Goal: Task Accomplishment & Management: Use online tool/utility

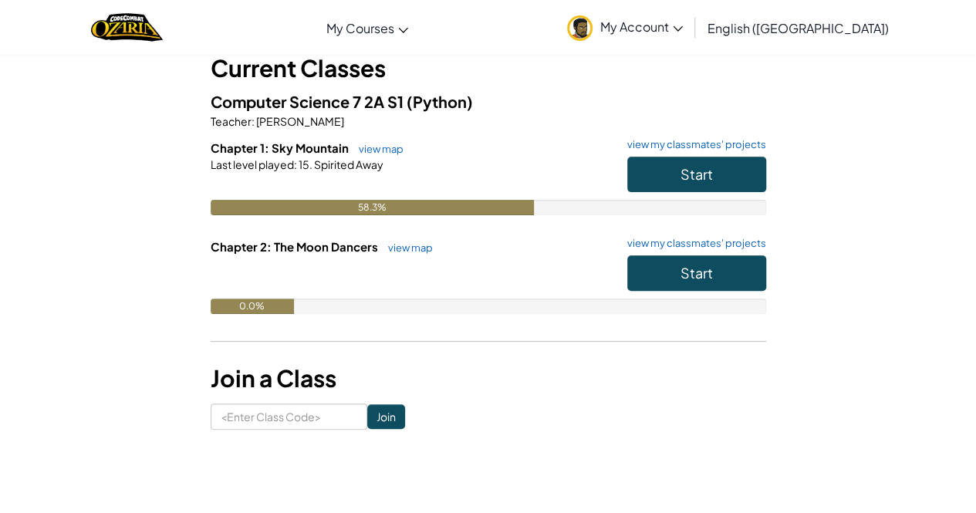
scroll to position [77, 0]
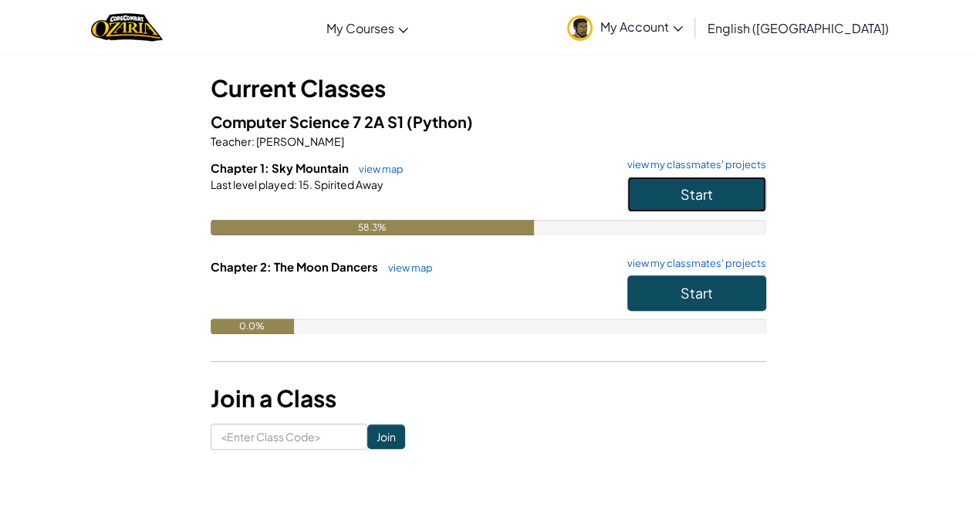
click at [695, 183] on button "Start" at bounding box center [696, 194] width 139 height 35
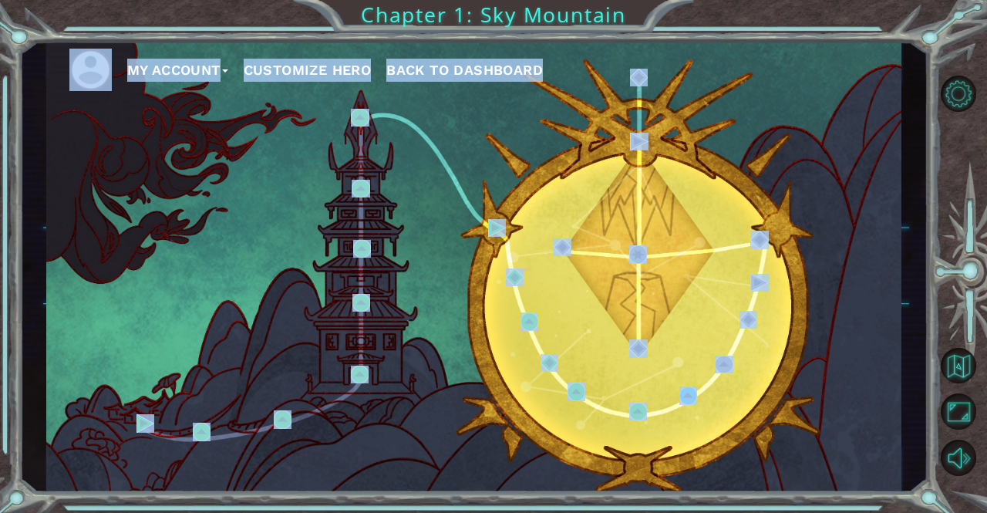
click at [506, 222] on div "My Account Customize Hero Back to Dashboard" at bounding box center [474, 266] width 856 height 451
click at [504, 222] on img at bounding box center [497, 228] width 18 height 18
click at [504, 222] on body "My Account Customize Hero Back to Dashboard Chapter 1: Sky Mountain Cutscene 9.…" at bounding box center [493, 256] width 987 height 513
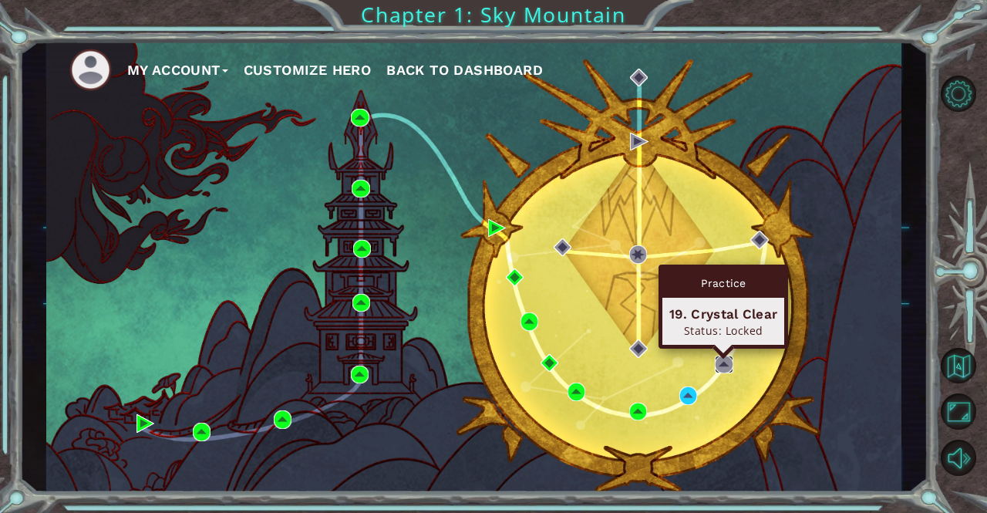
click at [725, 363] on img at bounding box center [724, 365] width 18 height 18
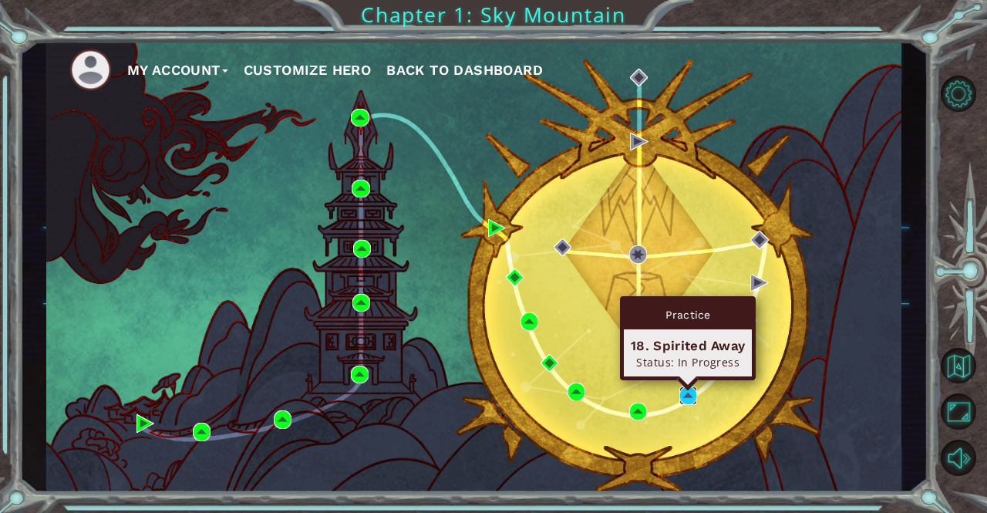
click at [690, 394] on img at bounding box center [689, 395] width 18 height 18
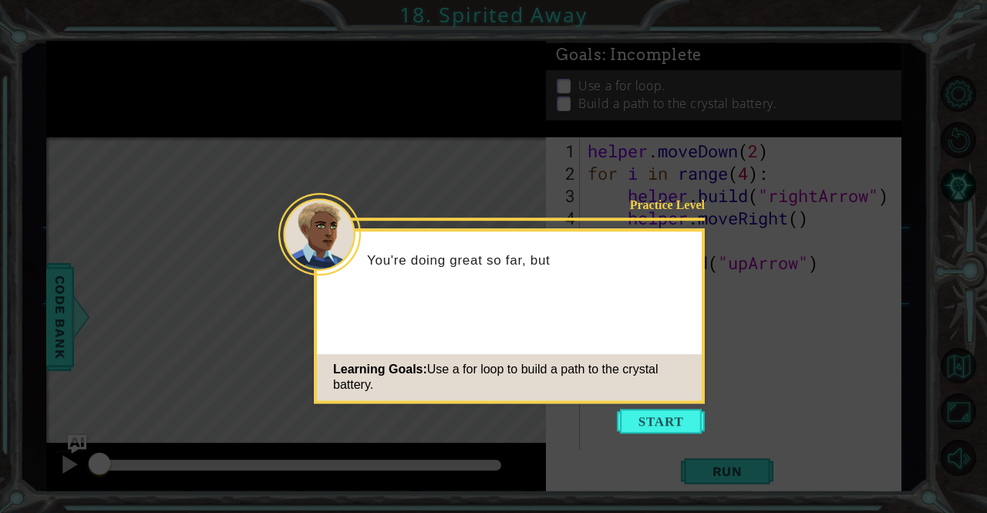
click at [685, 411] on button "Start" at bounding box center [661, 421] width 88 height 25
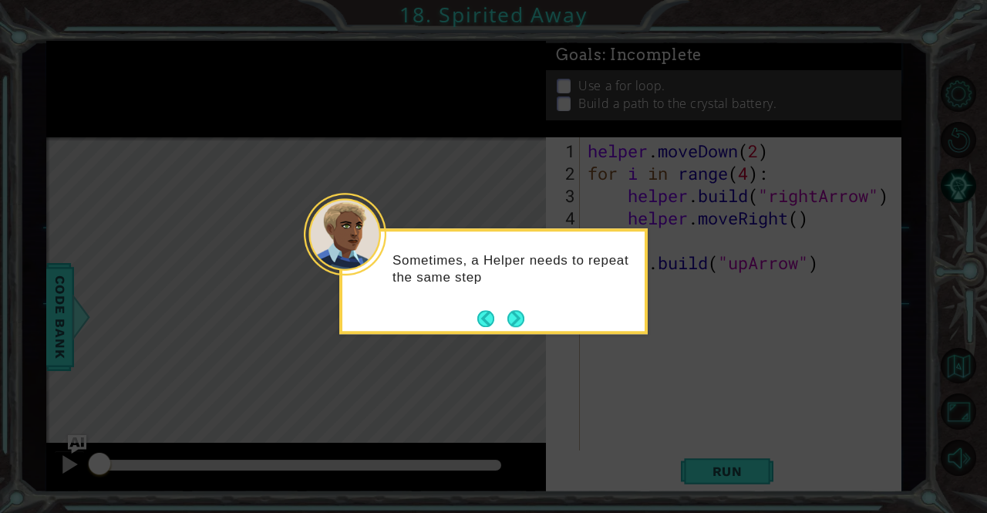
click at [525, 325] on button "Next" at bounding box center [516, 318] width 17 height 17
click at [525, 325] on div "Level Map" at bounding box center [402, 364] width 713 height 454
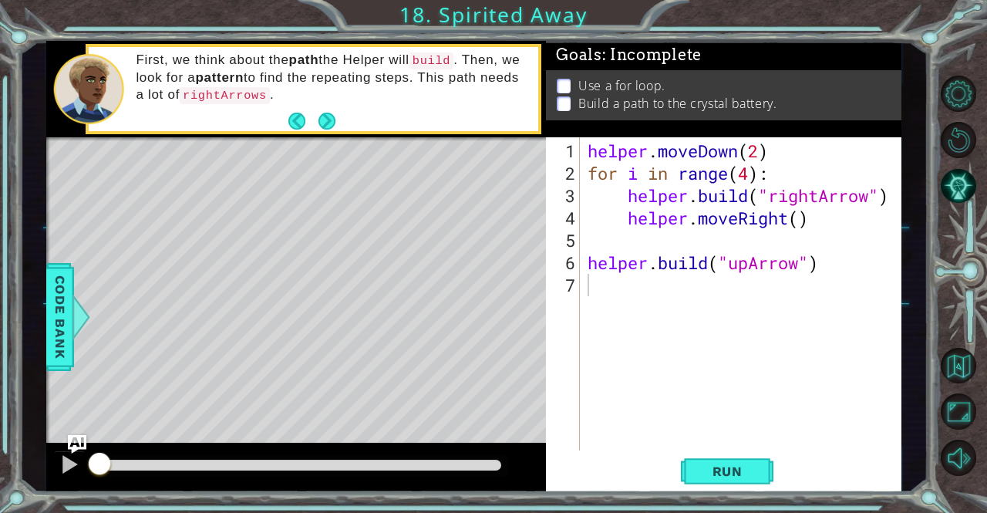
click at [724, 490] on div "1 2 3 4 5 6 7 helper . moveDown ( 2 ) for i in range ( 4 ) : helper . build ( "…" at bounding box center [724, 315] width 356 height 356
click at [708, 467] on span "Run" at bounding box center [727, 471] width 61 height 15
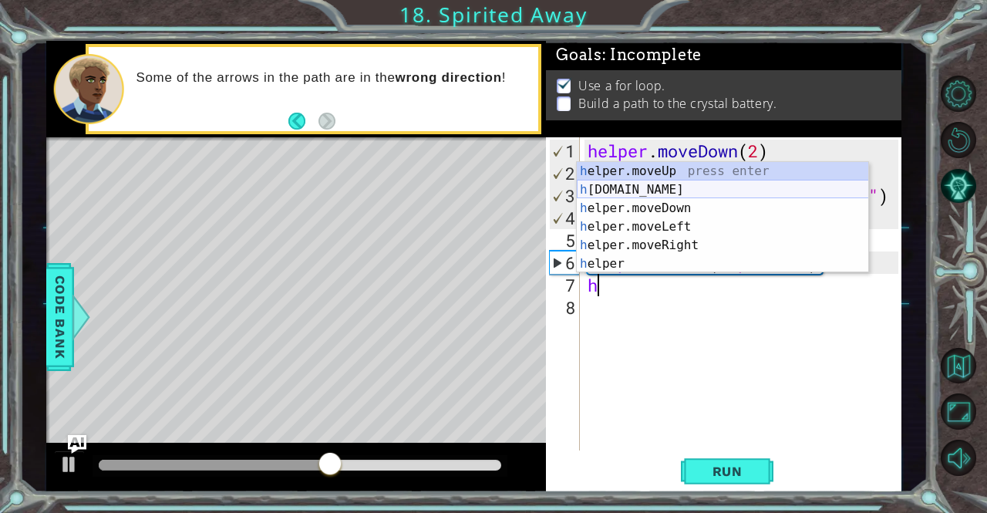
click at [663, 187] on div "h elper.moveUp press enter h [DOMAIN_NAME] press enter h elper.moveDown press e…" at bounding box center [723, 236] width 292 height 148
type textarea "[DOMAIN_NAME]("rightArrow")"
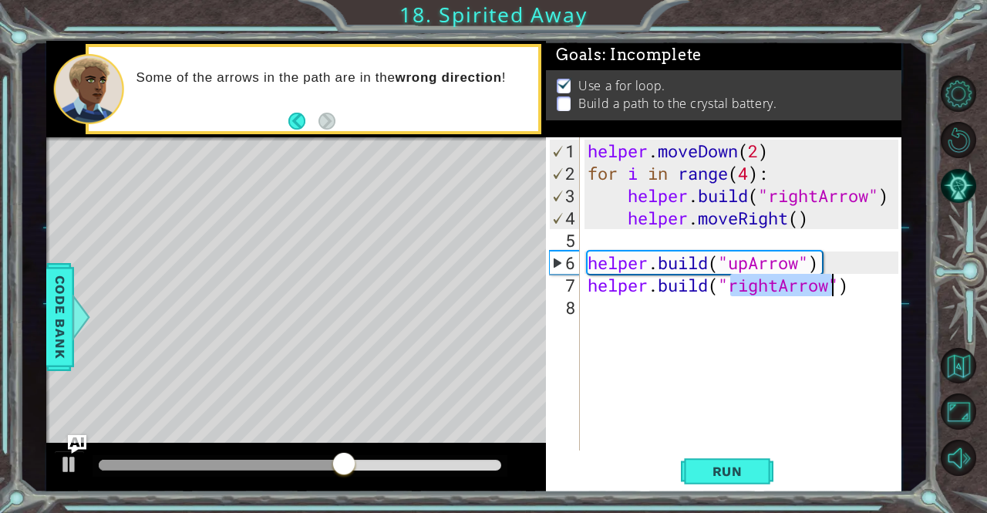
click at [806, 297] on div "helper . moveDown ( 2 ) for i in range ( 4 ) : helper . build ( "rightArrow" ) …" at bounding box center [745, 319] width 321 height 358
click at [816, 288] on div "helper . moveDown ( 2 ) for i in range ( 4 ) : helper . build ( "rightArrow" ) …" at bounding box center [745, 319] width 321 height 358
click at [775, 286] on div "helper . moveDown ( 2 ) for i in range ( 4 ) : helper . build ( "rightArrow" ) …" at bounding box center [745, 319] width 321 height 358
click at [783, 285] on div "helper . moveDown ( 2 ) for i in range ( 4 ) : helper . build ( "rightArrow" ) …" at bounding box center [745, 319] width 321 height 358
click at [784, 306] on div "helper . moveDown ( 2 ) for i in range ( 4 ) : helper . build ( "rightArrow" ) …" at bounding box center [745, 319] width 321 height 358
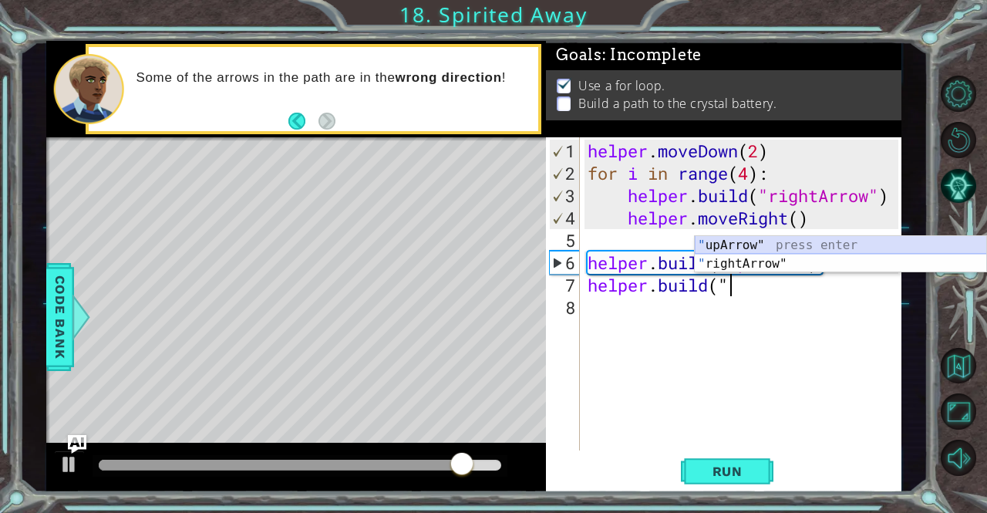
click at [784, 245] on div "" upArrow" press enter " rightArrow" press enter" at bounding box center [841, 273] width 292 height 74
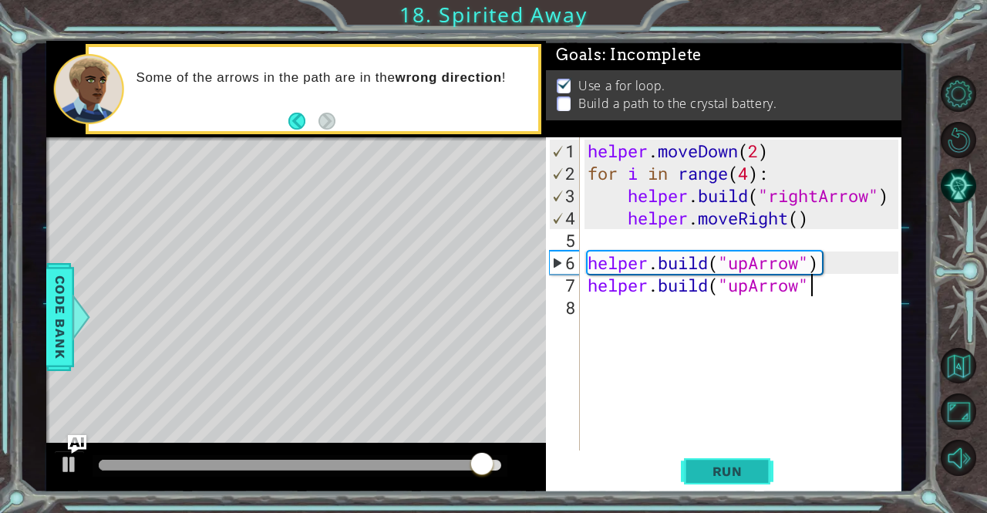
click at [753, 459] on button "Run" at bounding box center [727, 471] width 93 height 35
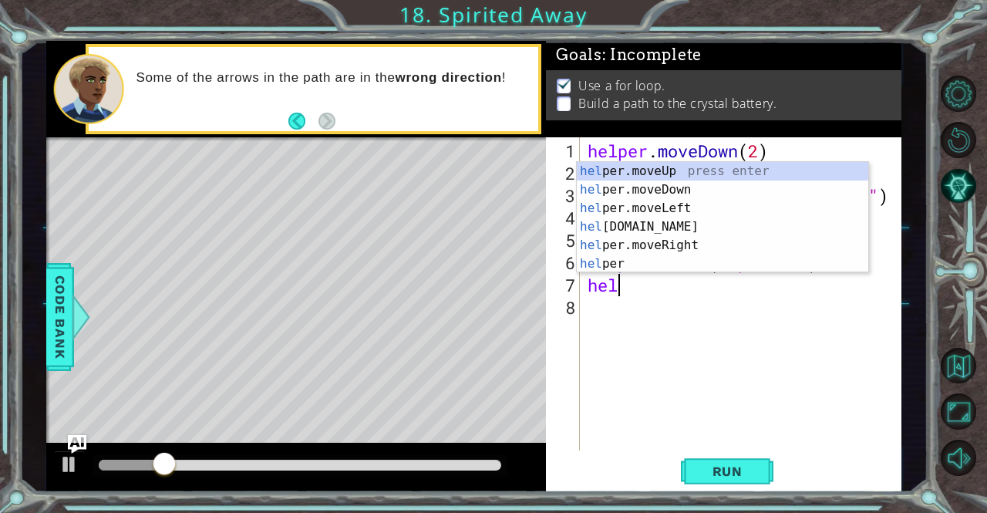
type textarea "h"
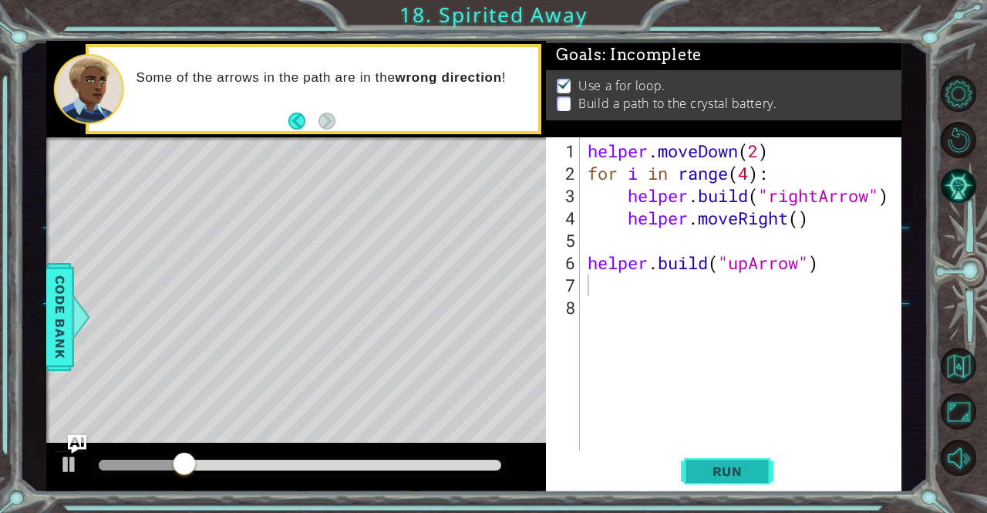
click at [744, 471] on span "Run" at bounding box center [727, 471] width 61 height 15
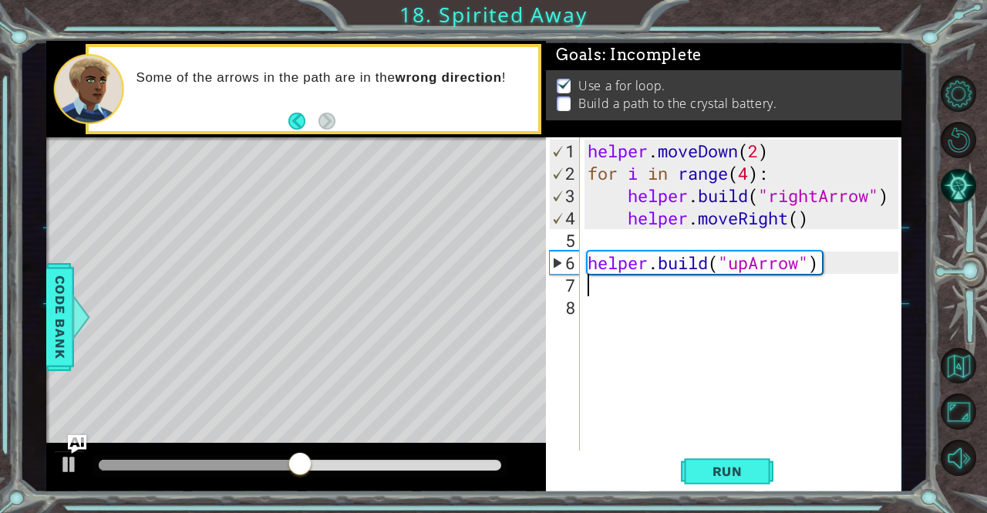
click at [821, 266] on div "helper . moveDown ( 2 ) for i in range ( 4 ) : helper . build ( "rightArrow" ) …" at bounding box center [745, 319] width 321 height 358
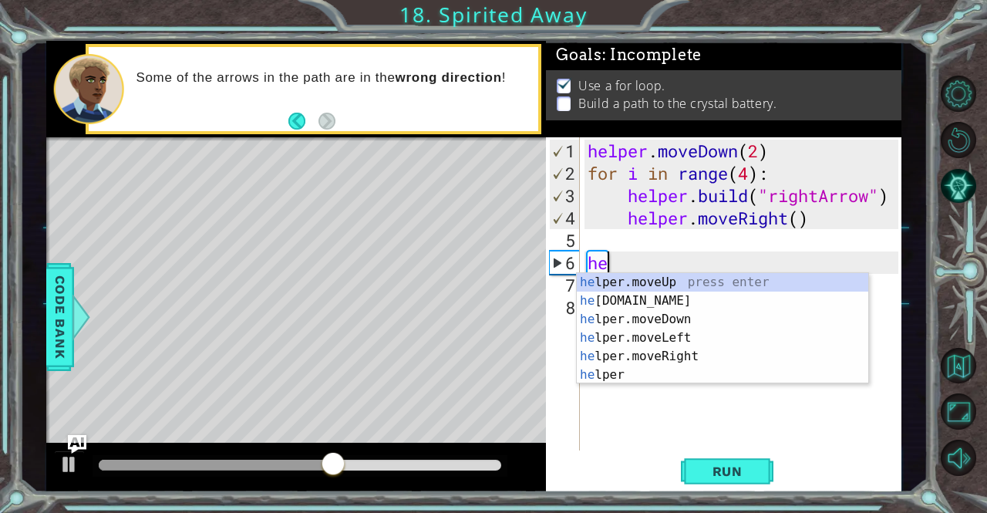
type textarea "h"
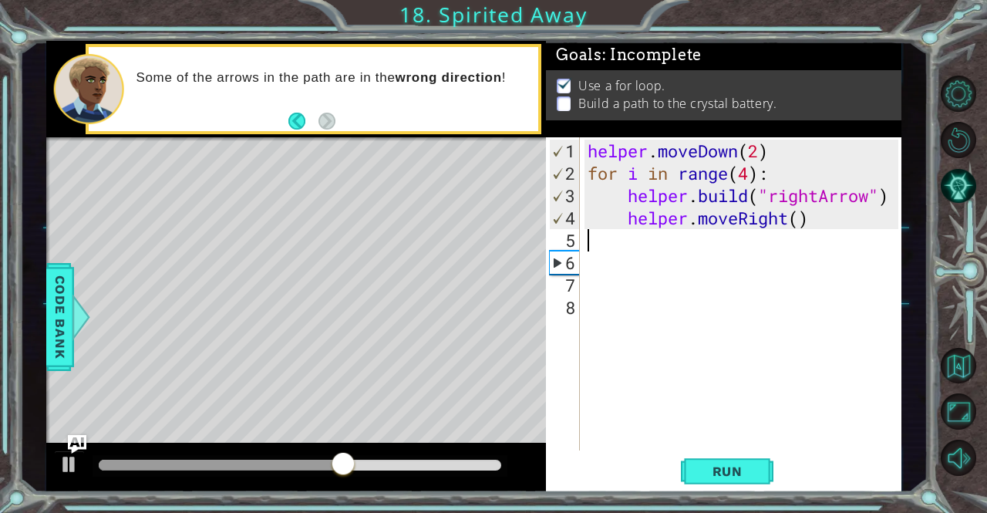
click at [607, 240] on div "helper . moveDown ( 2 ) for i in range ( 4 ) : helper . build ( "rightArrow" ) …" at bounding box center [745, 319] width 321 height 358
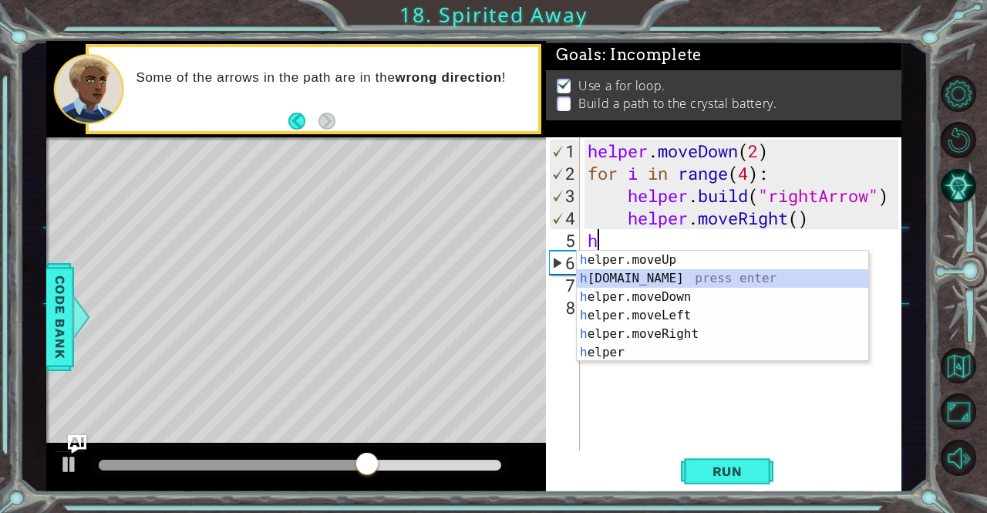
click at [673, 277] on div "h elper.moveUp press enter h [DOMAIN_NAME] press enter h elper.moveDown press e…" at bounding box center [723, 325] width 292 height 148
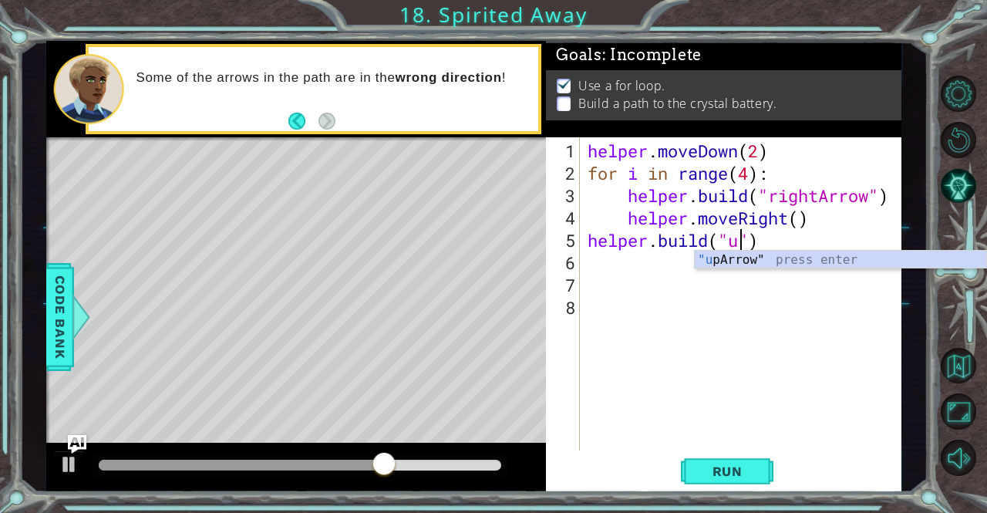
scroll to position [0, 7]
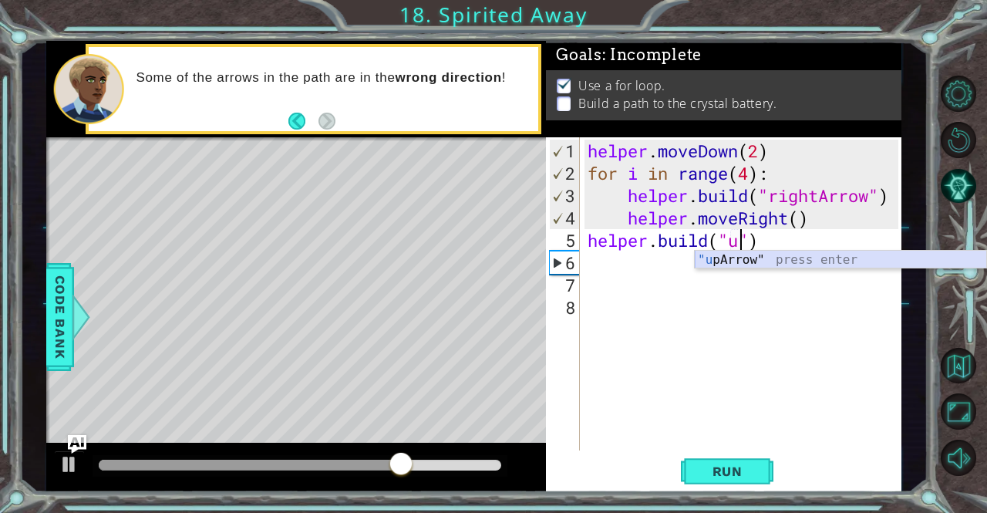
click at [727, 263] on div ""u [PERSON_NAME]" press enter" at bounding box center [841, 279] width 292 height 56
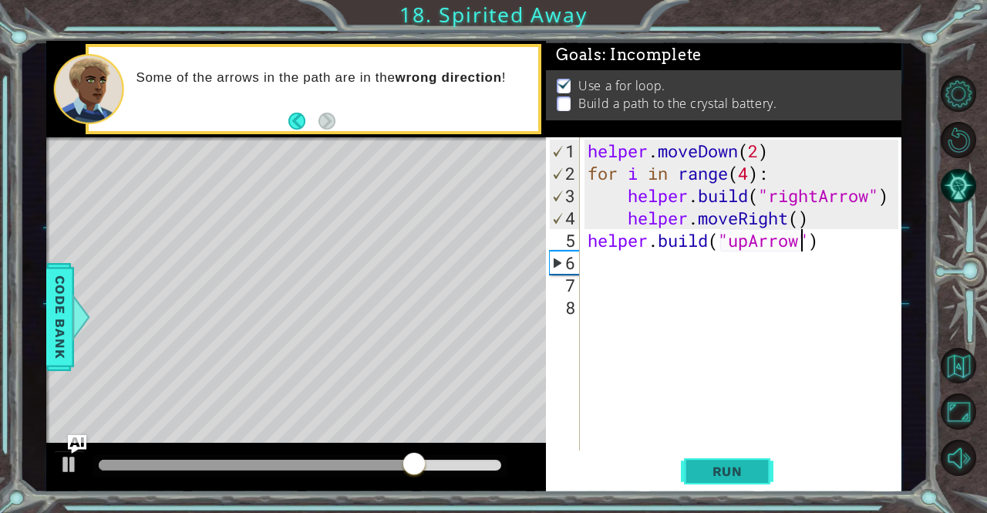
type textarea "[DOMAIN_NAME]("upArrow")"
click at [737, 470] on span "Run" at bounding box center [727, 471] width 61 height 15
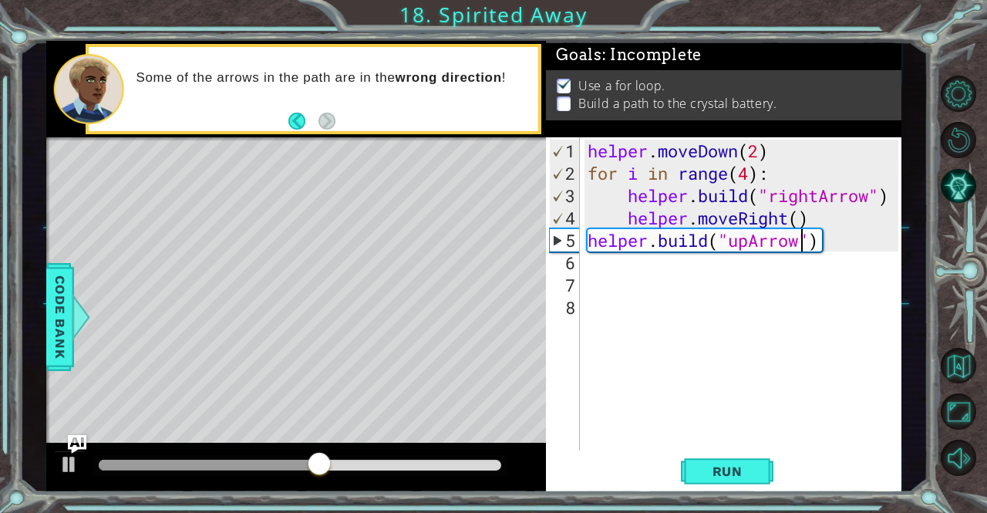
click at [693, 298] on div "helper . moveDown ( 2 ) for i in range ( 4 ) : helper . build ( "rightArrow" ) …" at bounding box center [745, 319] width 321 height 358
click at [609, 262] on div "helper . moveDown ( 2 ) for i in range ( 4 ) : helper . build ( "rightArrow" ) …" at bounding box center [745, 319] width 321 height 358
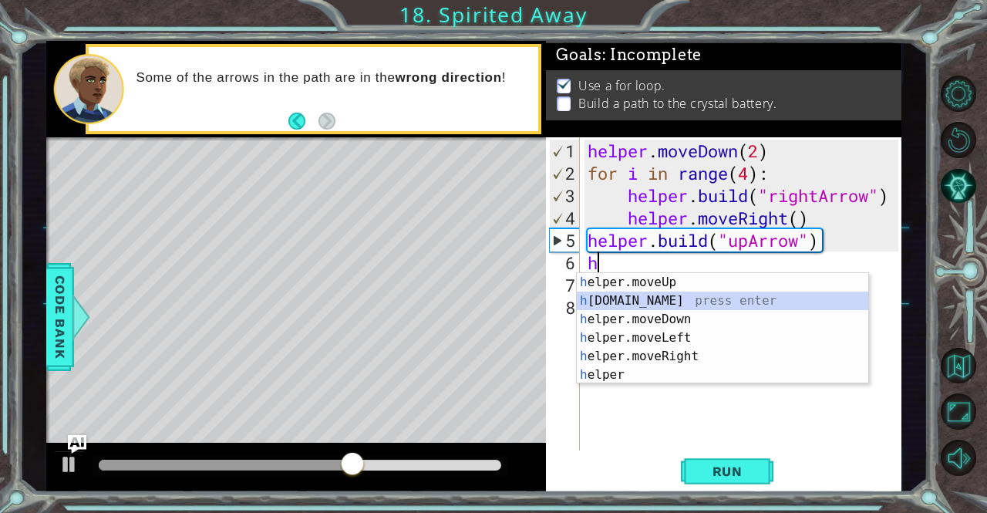
click at [649, 299] on div "h elper.moveUp press enter h [DOMAIN_NAME] press enter h elper.moveDown press e…" at bounding box center [723, 347] width 292 height 148
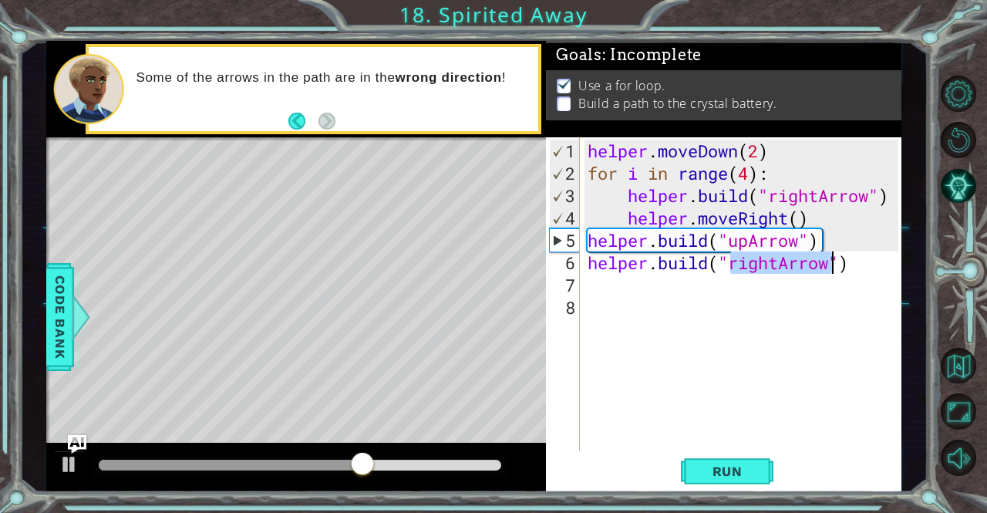
scroll to position [0, 7]
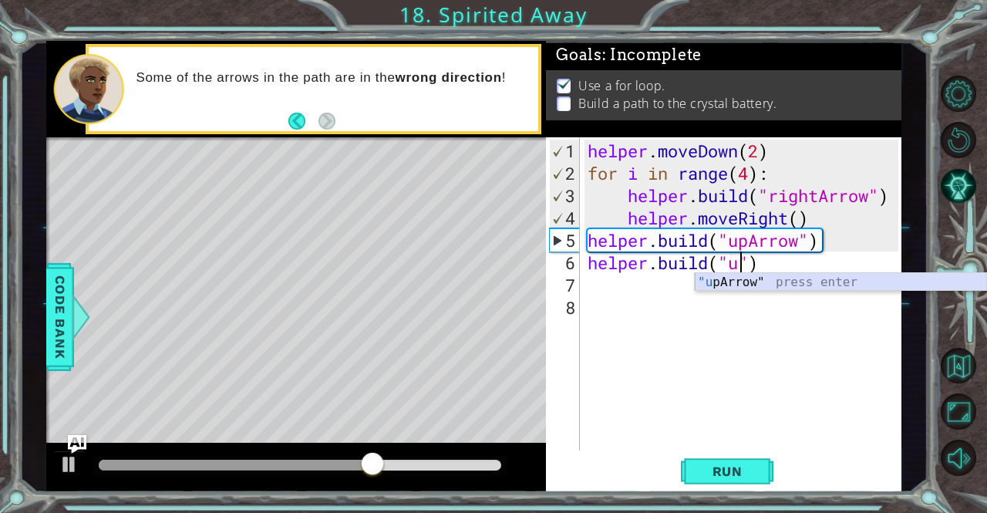
click at [722, 282] on div ""u [PERSON_NAME]" press enter" at bounding box center [841, 301] width 292 height 56
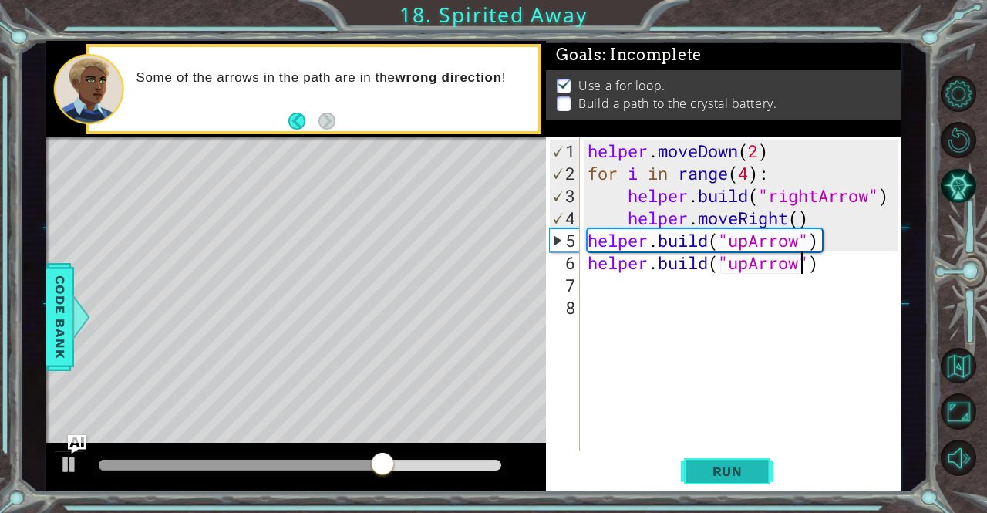
click at [736, 476] on span "Run" at bounding box center [727, 471] width 61 height 15
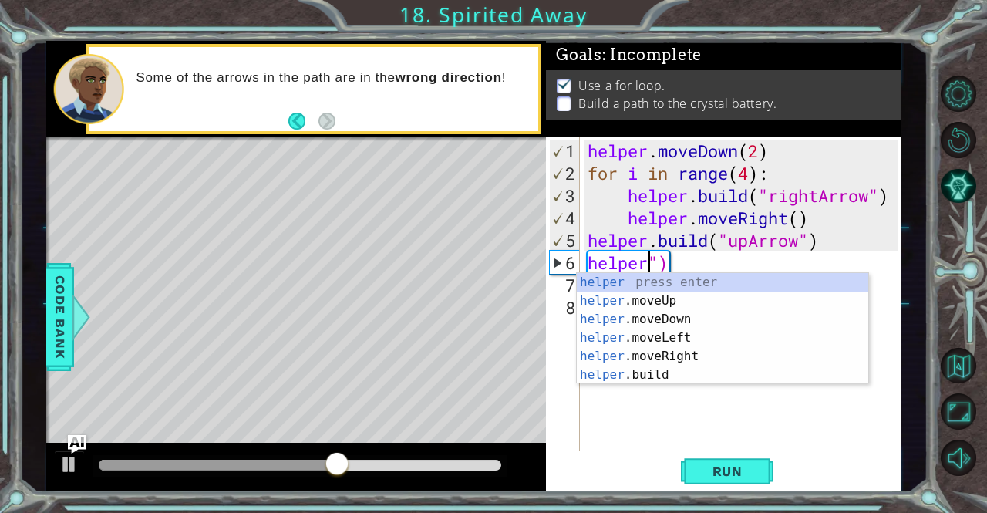
click at [693, 261] on div "helper . moveDown ( 2 ) for i in range ( 4 ) : helper . build ( "rightArrow" ) …" at bounding box center [745, 319] width 321 height 358
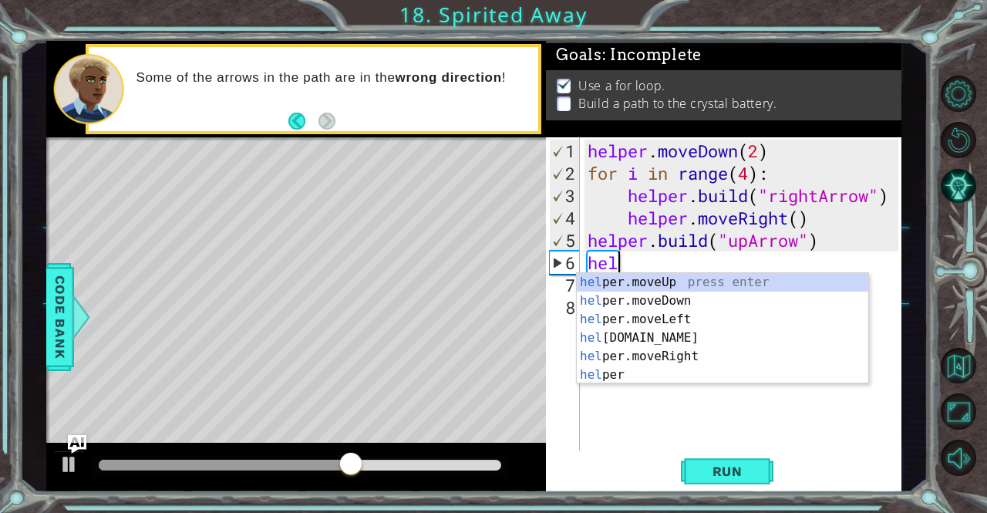
scroll to position [0, 0]
type textarea "h"
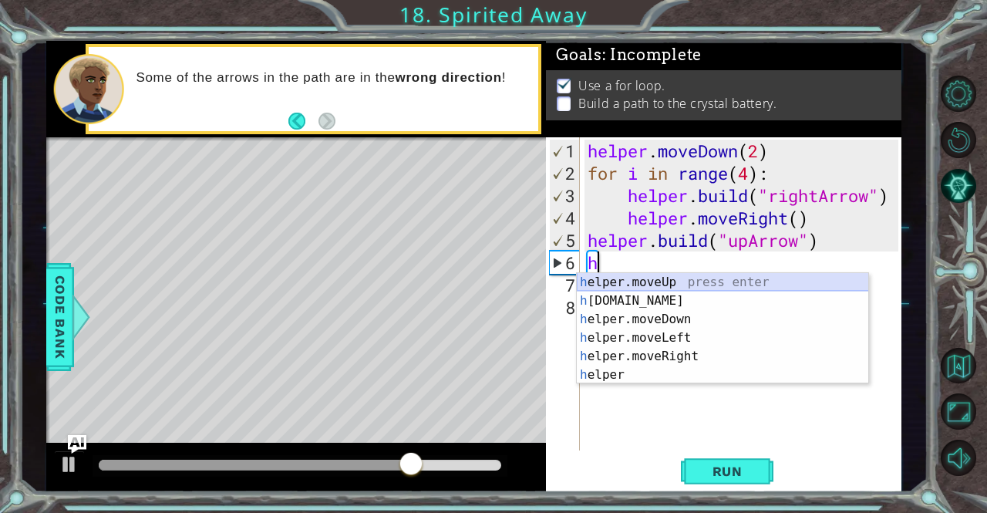
click at [664, 281] on div "h elper.moveUp press enter h [DOMAIN_NAME] press enter h elper.moveDown press e…" at bounding box center [723, 347] width 292 height 148
type textarea "helper.moveUp(1)"
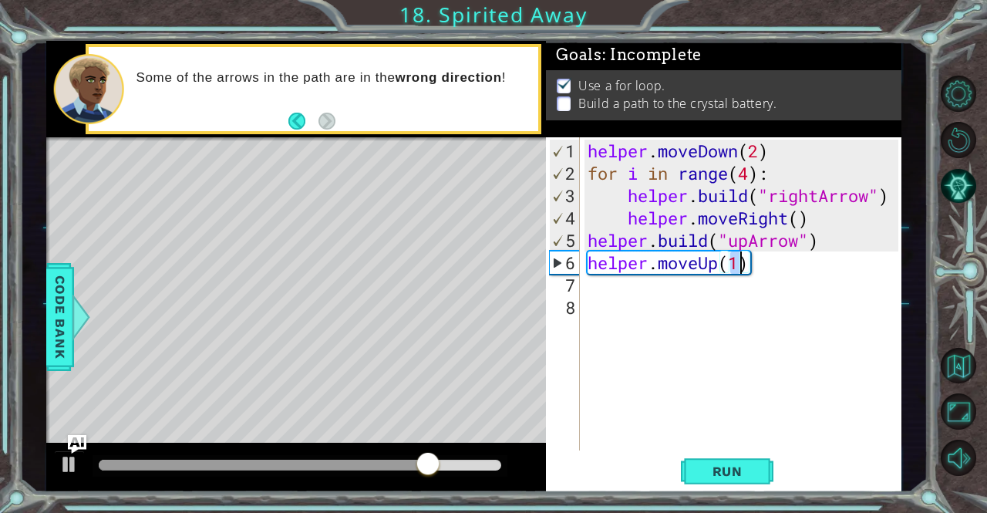
click at [622, 288] on div "helper . moveDown ( 2 ) for i in range ( 4 ) : helper . build ( "rightArrow" ) …" at bounding box center [745, 319] width 321 height 358
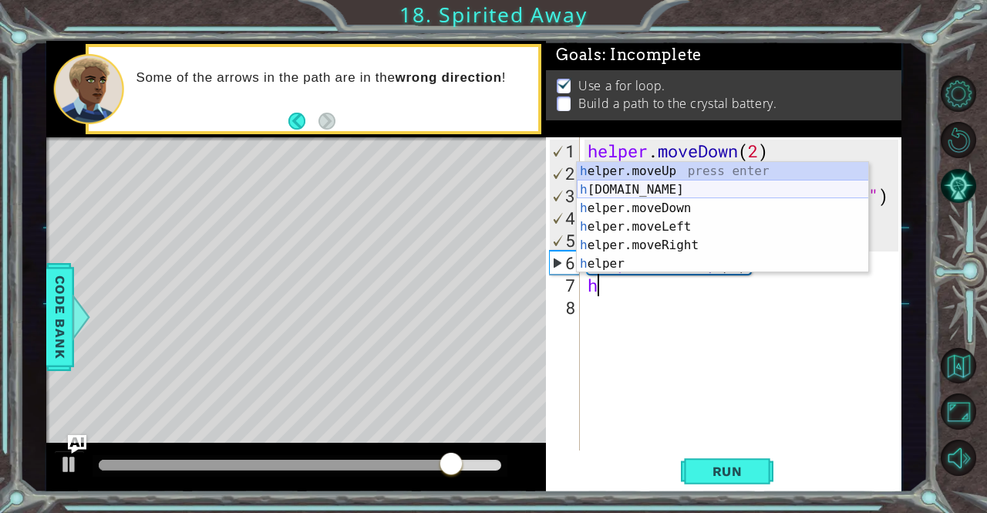
click at [619, 187] on div "h elper.moveUp press enter h [DOMAIN_NAME] press enter h elper.moveDown press e…" at bounding box center [723, 236] width 292 height 148
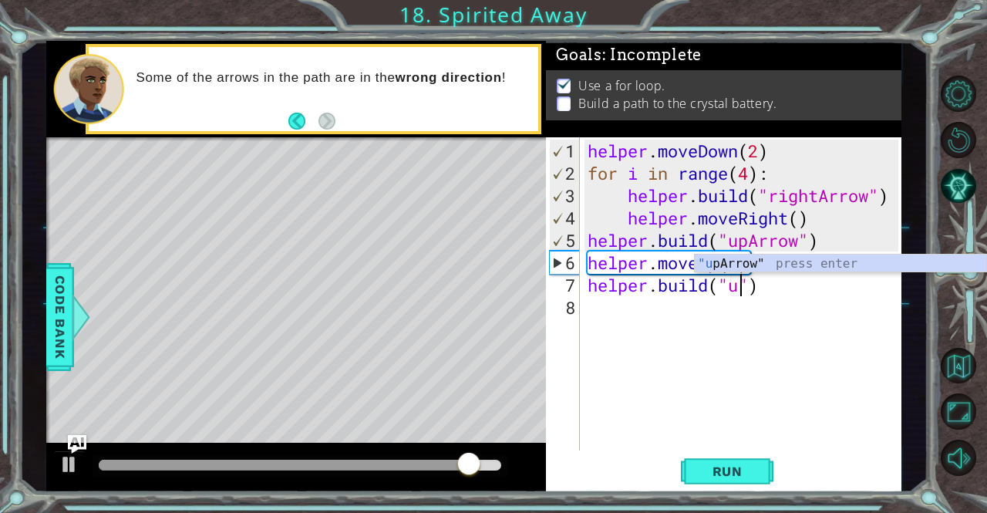
scroll to position [0, 7]
click at [719, 269] on div ""u [PERSON_NAME]" press enter" at bounding box center [841, 283] width 292 height 56
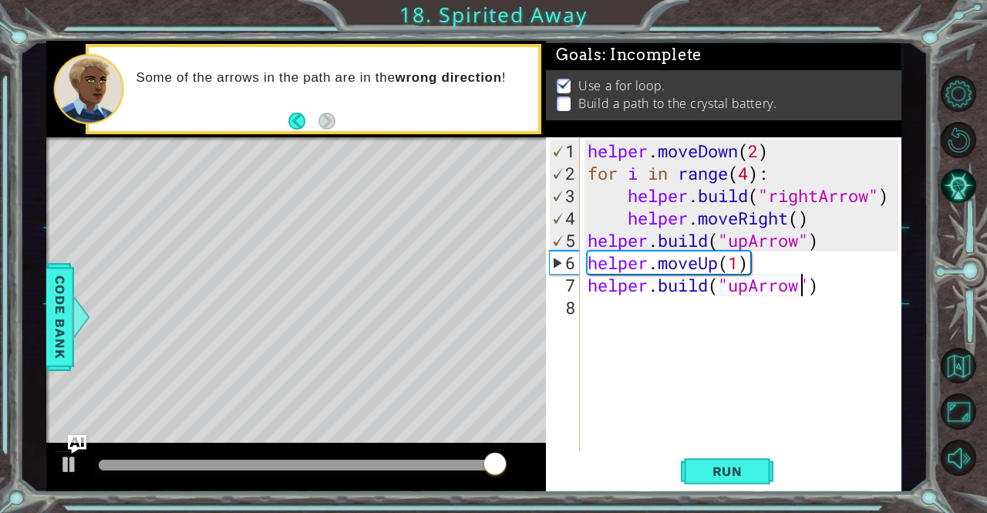
type textarea "[DOMAIN_NAME]("upArrow")"
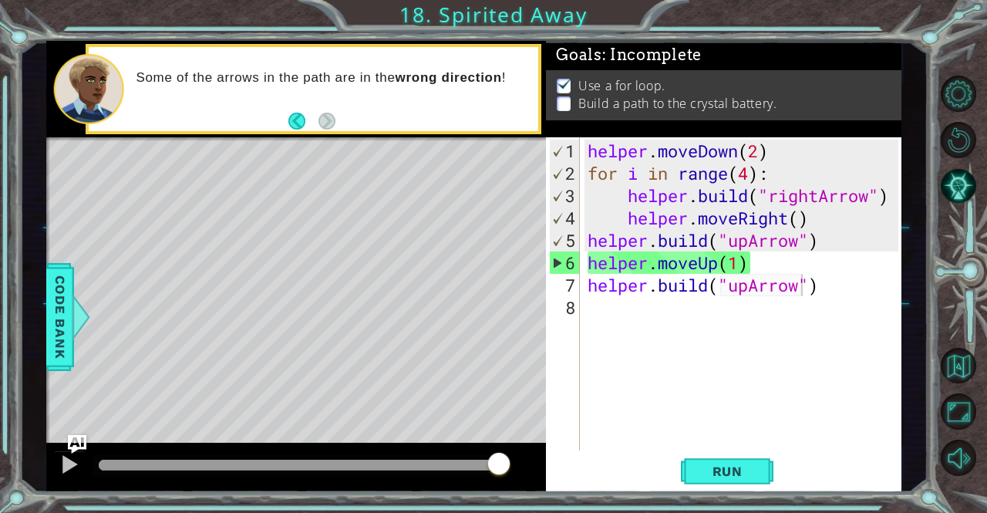
click at [774, 474] on div "Run" at bounding box center [728, 471] width 356 height 35
click at [763, 473] on button "Run" at bounding box center [727, 471] width 93 height 35
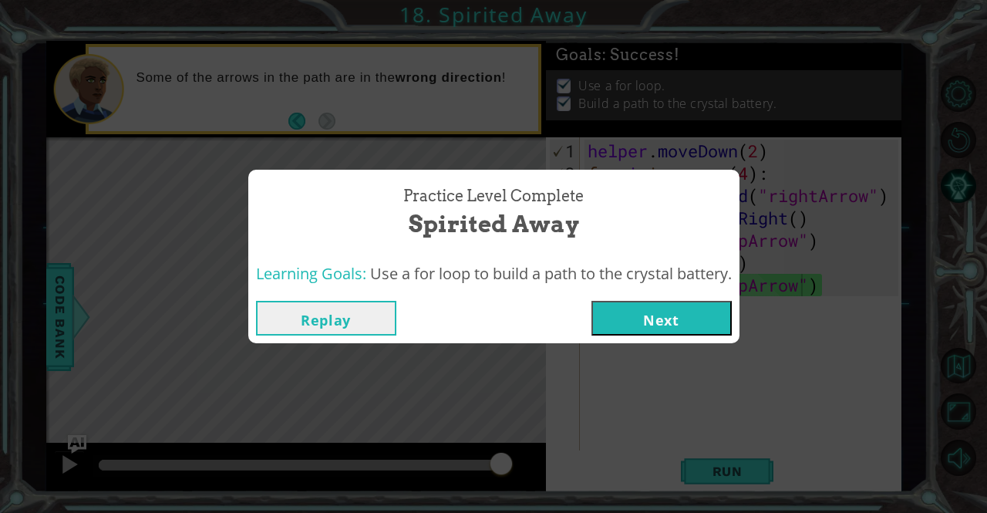
click at [680, 314] on button "Next" at bounding box center [662, 318] width 140 height 35
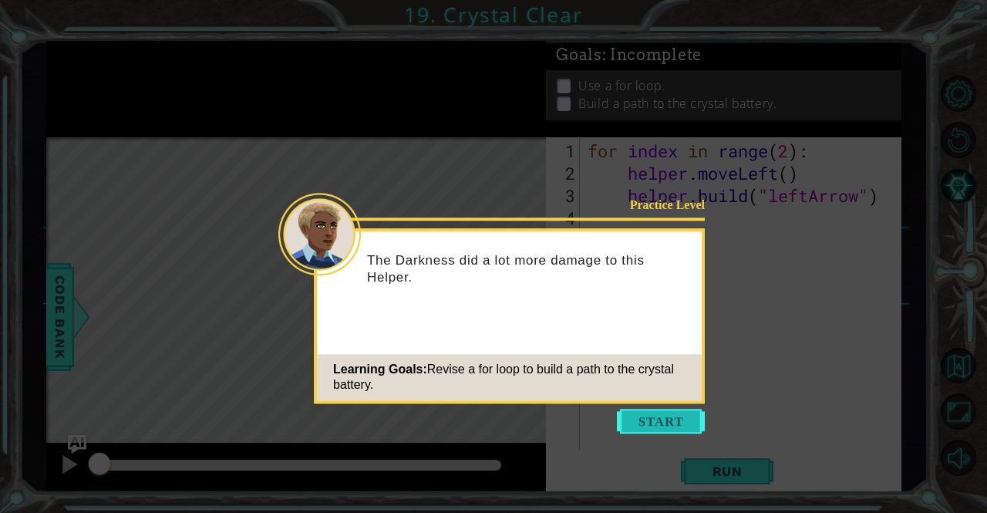
click at [660, 400] on div "Learning Goals: Revise a for loop to build a path to the crystal battery." at bounding box center [509, 377] width 385 height 46
click at [656, 427] on button "Start" at bounding box center [661, 421] width 88 height 25
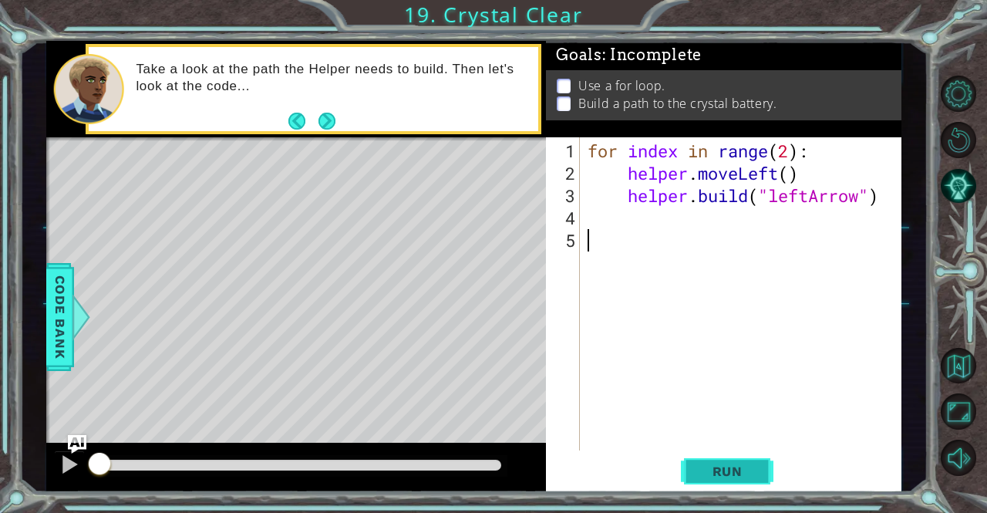
click at [720, 478] on span "Run" at bounding box center [727, 471] width 61 height 15
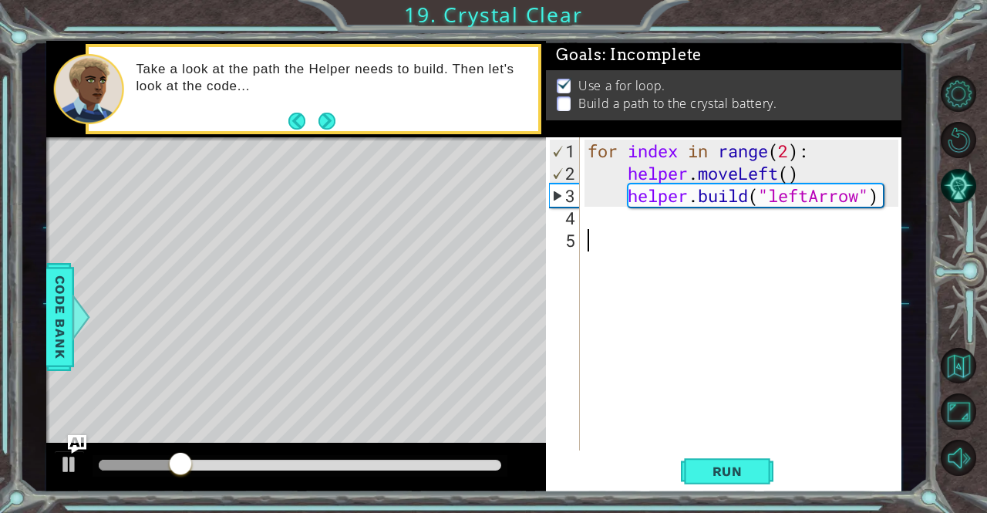
click at [649, 218] on div "for index in range ( 2 ) : helper . moveLeft ( ) helper . build ( "leftArrow" )" at bounding box center [745, 319] width 321 height 358
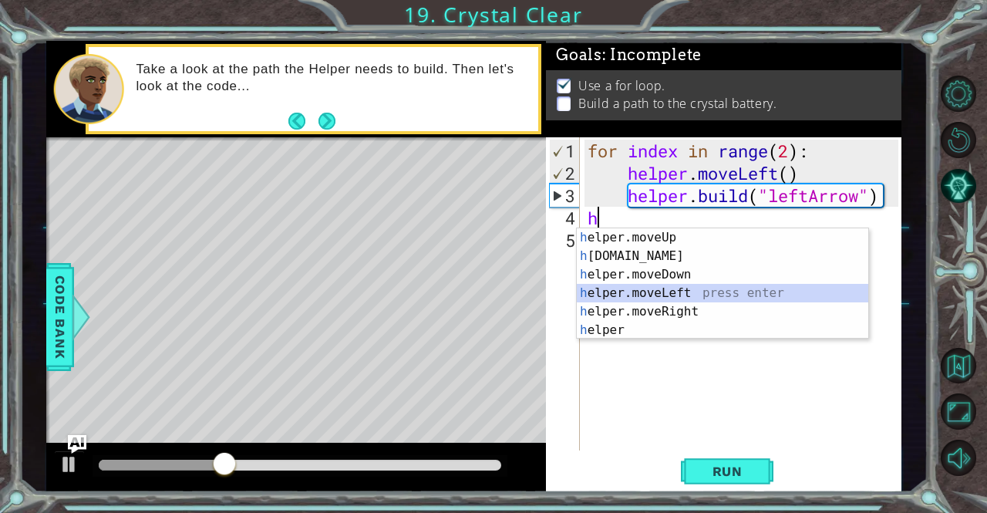
click at [677, 297] on div "h elper.moveUp press enter h [DOMAIN_NAME] press enter h elper.moveDown press e…" at bounding box center [723, 302] width 292 height 148
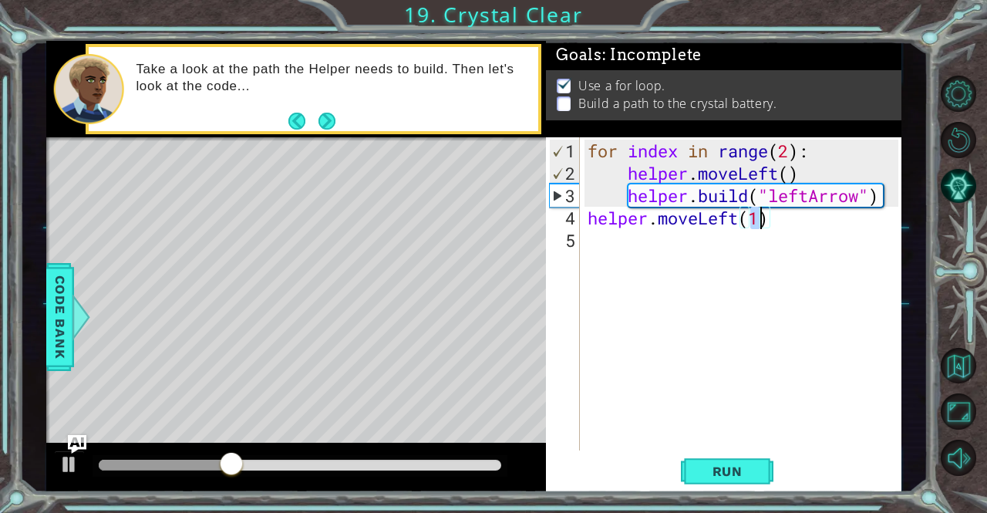
click at [659, 275] on div "for index in range ( 2 ) : helper . moveLeft ( ) helper . build ( "leftArrow" )…" at bounding box center [745, 319] width 321 height 358
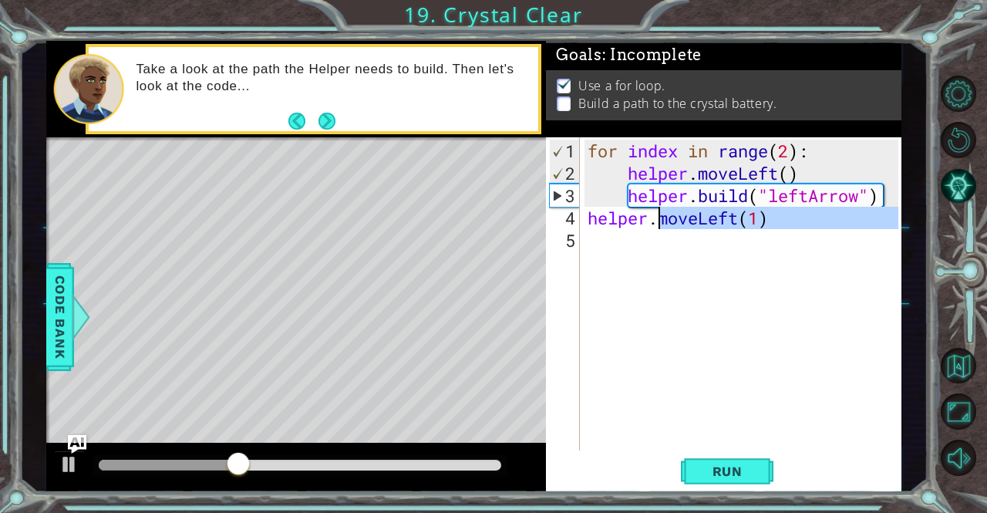
type textarea "helper.moveLeft(1)"
click at [644, 271] on div "for index in range ( 2 ) : helper . moveLeft ( ) helper . build ( "leftArrow" )…" at bounding box center [741, 293] width 313 height 313
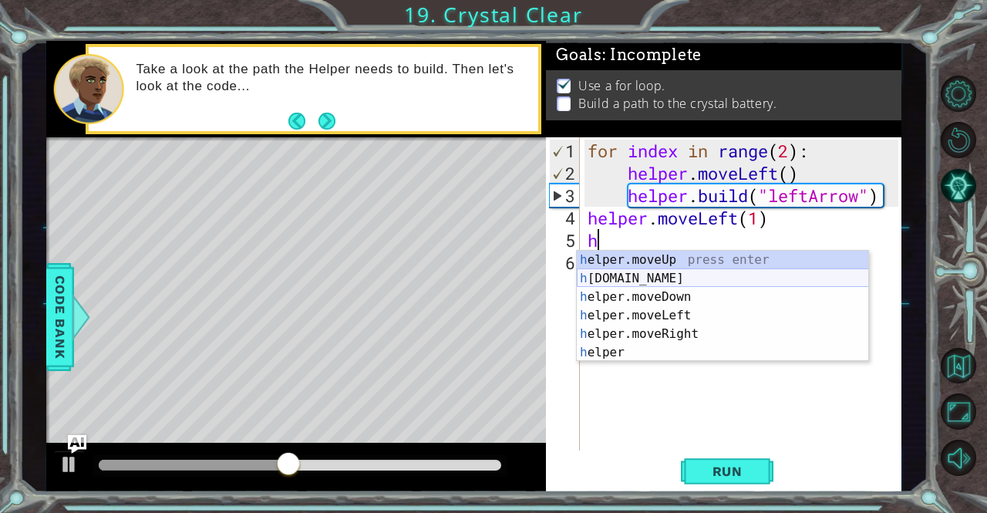
click at [681, 275] on div "h elper.moveUp press enter h [DOMAIN_NAME] press enter h elper.moveDown press e…" at bounding box center [723, 325] width 292 height 148
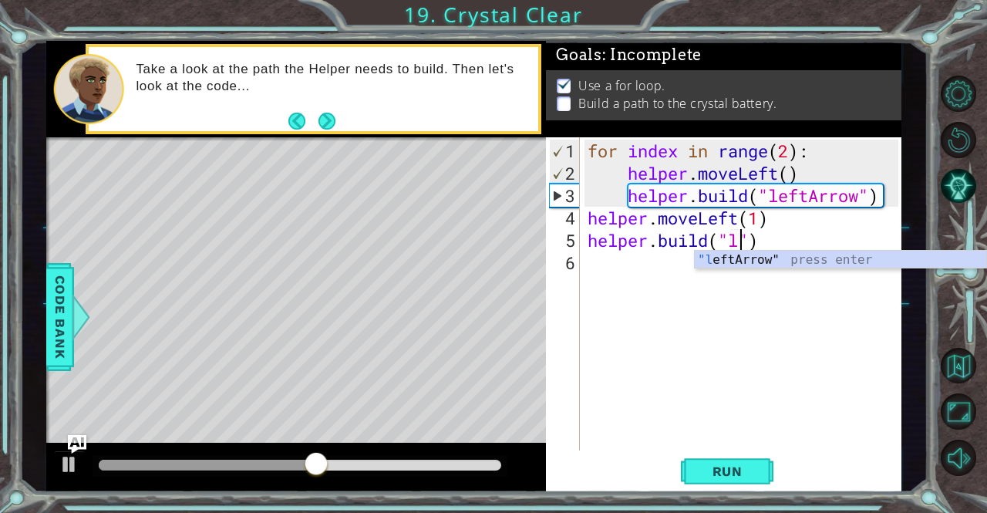
scroll to position [0, 7]
click at [721, 262] on div ""l eftArrow" press enter" at bounding box center [841, 279] width 292 height 56
type textarea "[DOMAIN_NAME]("leftArrow")"
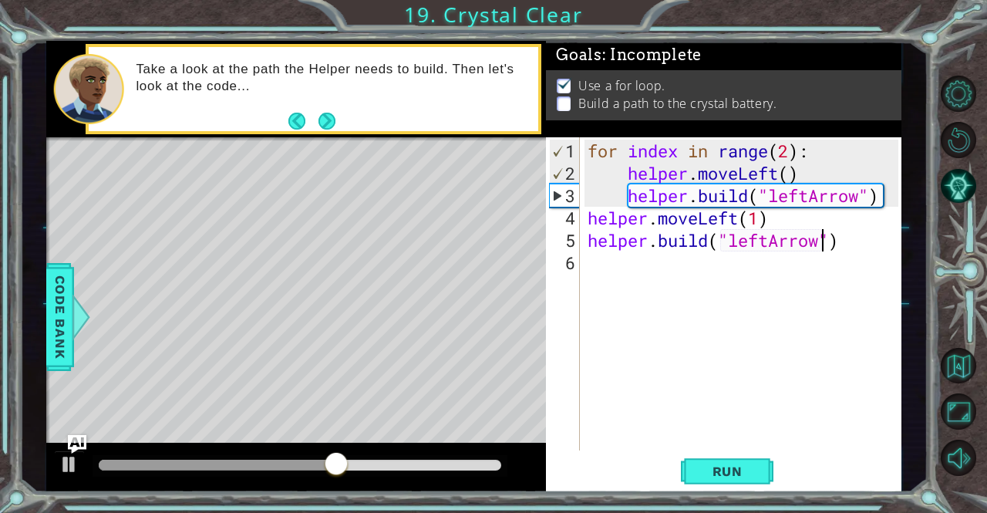
click at [696, 261] on div "for index in range ( 2 ) : helper . moveLeft ( ) helper . build ( "leftArrow" )…" at bounding box center [745, 319] width 321 height 358
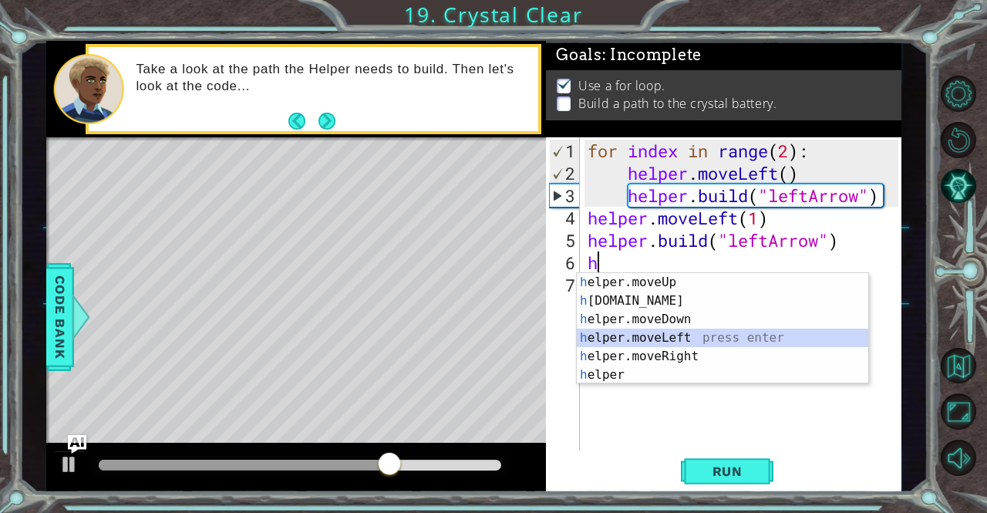
click at [703, 332] on div "h elper.moveUp press enter h [DOMAIN_NAME] press enter h elper.moveDown press e…" at bounding box center [723, 347] width 292 height 148
type textarea "helper.moveLeft(1)"
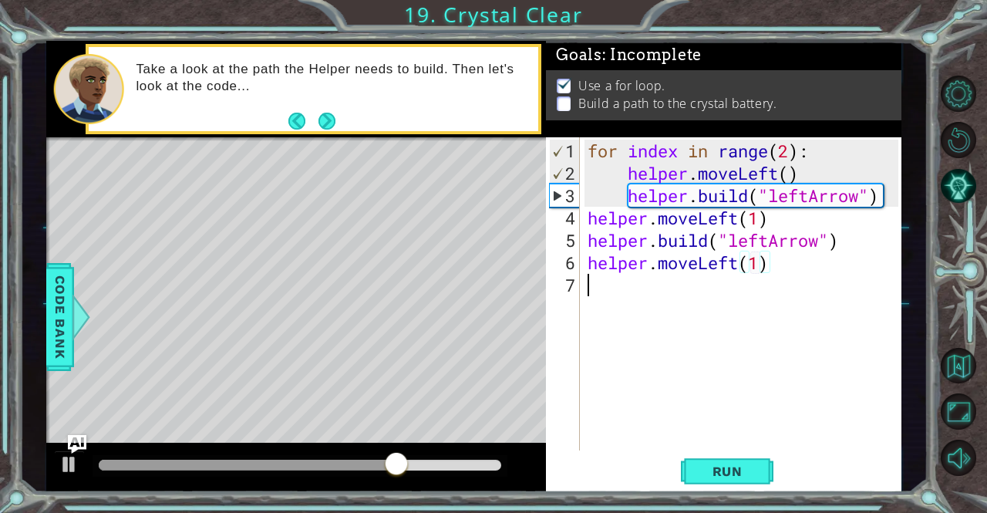
click at [657, 305] on div "for index in range ( 2 ) : helper . moveLeft ( ) helper . build ( "leftArrow" )…" at bounding box center [745, 319] width 321 height 358
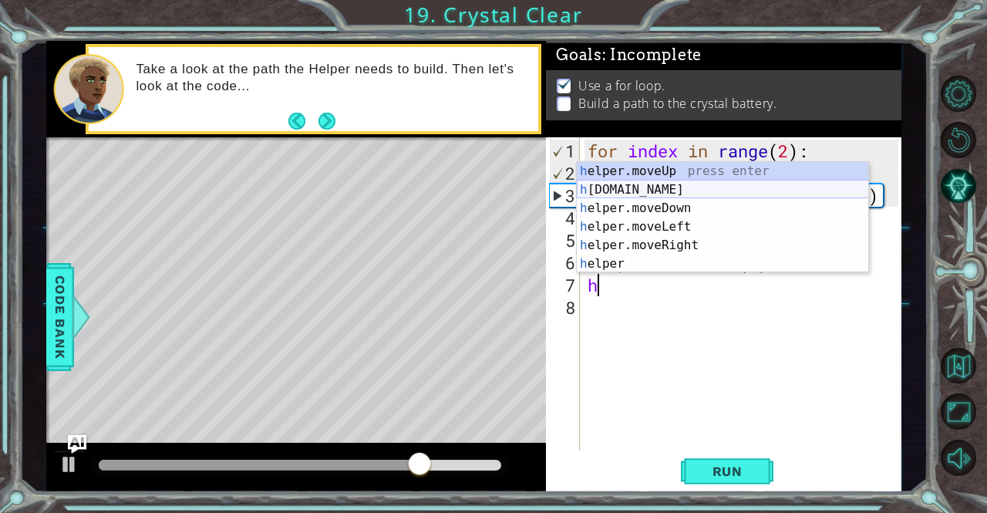
click at [677, 189] on div "h elper.moveUp press enter h [DOMAIN_NAME] press enter h elper.moveDown press e…" at bounding box center [723, 236] width 292 height 148
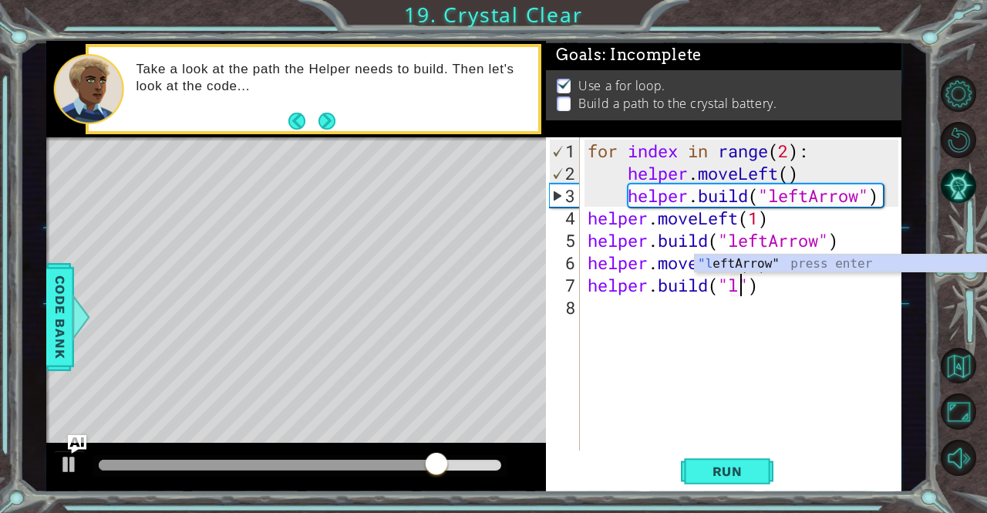
scroll to position [0, 7]
click at [759, 260] on div ""l eftArrow" press enter" at bounding box center [841, 283] width 292 height 56
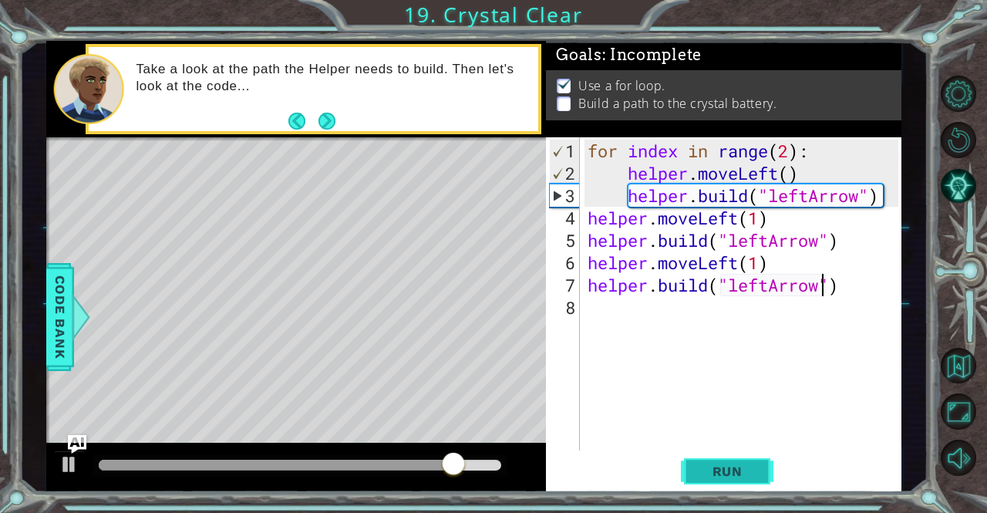
type textarea "[DOMAIN_NAME]("leftArrow")"
click at [727, 464] on button "Run" at bounding box center [727, 471] width 93 height 35
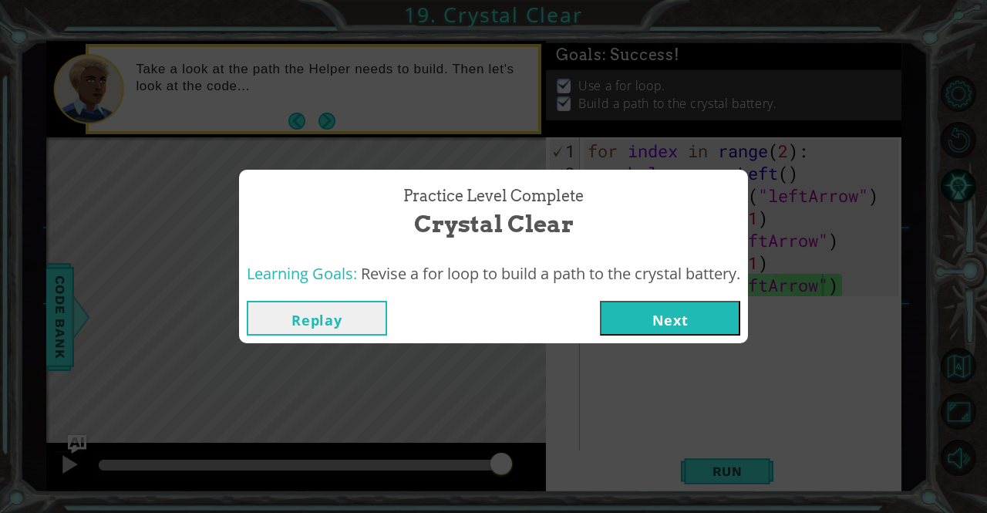
click at [676, 309] on button "Next" at bounding box center [670, 318] width 140 height 35
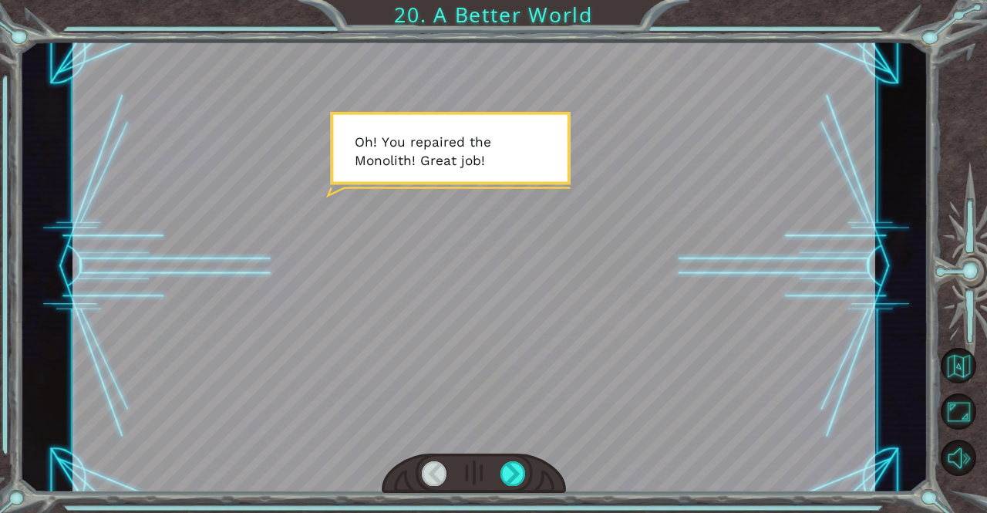
click at [527, 470] on div at bounding box center [474, 474] width 185 height 41
click at [515, 471] on div at bounding box center [513, 473] width 25 height 25
click at [521, 481] on div at bounding box center [513, 473] width 25 height 25
click at [523, 481] on div at bounding box center [513, 473] width 25 height 25
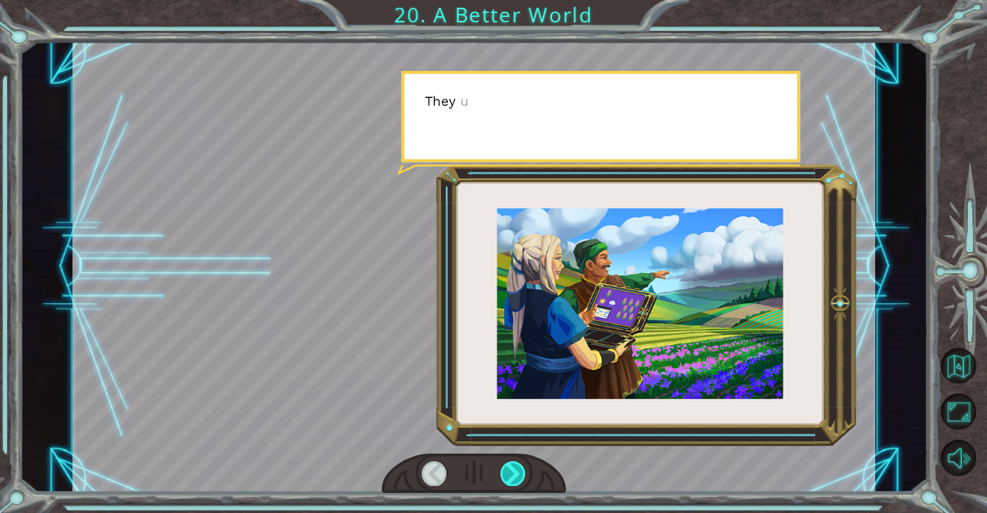
click at [523, 481] on div at bounding box center [513, 473] width 25 height 25
click at [525, 481] on div at bounding box center [513, 473] width 25 height 25
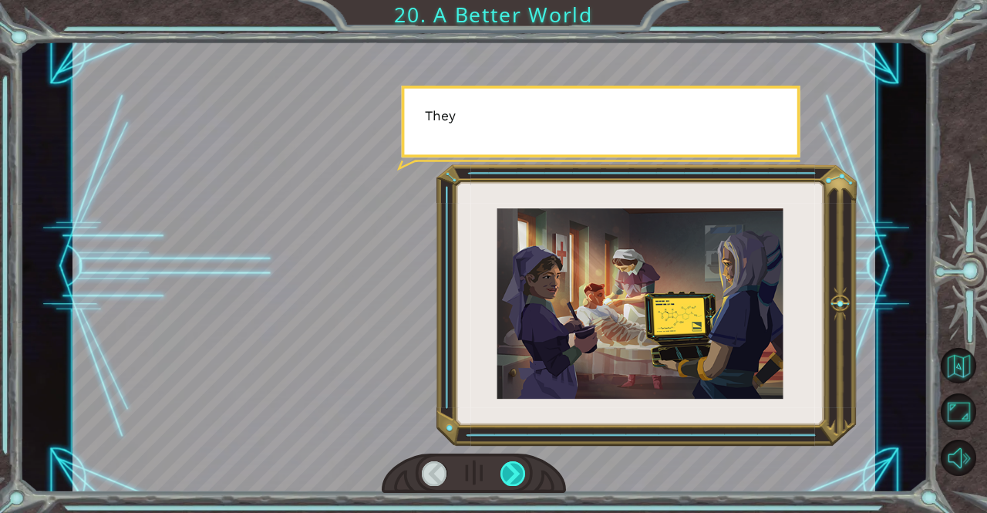
click at [525, 481] on div at bounding box center [513, 473] width 25 height 25
drag, startPoint x: 525, startPoint y: 481, endPoint x: 517, endPoint y: 474, distance: 9.9
click at [522, 478] on div at bounding box center [513, 473] width 25 height 25
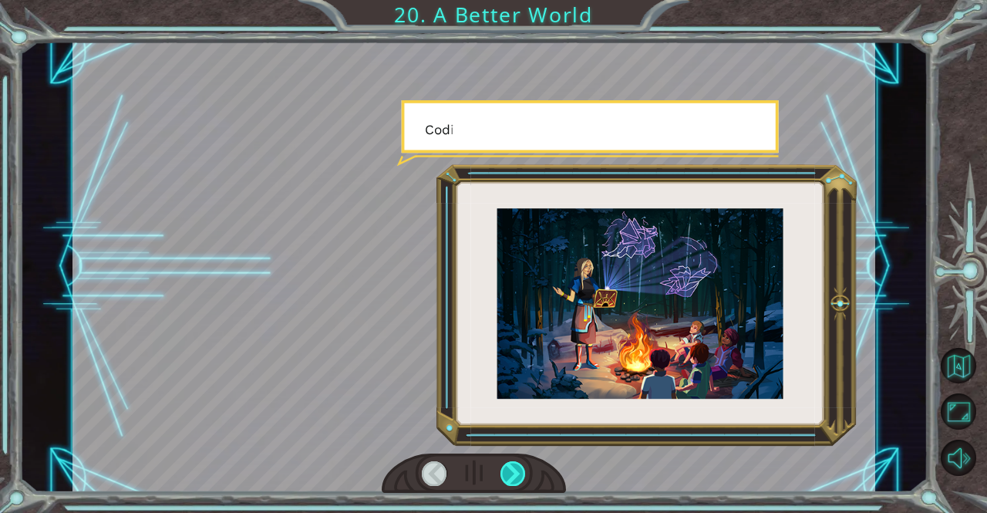
click at [514, 473] on div at bounding box center [513, 473] width 25 height 25
click at [512, 471] on div at bounding box center [513, 473] width 25 height 25
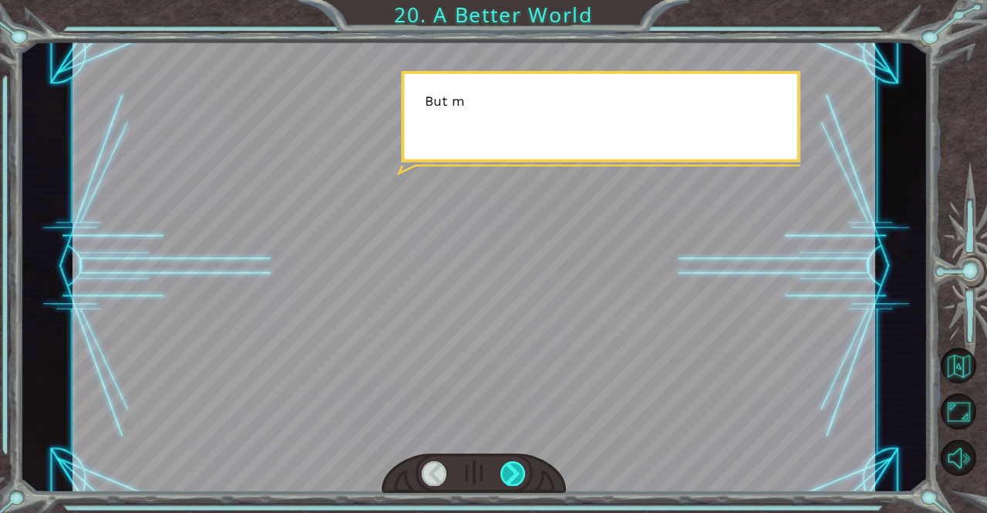
click at [512, 470] on div at bounding box center [513, 473] width 25 height 25
click at [513, 468] on div at bounding box center [513, 473] width 25 height 25
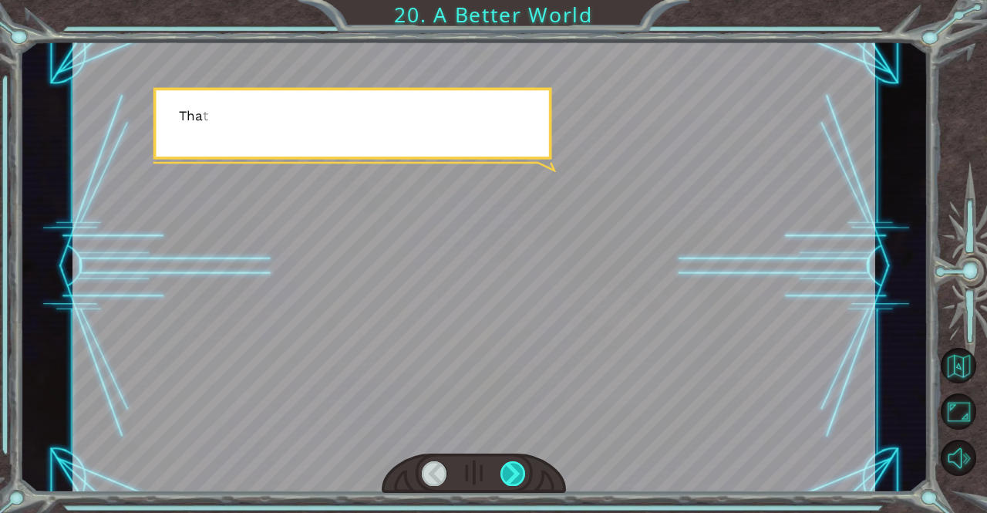
click at [513, 468] on div at bounding box center [513, 473] width 25 height 25
click at [512, 467] on div at bounding box center [513, 473] width 25 height 25
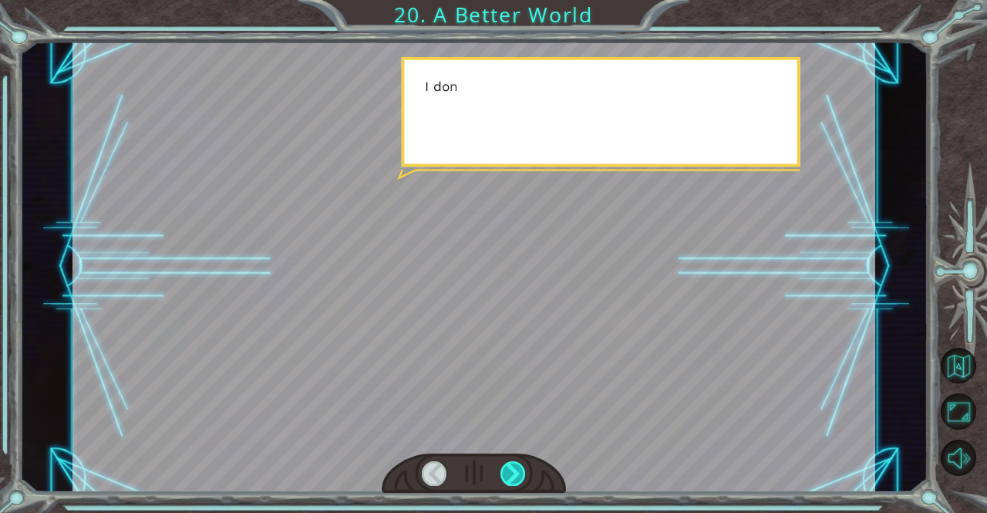
click at [508, 464] on div at bounding box center [513, 473] width 25 height 25
click at [508, 463] on div at bounding box center [513, 473] width 25 height 25
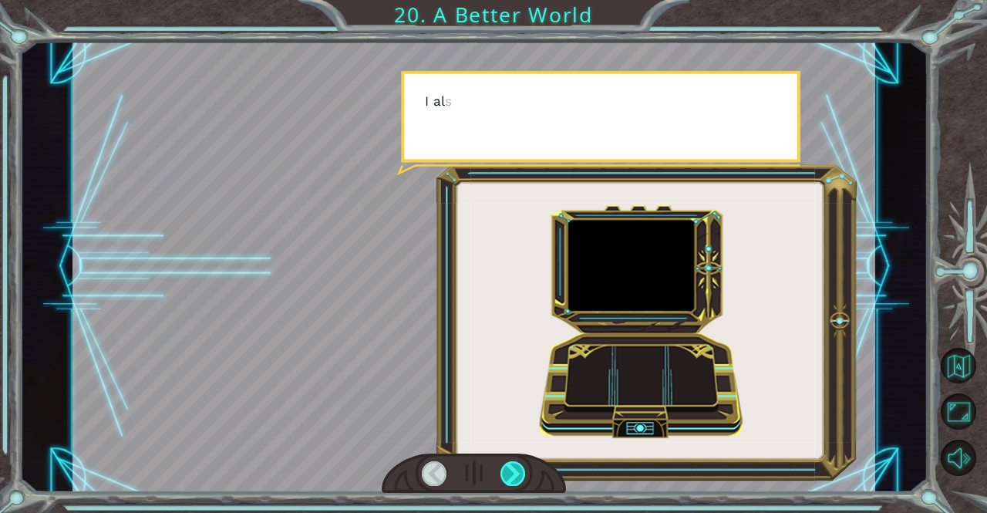
click at [511, 462] on div at bounding box center [513, 473] width 25 height 25
click at [513, 463] on div at bounding box center [513, 473] width 25 height 25
click at [518, 463] on div at bounding box center [513, 473] width 25 height 25
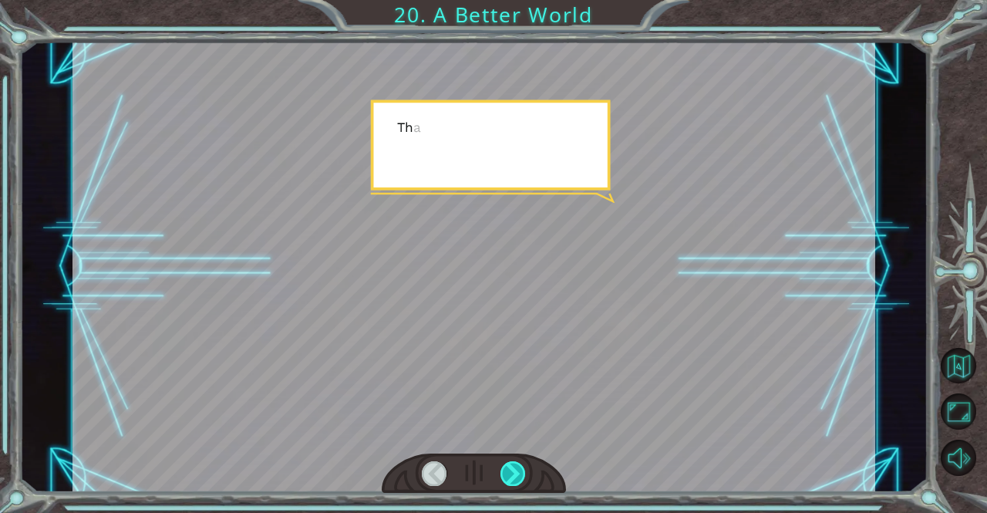
click at [518, 463] on div at bounding box center [513, 473] width 25 height 25
click at [518, 462] on div at bounding box center [513, 473] width 25 height 25
click at [518, 0] on div "O h ! Y o u r e p a i r e d t h e M o n o l i t h ! G r e a t j o b ! A n d i t…" at bounding box center [493, 0] width 987 height 0
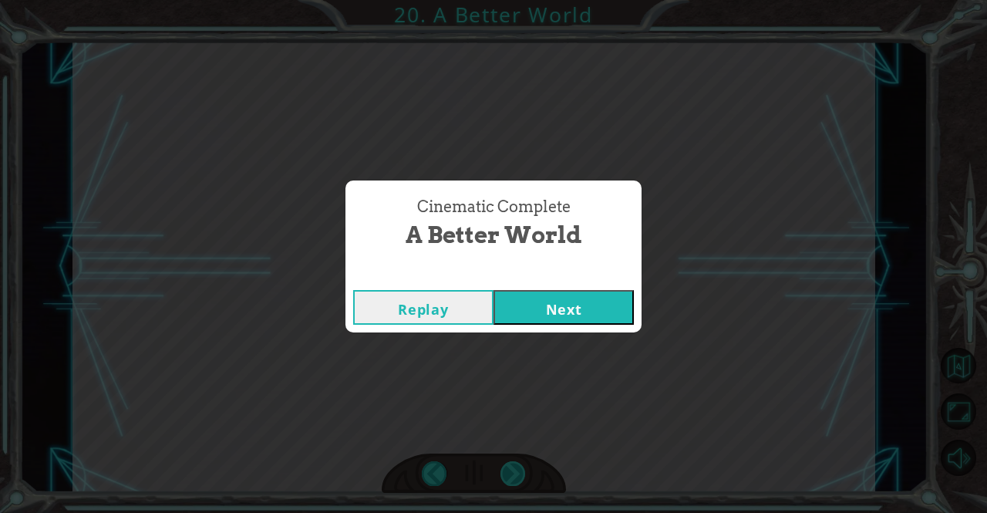
click at [518, 462] on div "Cinematic Complete A Better World Replay Next" at bounding box center [493, 256] width 987 height 513
click at [583, 292] on button "Next" at bounding box center [564, 307] width 140 height 35
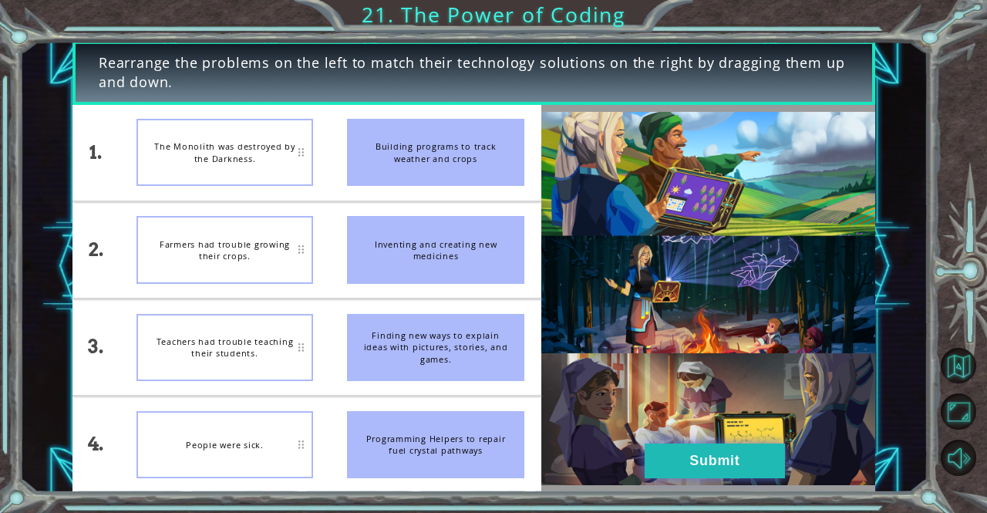
click at [727, 451] on button "Submit" at bounding box center [715, 461] width 140 height 35
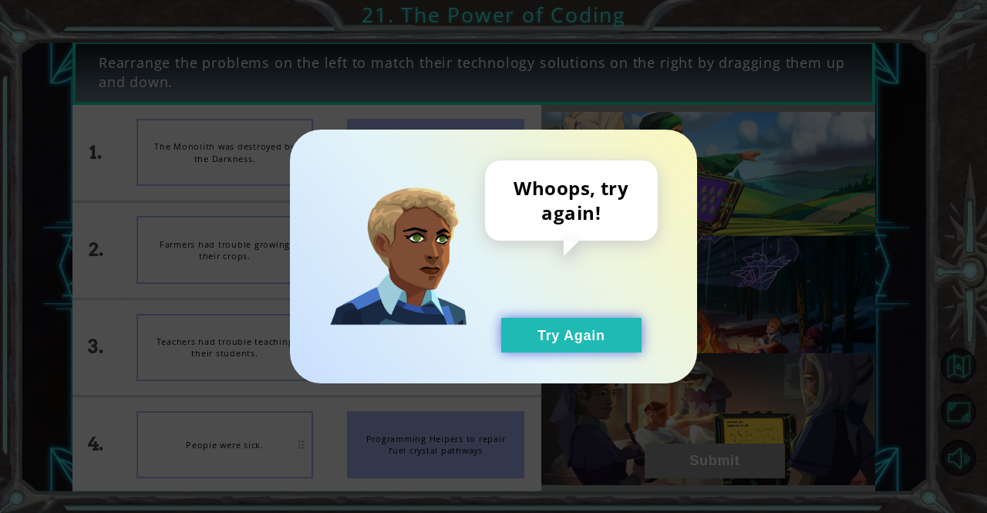
click at [566, 329] on button "Try Again" at bounding box center [571, 335] width 140 height 35
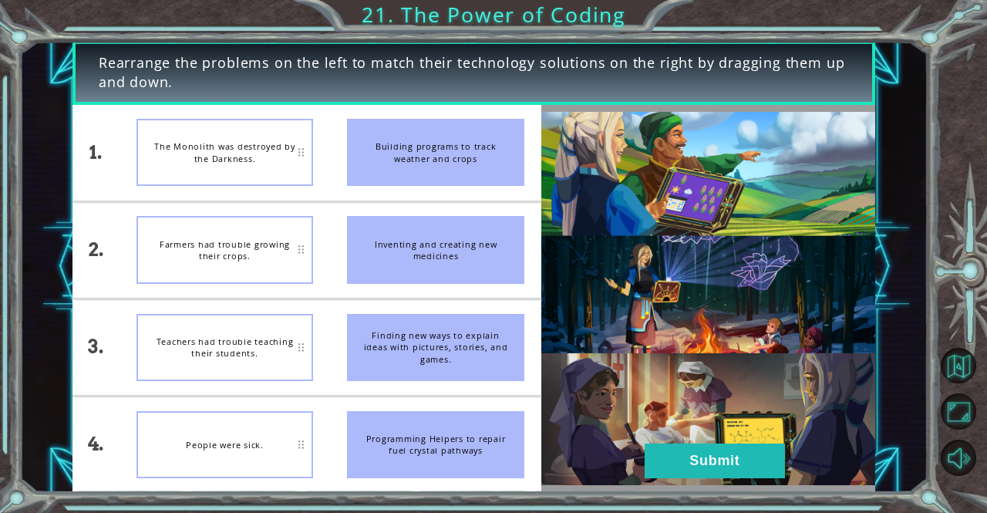
drag, startPoint x: 387, startPoint y: 144, endPoint x: 308, endPoint y: 138, distance: 79.7
click at [329, 145] on div "1. 2. 3. 4. The Monolith was destroyed by the Darkness. Farmers had trouble gro…" at bounding box center [307, 299] width 469 height 388
drag, startPoint x: 478, startPoint y: 141, endPoint x: 494, endPoint y: 140, distance: 15.5
click at [502, 140] on div "Building programs to track weather and crops" at bounding box center [435, 152] width 177 height 67
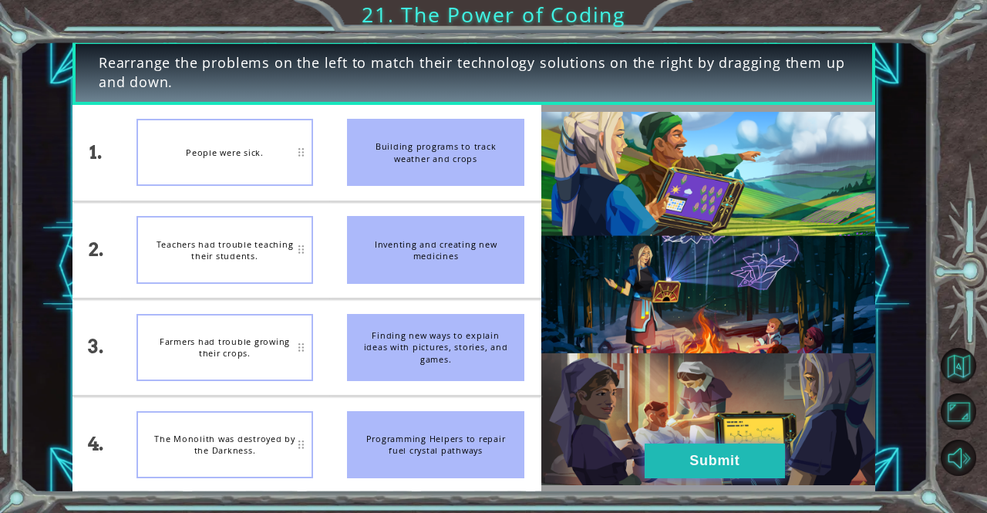
click at [658, 444] on button "Submit" at bounding box center [715, 461] width 140 height 35
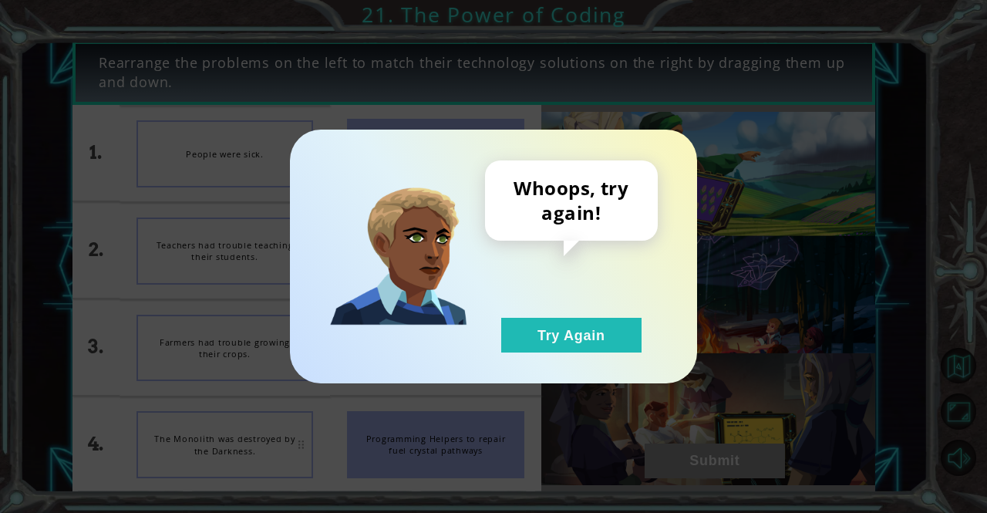
click at [577, 353] on div "Whoops, try again! Try Again" at bounding box center [493, 257] width 407 height 254
click at [576, 345] on button "Try Again" at bounding box center [571, 335] width 140 height 35
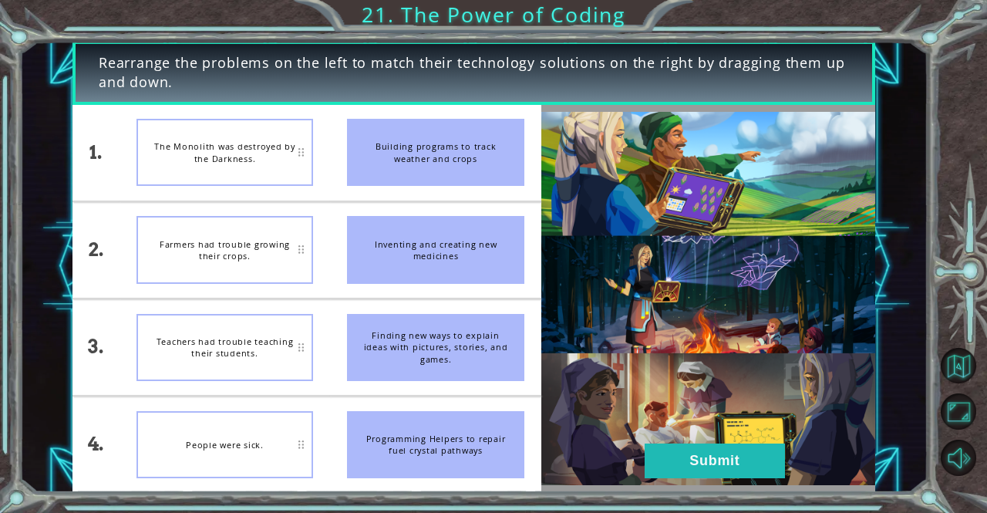
drag, startPoint x: 430, startPoint y: 323, endPoint x: 415, endPoint y: 349, distance: 30.4
click at [415, 349] on li "Finding new ways to explain ideas with pictures, stories, and games." at bounding box center [435, 347] width 211 height 96
drag, startPoint x: 413, startPoint y: 351, endPoint x: 467, endPoint y: 345, distance: 53.6
click at [467, 345] on div "Finding new ways to explain ideas with pictures, stories, and games." at bounding box center [435, 347] width 177 height 67
click at [680, 444] on div "1. 2. 3. 4. The Monolith was destroyed by the Darkness. Farmers had trouble gro…" at bounding box center [474, 299] width 803 height 388
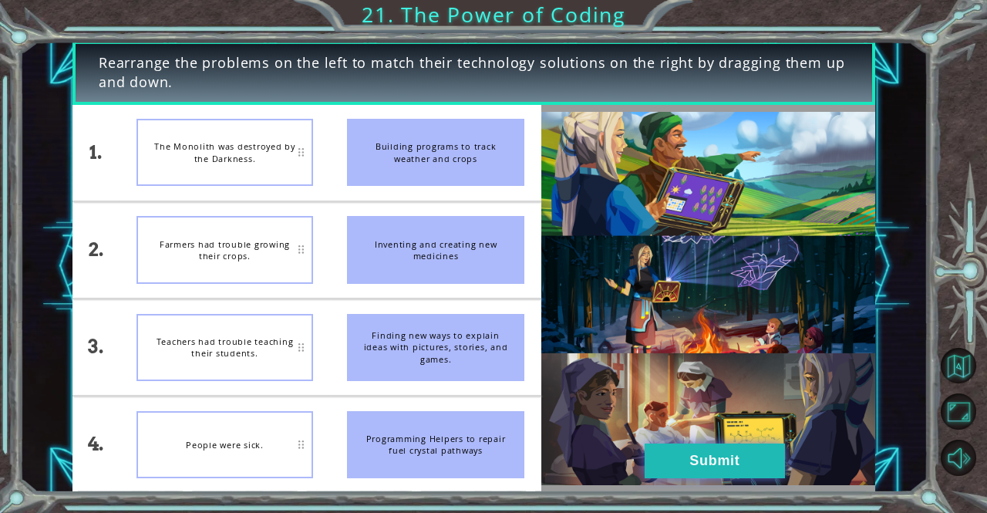
click at [682, 451] on button "Submit" at bounding box center [715, 461] width 140 height 35
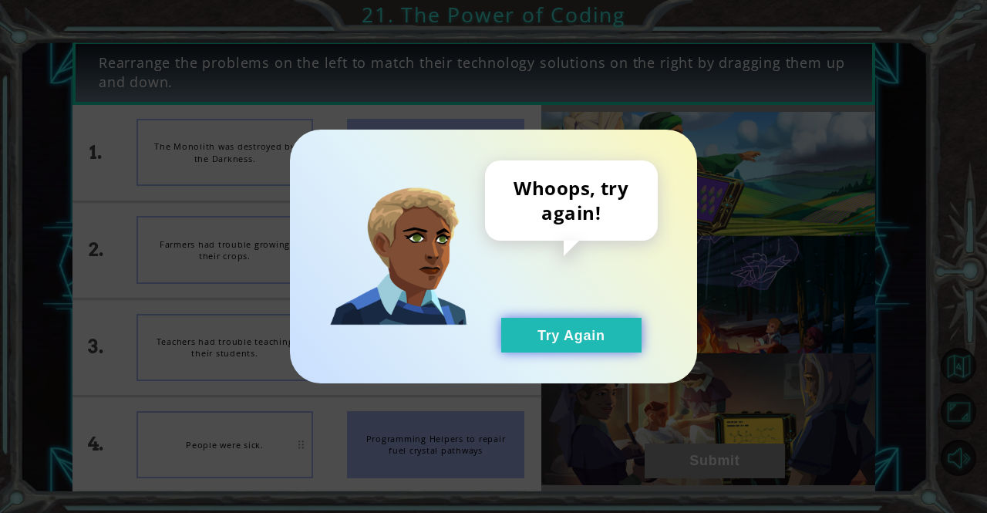
click at [556, 320] on button "Try Again" at bounding box center [571, 335] width 140 height 35
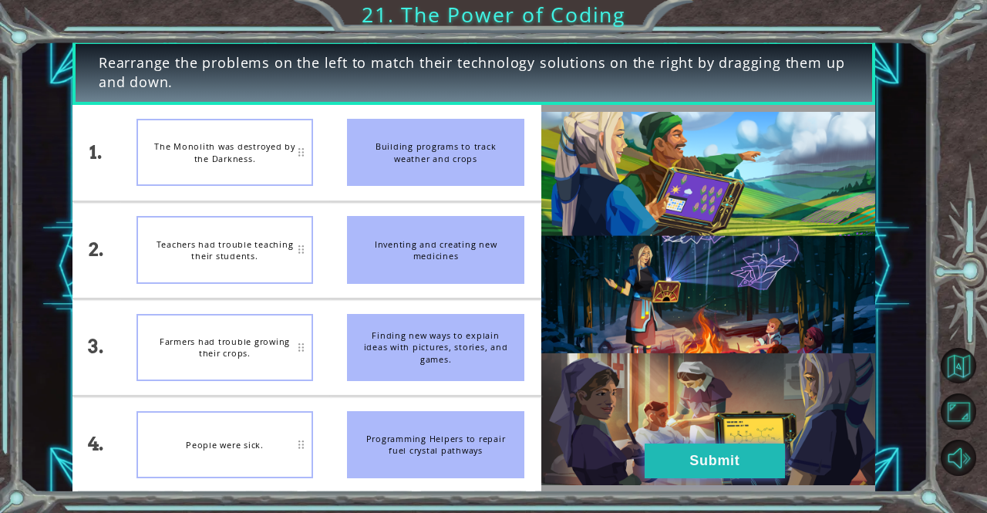
click at [691, 452] on button "Submit" at bounding box center [715, 461] width 140 height 35
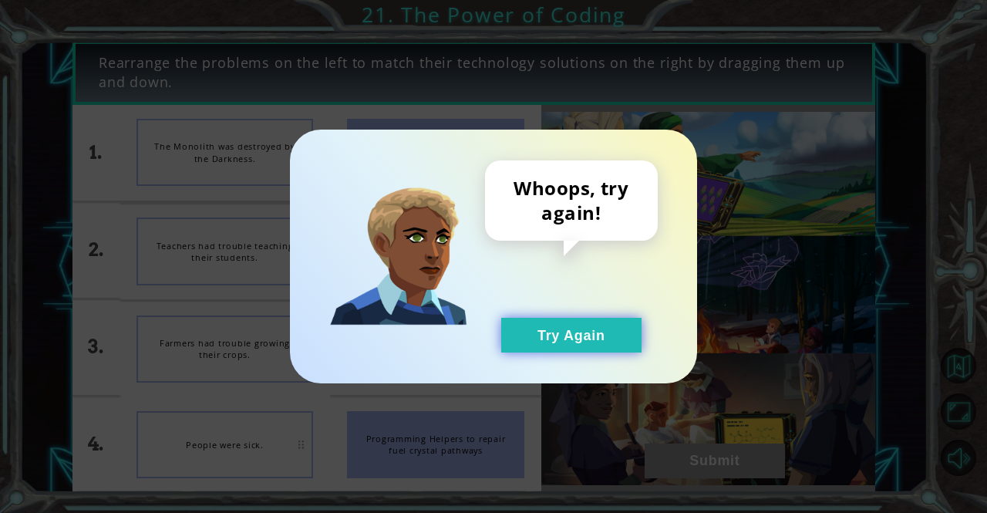
click at [601, 346] on button "Try Again" at bounding box center [571, 335] width 140 height 35
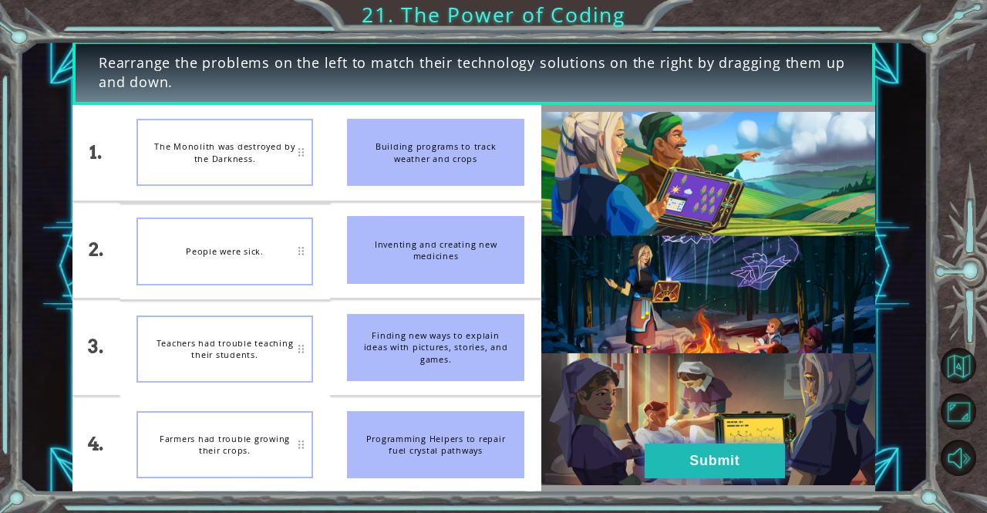
click at [690, 471] on button "Submit" at bounding box center [715, 461] width 140 height 35
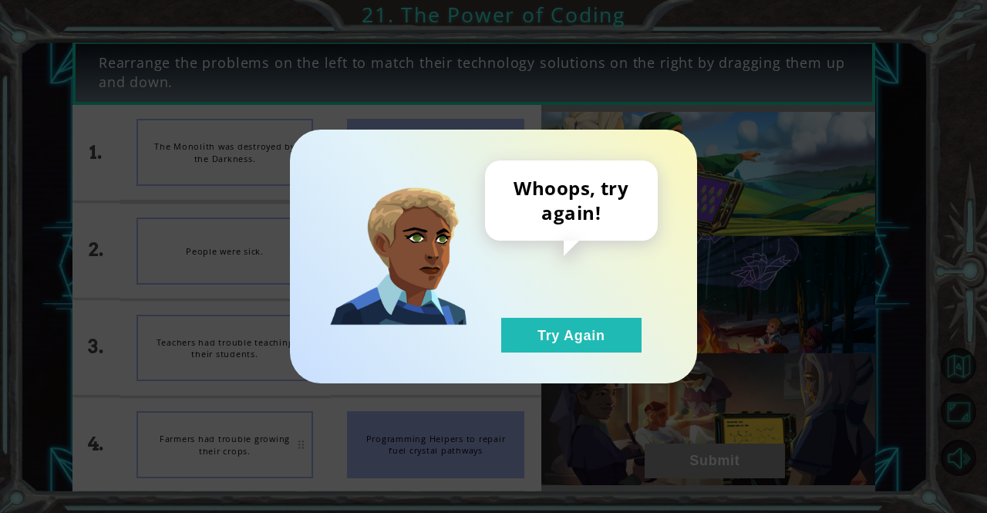
click at [591, 289] on div "Whoops, try again! Try Again" at bounding box center [571, 256] width 173 height 192
drag, startPoint x: 586, startPoint y: 299, endPoint x: 585, endPoint y: 310, distance: 11.7
click at [585, 307] on div "Whoops, try again! Try Again" at bounding box center [571, 256] width 173 height 192
click at [581, 320] on button "Try Again" at bounding box center [571, 335] width 140 height 35
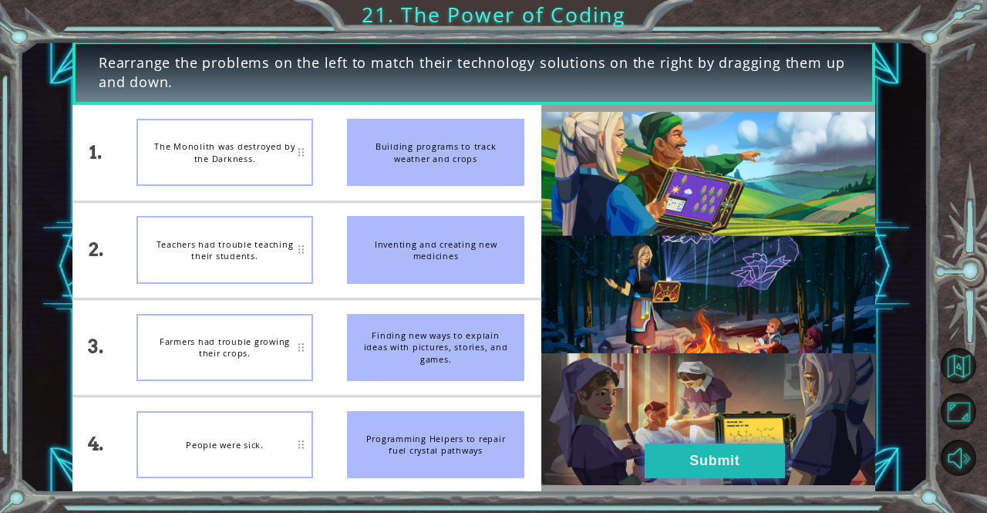
click at [756, 445] on button "Submit" at bounding box center [715, 461] width 140 height 35
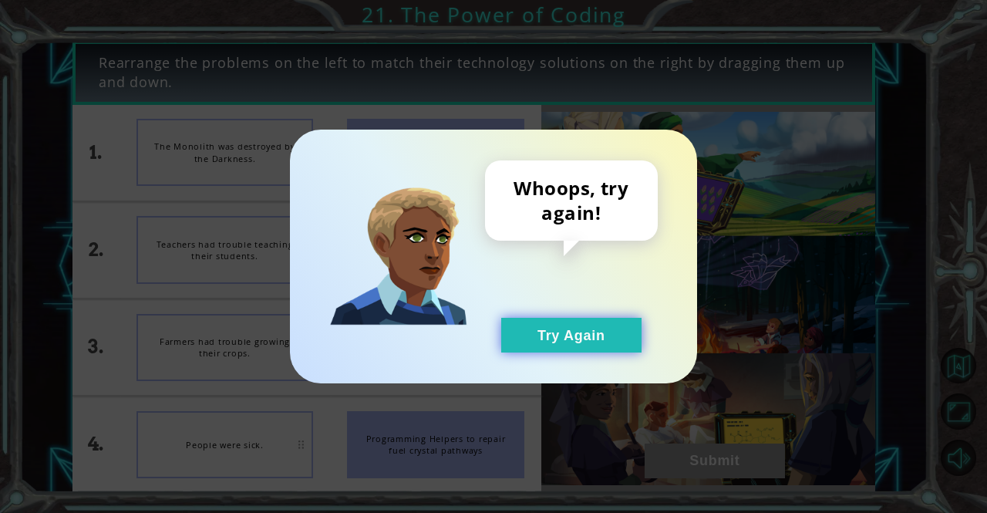
click at [617, 343] on button "Try Again" at bounding box center [571, 335] width 140 height 35
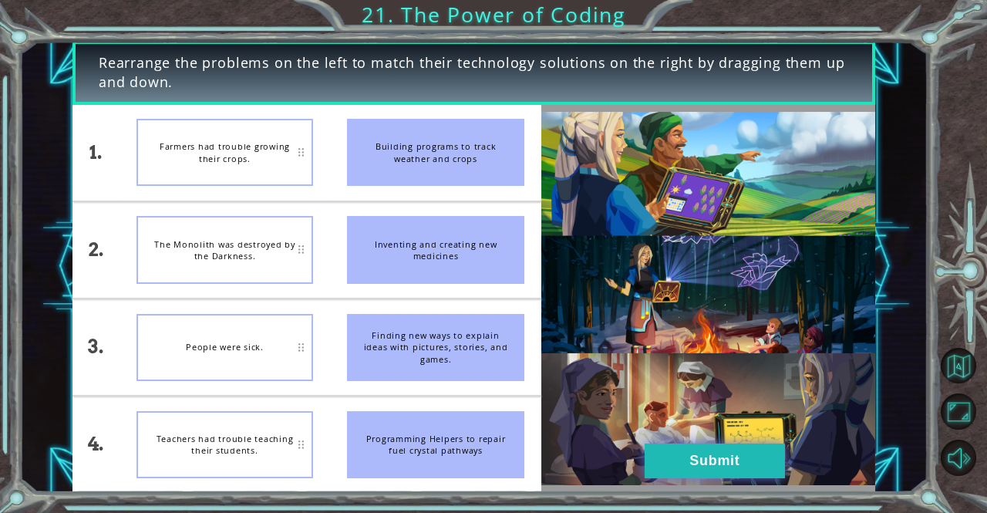
click at [692, 456] on button "Submit" at bounding box center [715, 461] width 140 height 35
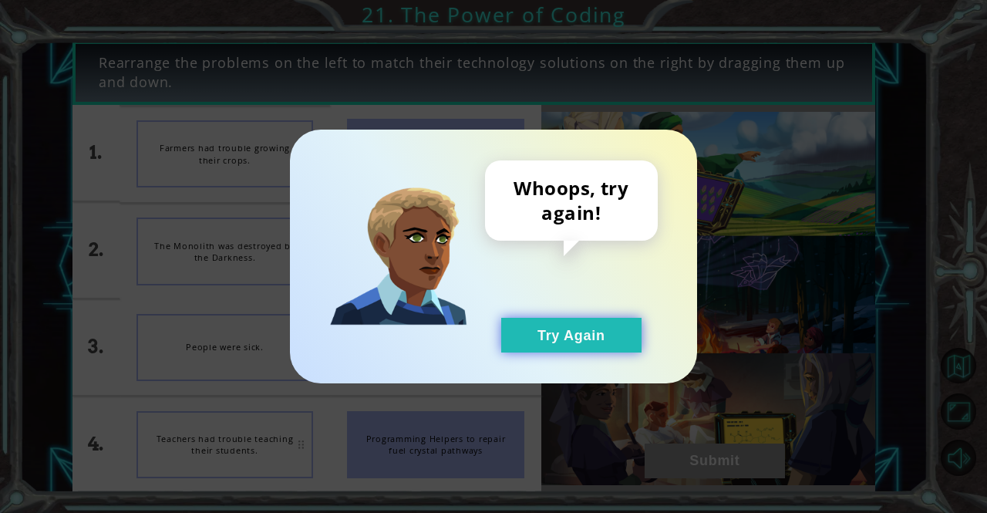
drag, startPoint x: 579, startPoint y: 332, endPoint x: 568, endPoint y: 342, distance: 14.2
click at [570, 337] on button "Try Again" at bounding box center [571, 335] width 140 height 35
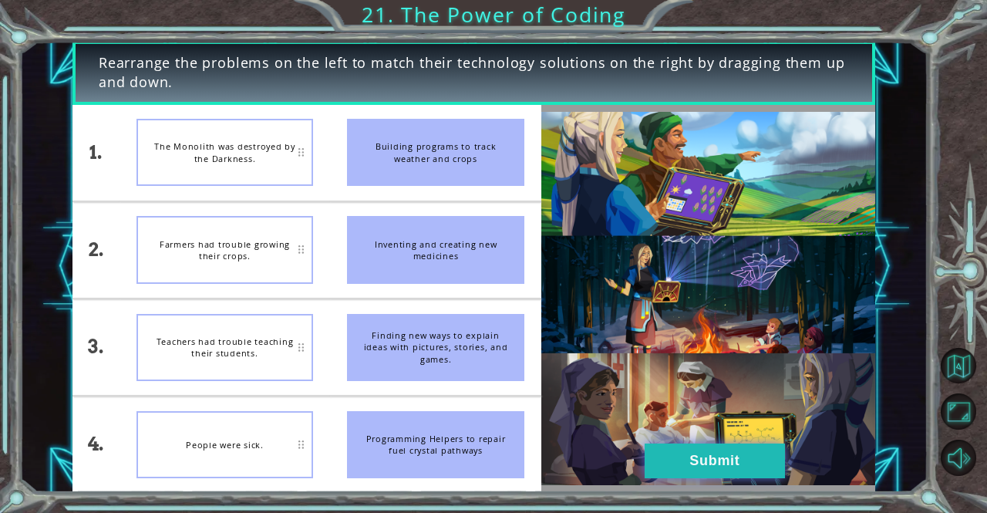
click at [703, 454] on button "Submit" at bounding box center [715, 461] width 140 height 35
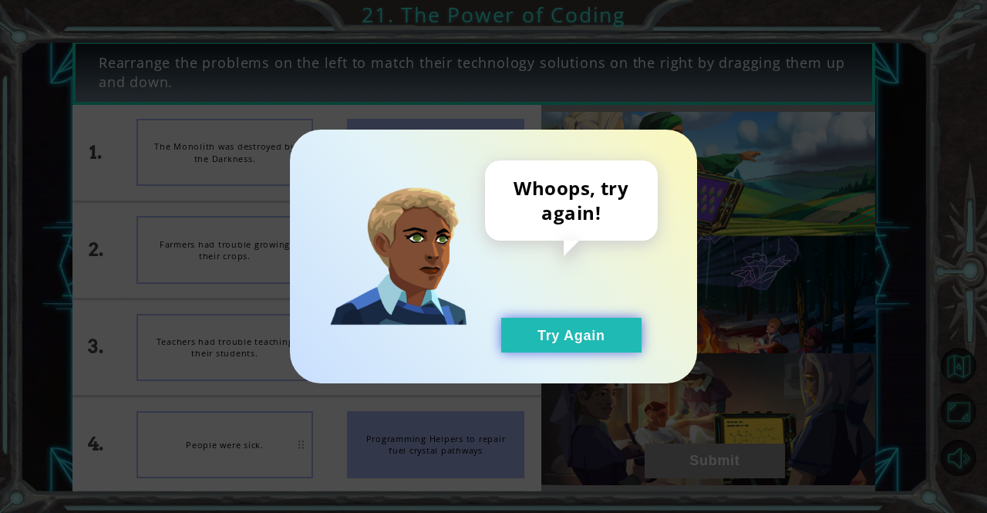
click at [595, 322] on button "Try Again" at bounding box center [571, 335] width 140 height 35
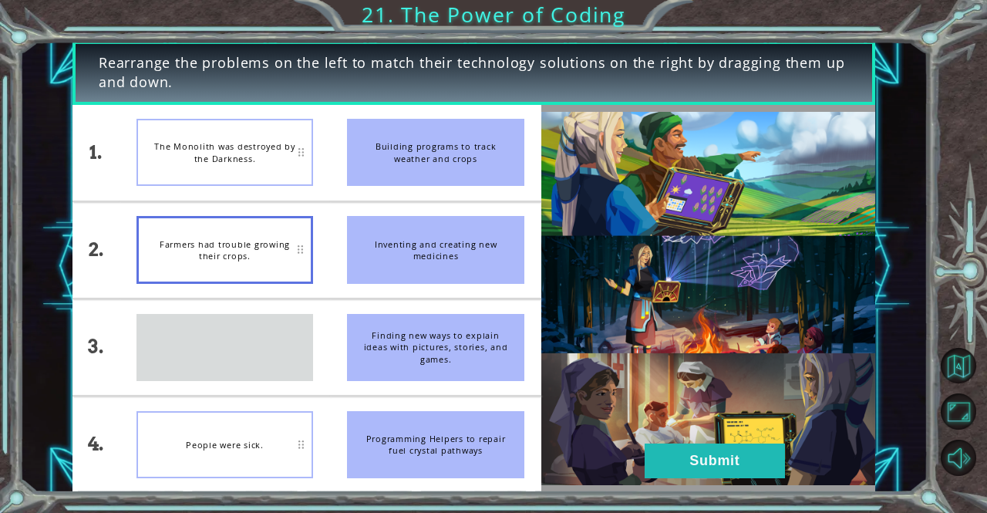
click at [168, 299] on li "Teachers had trouble teaching their students." at bounding box center [225, 347] width 211 height 96
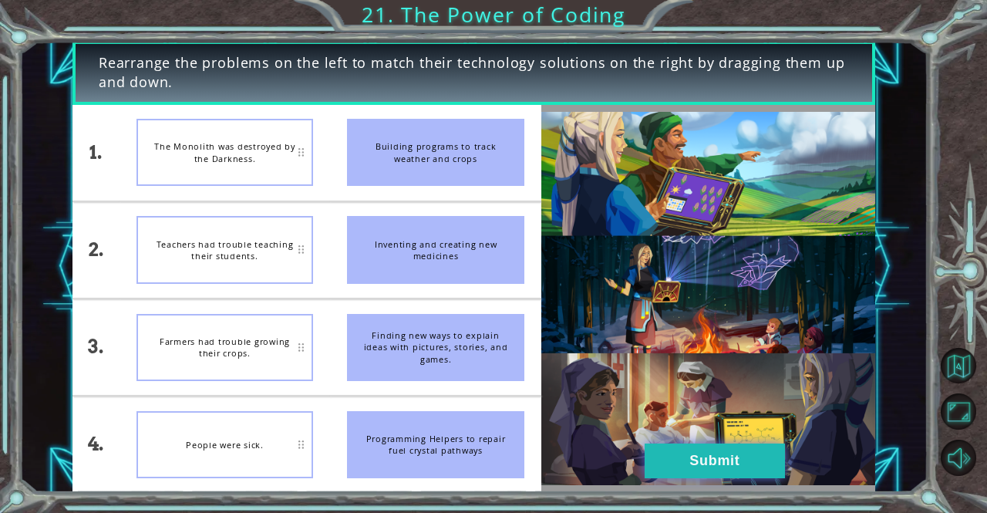
click at [673, 459] on button "Submit" at bounding box center [715, 461] width 140 height 35
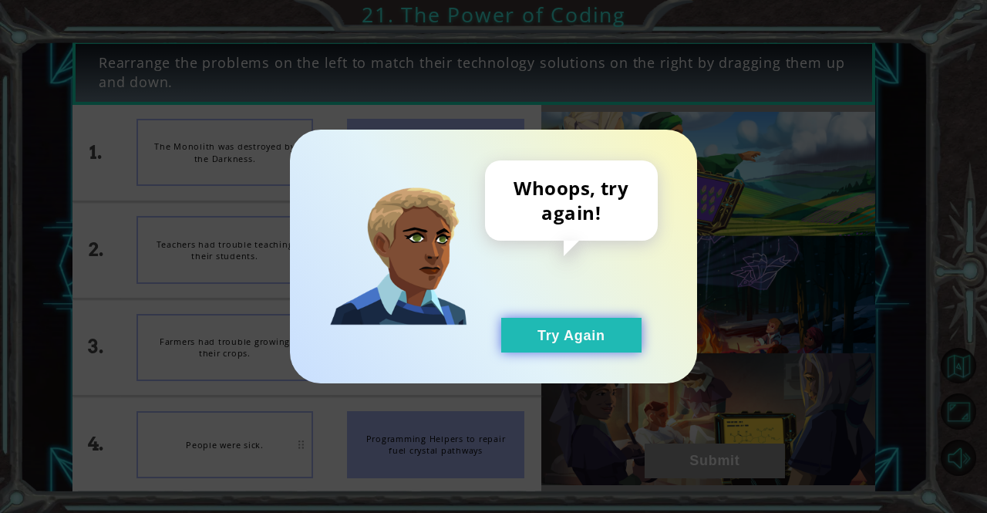
click at [589, 319] on button "Try Again" at bounding box center [571, 335] width 140 height 35
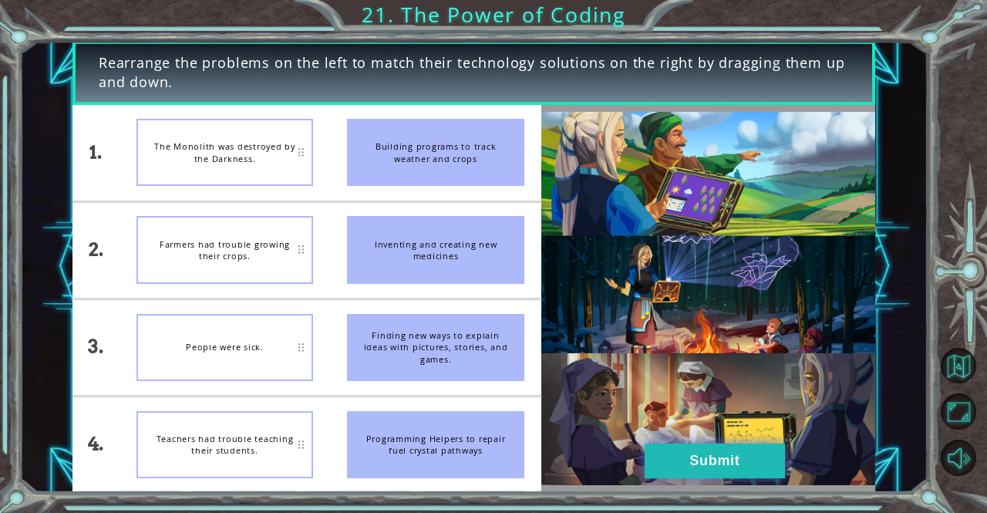
click at [769, 464] on button "Submit" at bounding box center [715, 461] width 140 height 35
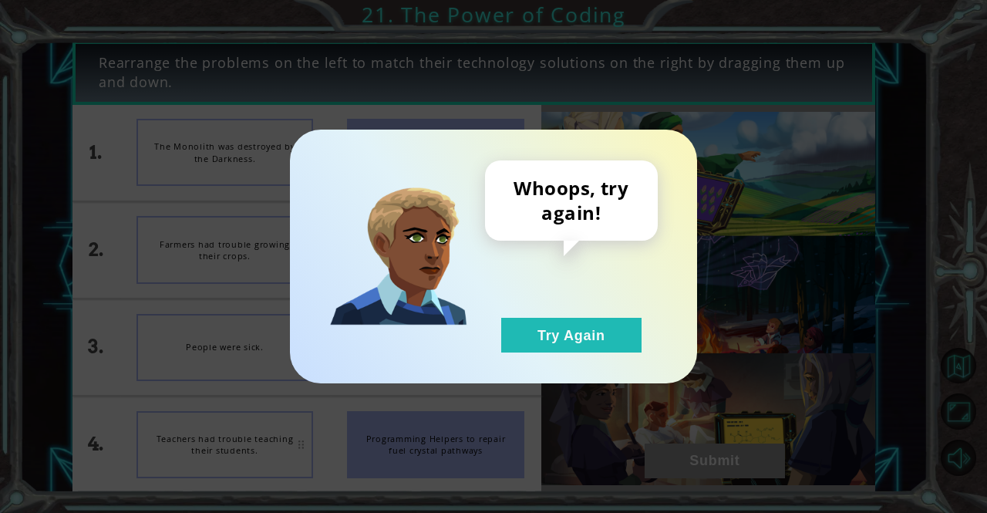
click at [541, 229] on div "Whoops, try again!" at bounding box center [571, 200] width 173 height 80
drag, startPoint x: 537, startPoint y: 336, endPoint x: 531, endPoint y: 319, distance: 17.3
click at [538, 336] on button "Try Again" at bounding box center [571, 335] width 140 height 35
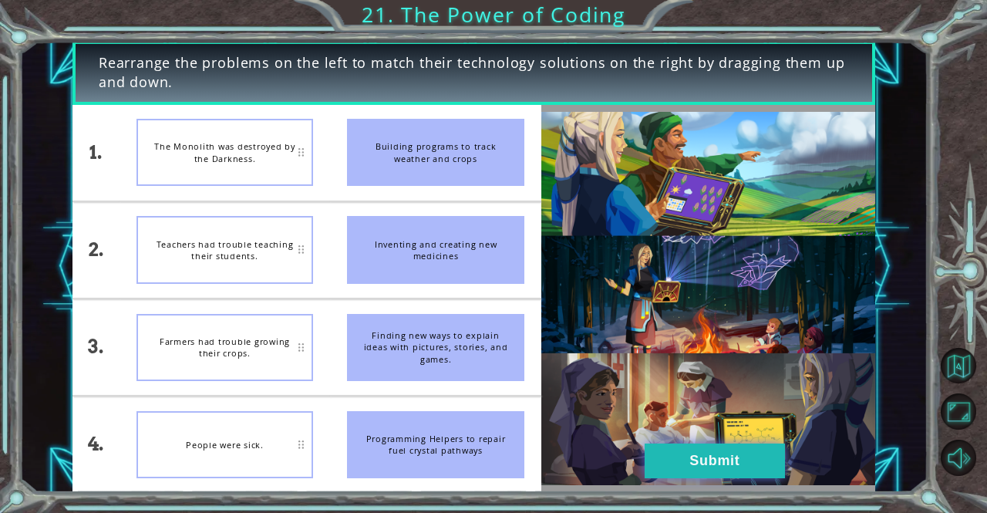
click at [671, 456] on button "Submit" at bounding box center [715, 461] width 140 height 35
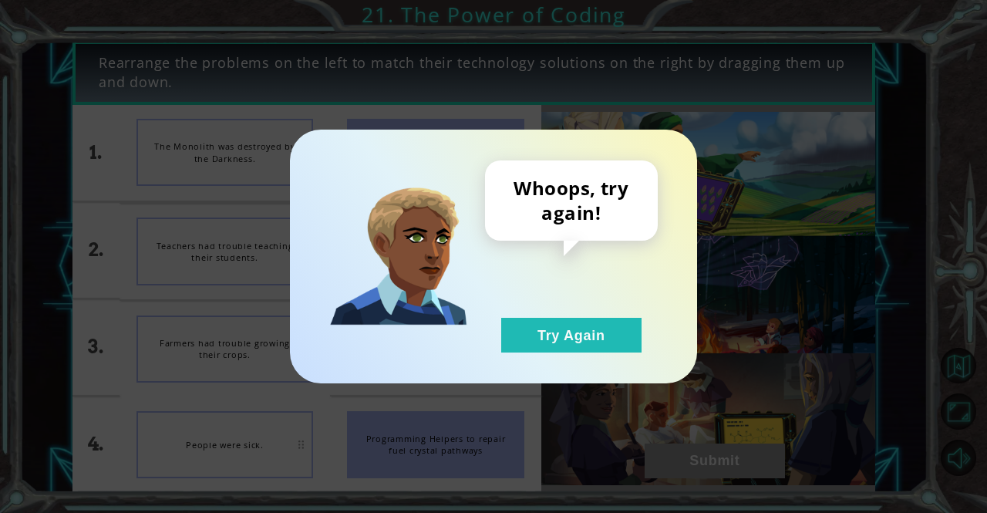
drag, startPoint x: 568, startPoint y: 309, endPoint x: 552, endPoint y: 282, distance: 32.1
click at [568, 305] on div "Whoops, try again! Try Again" at bounding box center [571, 256] width 173 height 192
click at [565, 329] on button "Try Again" at bounding box center [571, 335] width 140 height 35
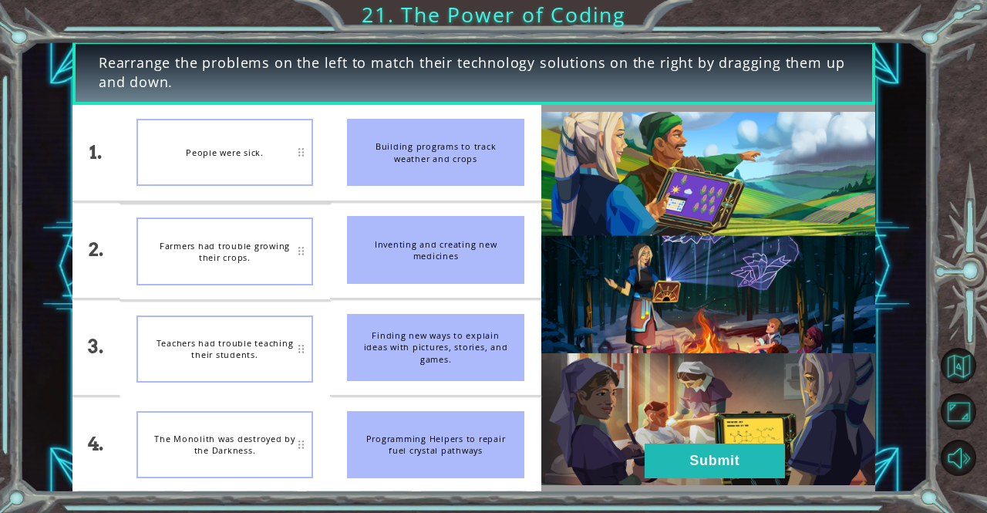
click at [788, 465] on img at bounding box center [708, 298] width 334 height 373
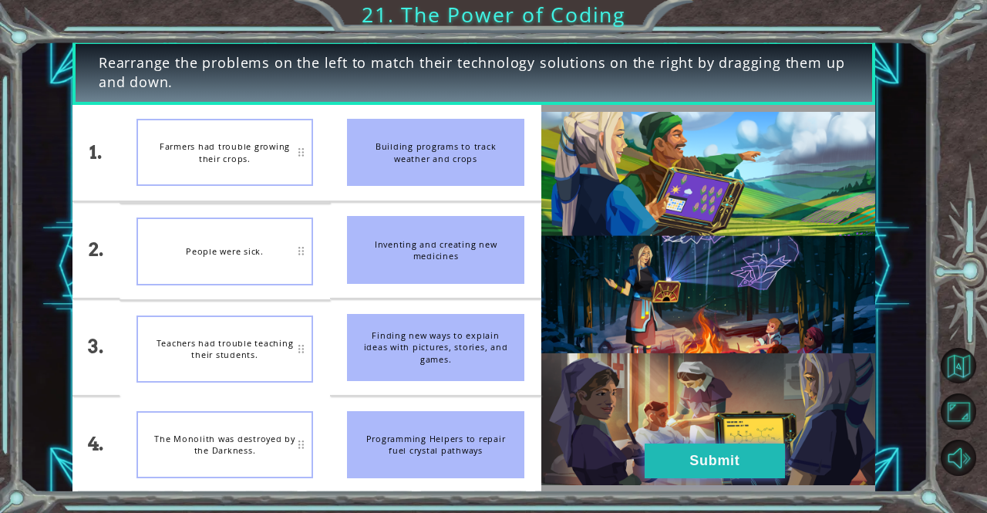
click at [697, 448] on button "Submit" at bounding box center [715, 461] width 140 height 35
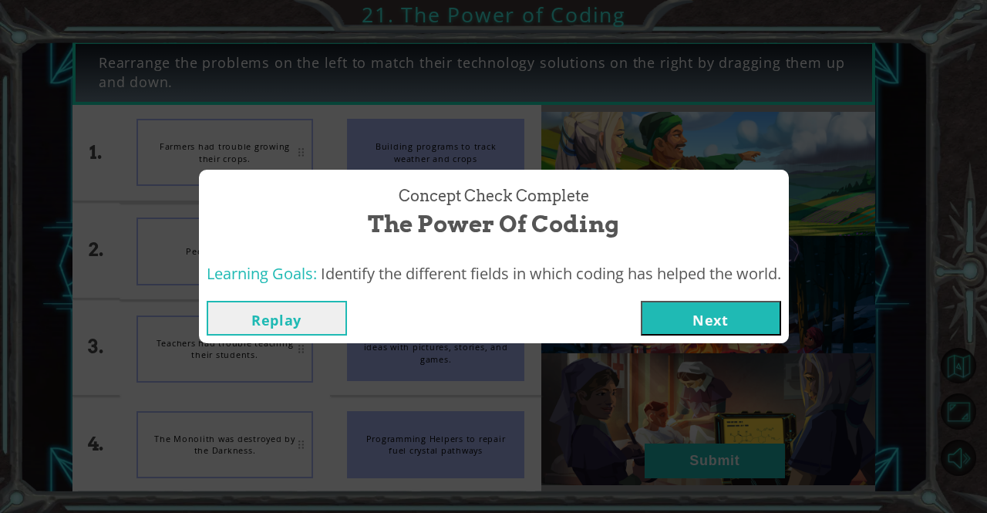
click at [708, 278] on span "Identify the different fields in which coding has helped the world." at bounding box center [551, 273] width 460 height 21
click at [696, 309] on button "Next" at bounding box center [711, 318] width 140 height 35
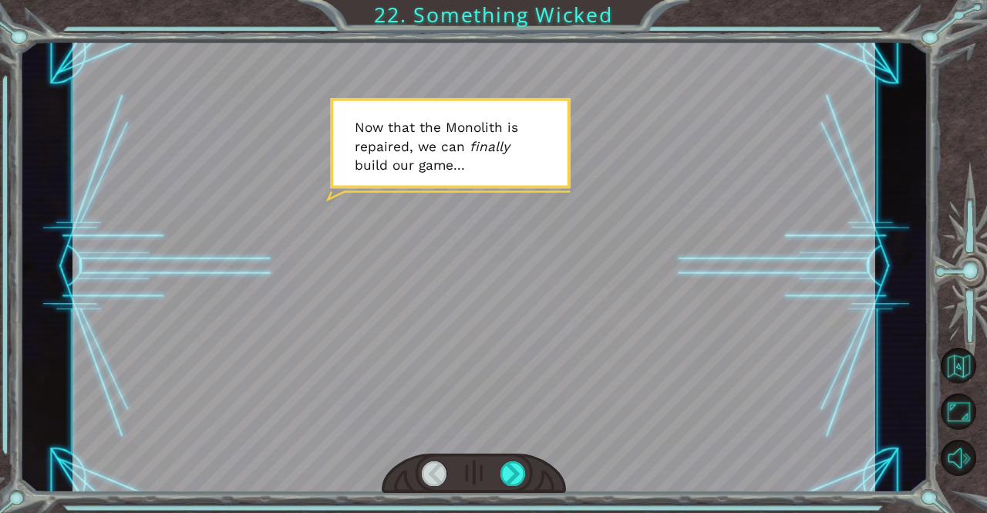
click at [373, 233] on div at bounding box center [474, 267] width 803 height 452
drag, startPoint x: 471, startPoint y: 260, endPoint x: 539, endPoint y: 269, distance: 69.3
click at [538, 269] on div at bounding box center [474, 267] width 803 height 452
click at [516, 465] on div at bounding box center [513, 473] width 25 height 25
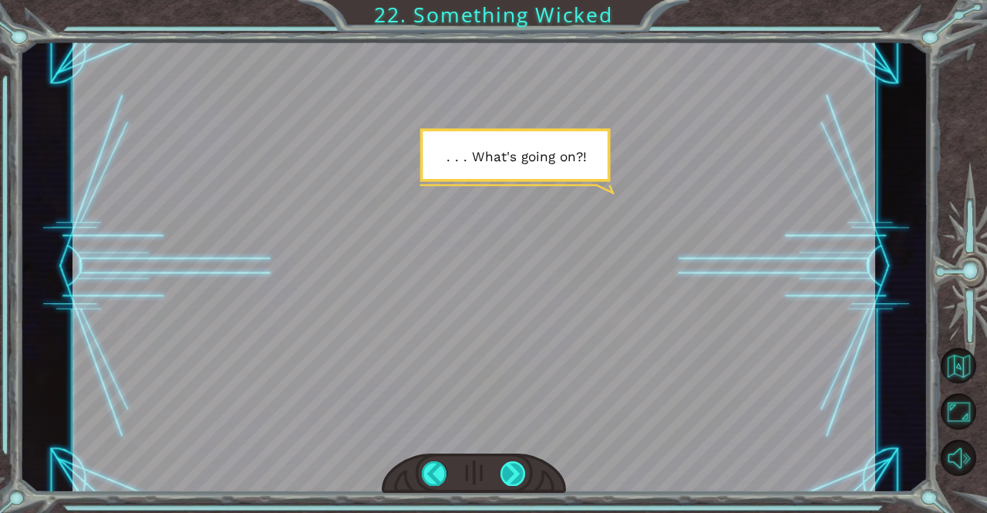
click at [516, 470] on div at bounding box center [513, 473] width 25 height 25
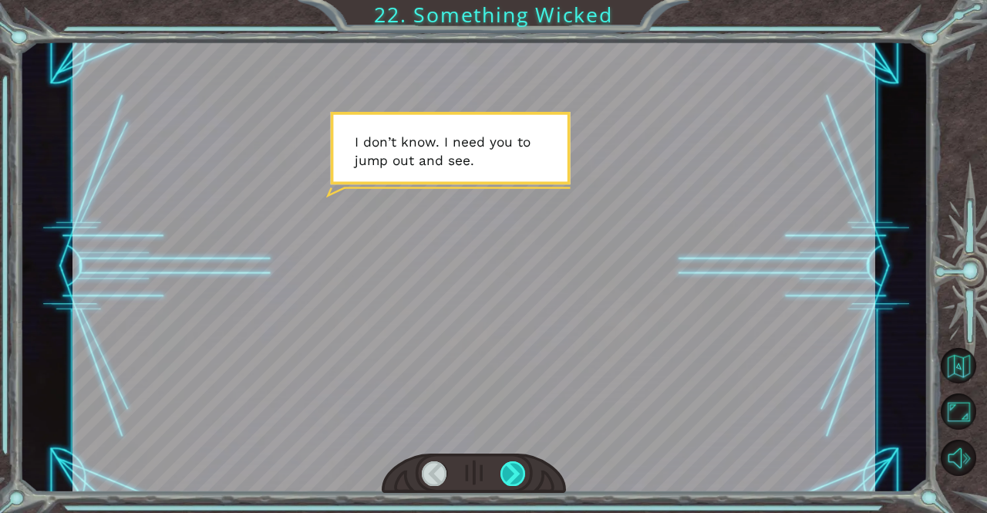
click at [516, 470] on div at bounding box center [513, 473] width 25 height 25
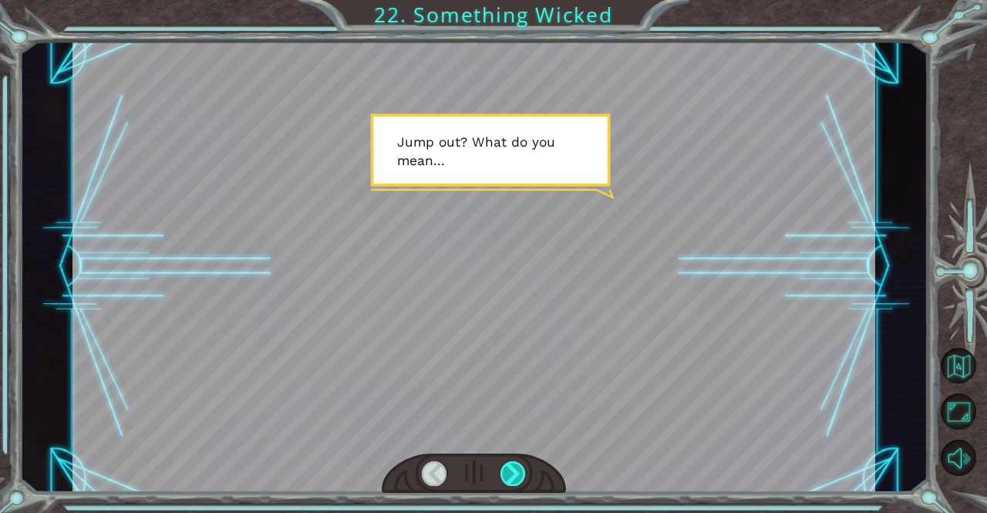
click at [516, 470] on div at bounding box center [513, 473] width 25 height 25
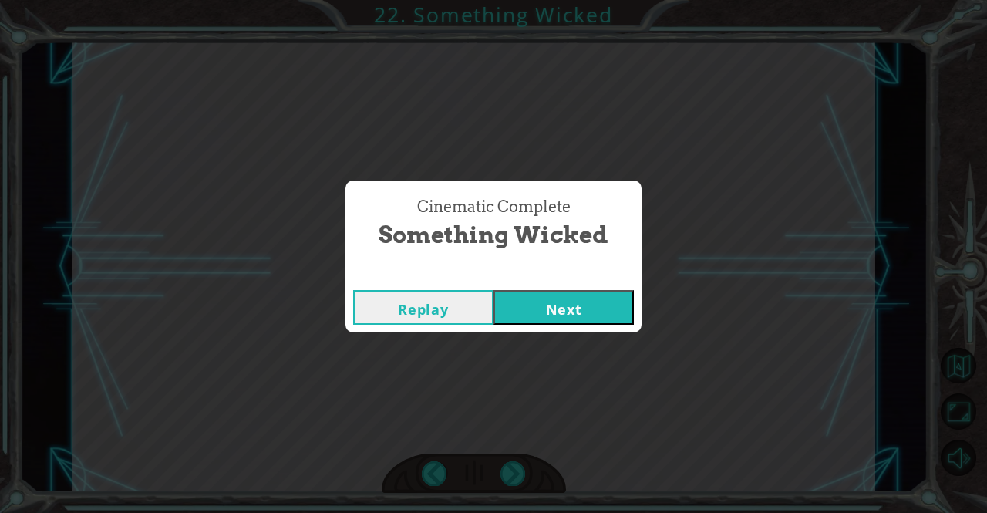
click at [522, 298] on button "Next" at bounding box center [564, 307] width 140 height 35
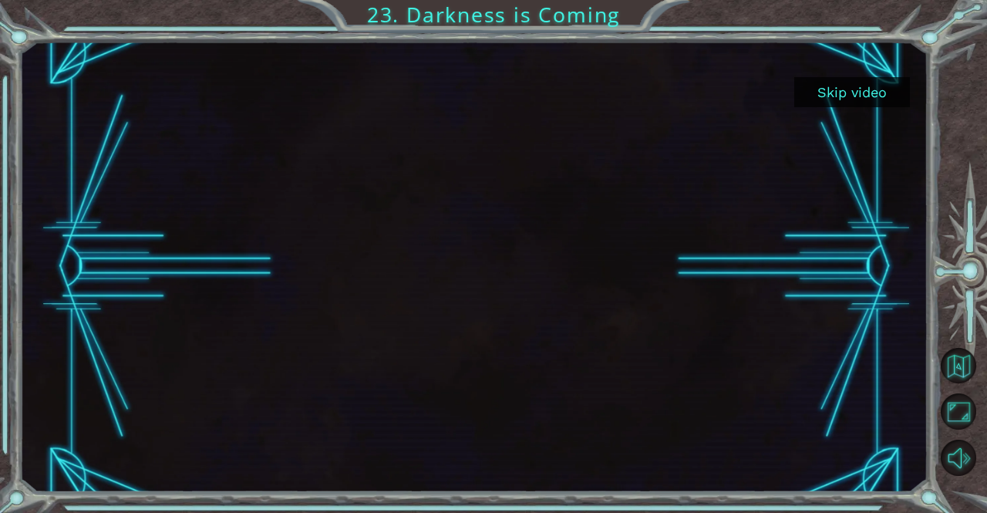
click at [844, 96] on button "Skip video" at bounding box center [852, 92] width 116 height 30
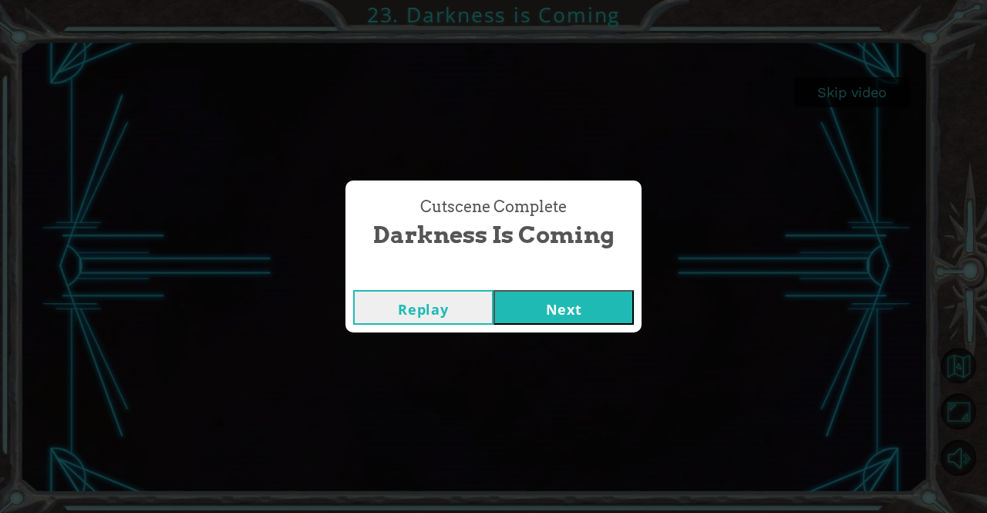
click at [582, 325] on div "Replay Next" at bounding box center [494, 307] width 296 height 50
click at [582, 305] on button "Next" at bounding box center [564, 307] width 140 height 35
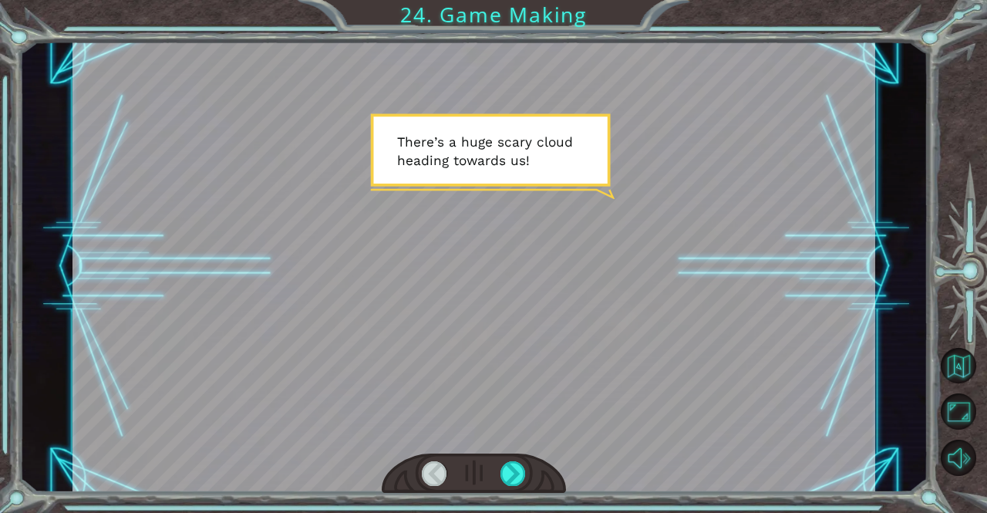
drag, startPoint x: 511, startPoint y: 232, endPoint x: 518, endPoint y: 246, distance: 15.5
click at [517, 246] on div at bounding box center [474, 267] width 803 height 452
click at [520, 254] on div at bounding box center [474, 267] width 803 height 452
click at [515, 342] on div at bounding box center [474, 267] width 803 height 452
drag, startPoint x: 525, startPoint y: 440, endPoint x: 528, endPoint y: 454, distance: 14.2
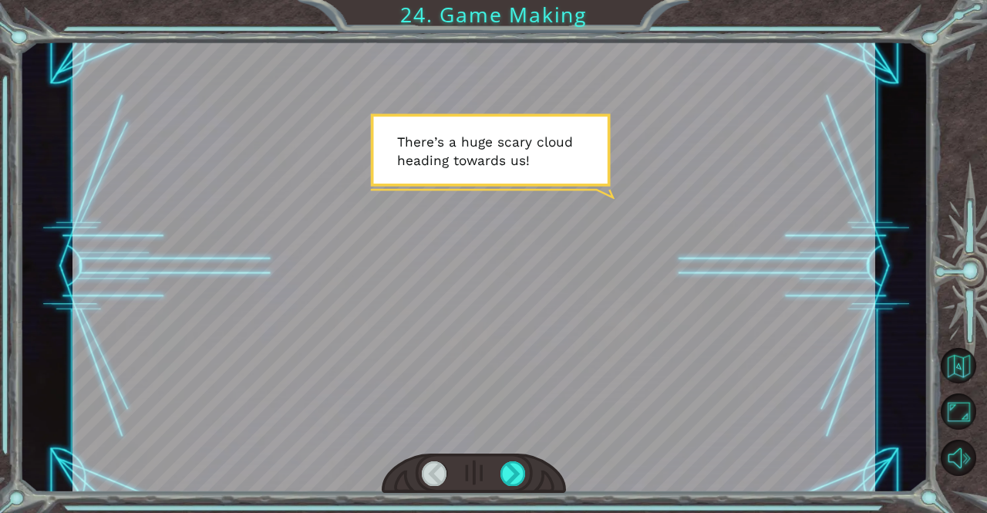
click at [528, 453] on div at bounding box center [474, 267] width 803 height 452
click at [525, 459] on div at bounding box center [474, 474] width 185 height 41
click at [521, 468] on div at bounding box center [513, 473] width 25 height 25
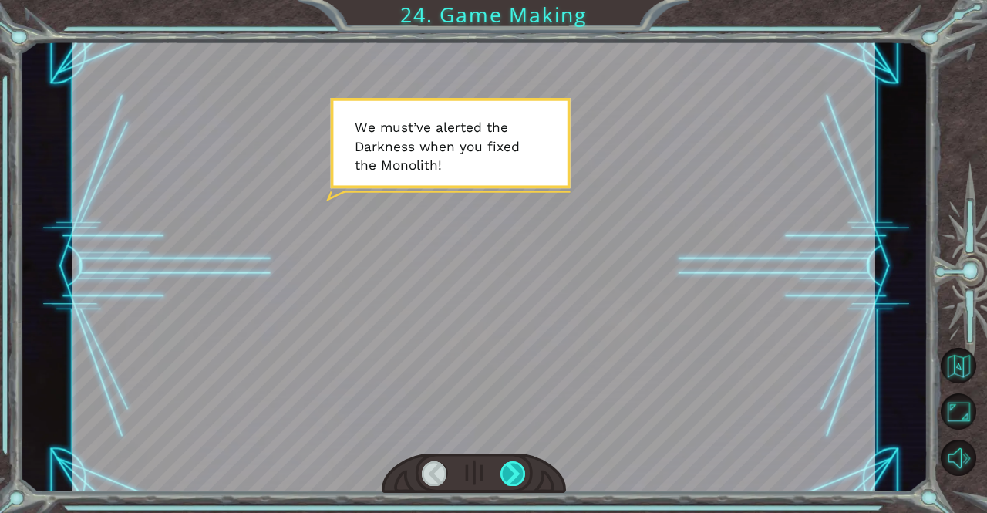
click at [522, 470] on div at bounding box center [513, 473] width 25 height 25
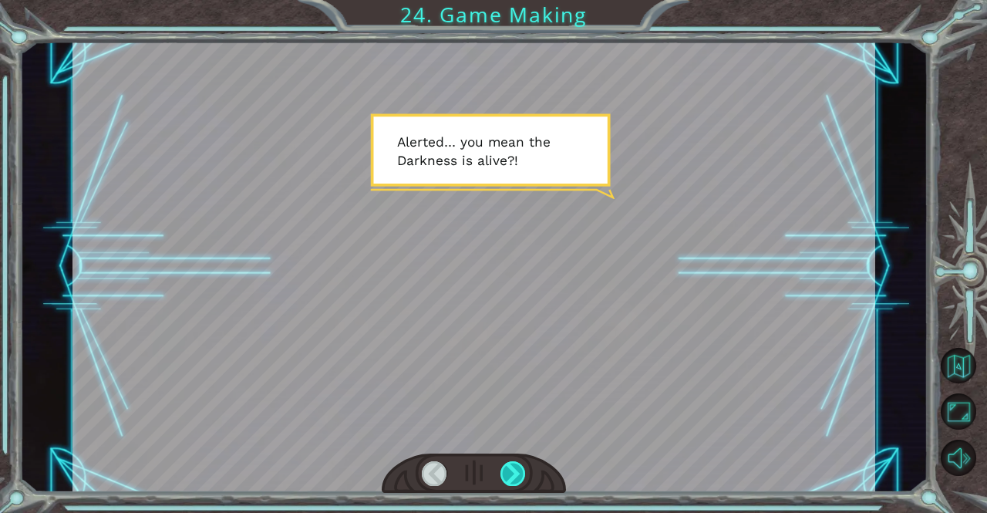
click at [520, 470] on div at bounding box center [513, 473] width 25 height 25
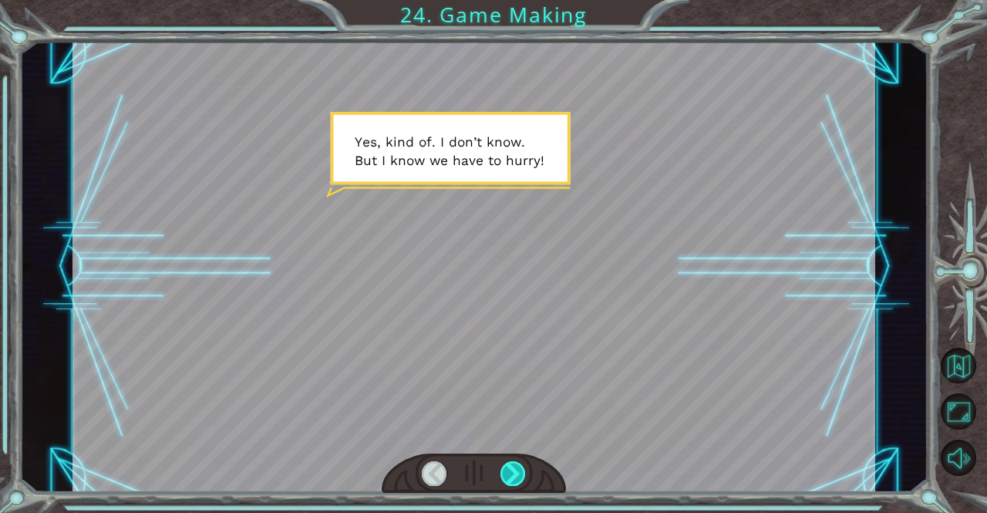
click at [520, 469] on div at bounding box center [513, 473] width 25 height 25
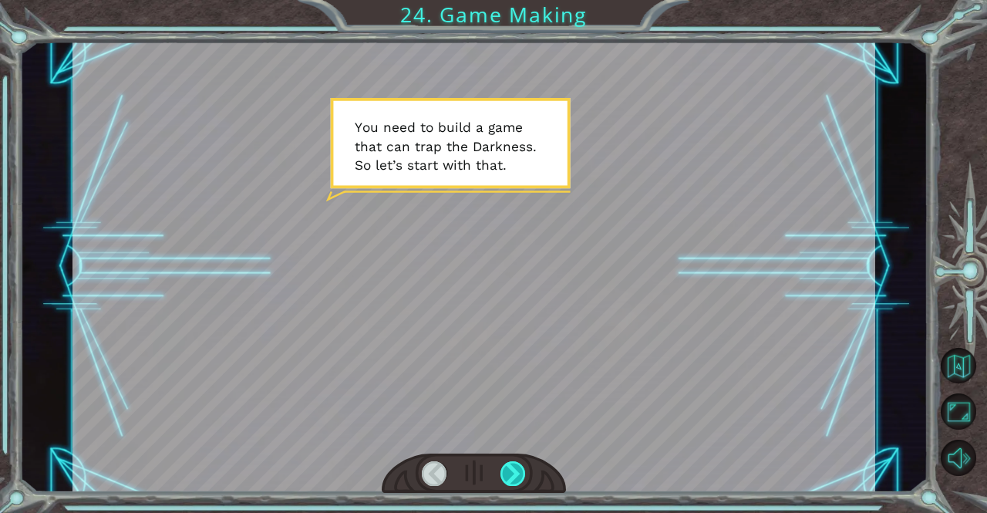
click at [520, 469] on div at bounding box center [513, 473] width 25 height 25
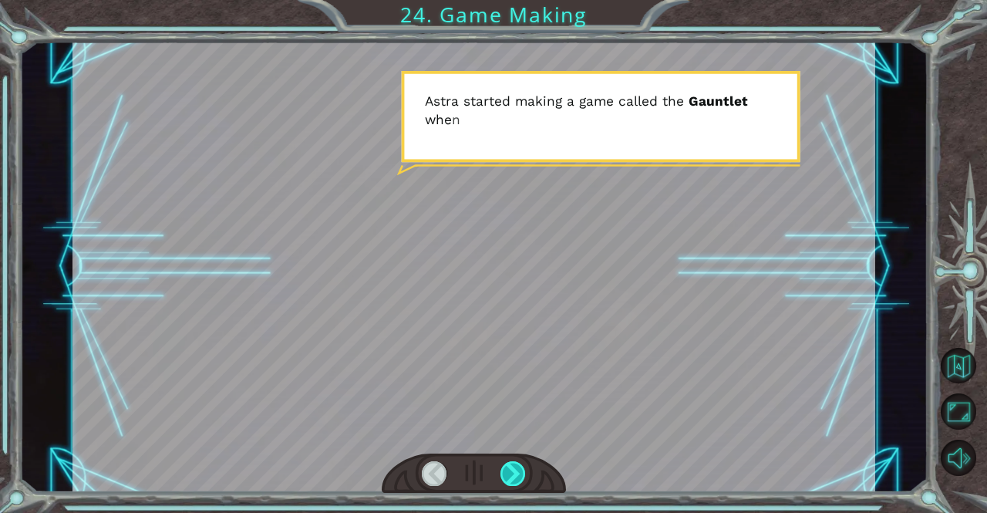
click at [520, 469] on div at bounding box center [513, 473] width 25 height 25
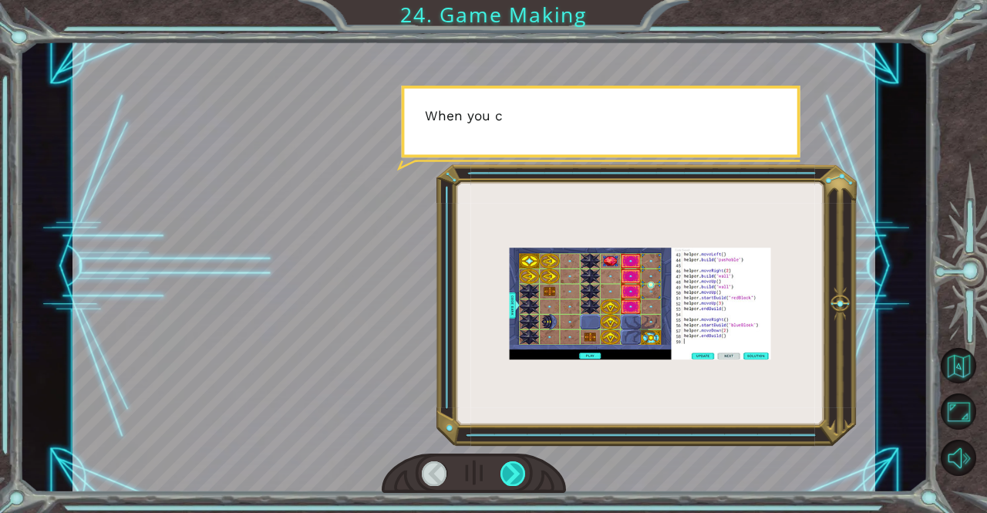
click at [520, 469] on div at bounding box center [513, 473] width 25 height 25
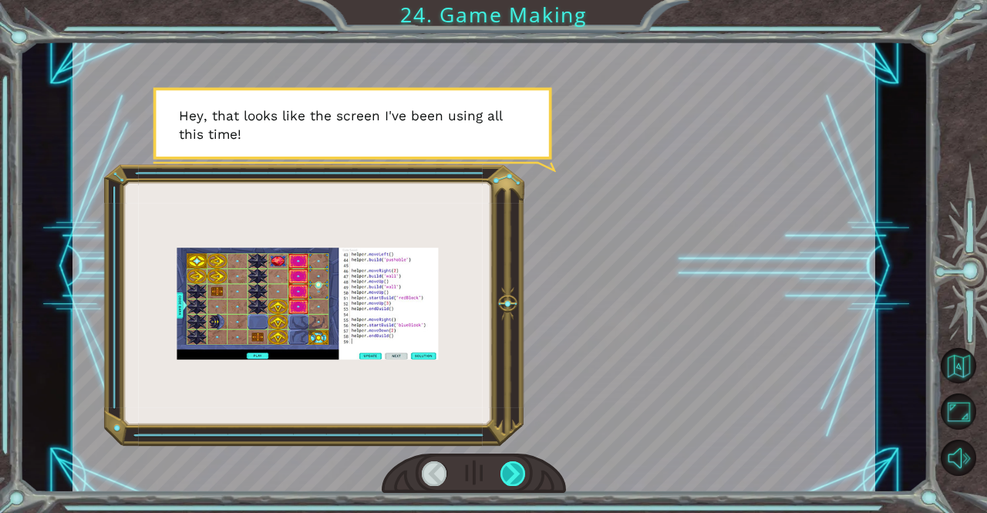
click at [520, 469] on div at bounding box center [513, 473] width 25 height 25
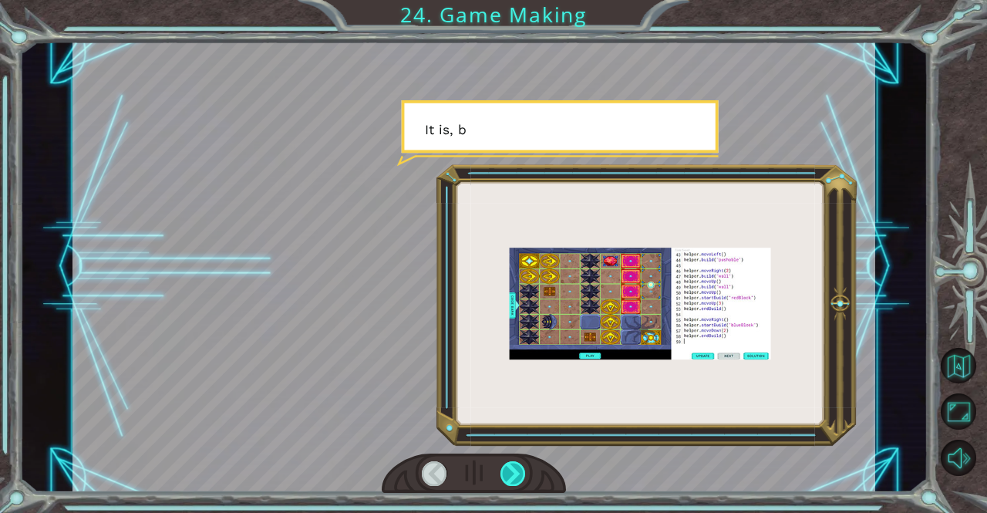
click at [520, 471] on div at bounding box center [513, 473] width 25 height 25
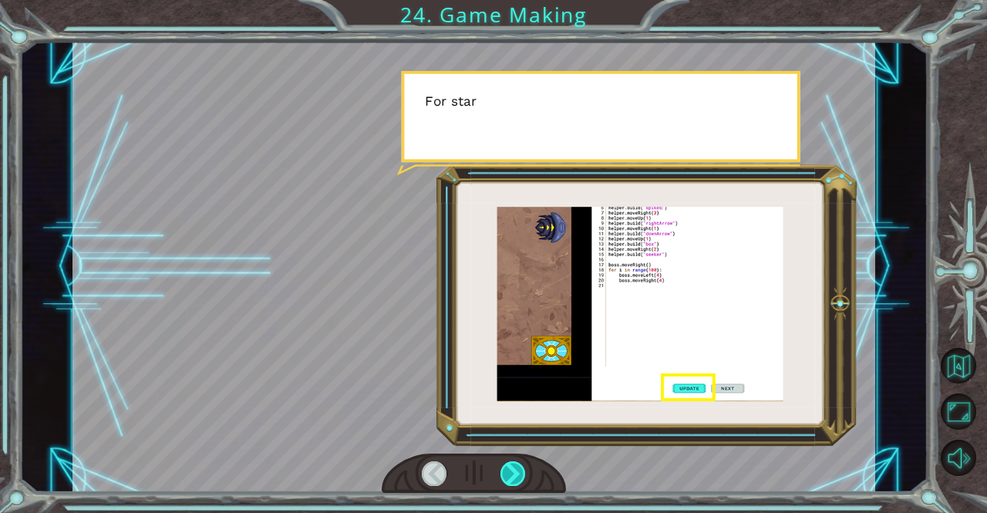
click at [520, 471] on div at bounding box center [513, 473] width 25 height 25
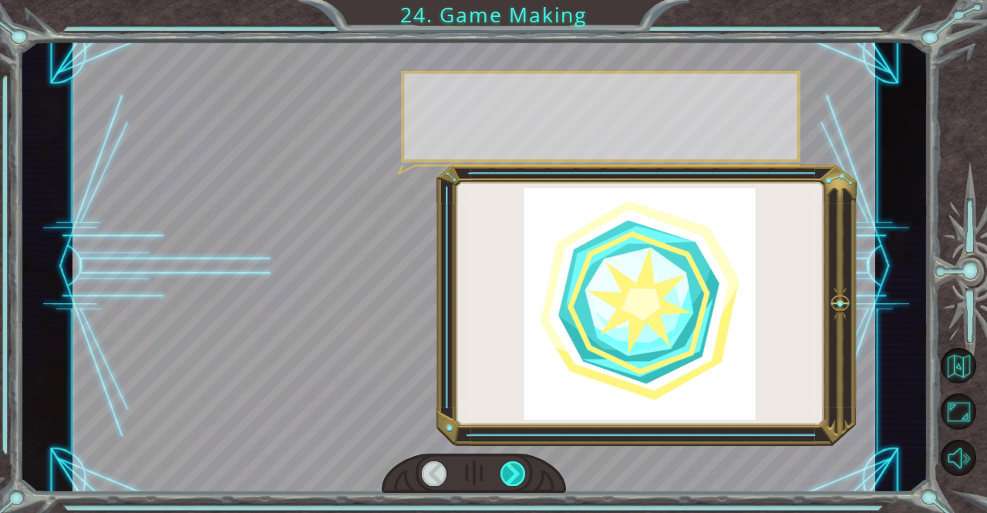
click at [520, 471] on div at bounding box center [513, 473] width 25 height 25
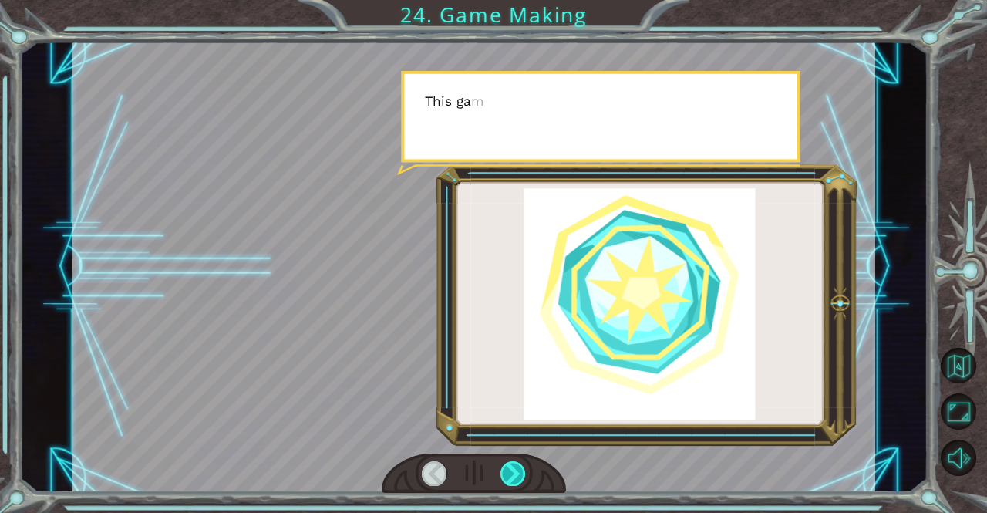
click at [520, 471] on div at bounding box center [513, 473] width 25 height 25
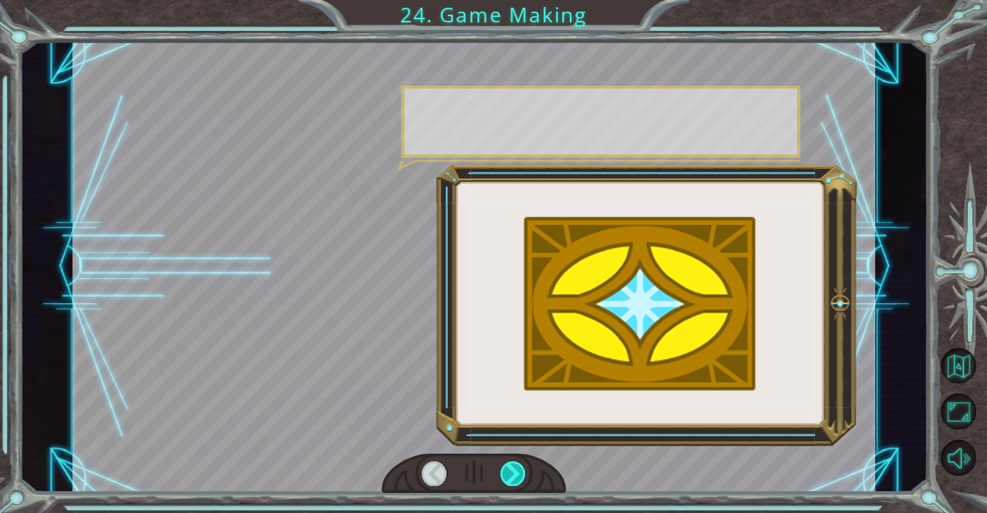
click at [520, 471] on div at bounding box center [513, 473] width 25 height 25
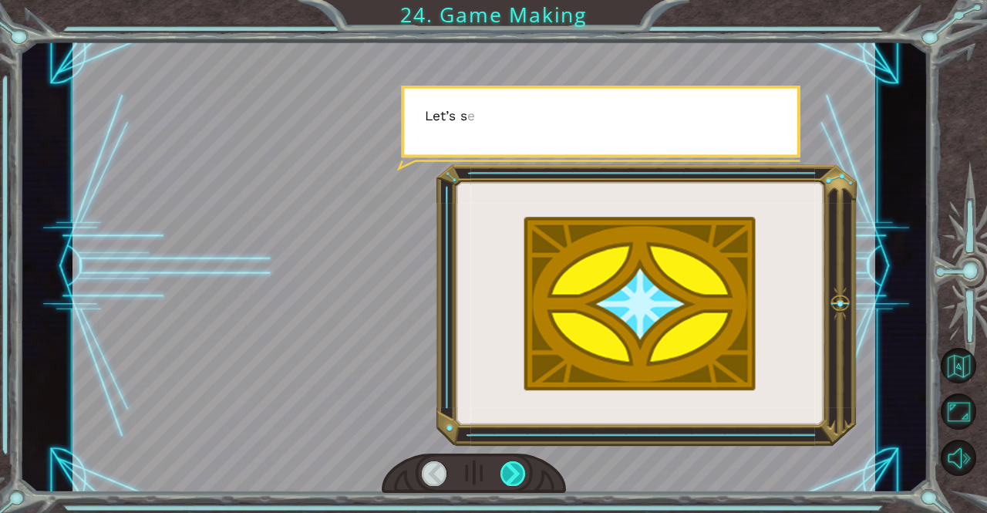
click at [520, 471] on div at bounding box center [513, 473] width 25 height 25
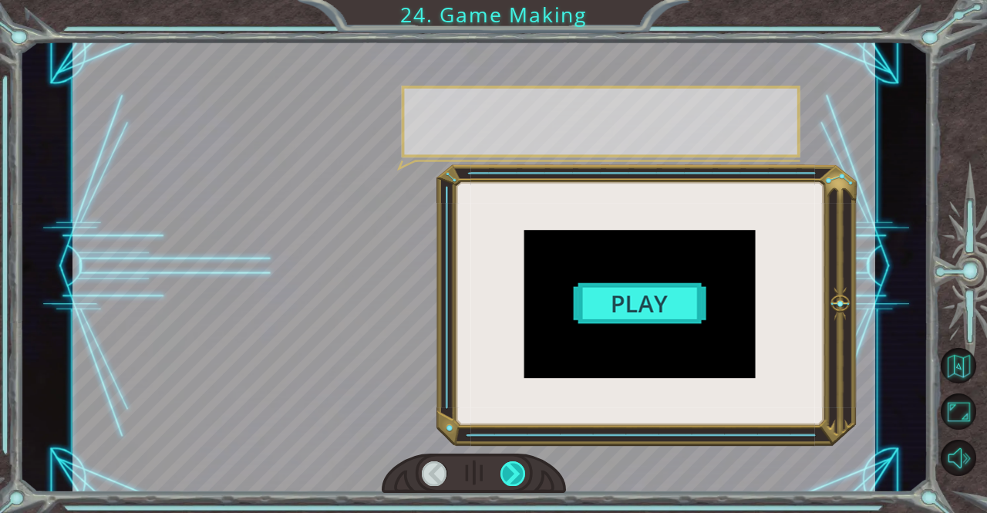
click at [520, 470] on div at bounding box center [513, 473] width 25 height 25
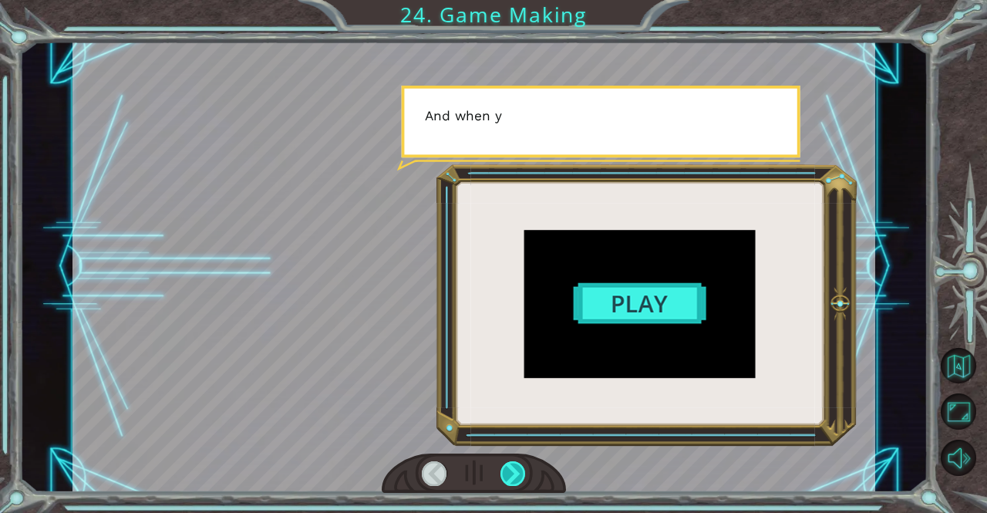
click at [520, 470] on div at bounding box center [513, 473] width 25 height 25
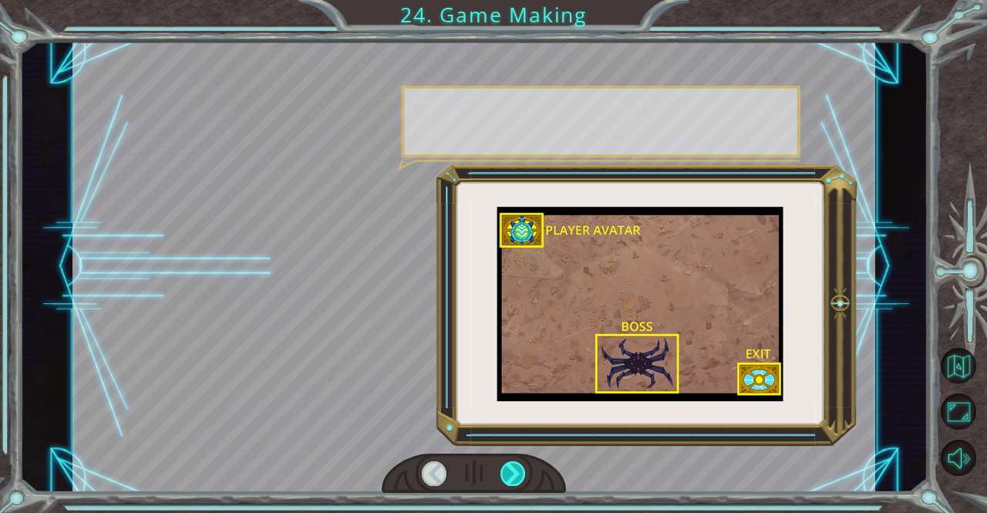
click at [520, 470] on div at bounding box center [513, 473] width 25 height 25
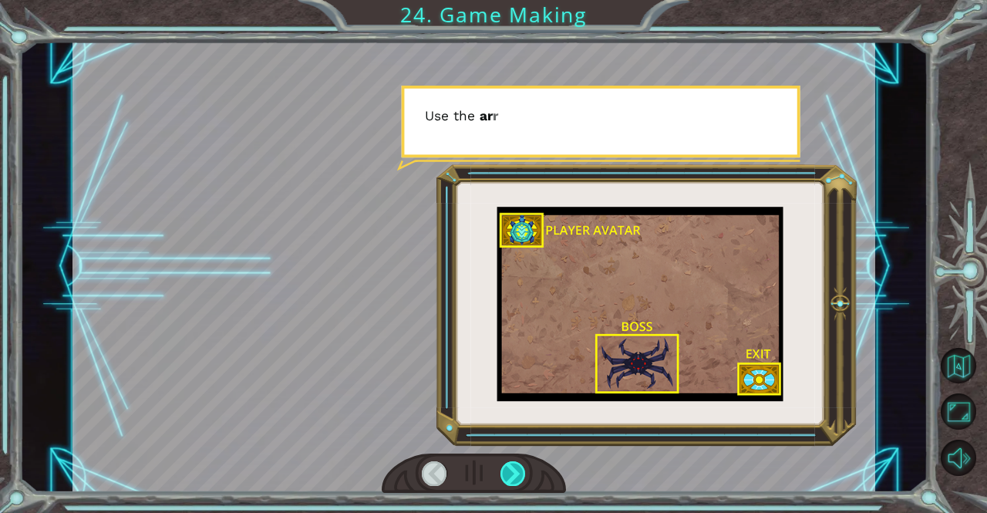
click at [520, 470] on div at bounding box center [513, 473] width 25 height 25
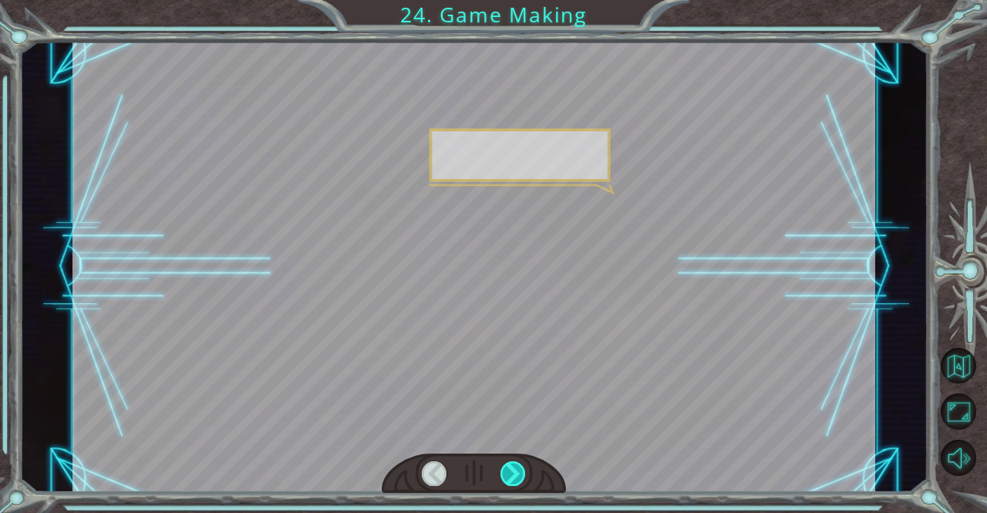
click at [520, 470] on div at bounding box center [513, 473] width 25 height 25
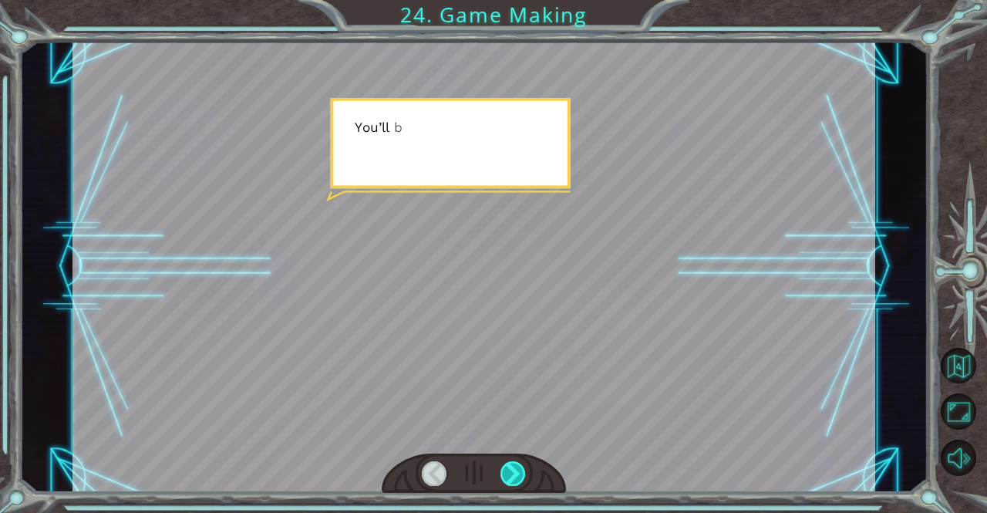
click at [520, 470] on div at bounding box center [513, 473] width 25 height 25
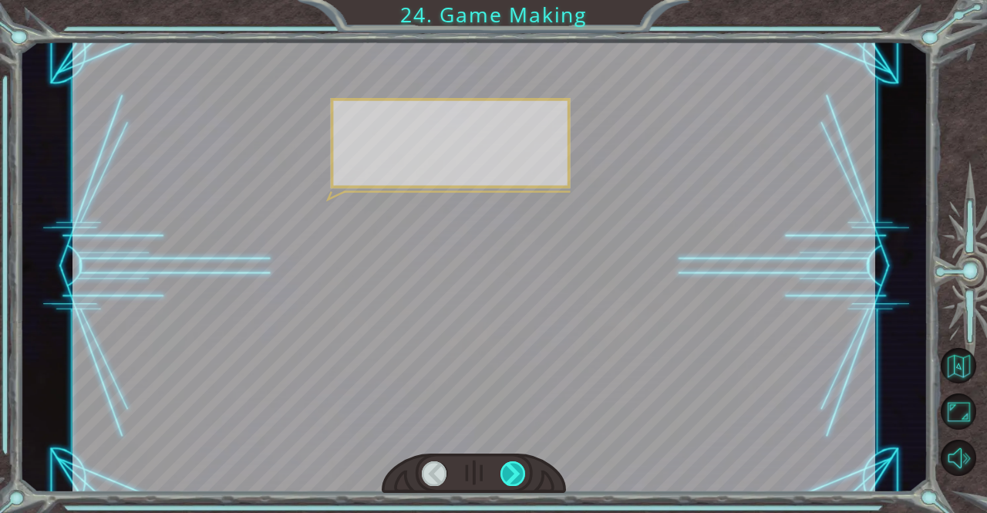
click at [520, 470] on div at bounding box center [513, 473] width 25 height 25
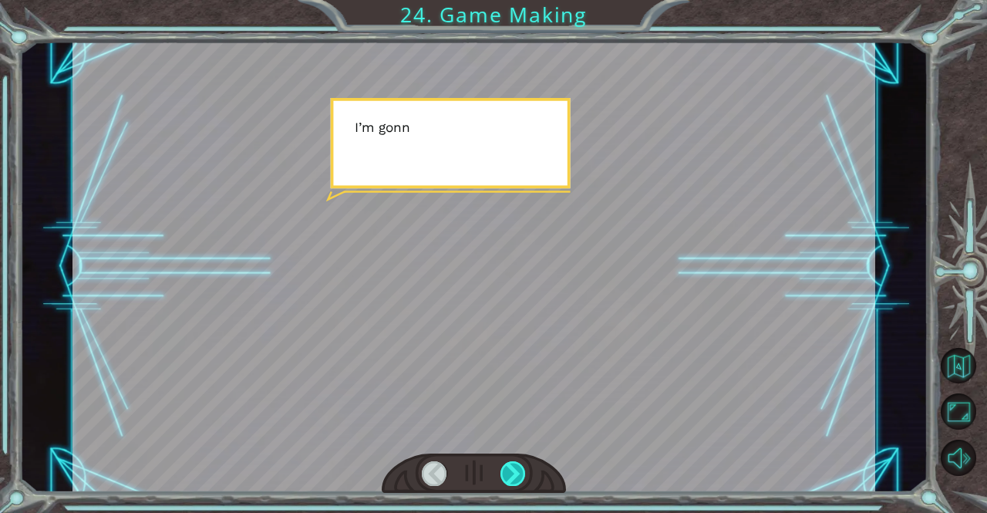
click at [520, 470] on div at bounding box center [513, 473] width 25 height 25
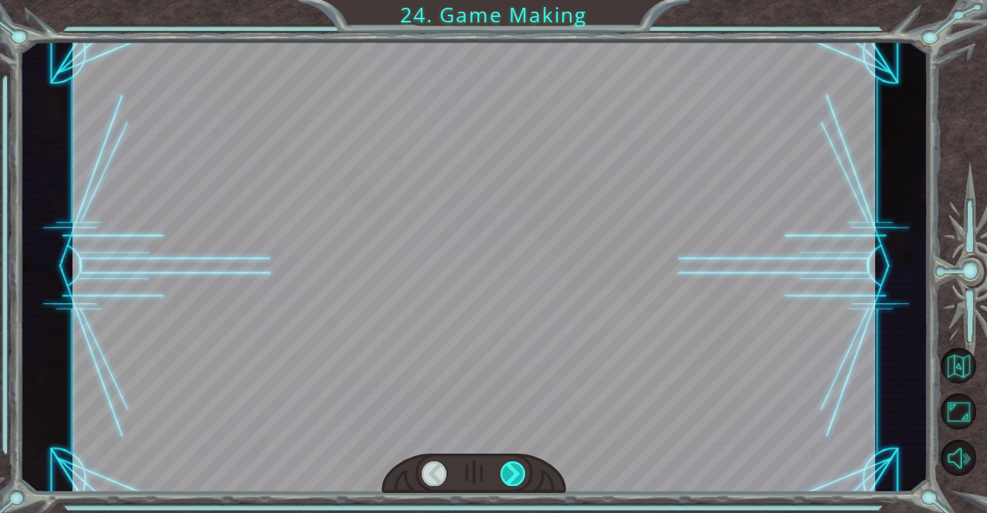
click at [520, 470] on div at bounding box center [513, 473] width 25 height 25
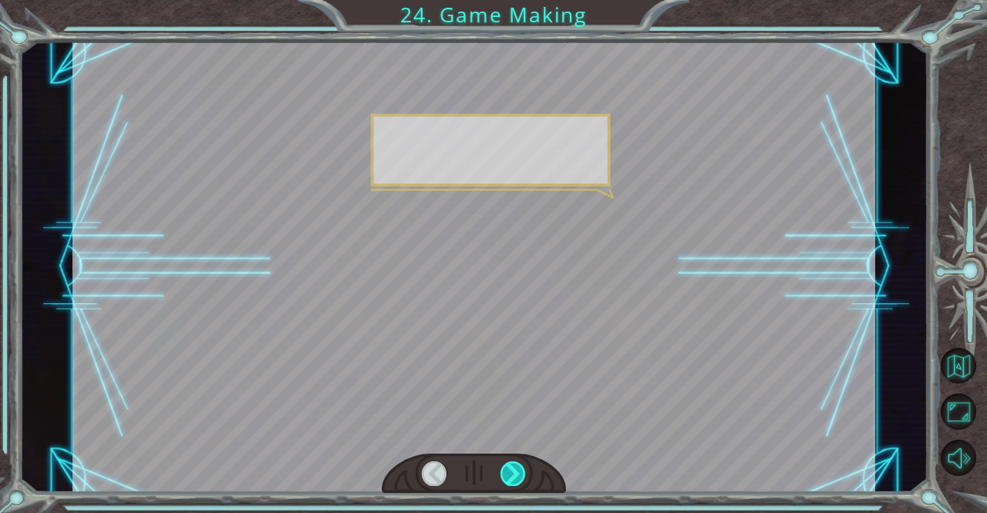
click at [520, 470] on div at bounding box center [513, 473] width 25 height 25
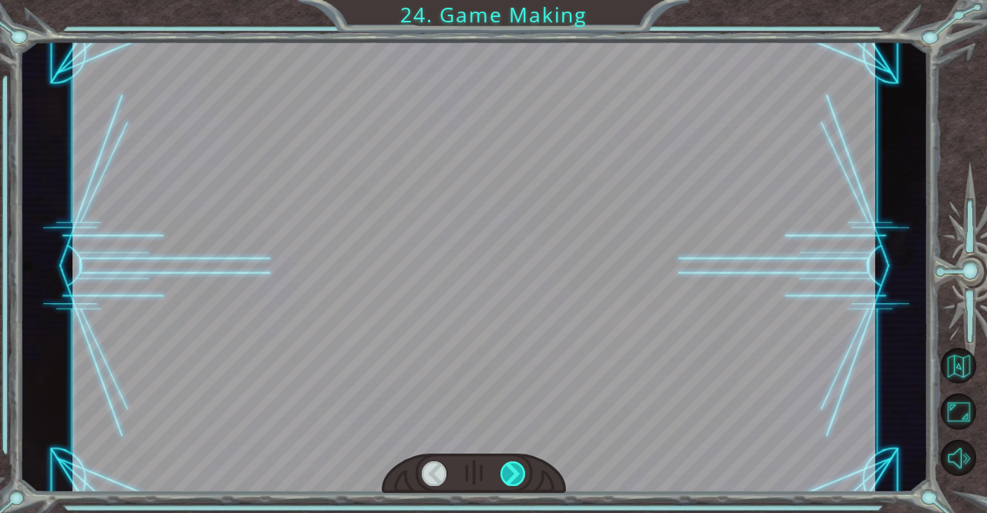
click at [520, 470] on div at bounding box center [513, 473] width 25 height 25
click at [520, 467] on div at bounding box center [513, 473] width 25 height 25
click at [521, 467] on div at bounding box center [513, 473] width 25 height 25
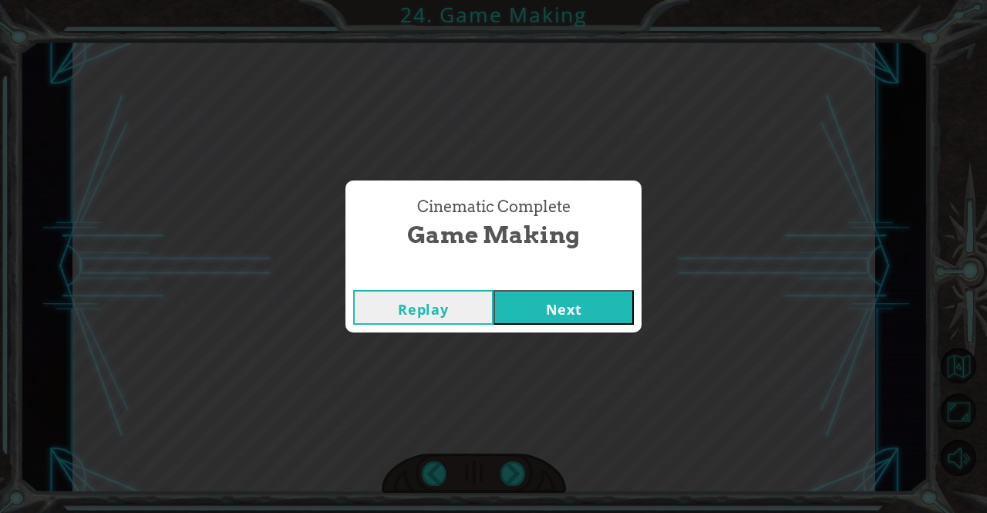
drag, startPoint x: 555, startPoint y: 362, endPoint x: 557, endPoint y: 339, distance: 23.2
click at [557, 344] on div "Cinematic Complete Game Making Replay Next" at bounding box center [493, 256] width 987 height 513
click at [558, 272] on div "Cinematic Complete" at bounding box center [494, 274] width 296 height 15
click at [529, 318] on button "Next" at bounding box center [564, 307] width 140 height 35
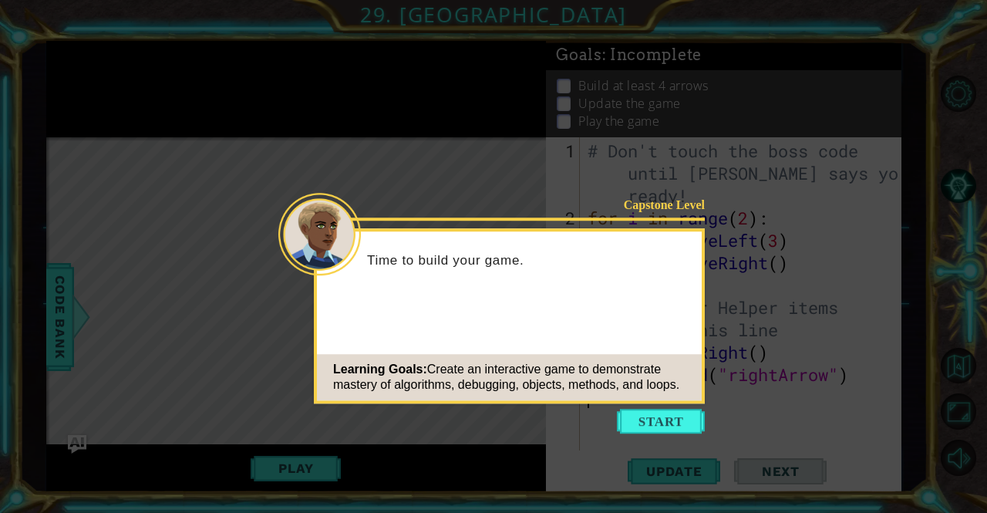
click at [657, 420] on button "Start" at bounding box center [661, 421] width 88 height 25
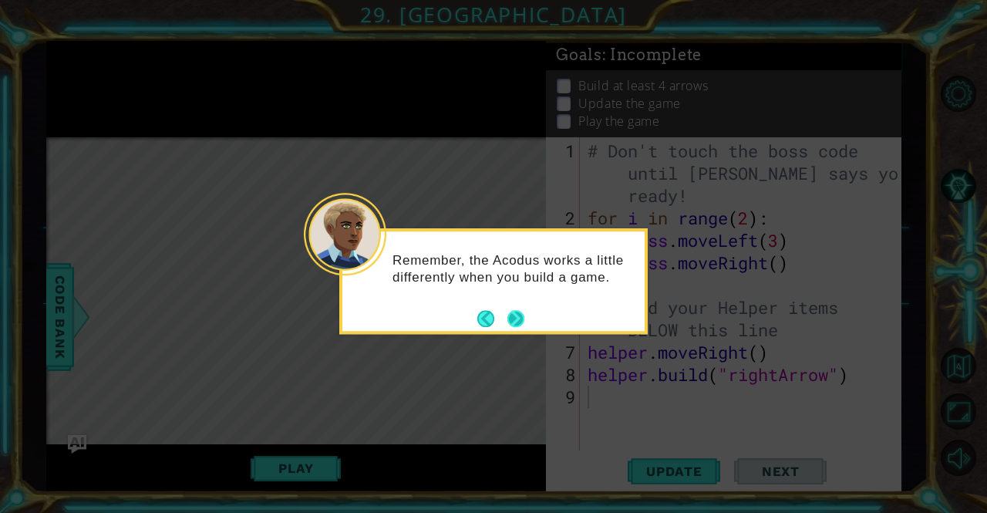
click at [525, 311] on button "Next" at bounding box center [516, 318] width 17 height 17
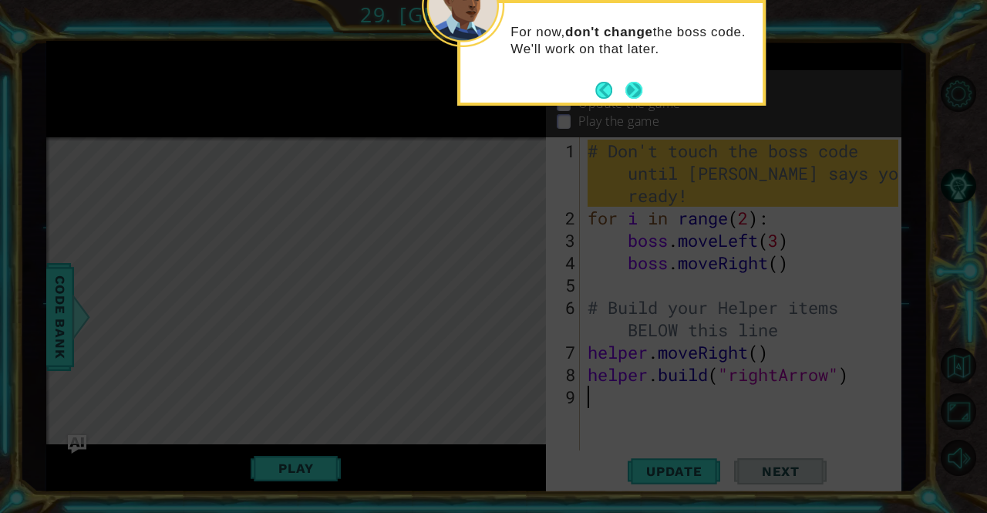
click at [630, 94] on button "Next" at bounding box center [634, 90] width 17 height 17
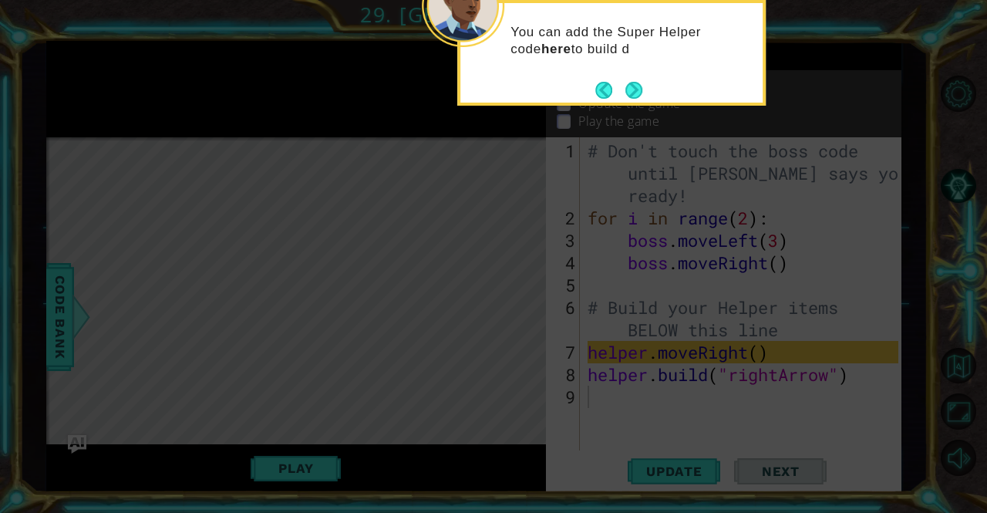
click at [630, 94] on button "Next" at bounding box center [634, 90] width 18 height 18
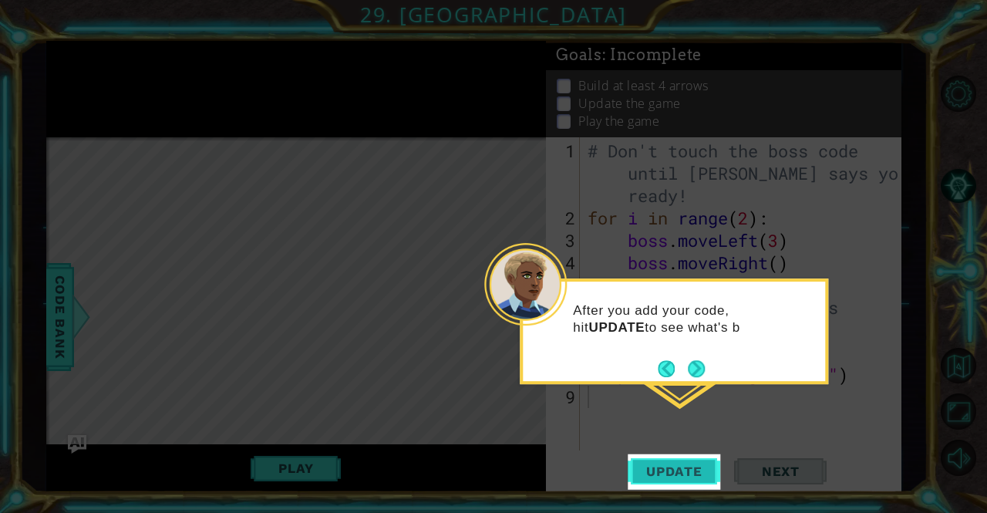
click at [692, 464] on span "Update" at bounding box center [674, 471] width 87 height 15
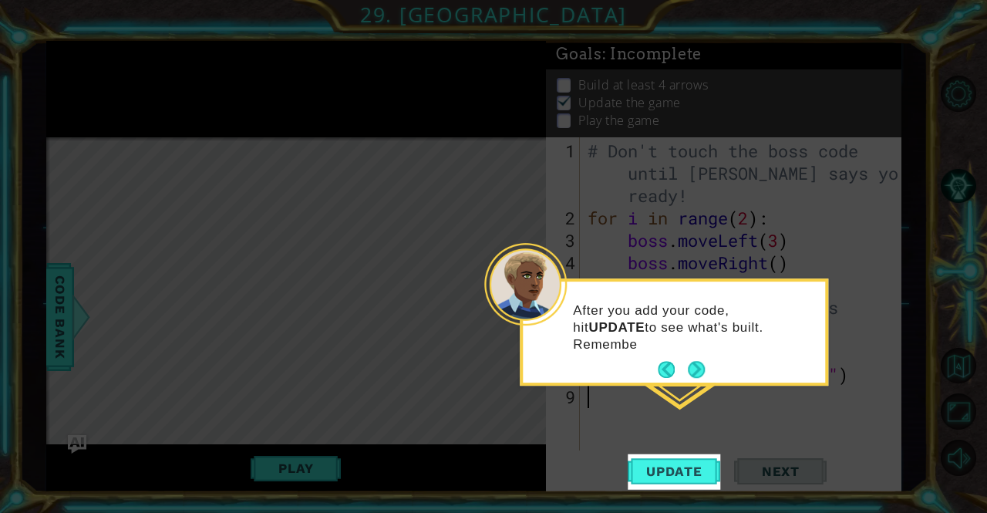
scroll to position [10, 0]
click at [702, 364] on button "Next" at bounding box center [696, 369] width 17 height 17
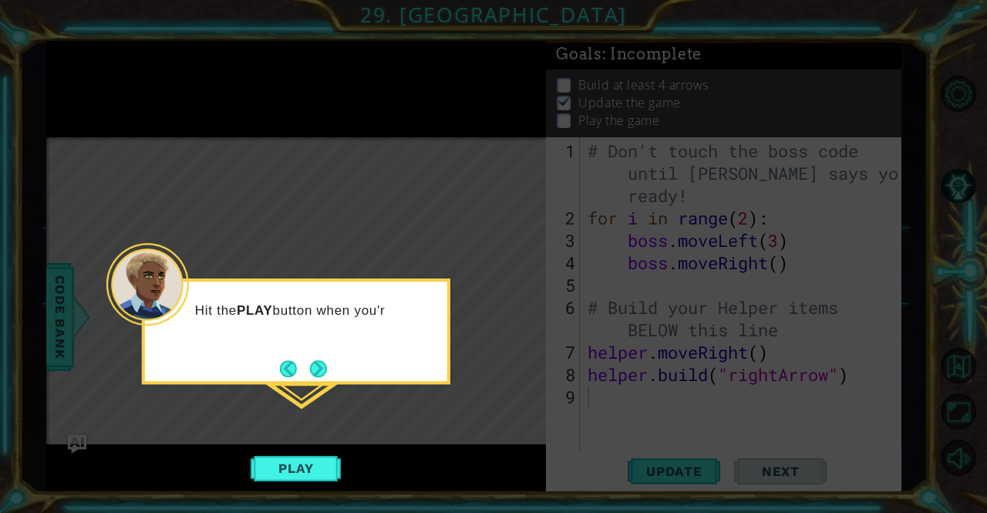
click at [344, 379] on div "Hit the PLAY button when you'r" at bounding box center [296, 331] width 309 height 106
click at [308, 449] on icon at bounding box center [493, 256] width 987 height 513
click at [309, 458] on button "Play" at bounding box center [296, 468] width 90 height 29
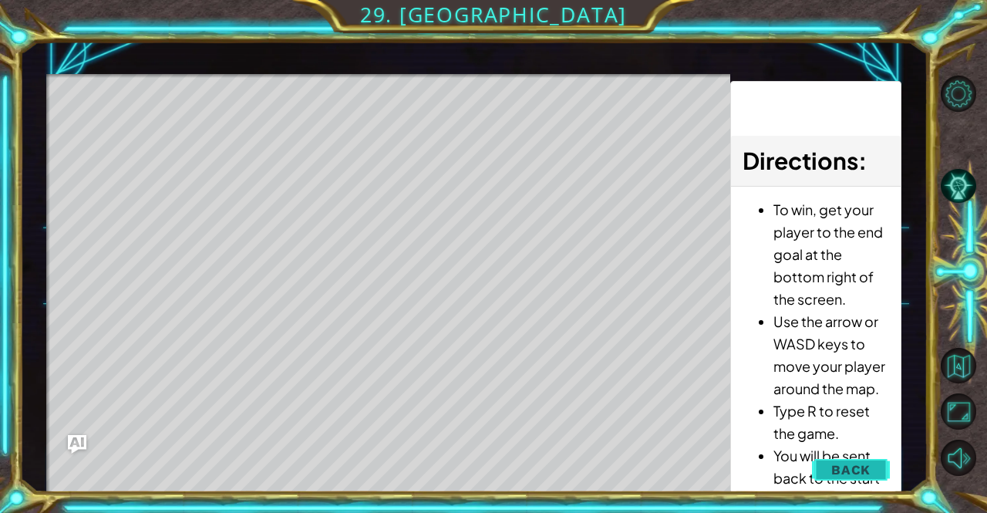
click at [832, 465] on button "Back" at bounding box center [851, 469] width 78 height 31
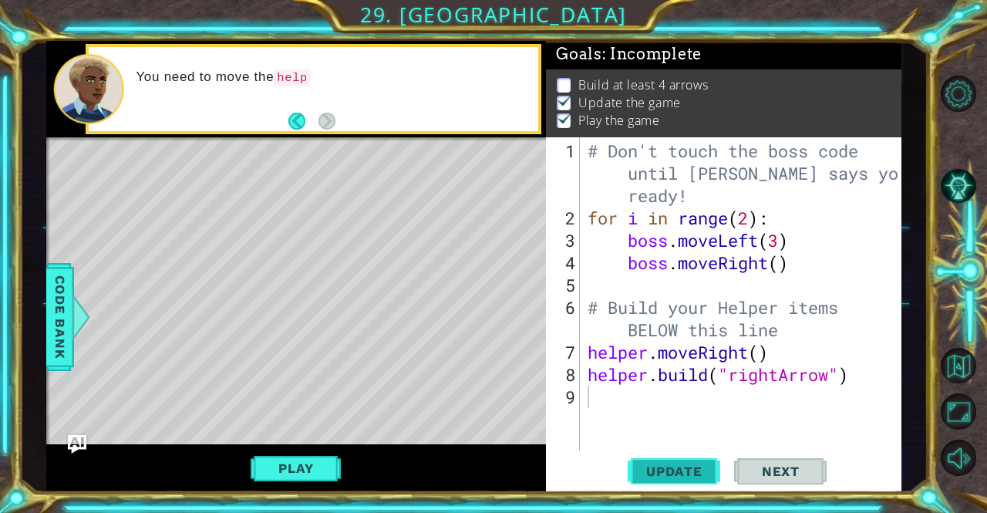
click at [694, 457] on button "Update" at bounding box center [674, 471] width 93 height 35
click at [764, 470] on span "Next" at bounding box center [781, 471] width 69 height 15
click at [732, 468] on div "Update Next" at bounding box center [728, 471] width 356 height 35
click at [714, 467] on span "Update" at bounding box center [674, 471] width 87 height 15
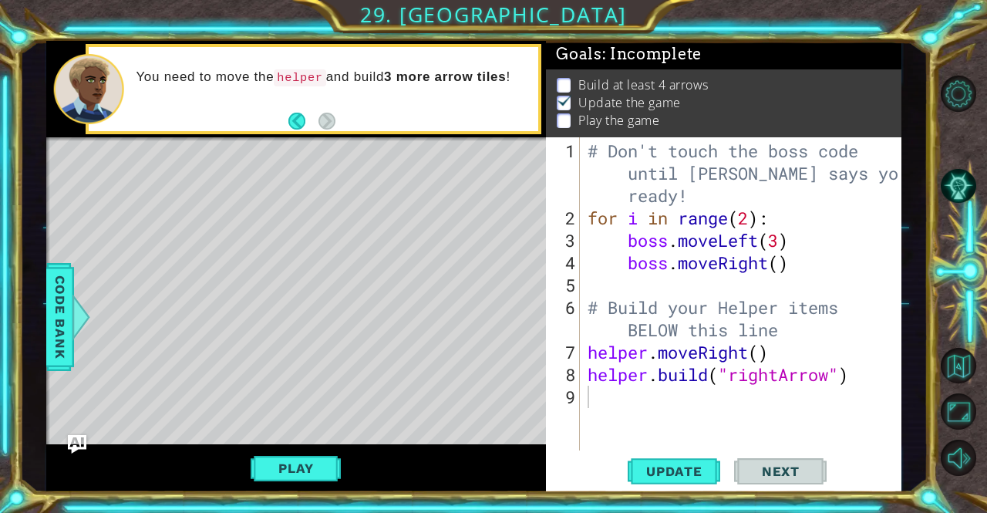
click at [306, 444] on div "Play" at bounding box center [296, 468] width 501 height 48
click at [309, 458] on button "Play" at bounding box center [296, 468] width 90 height 29
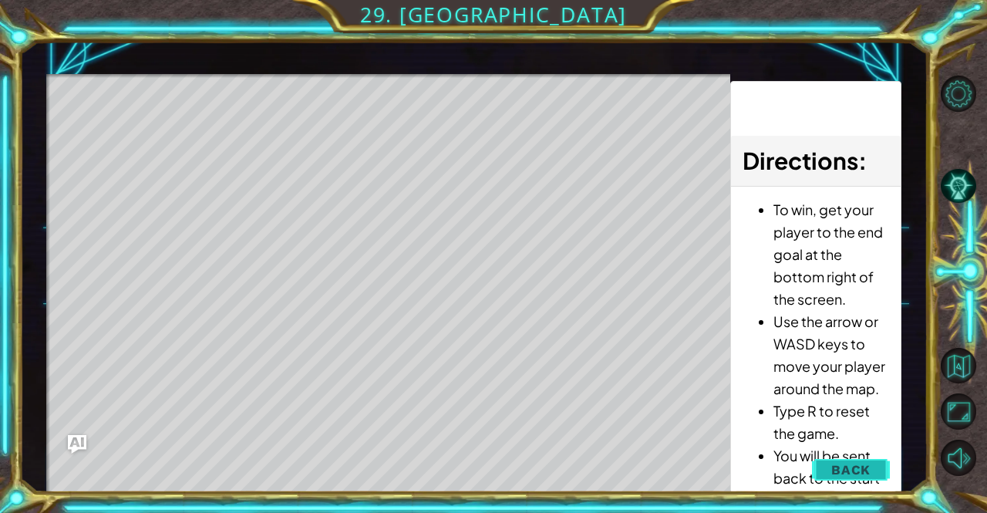
click at [848, 468] on span "Back" at bounding box center [851, 469] width 39 height 15
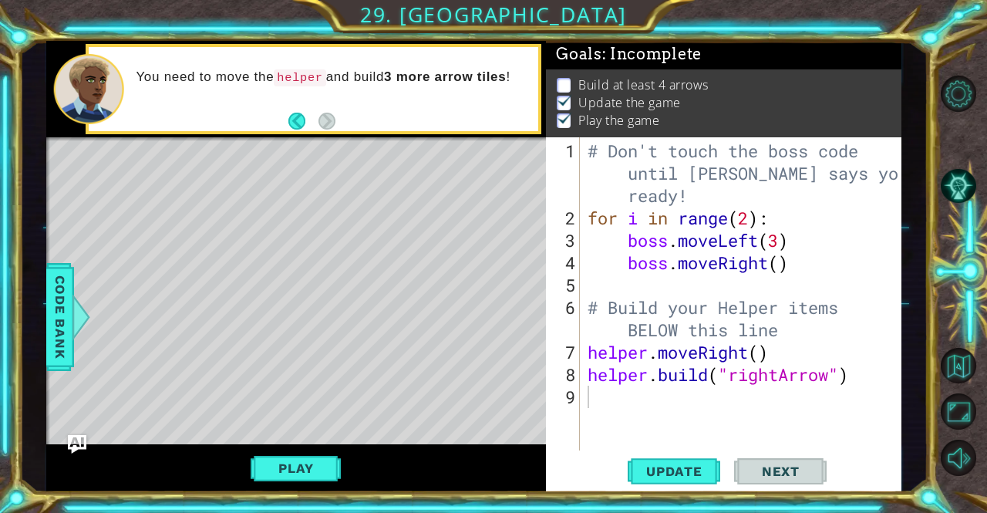
click at [678, 410] on div "# Don't touch the boss code until [PERSON_NAME] says you're ready! for i in ran…" at bounding box center [745, 341] width 321 height 403
type textarea "h"
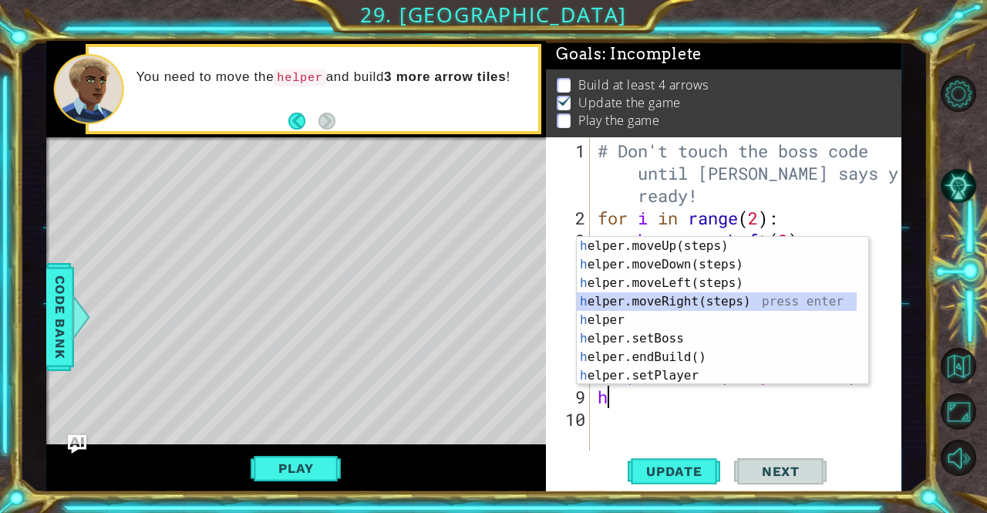
click at [733, 298] on div "h elper.moveUp(steps) press enter h elper.moveDown(steps) press enter h elper.m…" at bounding box center [717, 329] width 281 height 185
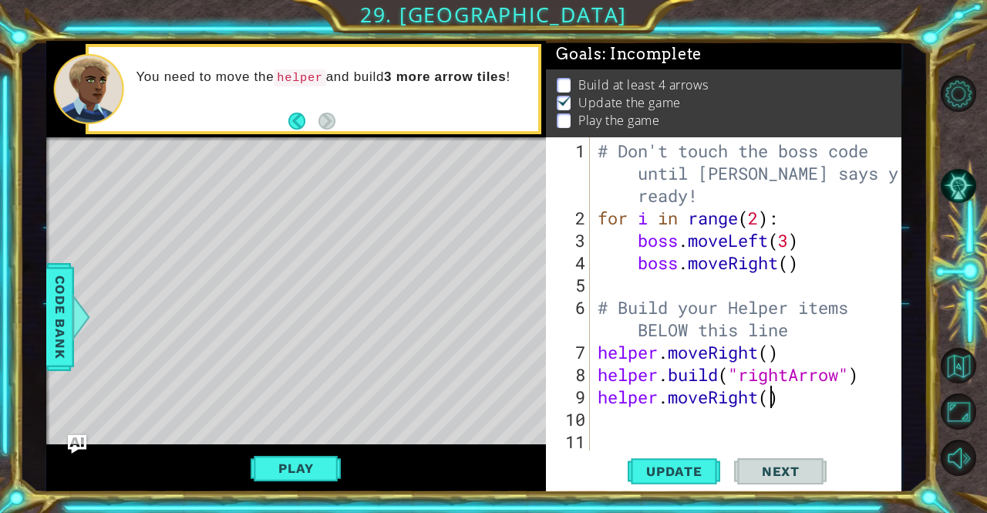
click at [771, 389] on div "# Don't touch the boss code until [PERSON_NAME] says you're ready! for i in ran…" at bounding box center [751, 341] width 312 height 403
type textarea "helper.moveRight(1)"
click at [713, 422] on div "# Don't touch the boss code until [PERSON_NAME] says you're ready! for i in ran…" at bounding box center [751, 341] width 312 height 403
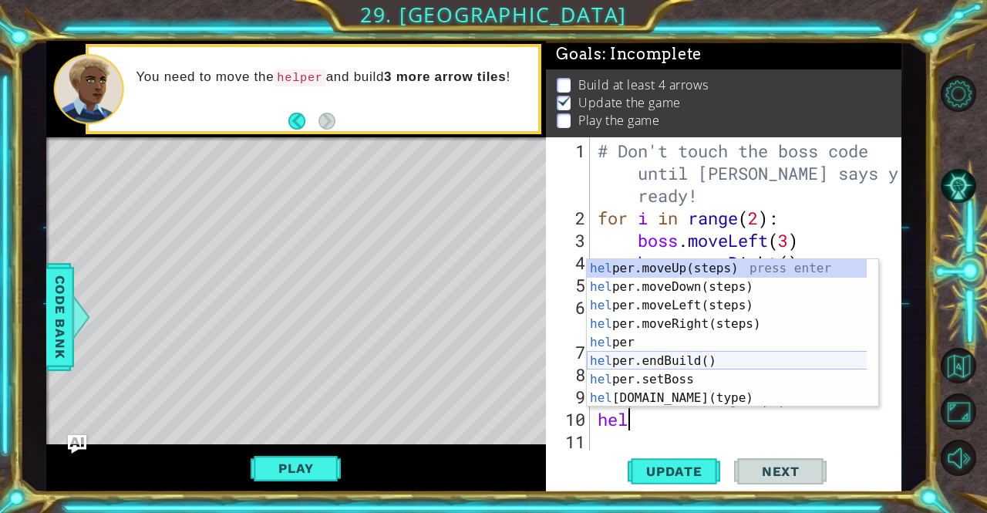
scroll to position [0, 1]
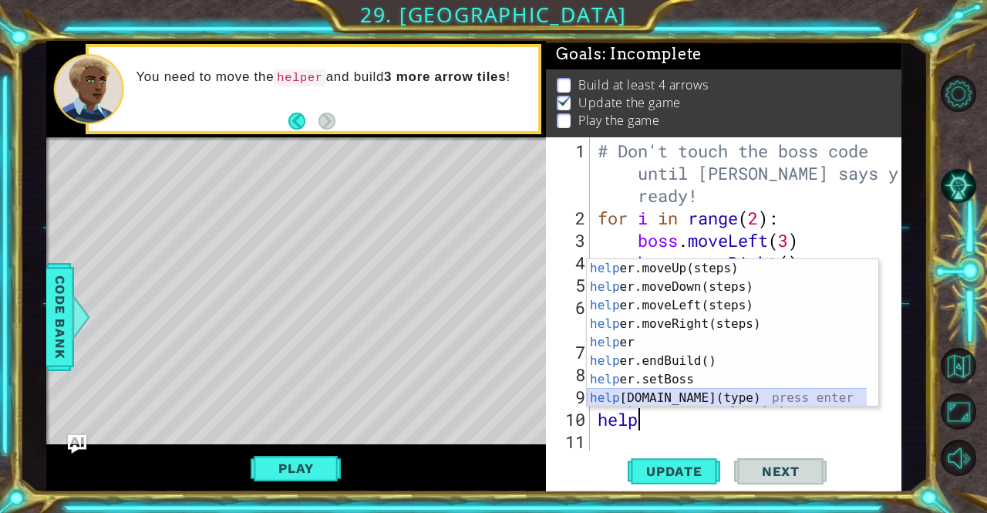
click at [742, 401] on div "help er.moveUp(steps) press enter help er.moveDown(steps) press enter help er.m…" at bounding box center [727, 351] width 281 height 185
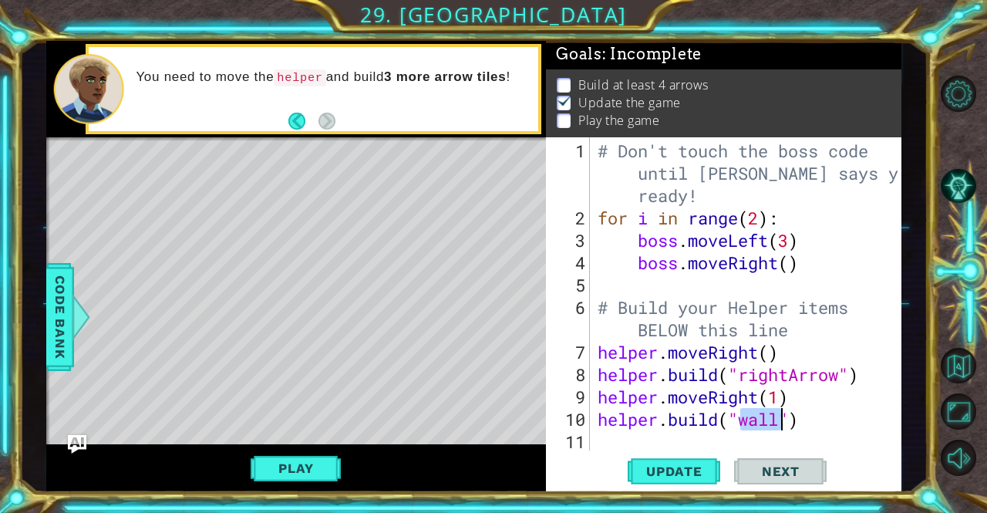
click at [780, 415] on div "# Don't touch the boss code until [PERSON_NAME] says you're ready! for i in ran…" at bounding box center [747, 293] width 304 height 313
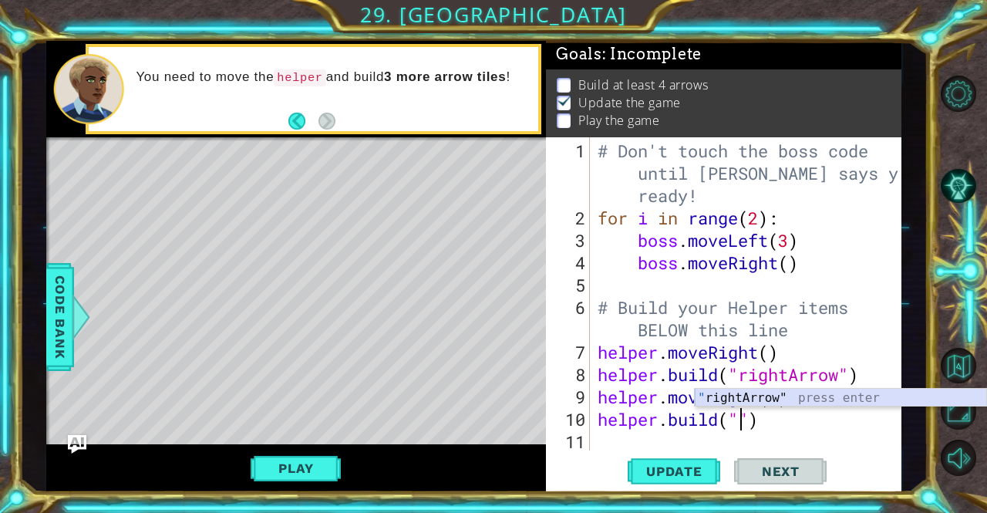
click at [777, 394] on div "" rightArrow" press enter" at bounding box center [841, 417] width 292 height 56
type textarea "[DOMAIN_NAME]("rightArrow")"
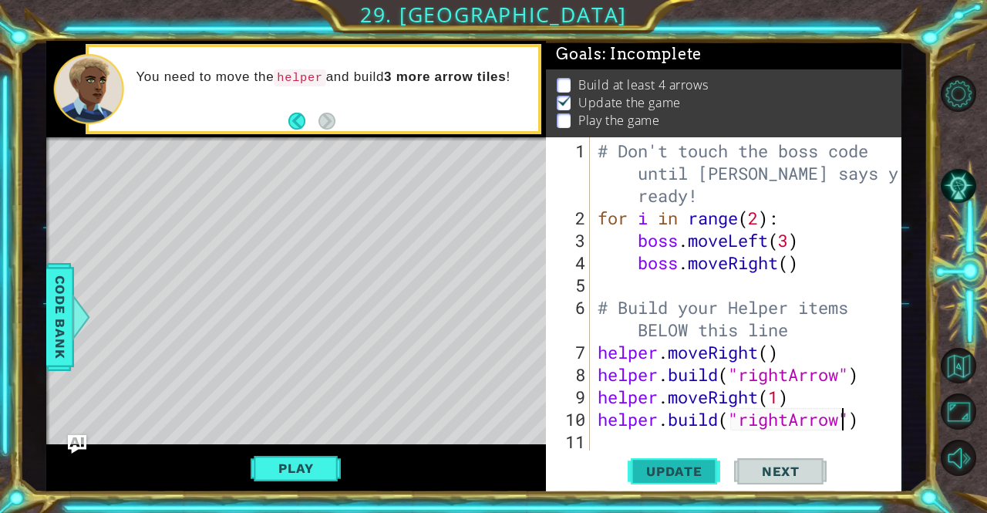
click at [697, 458] on button "Update" at bounding box center [674, 471] width 93 height 35
click at [713, 431] on div "# Don't touch the boss code until [PERSON_NAME] says you're ready! for i in ran…" at bounding box center [751, 341] width 312 height 403
type textarea "h"
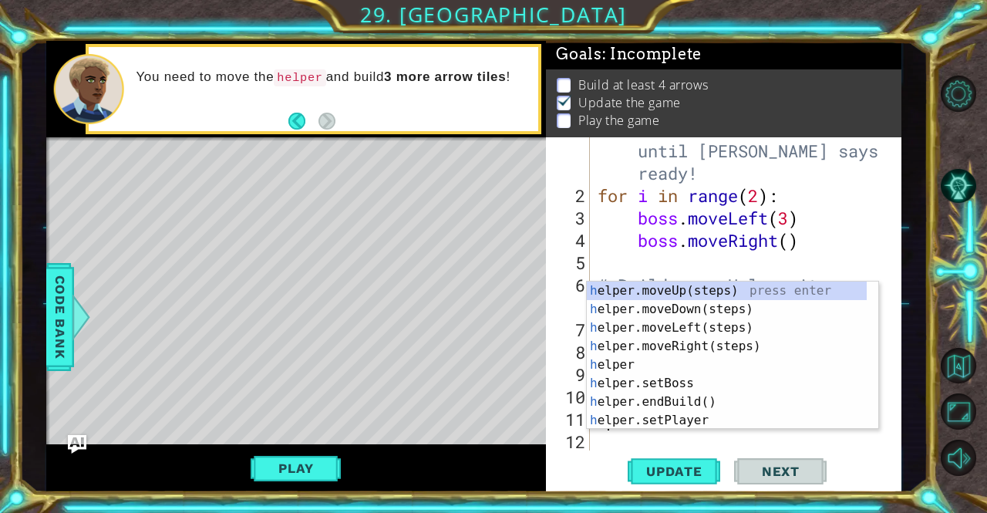
scroll to position [22, 0]
click at [724, 399] on div "h elper.moveUp(steps) press enter h elper.moveDown(steps) press enter h elper.m…" at bounding box center [727, 374] width 281 height 185
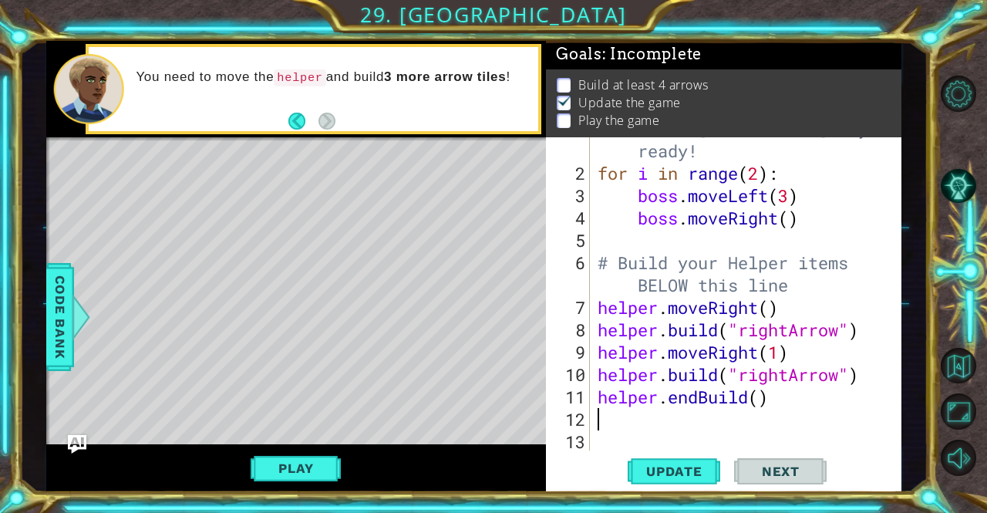
scroll to position [45, 0]
click at [762, 389] on div "# Don't touch the boss code until [PERSON_NAME] says you're ready! for i in ran…" at bounding box center [744, 296] width 299 height 403
click at [765, 392] on div "# Don't touch the boss code until [PERSON_NAME] says you're ready! for i in ran…" at bounding box center [744, 296] width 299 height 403
click at [770, 397] on div "# Don't touch the boss code until [PERSON_NAME] says you're ready! for i in ran…" at bounding box center [744, 296] width 299 height 403
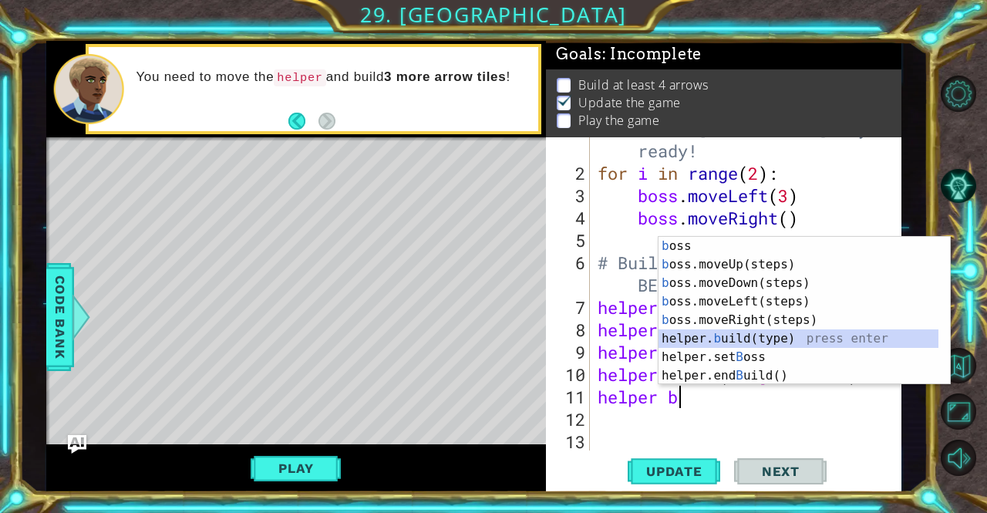
click at [780, 346] on div "b oss press enter b oss.moveUp(steps) press enter b oss.moveDown(steps) press e…" at bounding box center [799, 329] width 281 height 185
type textarea "[DOMAIN_NAME]("wall")"
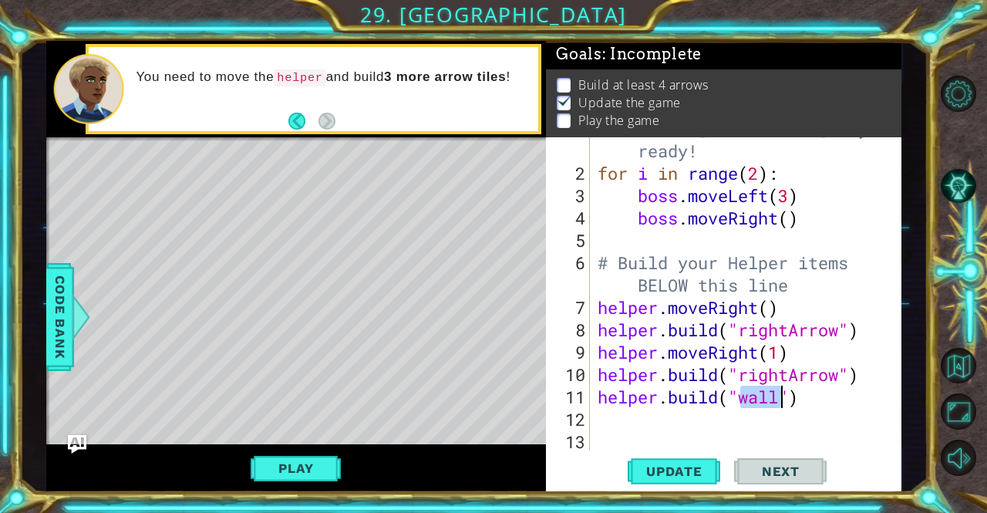
click at [649, 419] on div "# Don't touch the boss code until [PERSON_NAME] says you're ready! for i in ran…" at bounding box center [744, 296] width 299 height 403
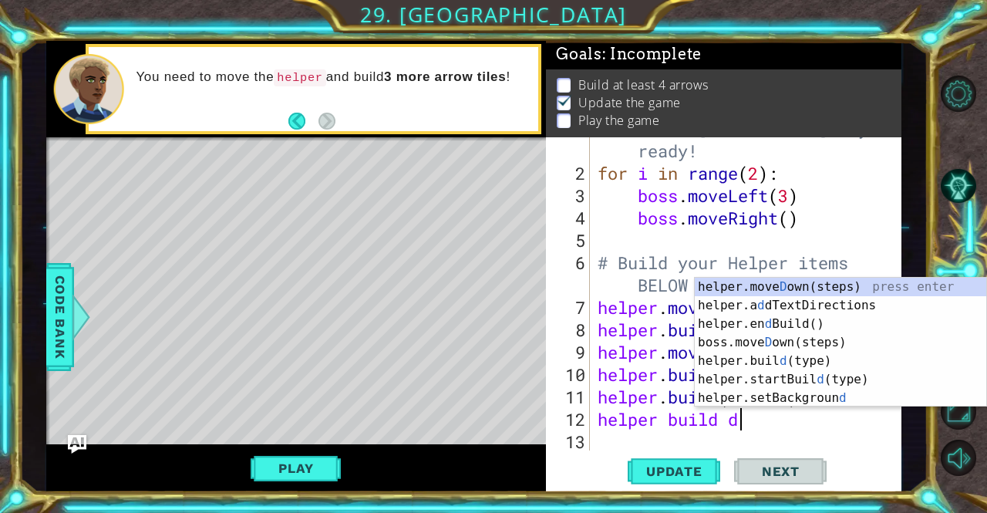
scroll to position [0, 5]
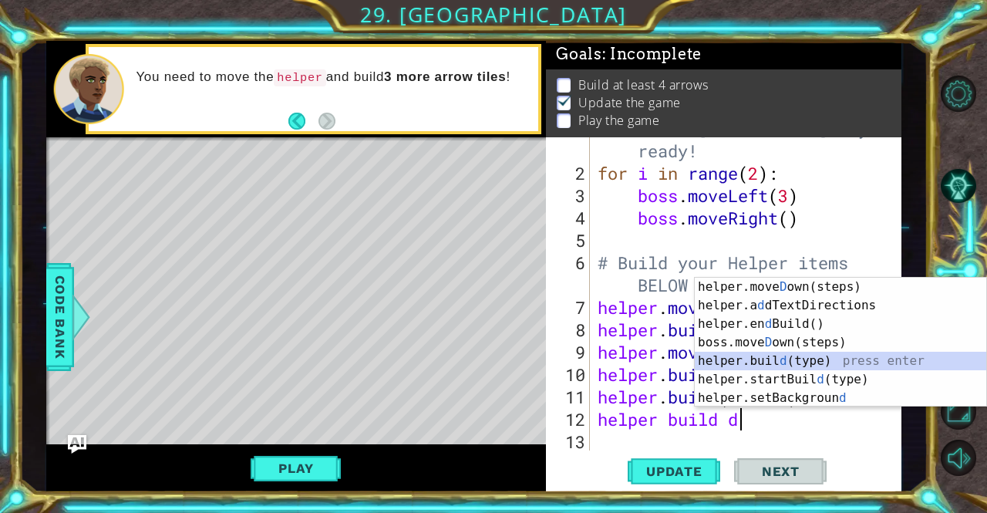
click at [827, 356] on div "helper.[PERSON_NAME] own(steps) press enter helper.a d dTextDirections press en…" at bounding box center [841, 361] width 292 height 167
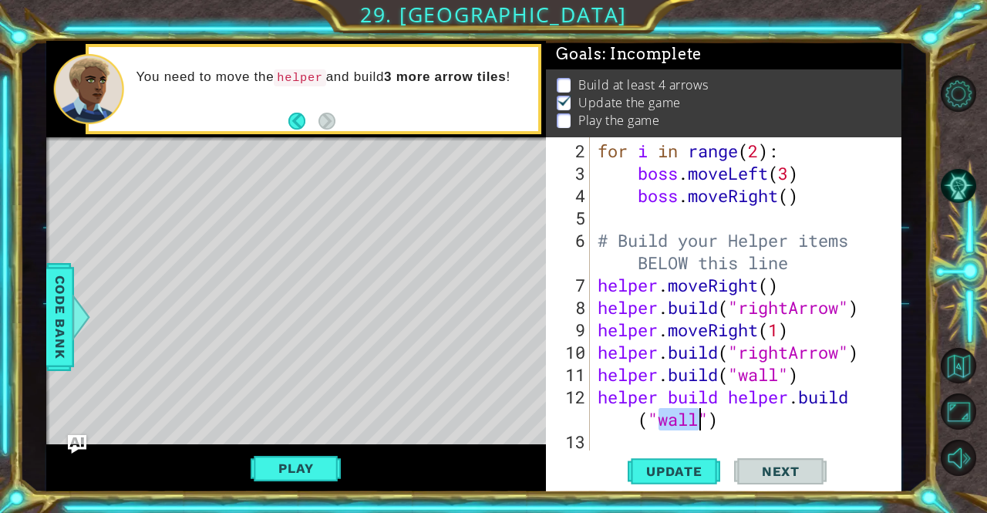
click at [699, 419] on div "for i in range ( 2 ) : boss . moveLeft ( 3 ) boss . moveRight ( ) # Build your …" at bounding box center [741, 293] width 292 height 313
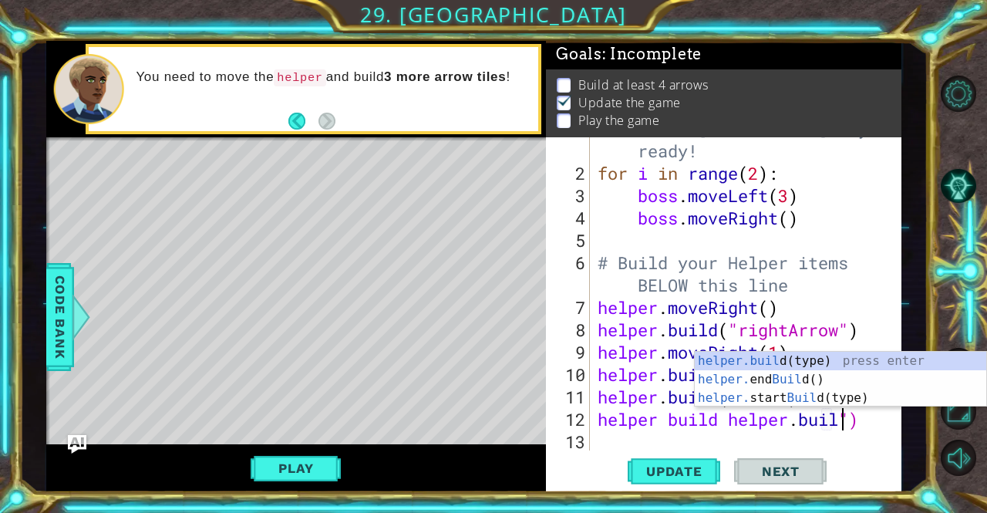
scroll to position [0, 11]
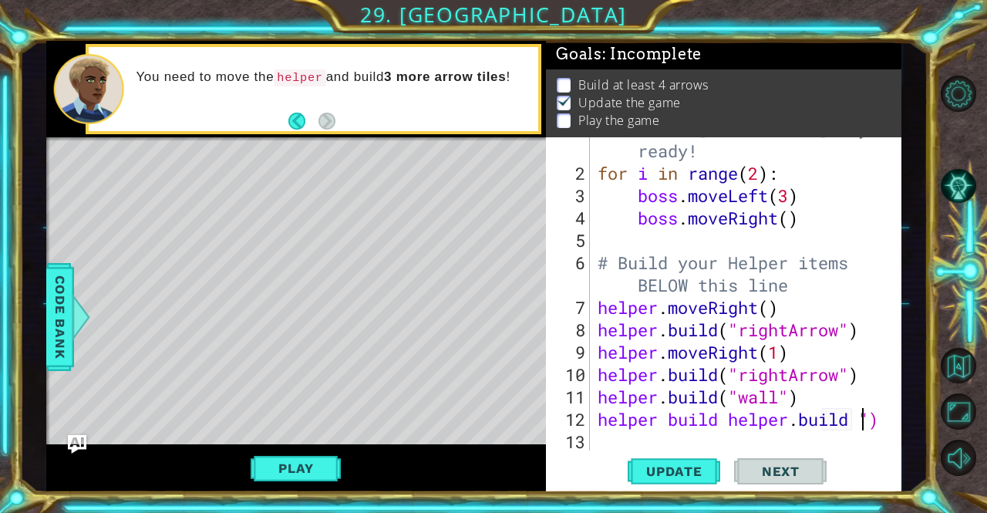
type textarea "helper build [DOMAIN_NAME] d")"
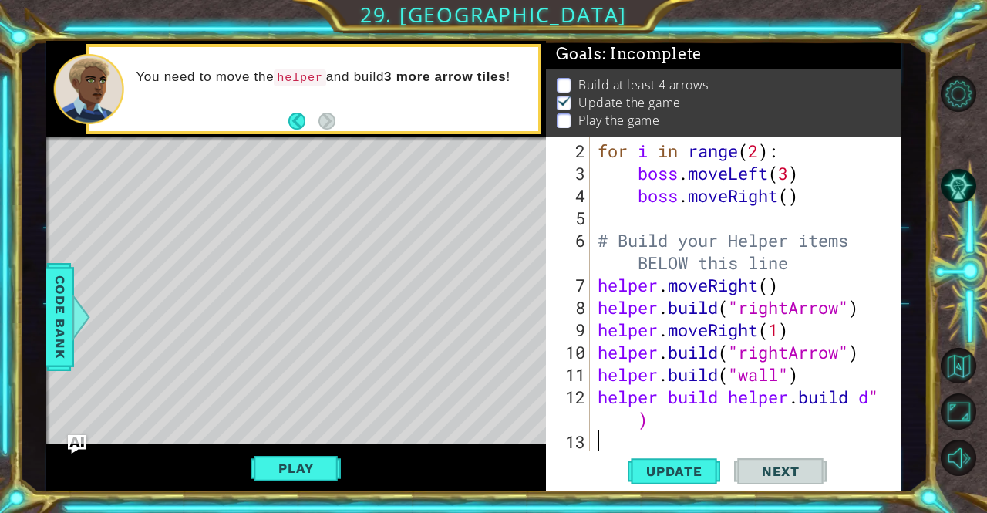
click at [862, 433] on div "for i in range ( 2 ) : boss . moveLeft ( 3 ) boss . moveRight ( ) # Build your …" at bounding box center [744, 319] width 299 height 358
click at [873, 397] on div "for i in range ( 2 ) : boss . moveLeft ( 3 ) boss . moveRight ( ) # Build your …" at bounding box center [744, 319] width 299 height 358
click at [878, 394] on div "for i in range ( 2 ) : boss . moveLeft ( 3 ) boss . moveRight ( ) # Build your …" at bounding box center [744, 319] width 299 height 358
click at [881, 393] on div "for i in range ( 2 ) : boss . moveLeft ( 3 ) boss . moveRight ( ) # Build your …" at bounding box center [744, 319] width 299 height 358
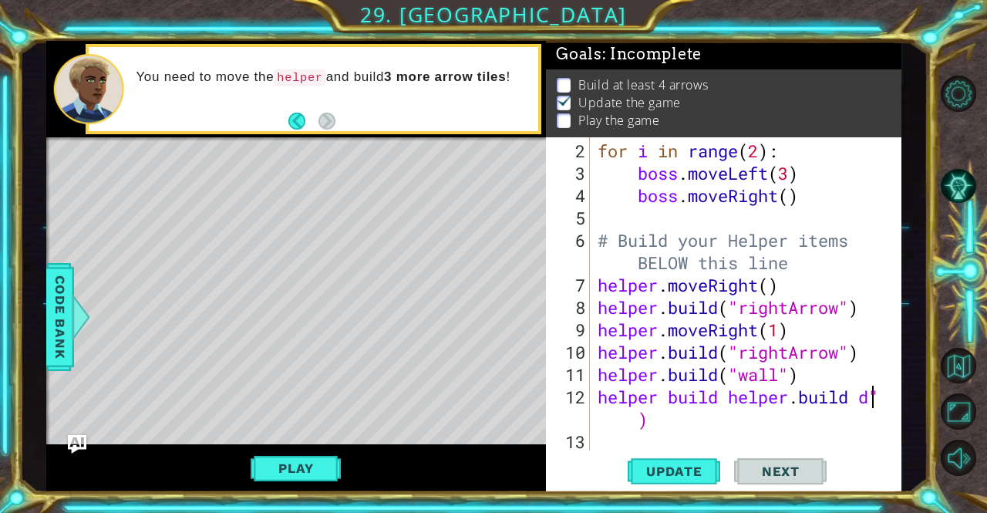
click at [881, 393] on div "for i in range ( 2 ) : boss . moveLeft ( 3 ) boss . moveRight ( ) # Build your …" at bounding box center [744, 319] width 299 height 358
click at [878, 393] on div "for i in range ( 2 ) : boss . moveLeft ( 3 ) boss . moveRight ( ) # Build your …" at bounding box center [744, 319] width 299 height 358
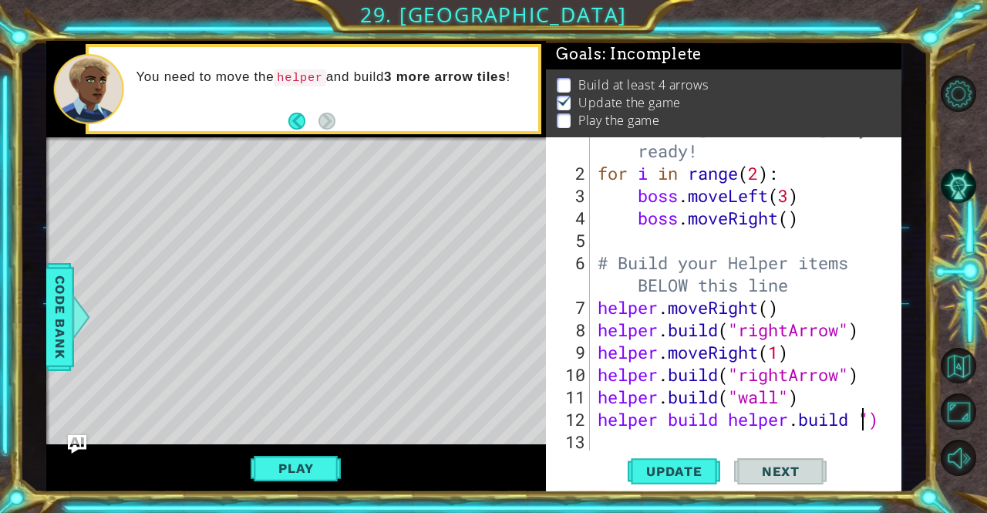
scroll to position [45, 0]
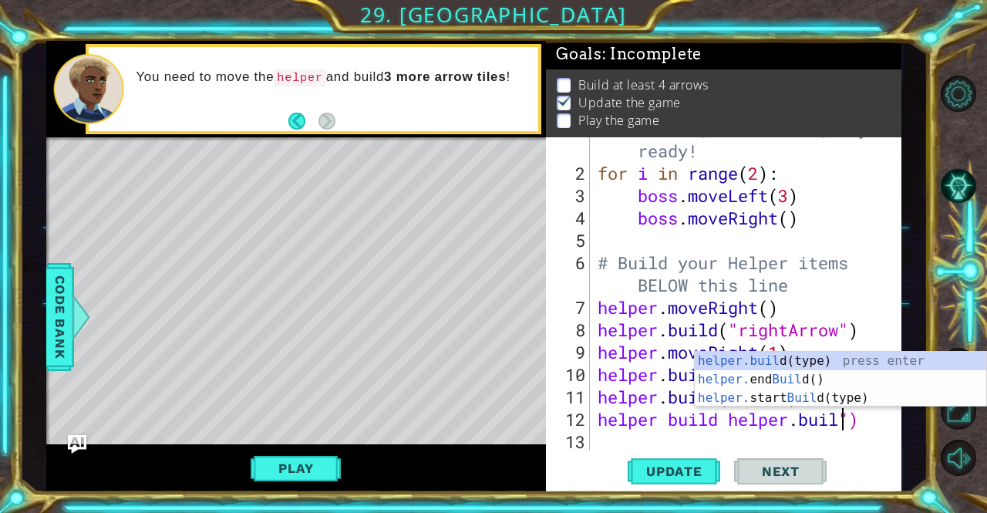
click at [873, 417] on div "# Don't touch the boss code until [PERSON_NAME] says you're ready! for i in ran…" at bounding box center [744, 296] width 299 height 403
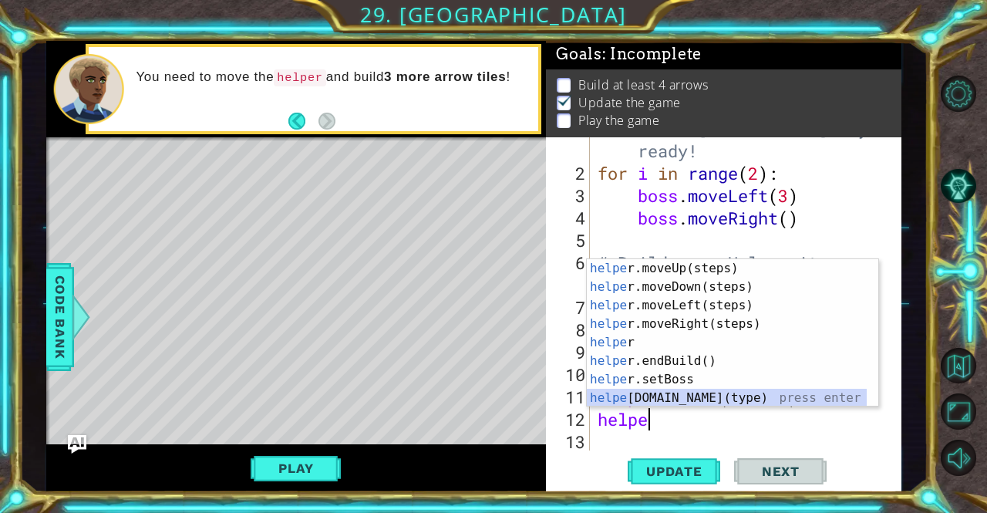
click at [683, 397] on div "helpe [PERSON_NAME]moveUp(steps) press enter helpe r.moveDown(steps) press ente…" at bounding box center [727, 351] width 281 height 185
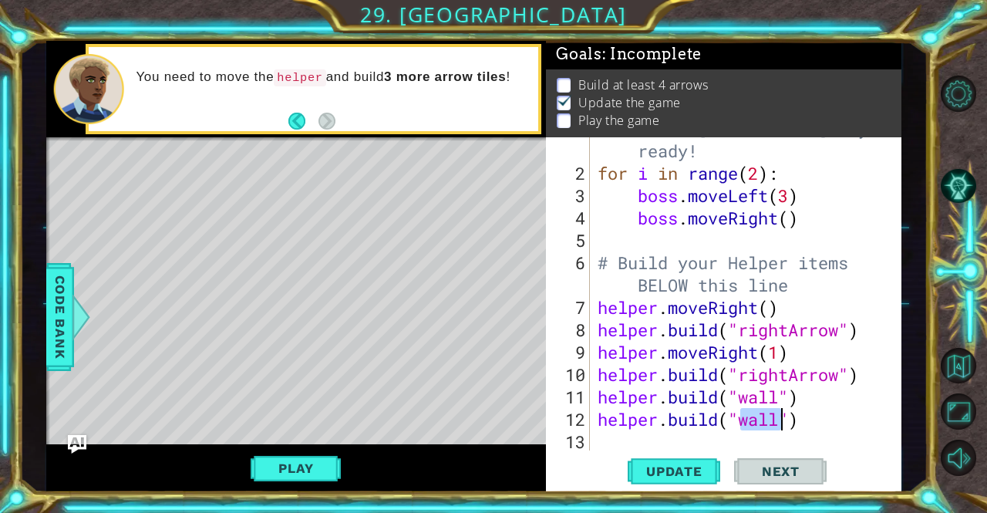
click at [778, 420] on div "# Don't touch the boss code until [PERSON_NAME] says you're ready! for i in ran…" at bounding box center [741, 293] width 292 height 313
type textarea "[DOMAIN_NAME]("downArrow")"
click at [649, 453] on div "[DOMAIN_NAME]("downArrow") 1 2 3 4 5 6 7 8 9 10 11 12 13 # Don't touch the boss…" at bounding box center [724, 315] width 356 height 356
click at [659, 466] on span "Update" at bounding box center [674, 471] width 87 height 15
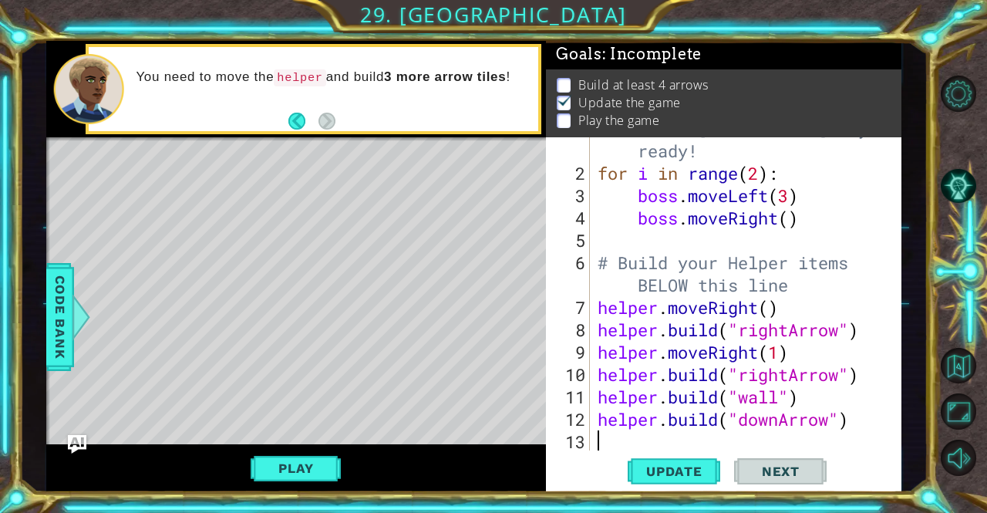
click at [657, 440] on div "# Don't touch the boss code until [PERSON_NAME] says you're ready! for i in ran…" at bounding box center [744, 296] width 299 height 403
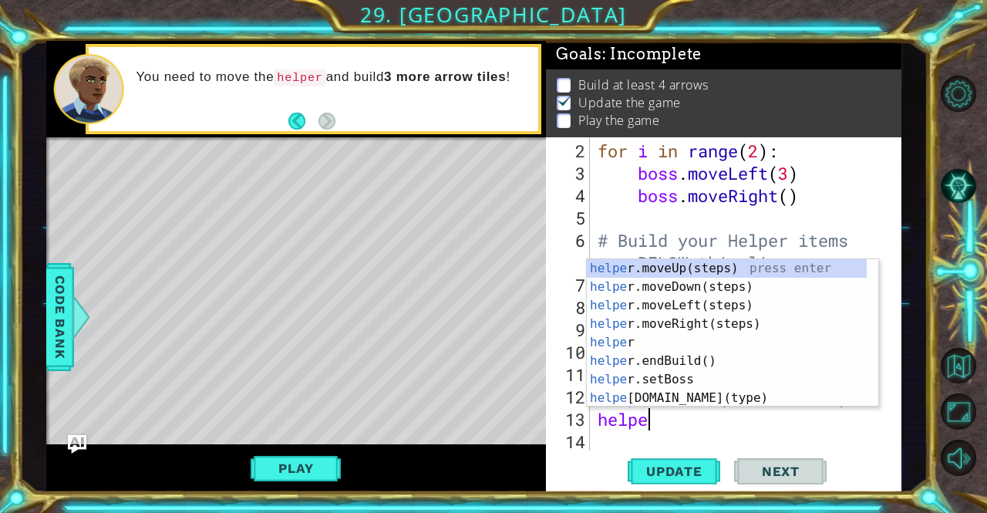
scroll to position [0, 2]
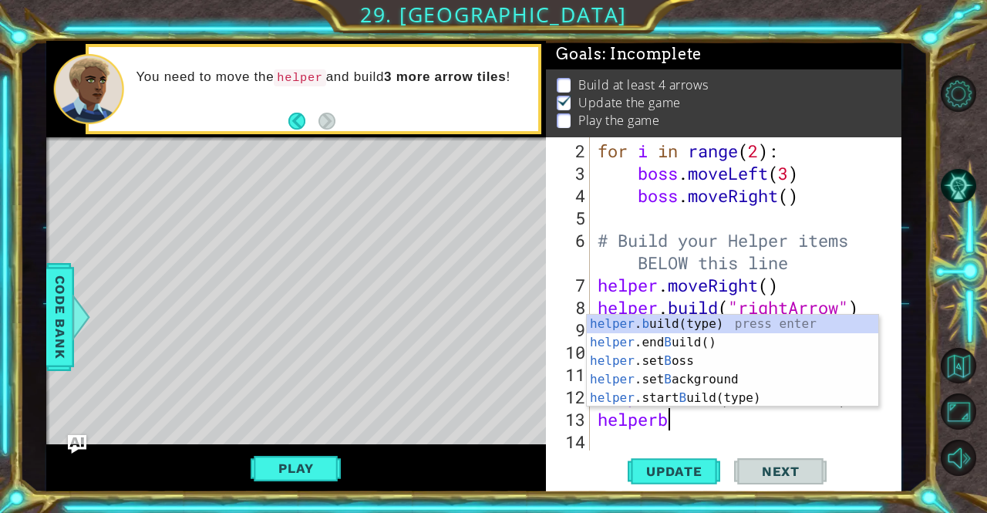
click at [717, 309] on div "for i in range ( 2 ) : boss . moveLeft ( 3 ) boss . moveRight ( ) # Build your …" at bounding box center [744, 319] width 299 height 358
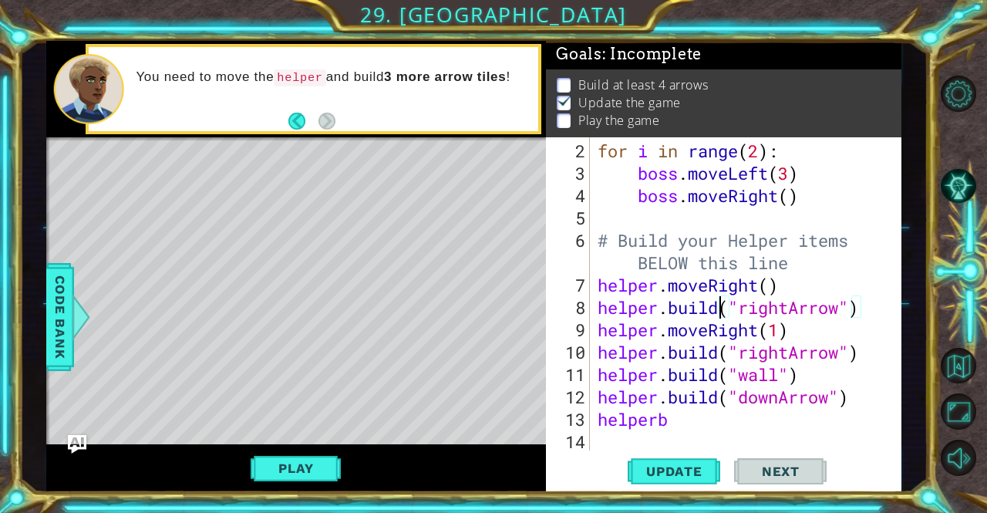
click at [716, 415] on div "for i in range ( 2 ) : boss . moveLeft ( 3 ) boss . moveRight ( ) # Build your …" at bounding box center [744, 319] width 299 height 358
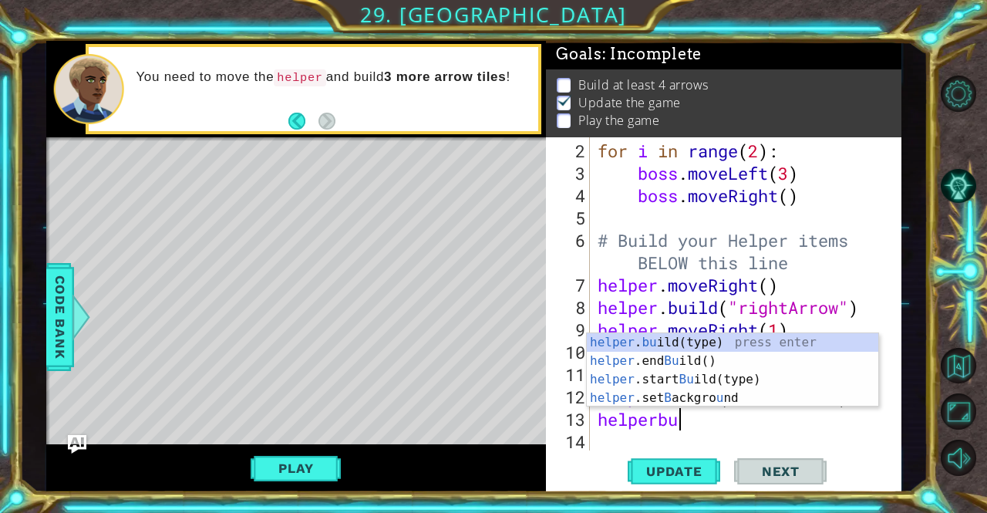
scroll to position [0, 3]
click at [773, 343] on div "helper . bu ild(type) press enter helper .end Bu ild() press enter helper .star…" at bounding box center [733, 388] width 292 height 111
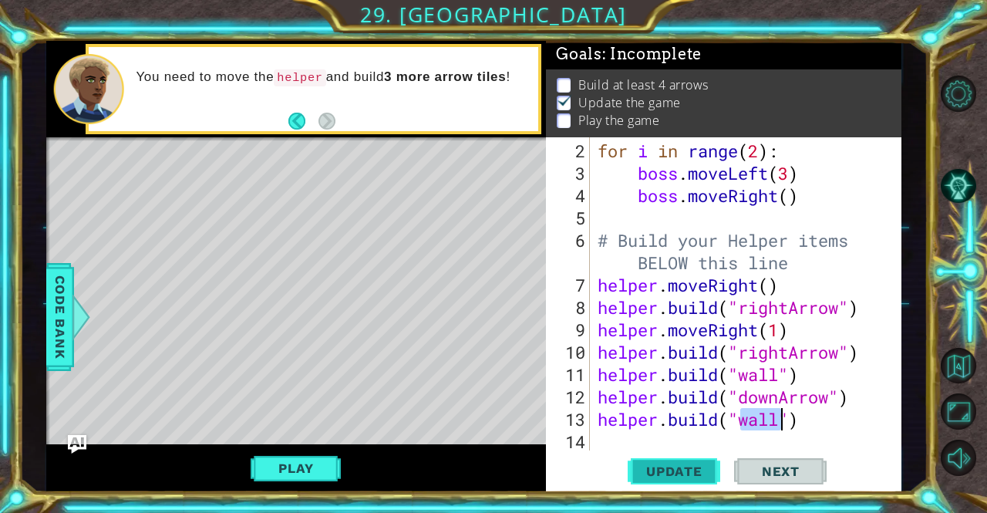
type textarea "[DOMAIN_NAME]("wall")"
click at [714, 465] on span "Update" at bounding box center [674, 471] width 87 height 15
click at [281, 474] on button "Play" at bounding box center [296, 468] width 90 height 29
click at [628, 439] on div "for i in range ( 2 ) : boss . moveLeft ( 3 ) boss . moveRight ( ) # Build your …" at bounding box center [744, 319] width 299 height 358
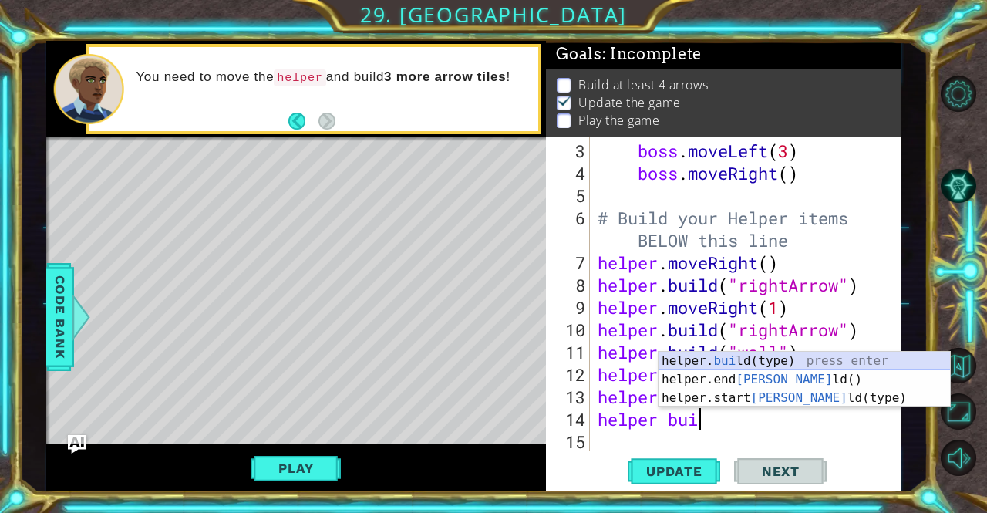
click at [789, 366] on div "helper. [PERSON_NAME](type) press enter helper.end [PERSON_NAME]() press enter …" at bounding box center [805, 398] width 292 height 93
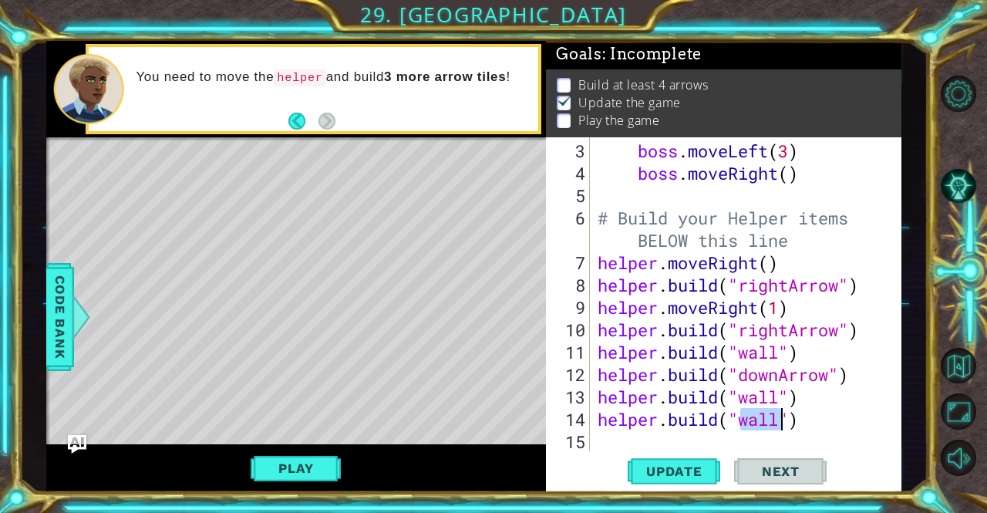
click at [784, 411] on div "boss . moveLeft ( 3 ) boss . moveRight ( ) # Build your Helper items BELOW this…" at bounding box center [741, 293] width 292 height 313
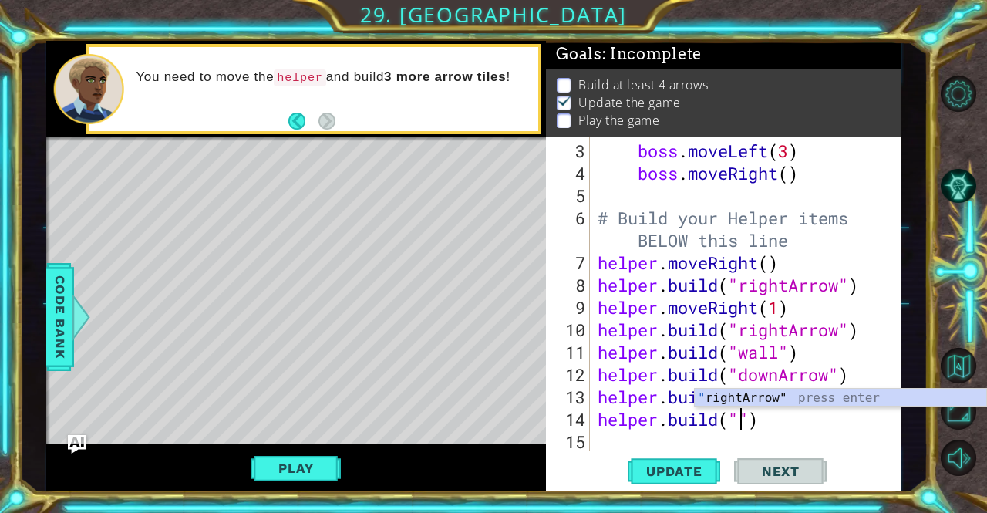
scroll to position [0, 6]
click at [774, 395] on div ""r ightArrow" press enter" at bounding box center [841, 417] width 292 height 56
type textarea "[DOMAIN_NAME]("rightArrow")"
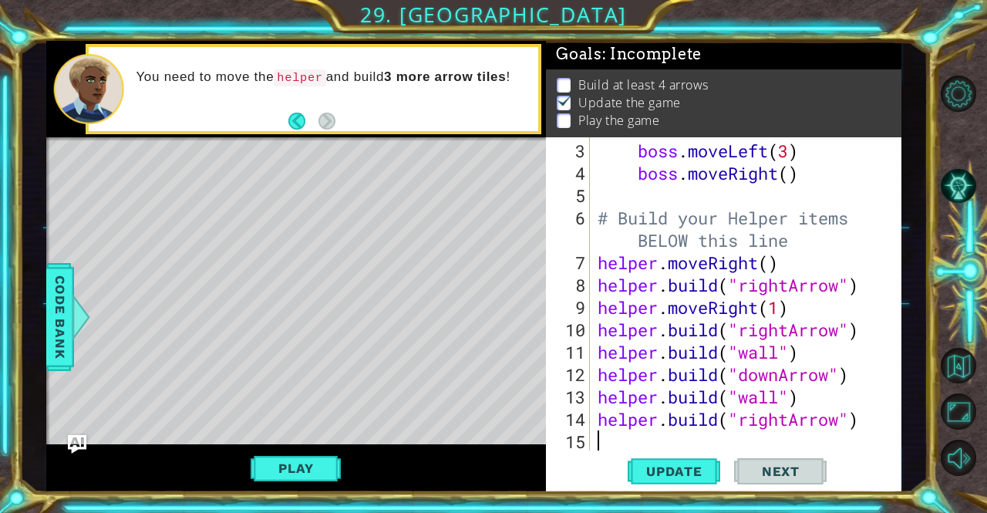
click at [747, 433] on div "boss . moveLeft ( 3 ) boss . moveRight ( ) # Build your Helper items BELOW this…" at bounding box center [744, 319] width 299 height 358
click at [788, 420] on div "boss . moveLeft ( 3 ) boss . moveRight ( ) # Build your Helper items BELOW this…" at bounding box center [744, 319] width 299 height 358
type textarea "[DOMAIN_NAME]("downArrow")"
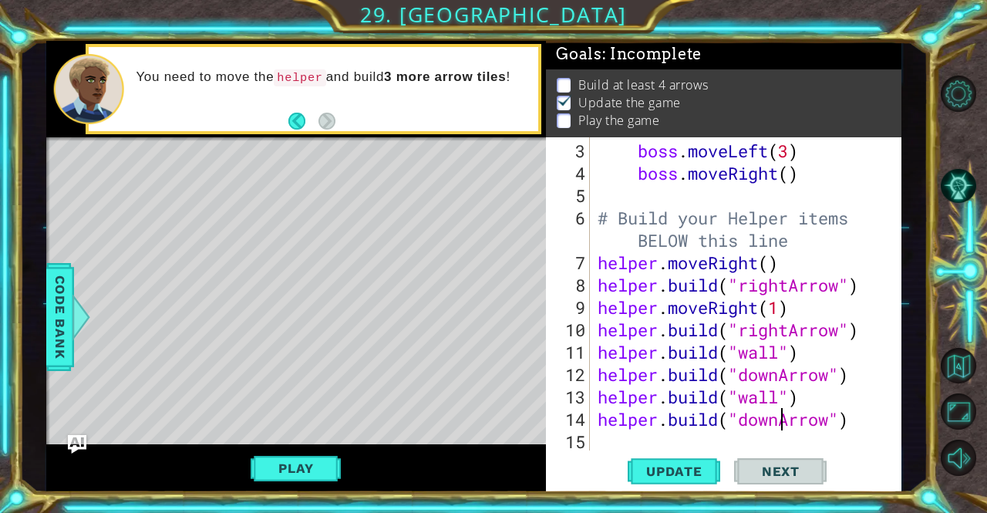
click at [768, 447] on div "boss . moveLeft ( 3 ) boss . moveRight ( ) # Build your Helper items BELOW this…" at bounding box center [744, 319] width 299 height 358
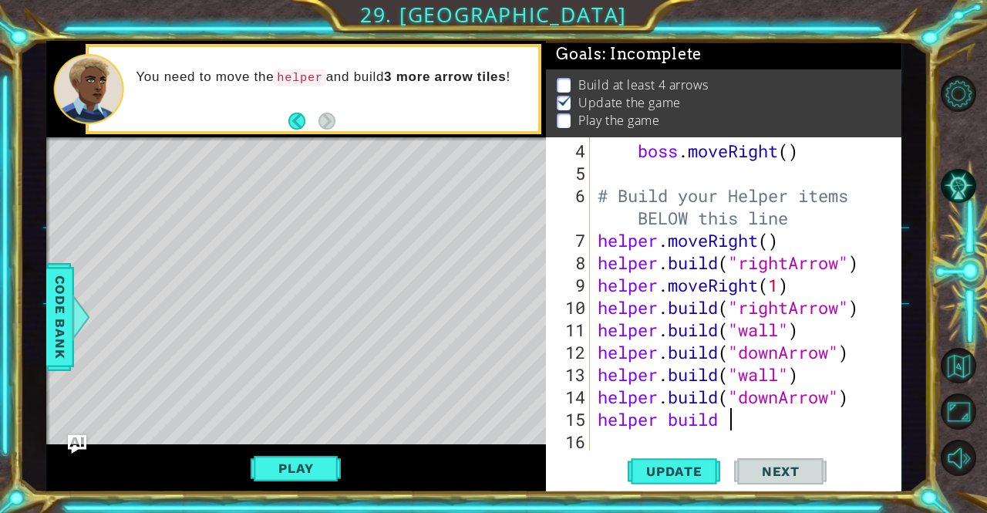
scroll to position [0, 5]
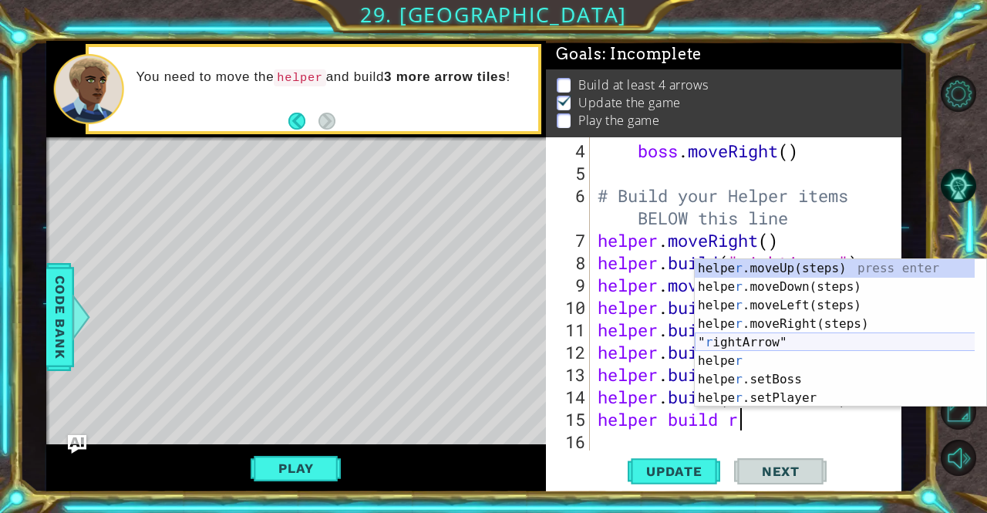
click at [764, 336] on div "helpe [PERSON_NAME]moveUp(steps) press enter helpe r .moveDown(steps) press ent…" at bounding box center [835, 351] width 281 height 185
type textarea "helper build "rightArrow"
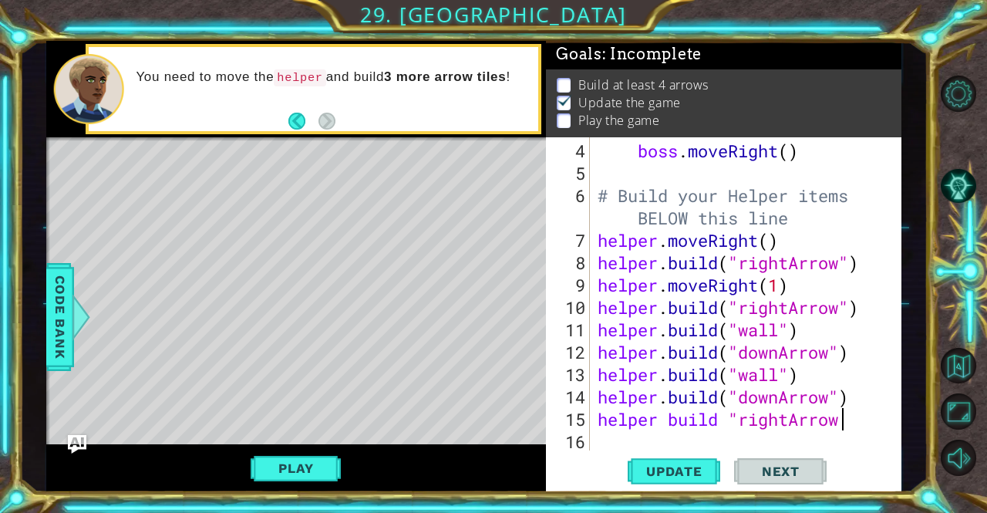
click at [659, 440] on div "boss . moveRight ( ) # Build your Helper items BELOW this line helper . moveRig…" at bounding box center [744, 319] width 299 height 358
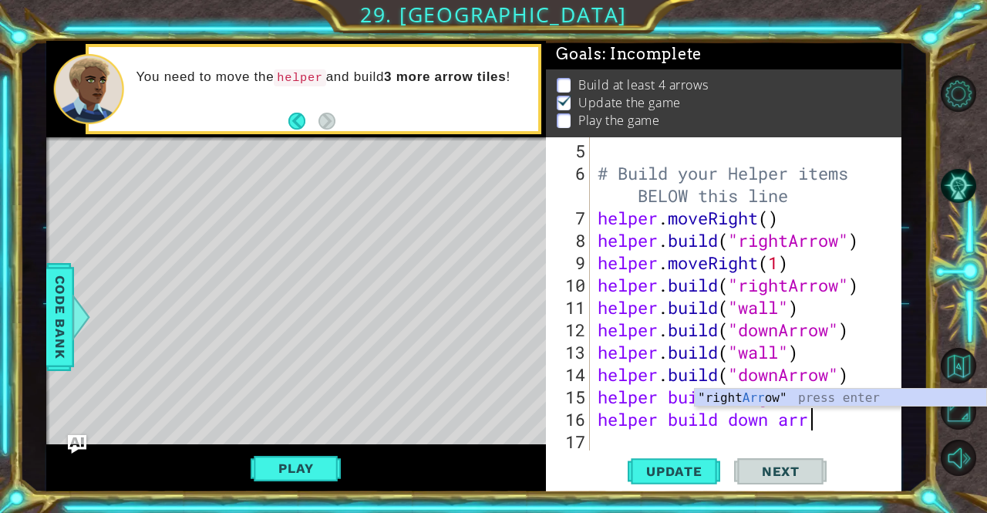
scroll to position [0, 8]
click at [810, 397] on div ""right Arr ow" press enter" at bounding box center [841, 417] width 292 height 56
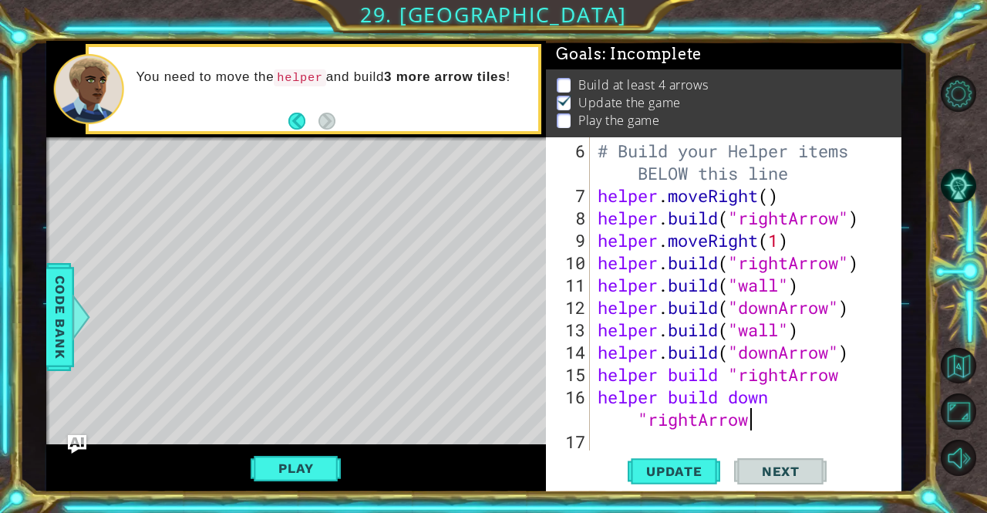
scroll to position [157, 0]
click at [698, 467] on span "Update" at bounding box center [674, 471] width 87 height 15
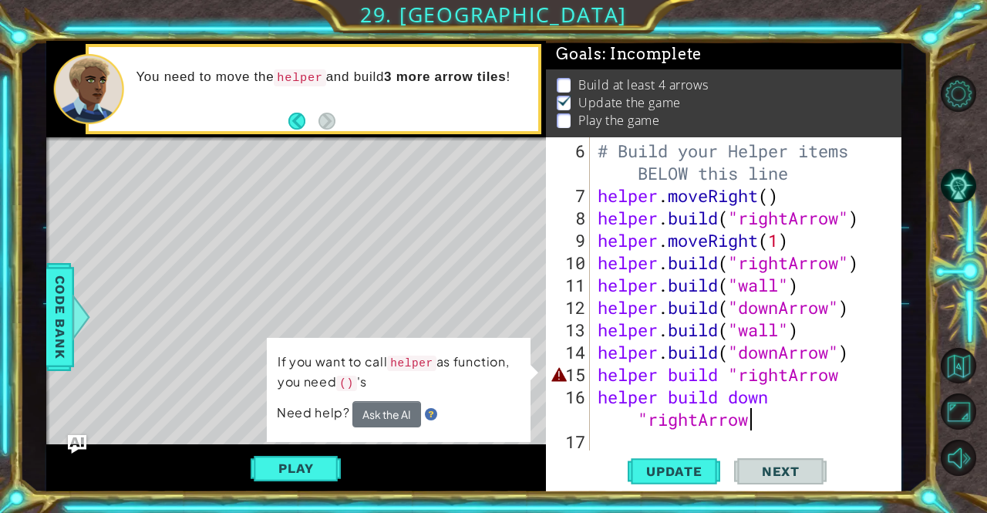
click at [774, 420] on div "# Build your Helper items BELOW this line helper . moveRight ( ) helper . build…" at bounding box center [744, 330] width 299 height 380
click at [831, 381] on div "# Build your Helper items BELOW this line helper . moveRight ( ) helper . build…" at bounding box center [744, 330] width 299 height 380
click at [842, 373] on div "# Build your Helper items BELOW this line helper . moveRight ( ) helper . build…" at bounding box center [744, 330] width 299 height 380
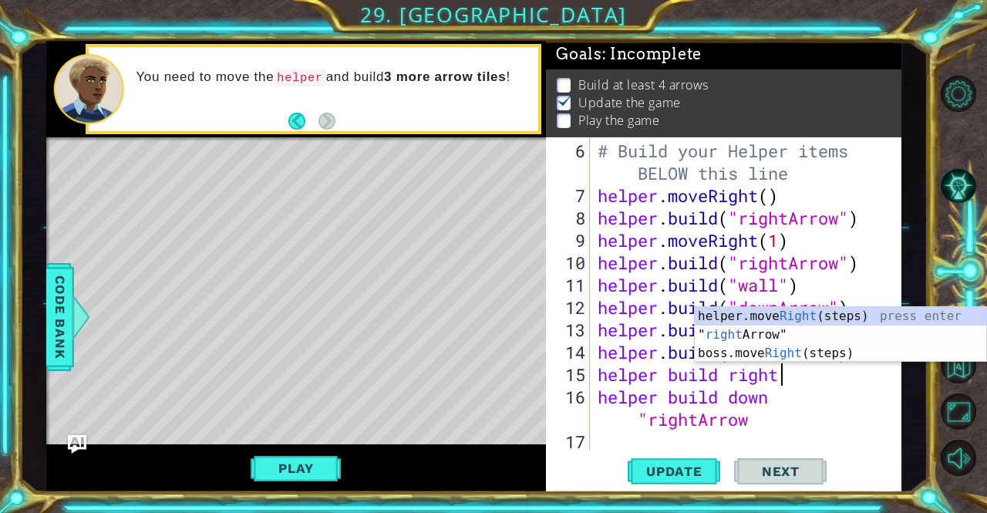
scroll to position [0, 8]
click at [776, 334] on div "helper.move Right (steps) press enter " right Arrow" press enter boss.move Righ…" at bounding box center [841, 353] width 292 height 93
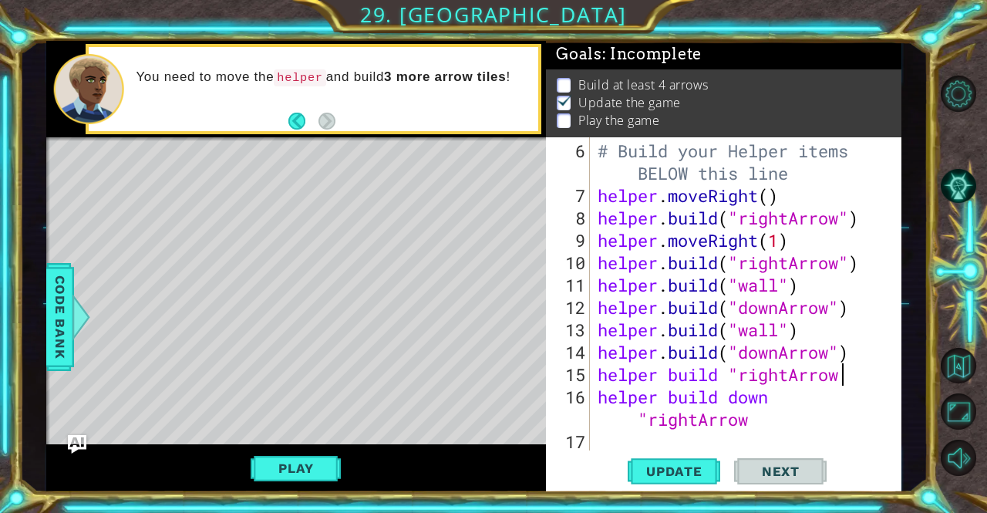
click at [740, 373] on div "# Build your Helper items BELOW this line helper . moveRight ( ) helper . build…" at bounding box center [744, 330] width 299 height 380
drag, startPoint x: 682, startPoint y: 476, endPoint x: 682, endPoint y: 465, distance: 10.8
click at [682, 473] on span "Update" at bounding box center [674, 471] width 87 height 15
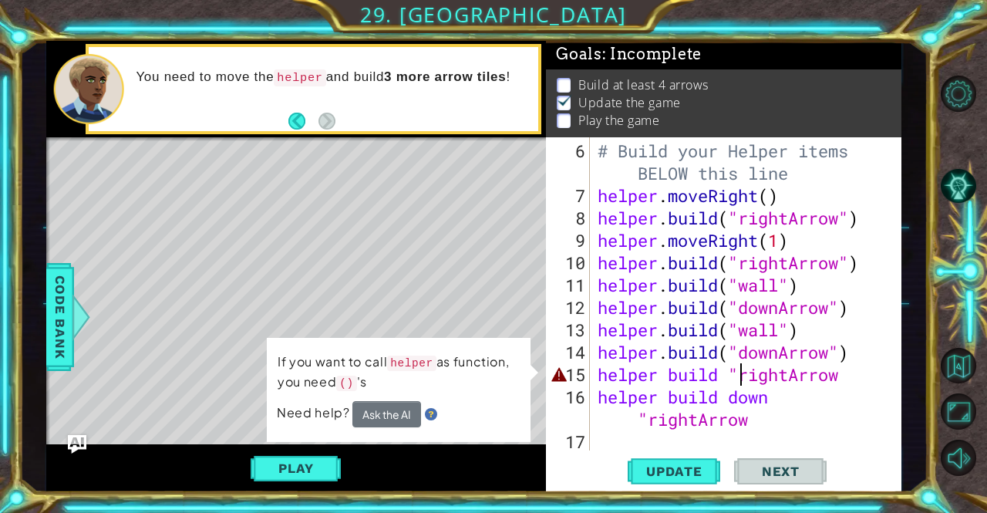
click at [846, 368] on div "# Build your Helper items BELOW this line helper . moveRight ( ) helper . build…" at bounding box center [744, 330] width 299 height 380
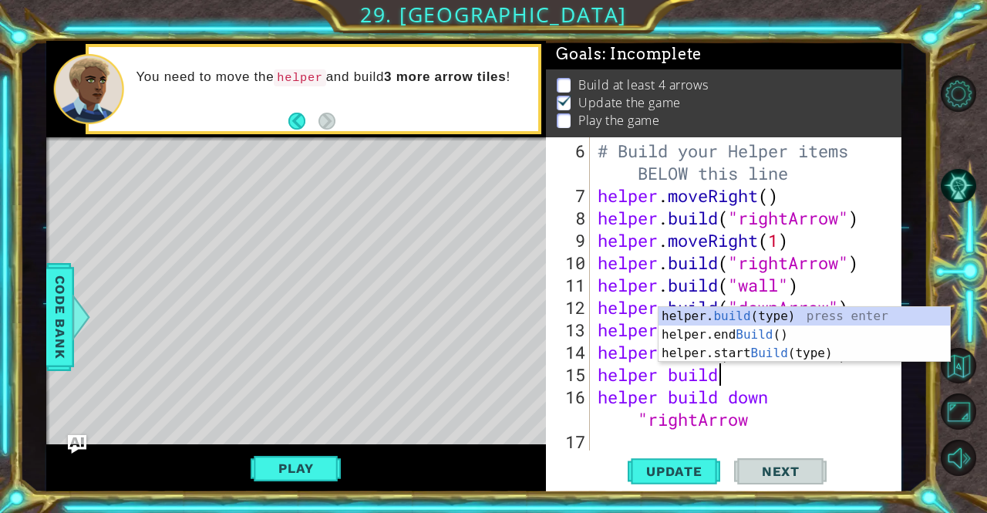
scroll to position [0, 4]
click at [818, 404] on div "# Build your Helper items BELOW this line helper . moveRight ( ) helper . build…" at bounding box center [744, 330] width 299 height 380
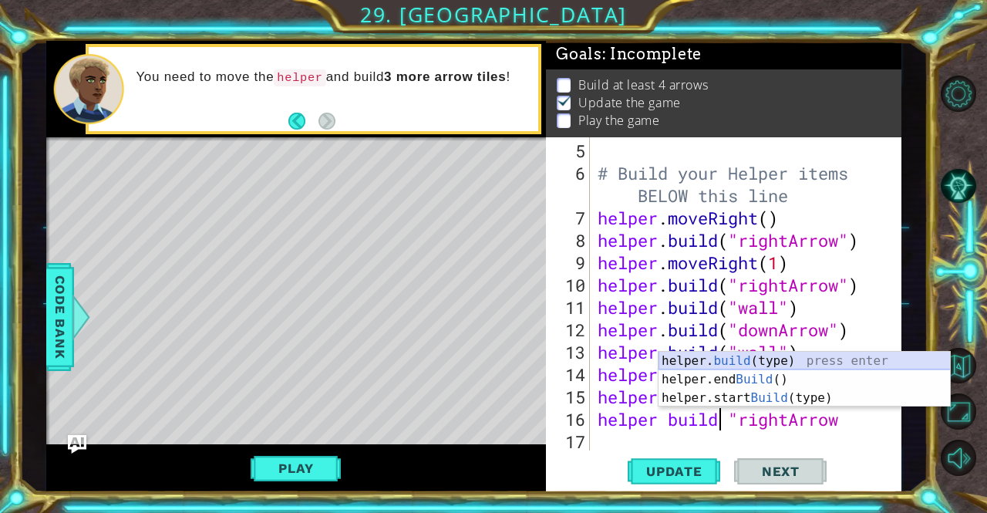
click at [784, 359] on div "helper. build (type) press enter helper.end Build () press enter helper.start B…" at bounding box center [805, 398] width 292 height 93
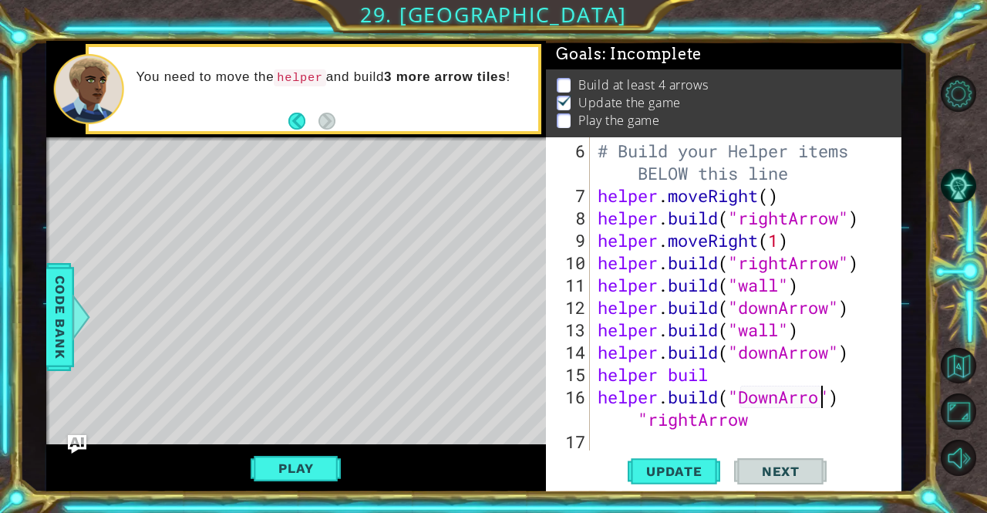
scroll to position [0, 11]
click at [700, 472] on span "Update" at bounding box center [674, 471] width 87 height 15
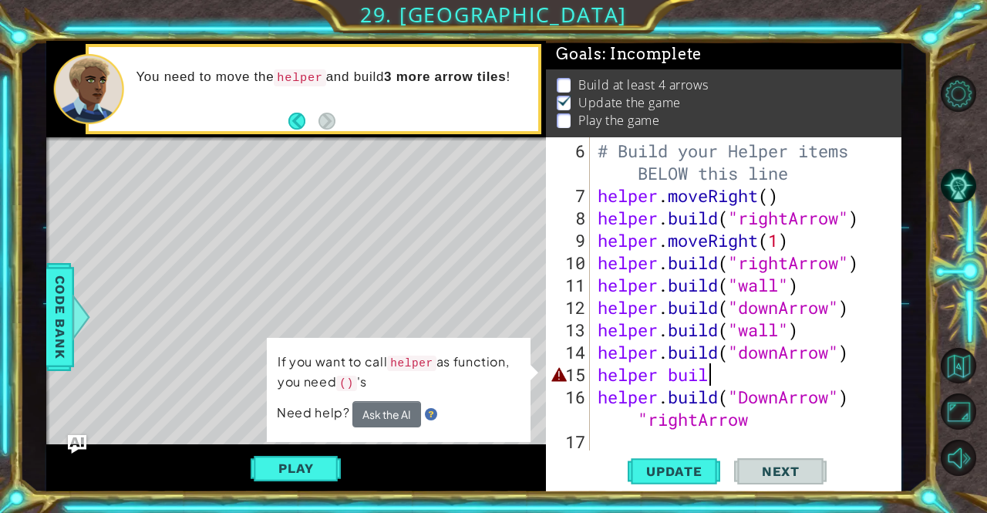
click at [747, 375] on div "# Build your Helper items BELOW this line helper . moveRight ( ) helper . build…" at bounding box center [744, 330] width 299 height 380
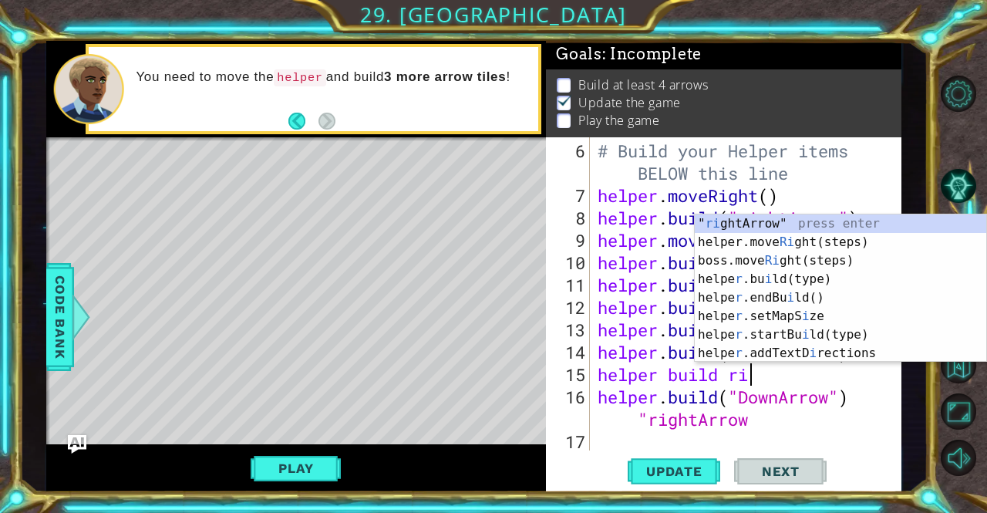
scroll to position [0, 6]
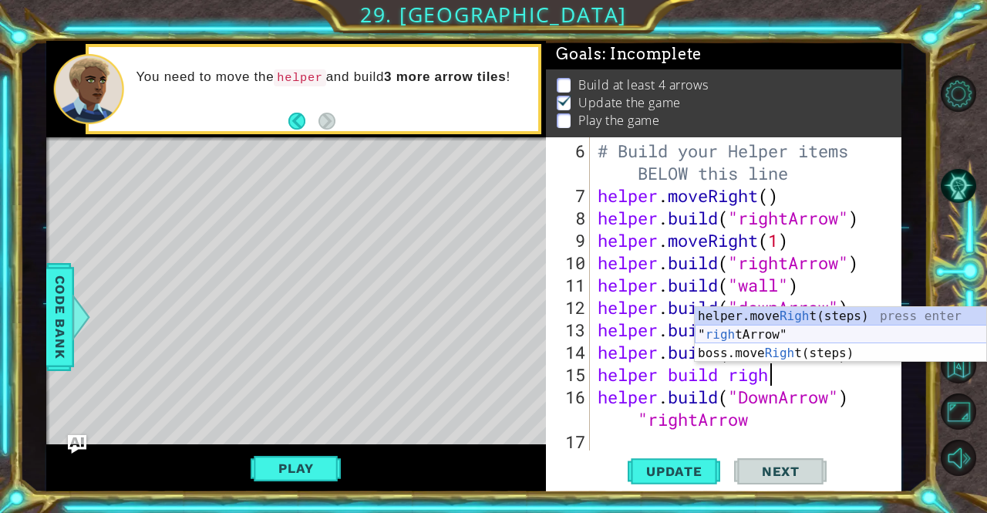
click at [810, 334] on div "helper.move Righ t(steps) press enter " righ [PERSON_NAME]" press enter boss.mo…" at bounding box center [841, 353] width 292 height 93
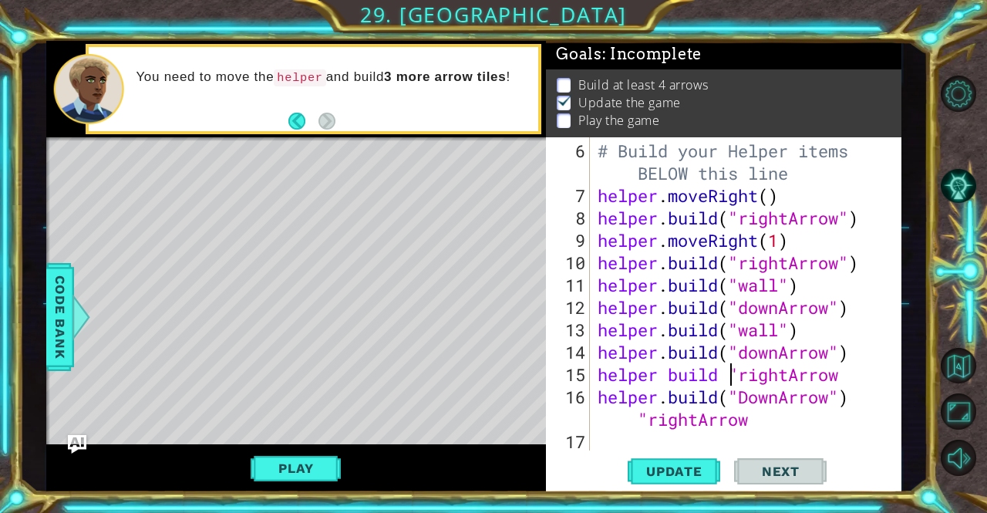
click at [734, 371] on div "# Build your Helper items BELOW this line helper . moveRight ( ) helper . build…" at bounding box center [744, 330] width 299 height 380
click at [730, 373] on div "# Build your Helper items BELOW this line helper . moveRight ( ) helper . build…" at bounding box center [744, 330] width 299 height 380
click at [859, 375] on div "# Build your Helper items BELOW this line helper . moveRight ( ) helper . build…" at bounding box center [744, 330] width 299 height 380
click at [700, 487] on button "Update" at bounding box center [674, 471] width 93 height 35
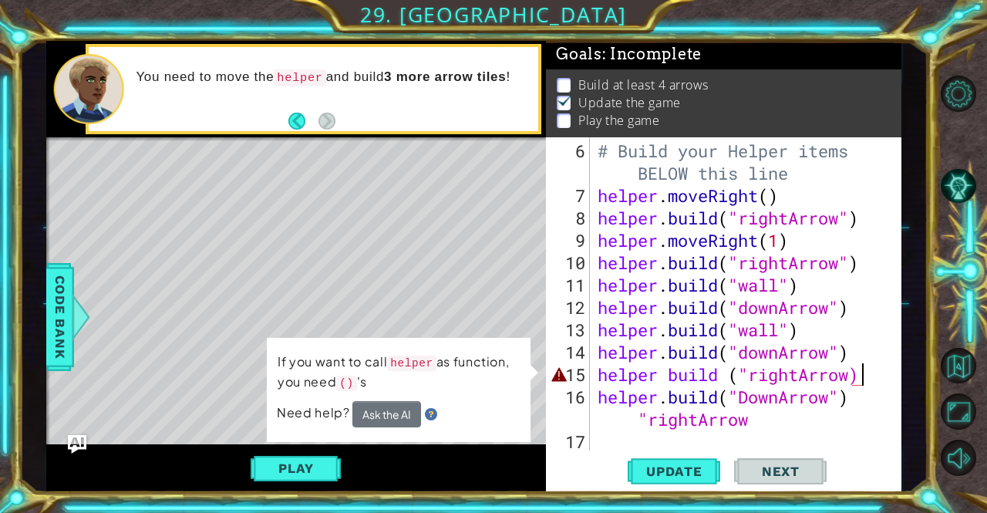
click at [852, 369] on div "# Build your Helper items BELOW this line helper . moveRight ( ) helper . build…" at bounding box center [744, 330] width 299 height 380
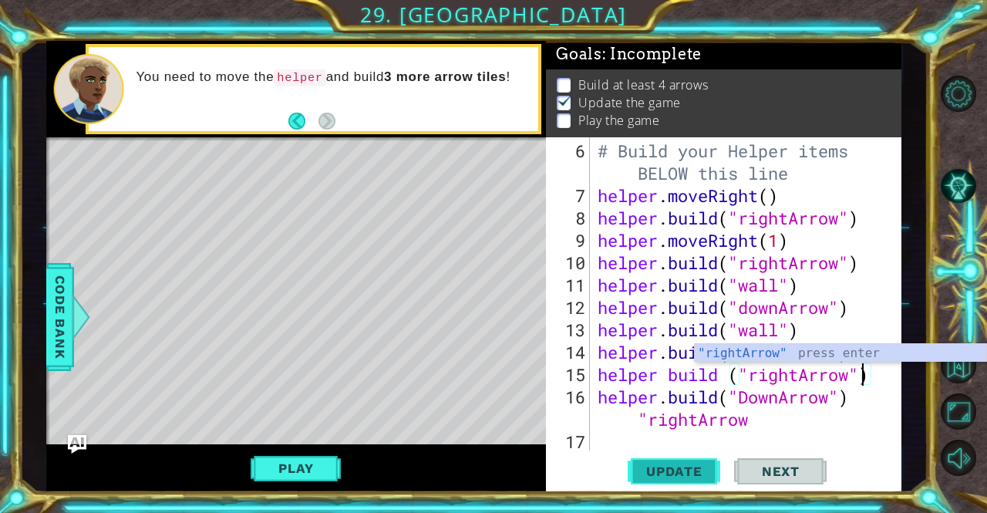
click at [662, 460] on button "Update" at bounding box center [674, 471] width 93 height 35
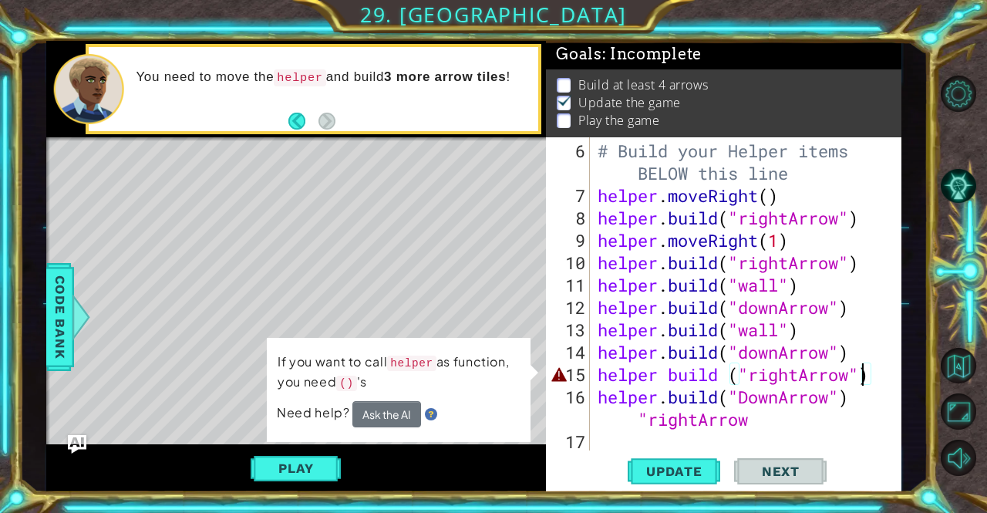
click at [657, 372] on div "# Build your Helper items BELOW this line helper . moveRight ( ) helper . build…" at bounding box center [744, 330] width 299 height 380
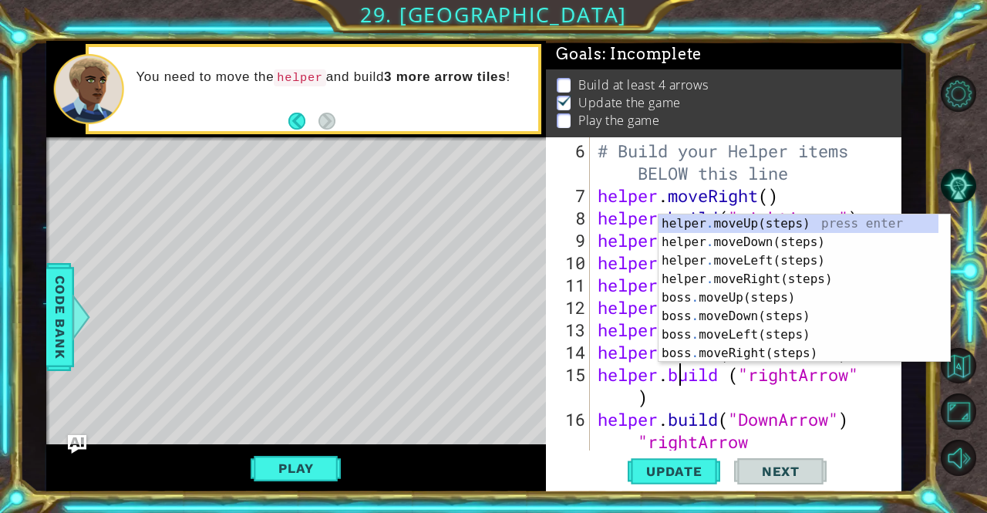
scroll to position [0, 3]
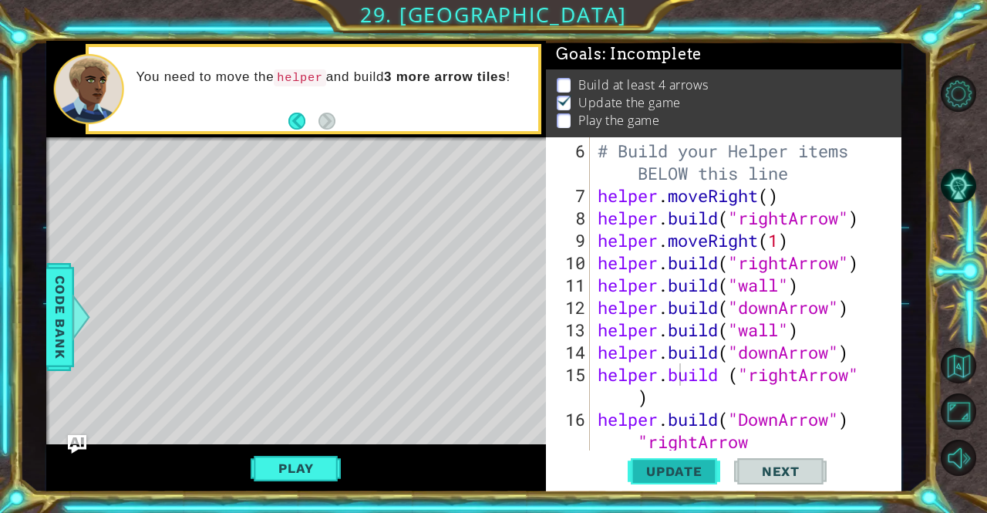
click at [690, 467] on span "Update" at bounding box center [674, 471] width 87 height 15
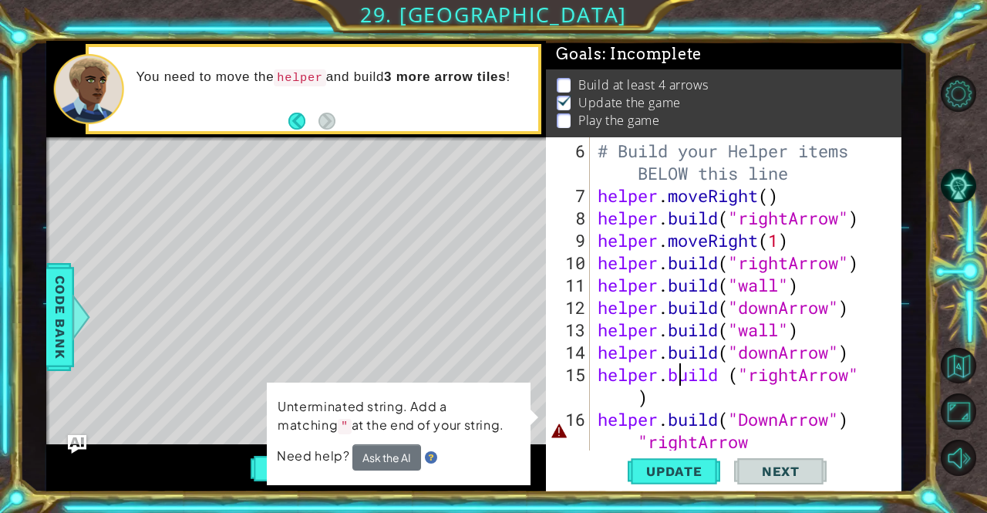
click at [882, 373] on div "helper . build ("rightArrow") 6 7 8 9 10 11 12 13 14 15 16 17 # Build your Help…" at bounding box center [722, 293] width 352 height 313
click at [680, 403] on div "# Build your Helper items BELOW this line helper . moveRight ( ) helper . build…" at bounding box center [744, 330] width 299 height 380
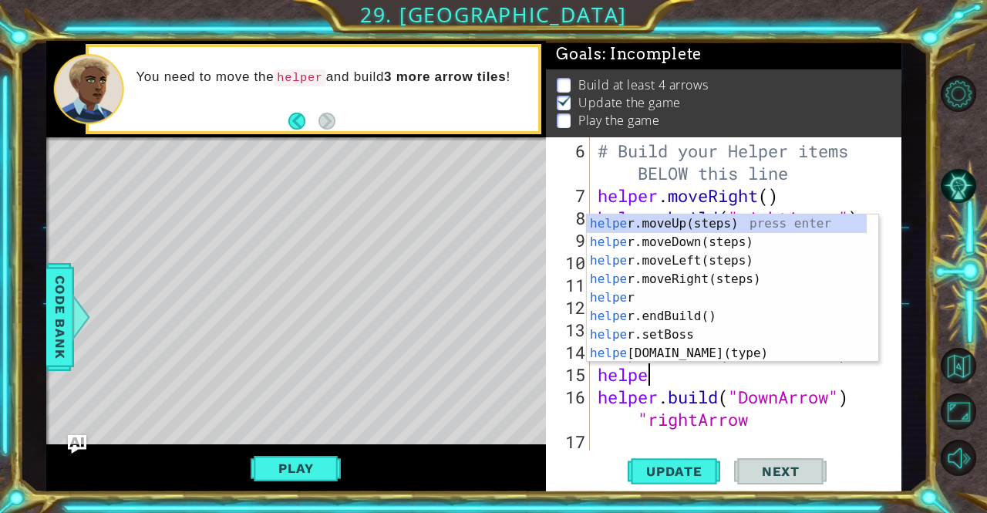
scroll to position [0, 1]
click at [703, 346] on div "help er.moveUp(steps) press enter help er.moveDown(steps) press enter help er.m…" at bounding box center [727, 306] width 281 height 185
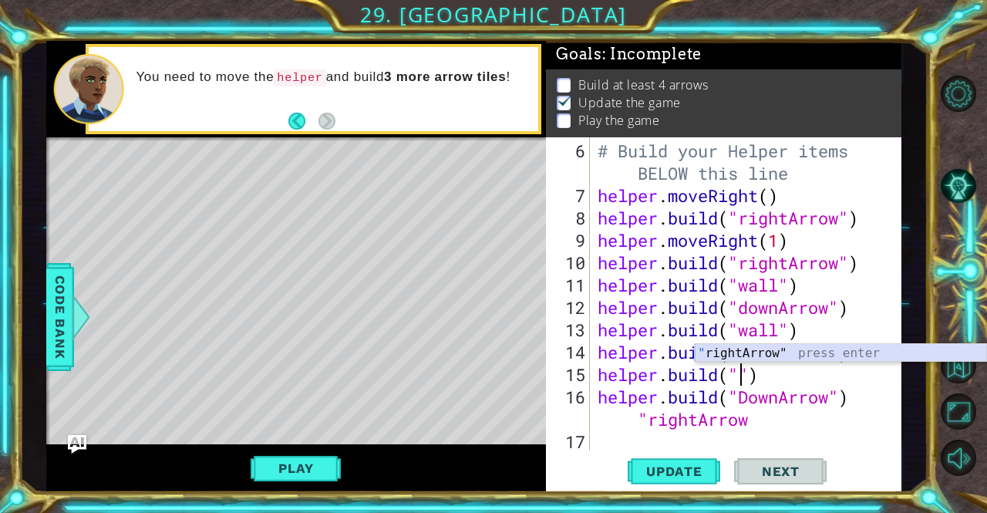
click at [756, 354] on div "" rightArrow" press enter" at bounding box center [841, 372] width 292 height 56
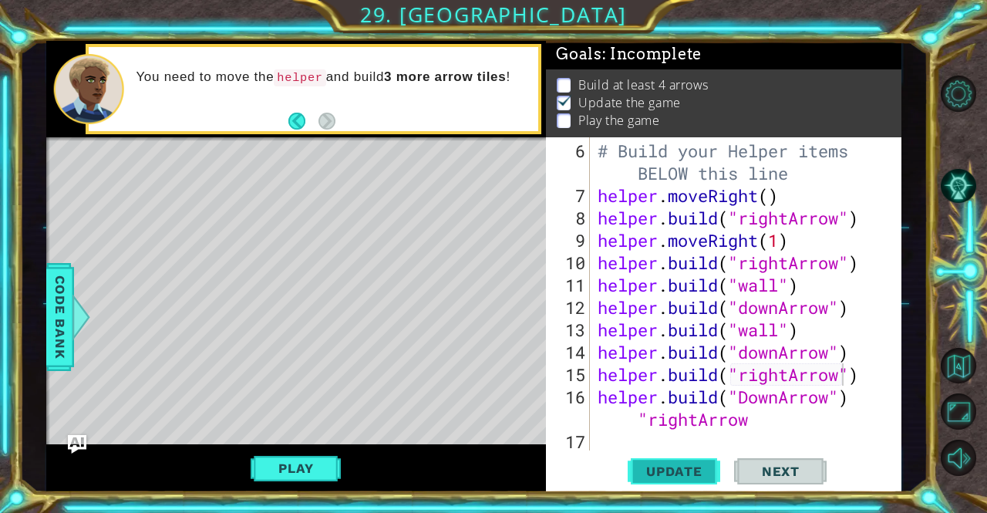
click at [680, 475] on span "Update" at bounding box center [674, 471] width 87 height 15
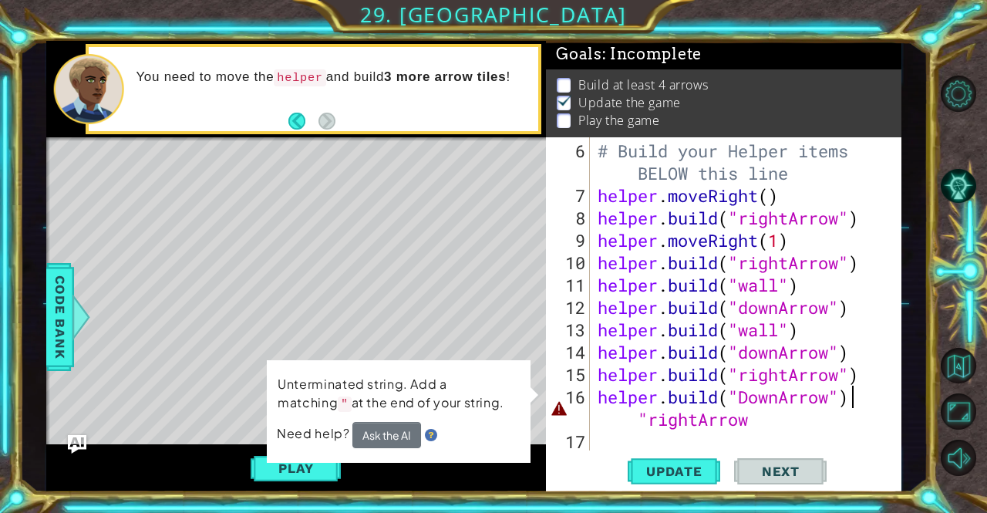
click at [866, 400] on div "# Build your Helper items BELOW this line helper . moveRight ( ) helper . build…" at bounding box center [744, 330] width 299 height 380
click at [771, 418] on div "# Build your Helper items BELOW this line helper . moveRight ( ) helper . build…" at bounding box center [744, 330] width 299 height 380
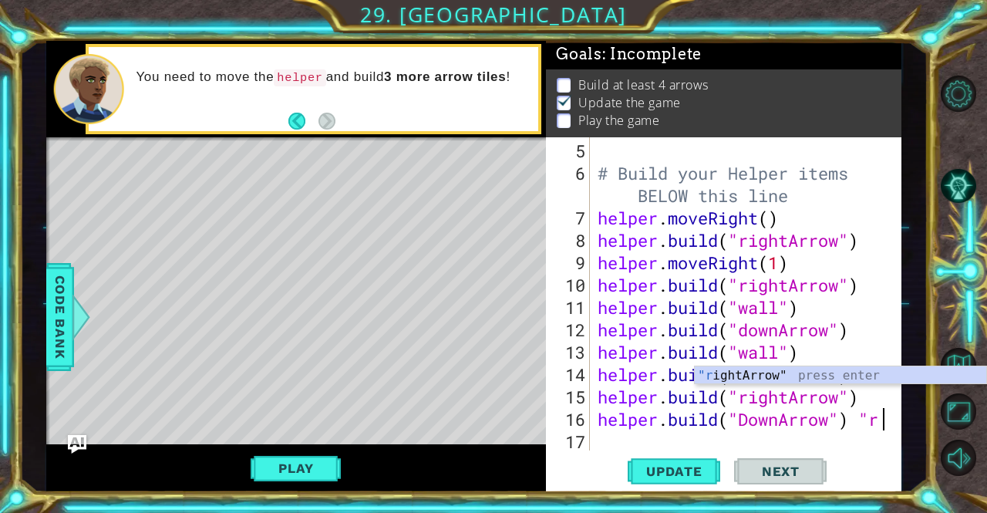
scroll to position [134, 0]
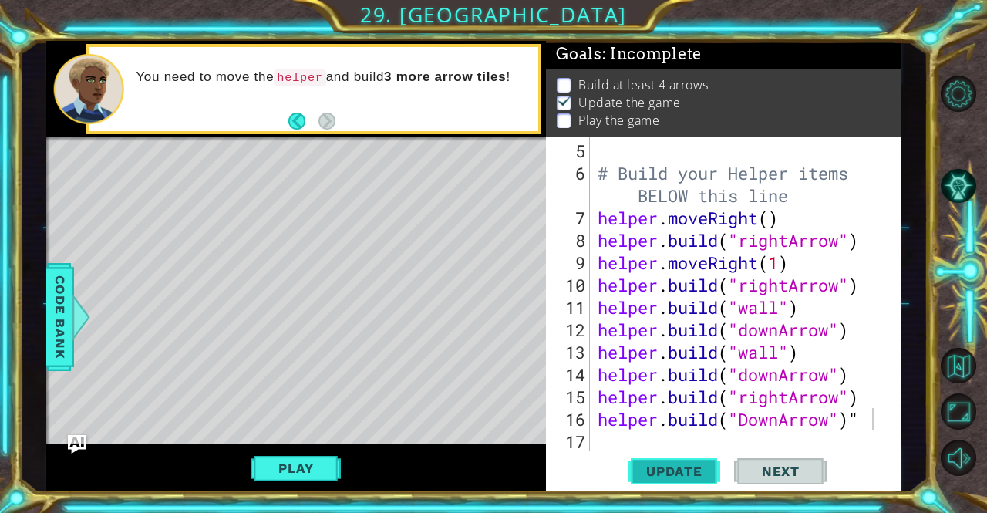
click at [703, 459] on button "Update" at bounding box center [674, 471] width 93 height 35
click at [708, 471] on span "Update" at bounding box center [674, 471] width 87 height 15
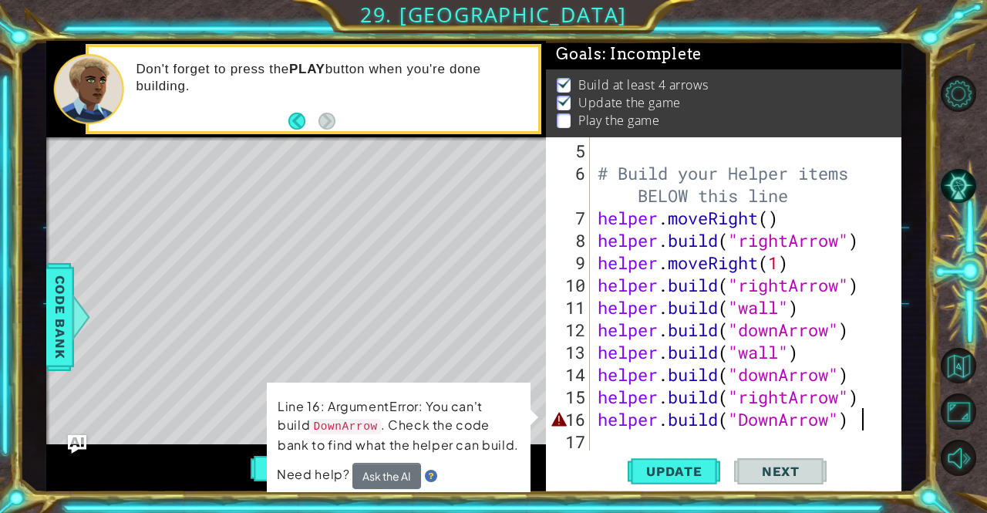
click at [752, 417] on div "# Build your Helper items BELOW this line helper . moveRight ( ) helper . build…" at bounding box center [744, 319] width 299 height 358
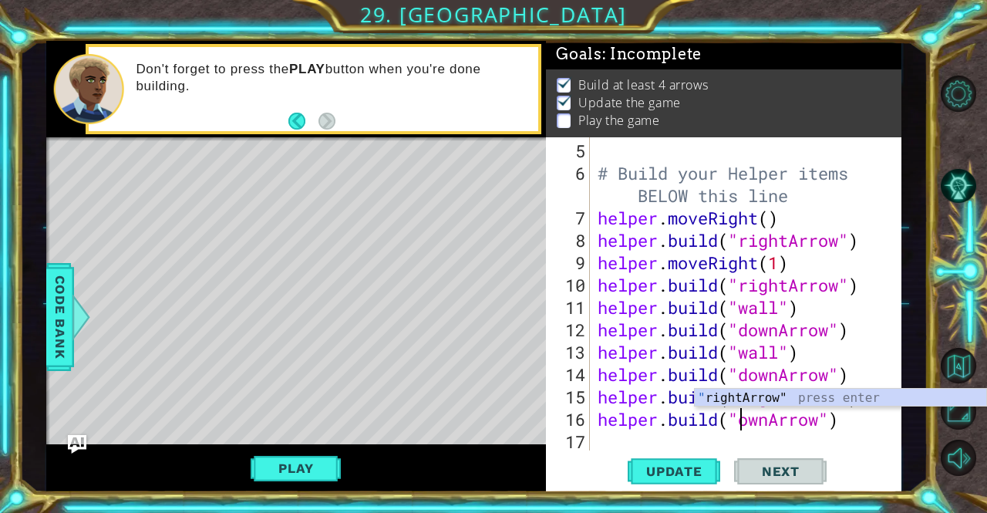
scroll to position [0, 6]
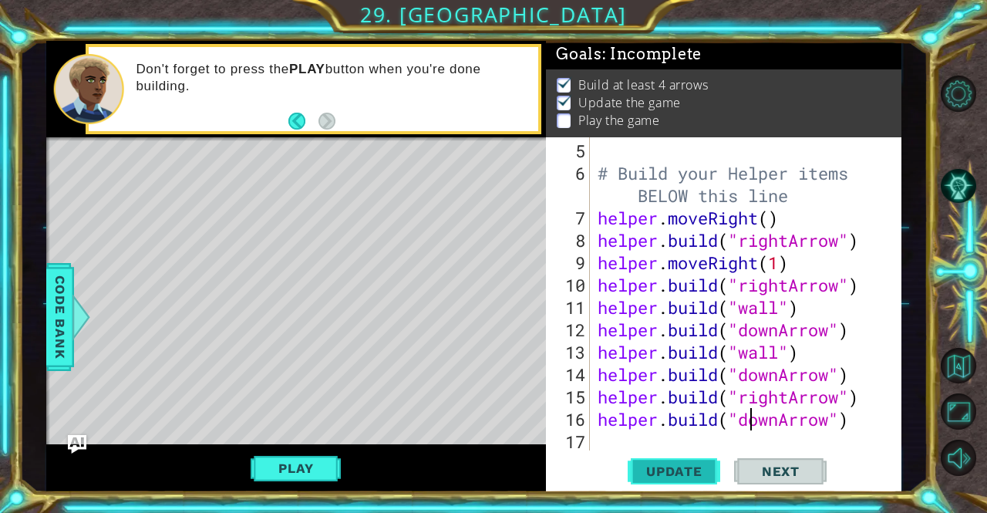
type textarea "[DOMAIN_NAME]("downArrow")"
click at [710, 464] on span "Update" at bounding box center [674, 471] width 87 height 15
click at [695, 467] on span "Update" at bounding box center [674, 471] width 87 height 15
click at [335, 463] on button "Play" at bounding box center [296, 468] width 90 height 29
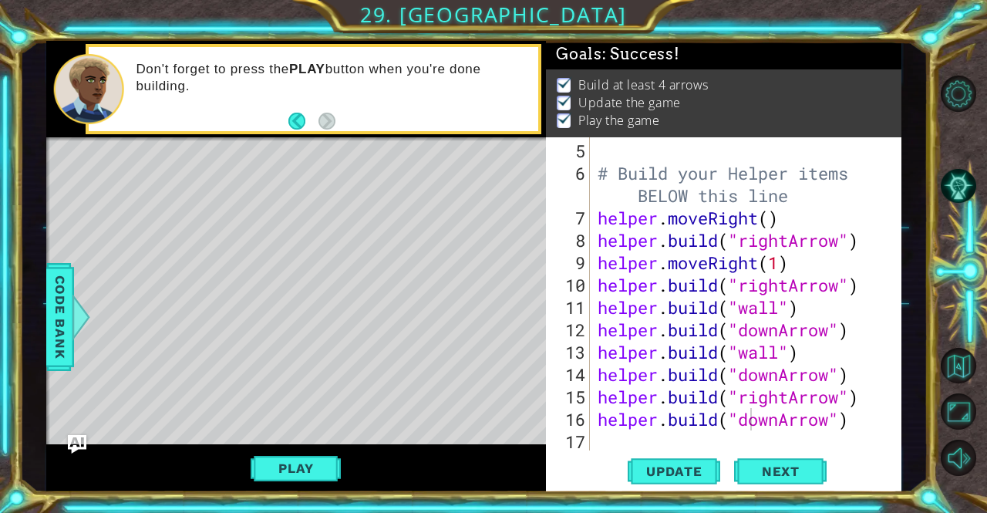
click at [307, 476] on button "Play" at bounding box center [296, 468] width 90 height 29
click at [791, 450] on div "# Build your Helper items BELOW this line helper . moveRight ( ) helper . build…" at bounding box center [744, 319] width 299 height 358
click at [788, 463] on button "Next" at bounding box center [780, 471] width 93 height 35
click at [790, 461] on body "1 ההההההההההההההההההההההההההההההההההההההההההההההההההההההההההההההההההההההההההההה…" at bounding box center [493, 256] width 987 height 513
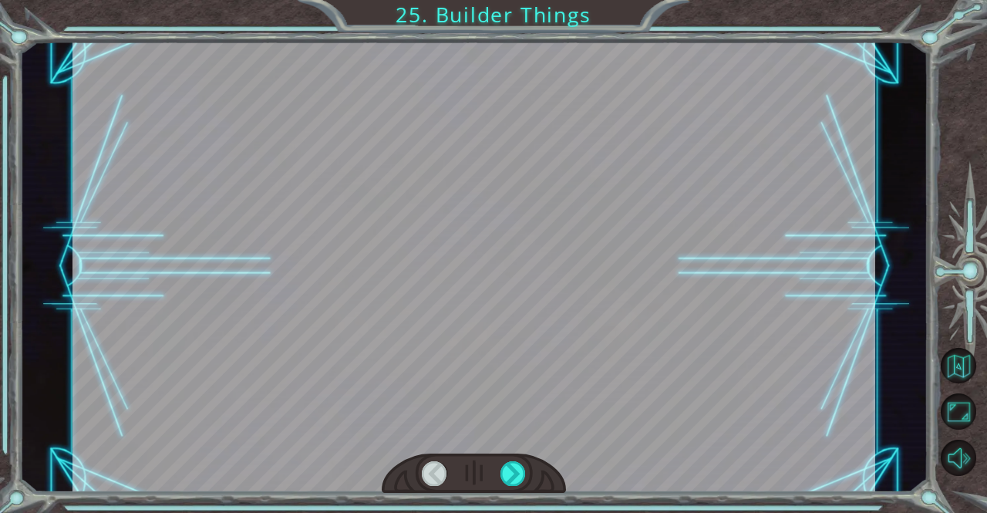
drag, startPoint x: 851, startPoint y: 485, endPoint x: 229, endPoint y: 463, distance: 622.1
click at [754, 350] on div at bounding box center [474, 267] width 803 height 452
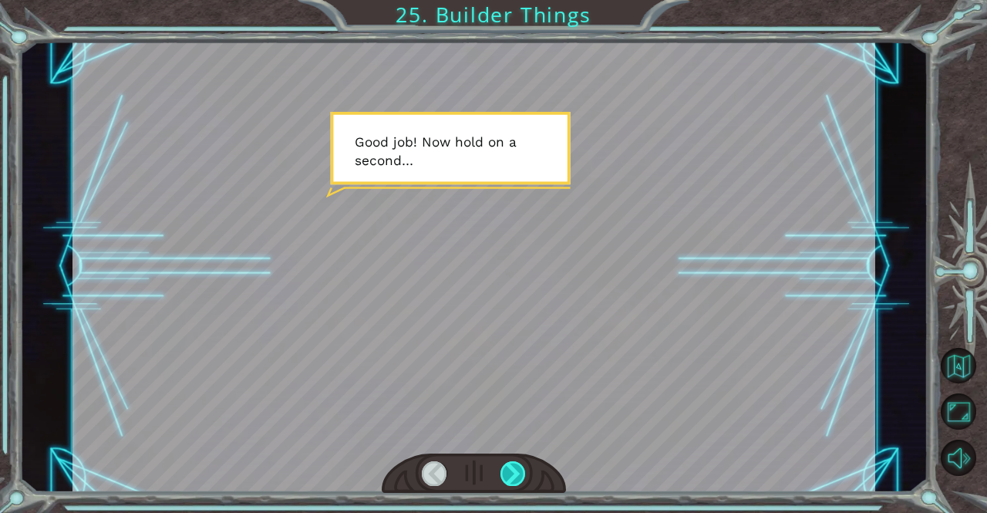
click at [513, 504] on div "Temporary Text G o o d j o b ! N o w h o l d o n a s e c o n d … T h e r e . T …" at bounding box center [493, 256] width 987 height 513
click at [511, 475] on div at bounding box center [513, 473] width 25 height 25
click at [508, 474] on div at bounding box center [513, 473] width 25 height 25
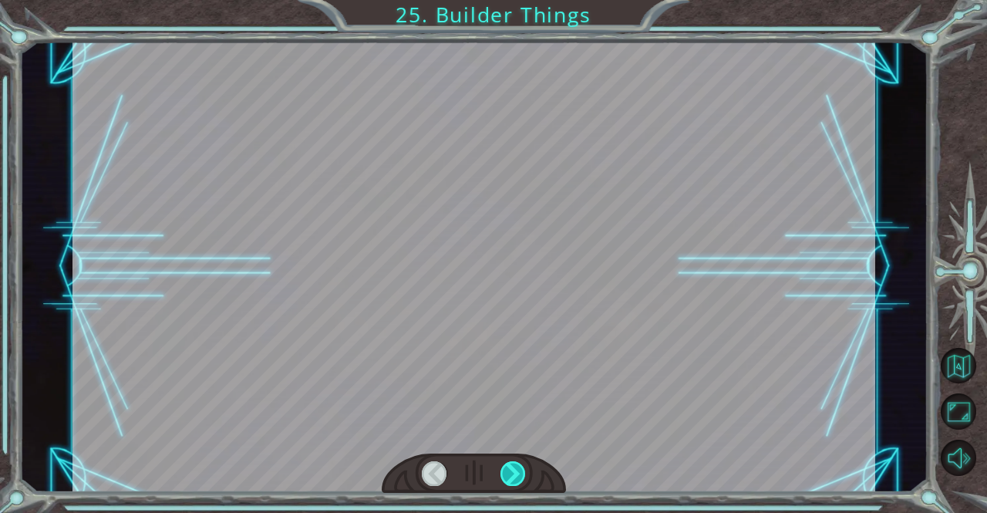
click at [504, 473] on div at bounding box center [513, 473] width 25 height 25
click at [510, 473] on div at bounding box center [513, 473] width 25 height 25
click at [511, 474] on div at bounding box center [513, 473] width 25 height 25
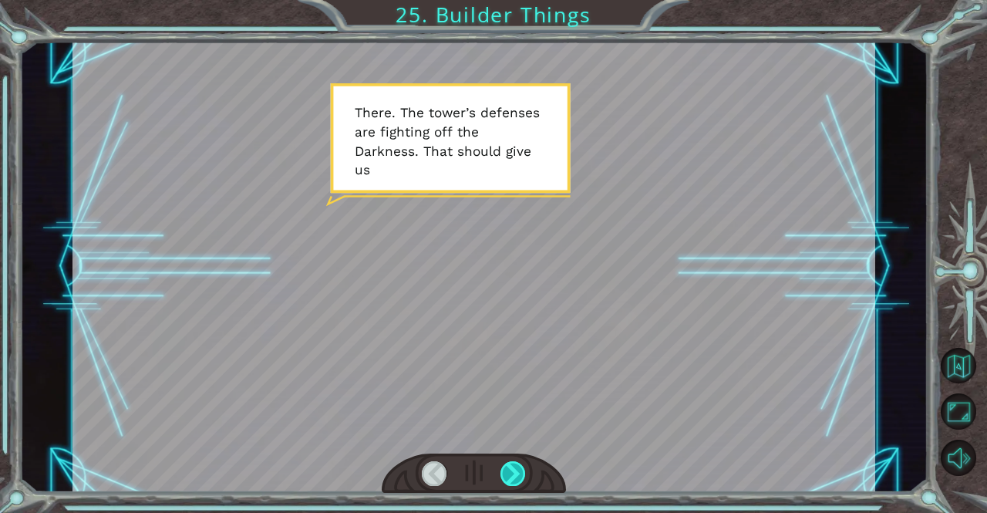
click at [511, 474] on div at bounding box center [513, 473] width 25 height 25
click at [511, 475] on div at bounding box center [513, 473] width 25 height 25
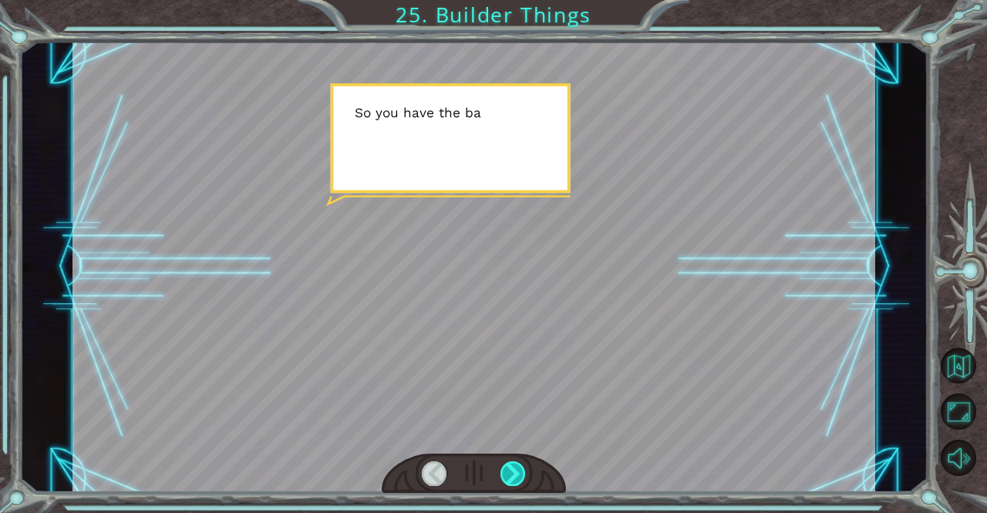
click at [514, 476] on div at bounding box center [513, 473] width 25 height 25
click at [515, 477] on div at bounding box center [513, 473] width 25 height 25
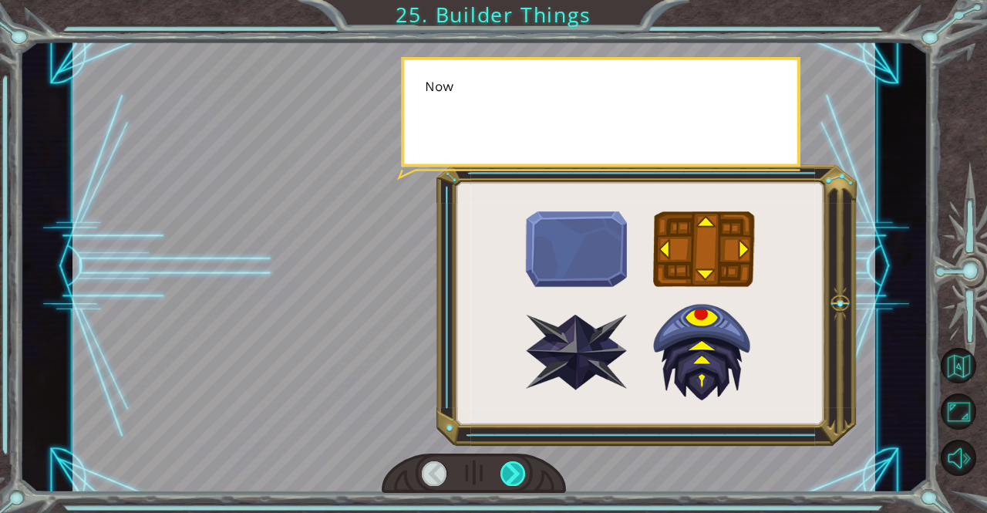
click at [515, 478] on div at bounding box center [513, 473] width 25 height 25
click at [514, 478] on div at bounding box center [513, 473] width 25 height 25
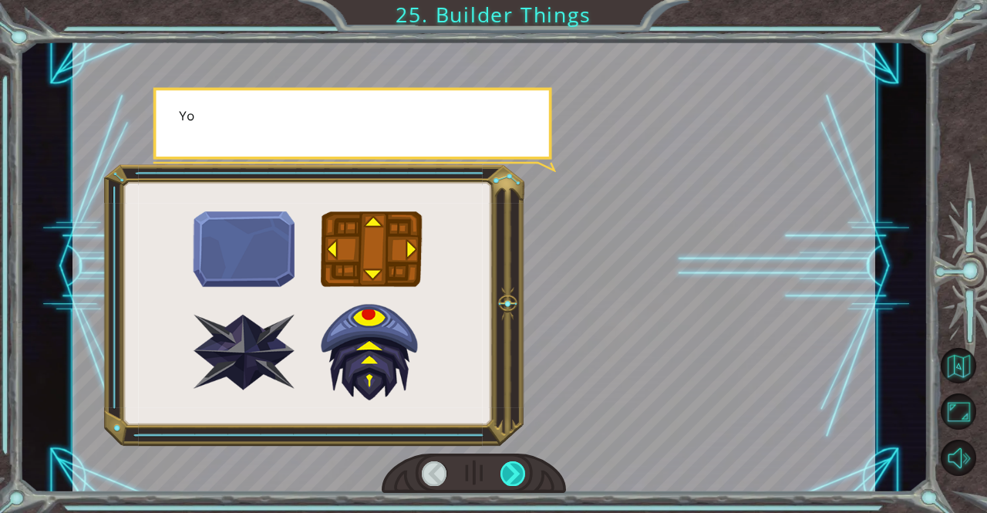
click at [517, 478] on div at bounding box center [513, 473] width 25 height 25
click at [518, 478] on div at bounding box center [513, 473] width 25 height 25
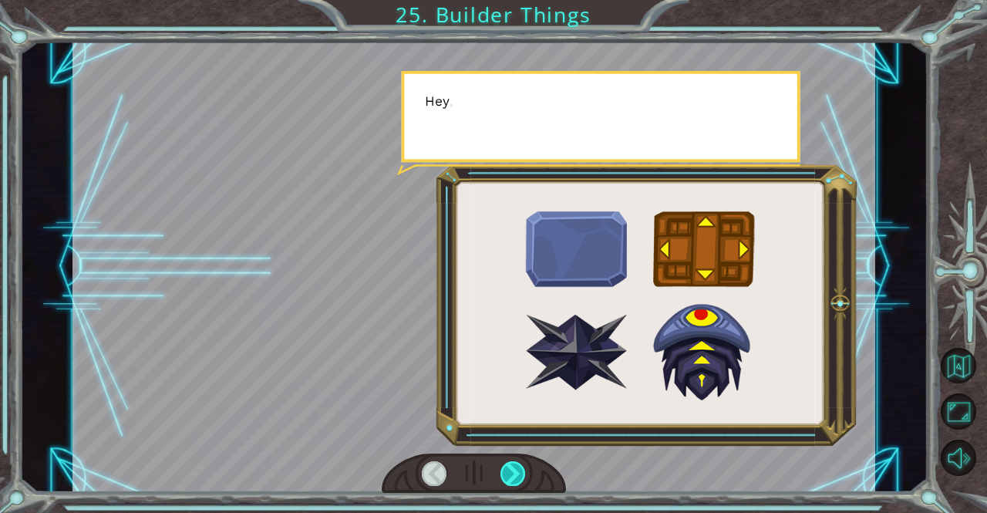
click at [518, 478] on div at bounding box center [513, 473] width 25 height 25
click at [513, 475] on div at bounding box center [513, 473] width 25 height 25
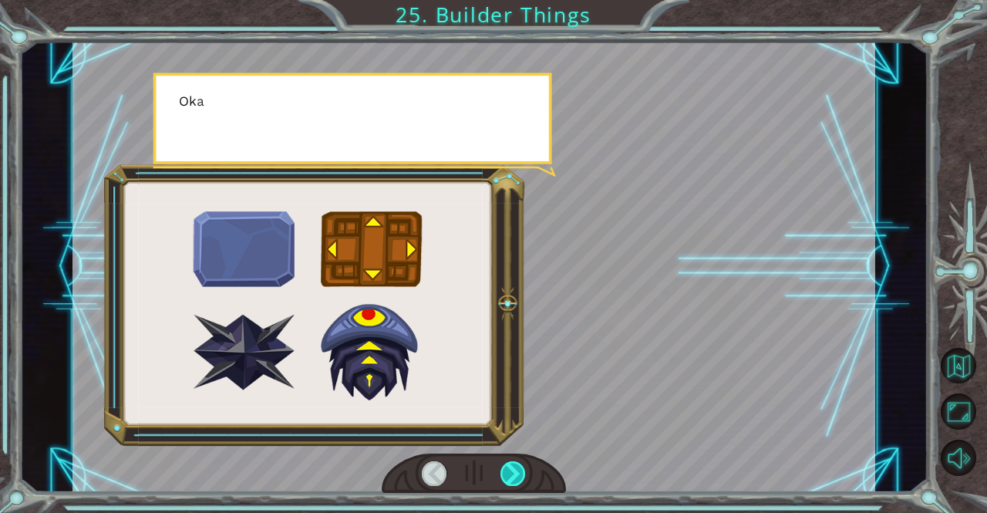
click at [513, 475] on div at bounding box center [513, 473] width 25 height 25
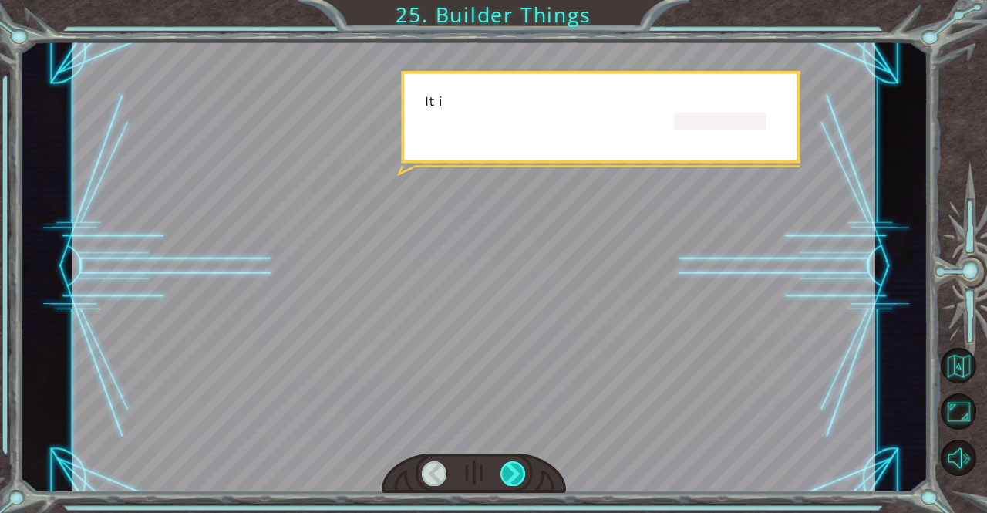
click at [513, 475] on div at bounding box center [513, 473] width 25 height 25
click at [513, 474] on div at bounding box center [513, 473] width 25 height 25
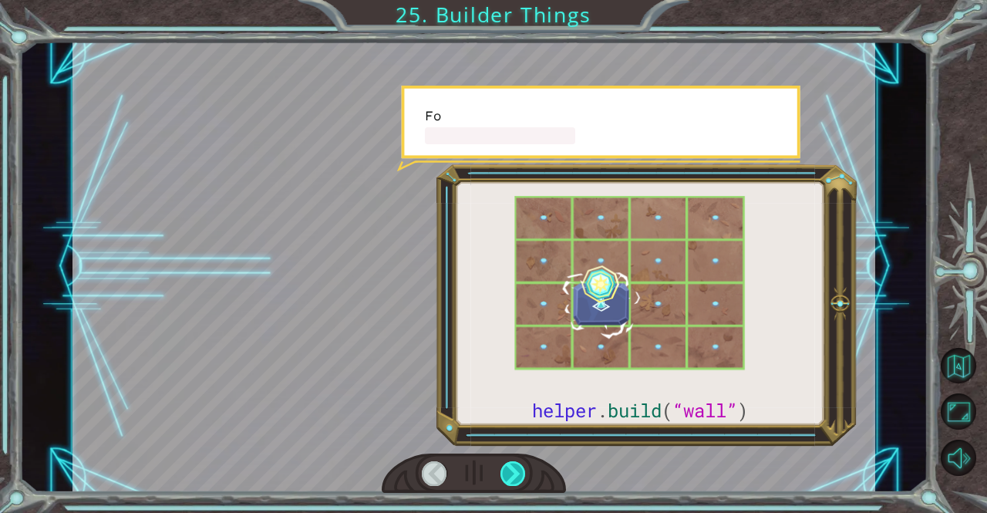
click at [512, 474] on div at bounding box center [513, 473] width 25 height 25
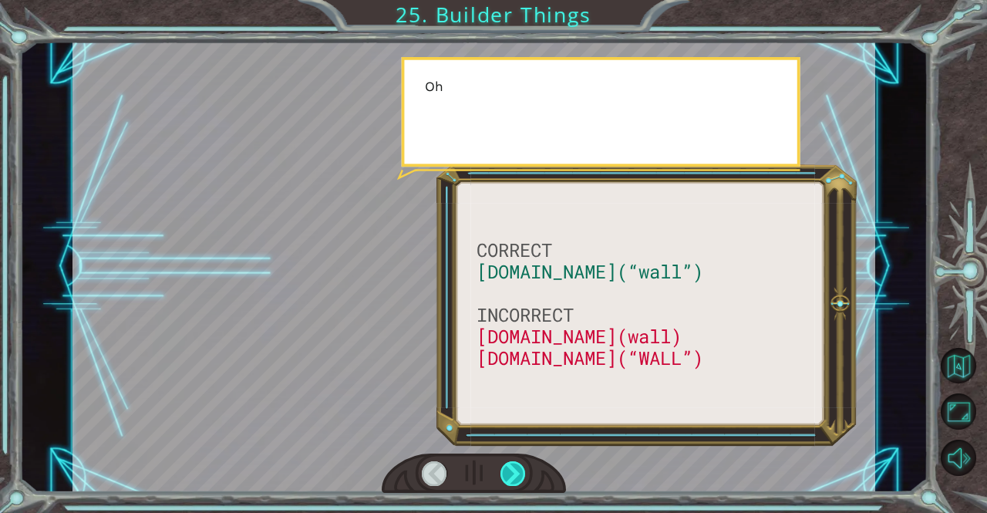
click at [512, 474] on div at bounding box center [513, 473] width 25 height 25
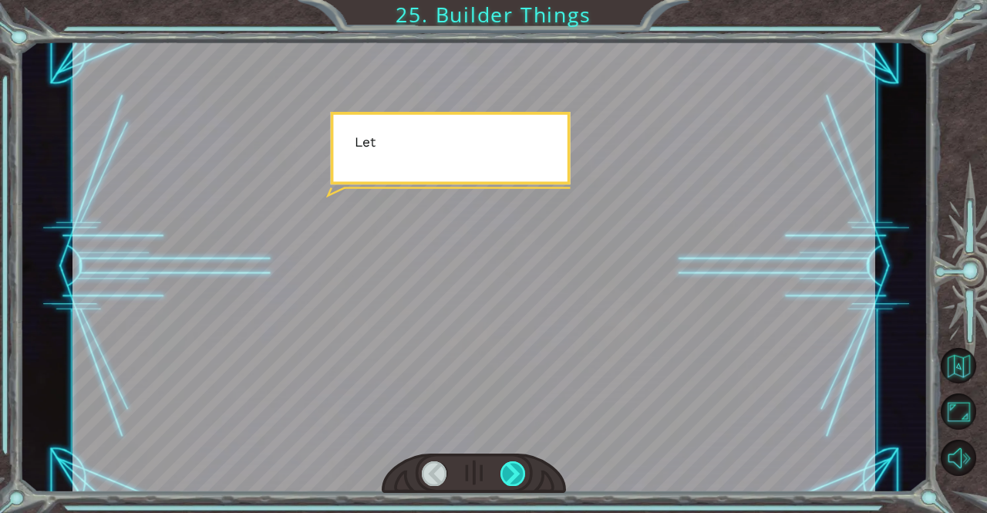
click at [512, 474] on div at bounding box center [513, 473] width 25 height 25
click at [511, 473] on div at bounding box center [513, 473] width 25 height 25
click at [511, 471] on div at bounding box center [513, 473] width 25 height 25
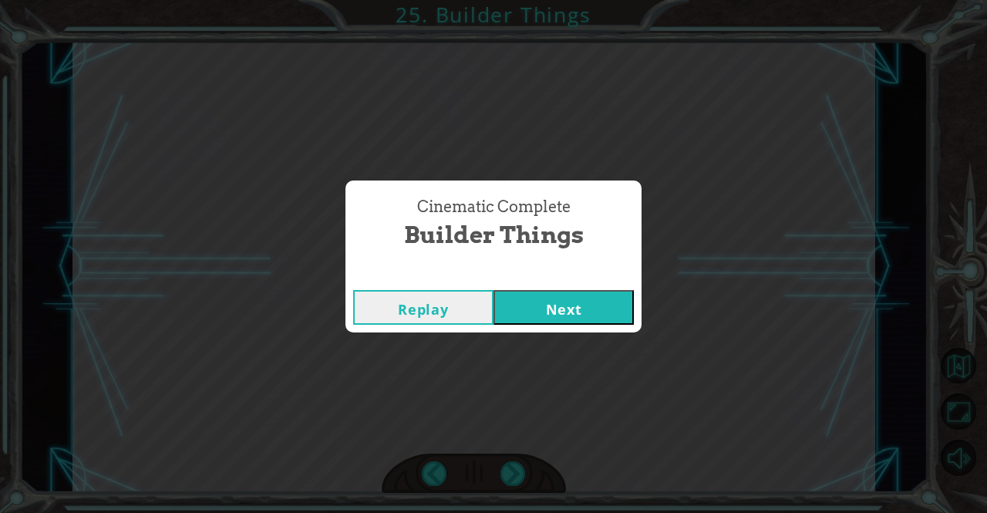
click at [510, 471] on div "Cinematic Complete Builder Things Replay Next" at bounding box center [493, 256] width 987 height 513
click at [584, 312] on button "Next" at bounding box center [564, 307] width 140 height 35
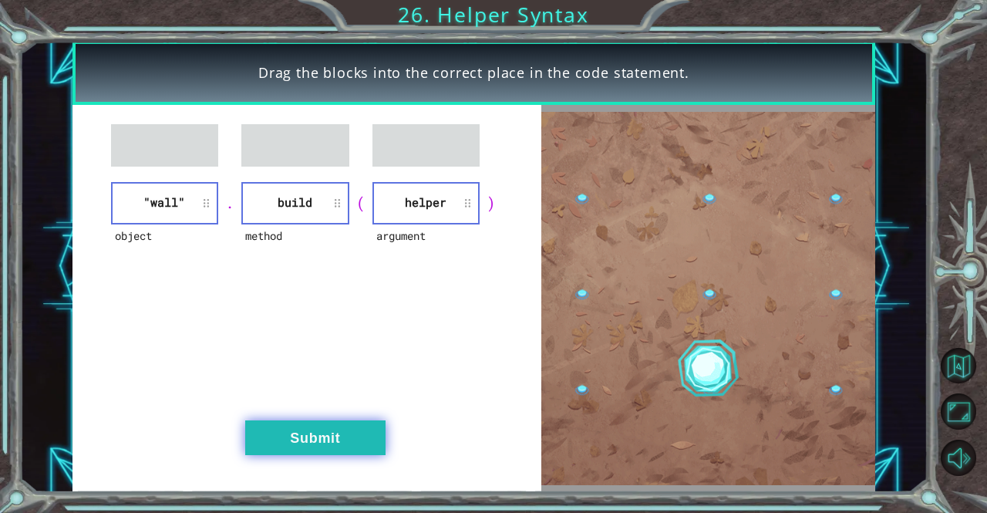
click at [344, 444] on button "Submit" at bounding box center [315, 437] width 140 height 35
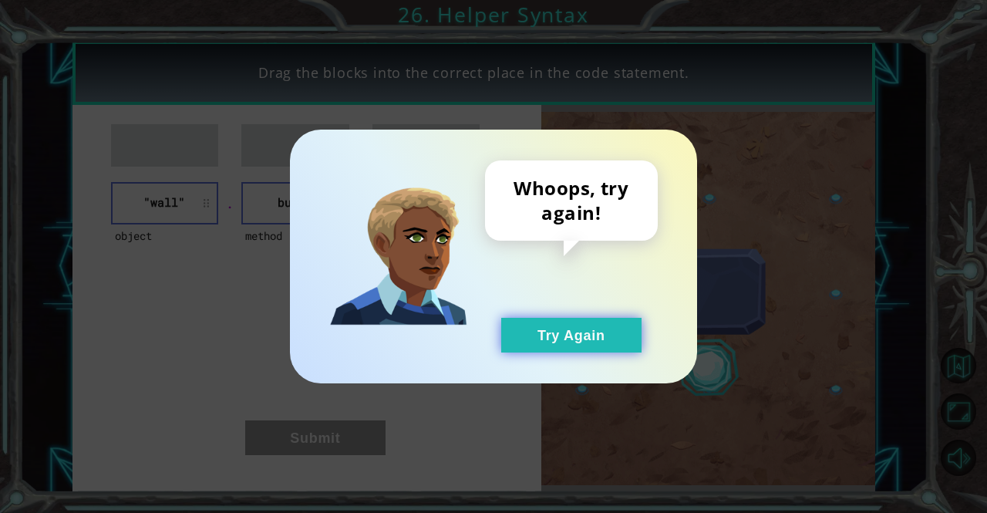
click at [525, 340] on button "Try Again" at bounding box center [571, 335] width 140 height 35
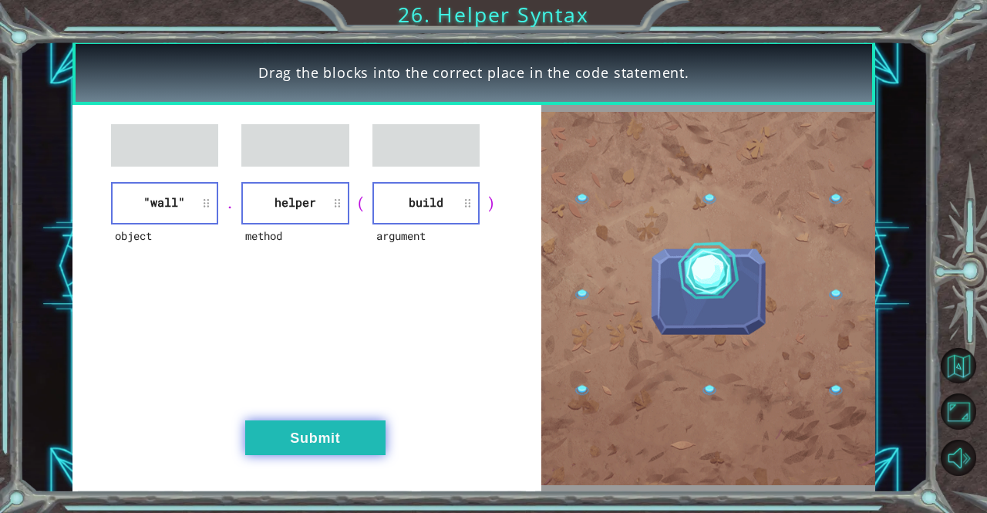
click at [362, 429] on button "Submit" at bounding box center [315, 437] width 140 height 35
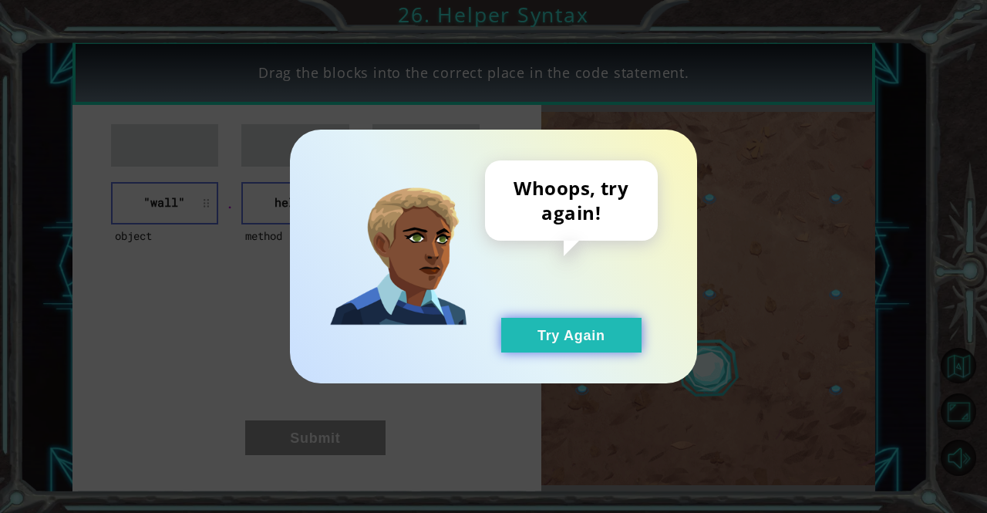
click at [518, 349] on button "Try Again" at bounding box center [571, 335] width 140 height 35
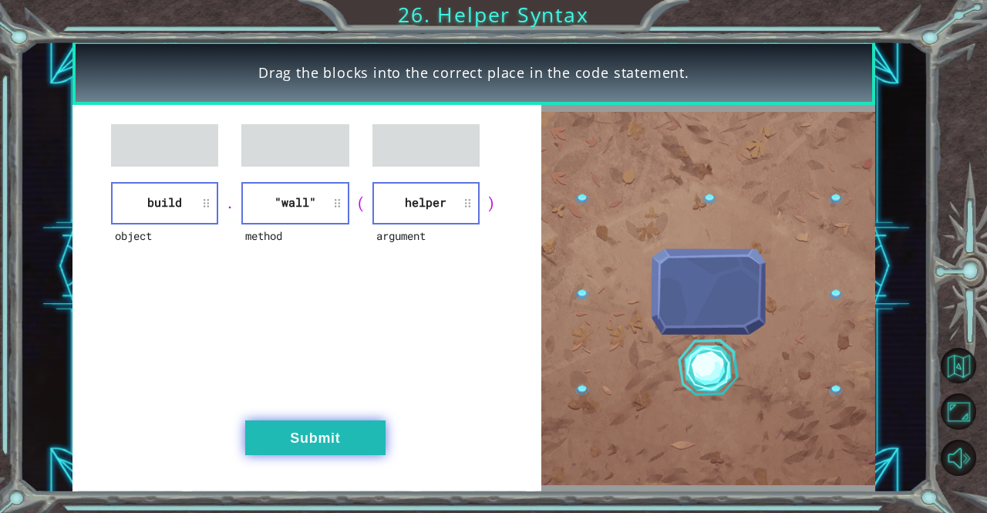
click at [359, 431] on button "Submit" at bounding box center [315, 437] width 140 height 35
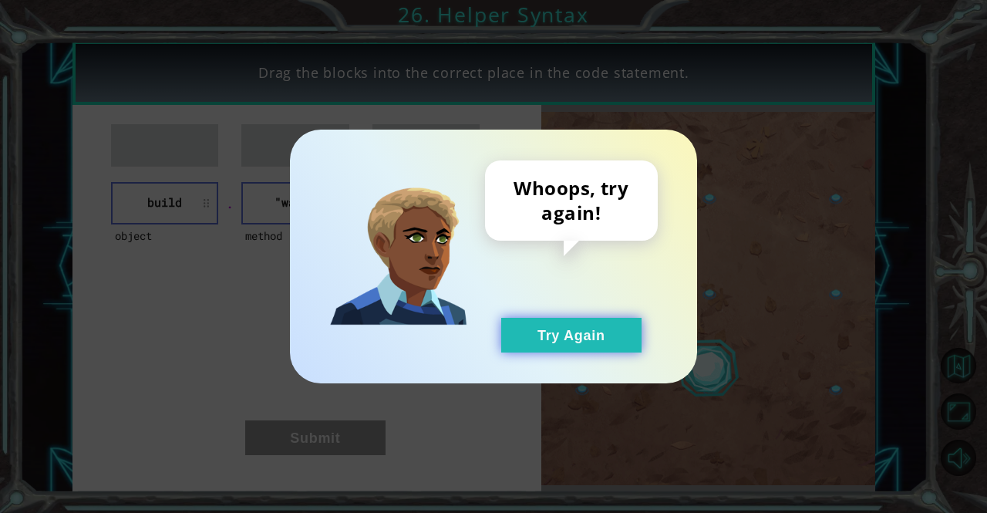
drag, startPoint x: 518, startPoint y: 345, endPoint x: 483, endPoint y: 317, distance: 45.1
click at [519, 344] on button "Try Again" at bounding box center [571, 335] width 140 height 35
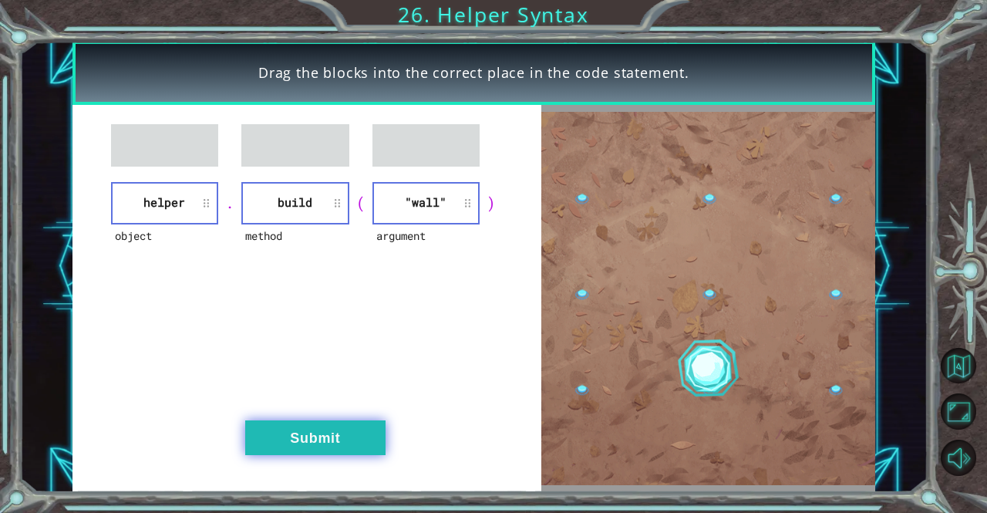
click at [312, 434] on button "Submit" at bounding box center [315, 437] width 140 height 35
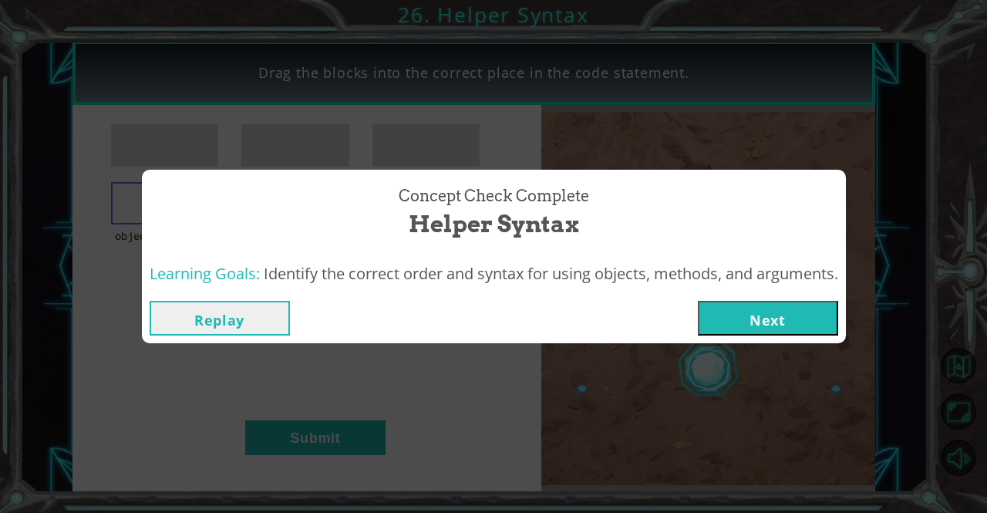
drag, startPoint x: 839, startPoint y: 294, endPoint x: 839, endPoint y: 279, distance: 14.7
click at [839, 279] on div "Concept Check Complete Helper Syntax Learning Goals: Identify the correct order…" at bounding box center [494, 257] width 704 height 174
click at [837, 278] on span "Identify the correct order and syntax for using objects, methods, and arguments." at bounding box center [551, 273] width 575 height 21
click at [793, 326] on button "Next" at bounding box center [768, 318] width 140 height 35
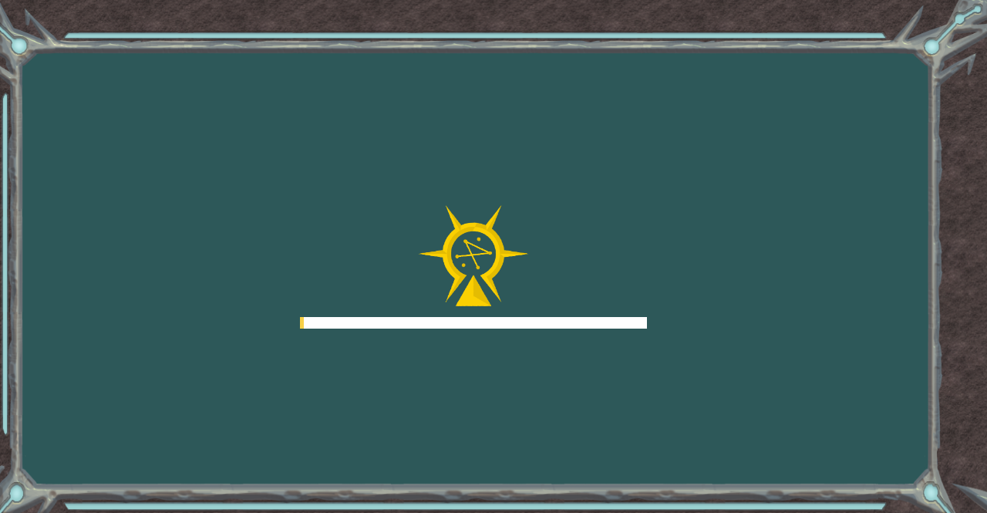
click at [796, 323] on div "Goals Error loading from server. Try refreshing the page. You'll need to join a…" at bounding box center [493, 256] width 987 height 513
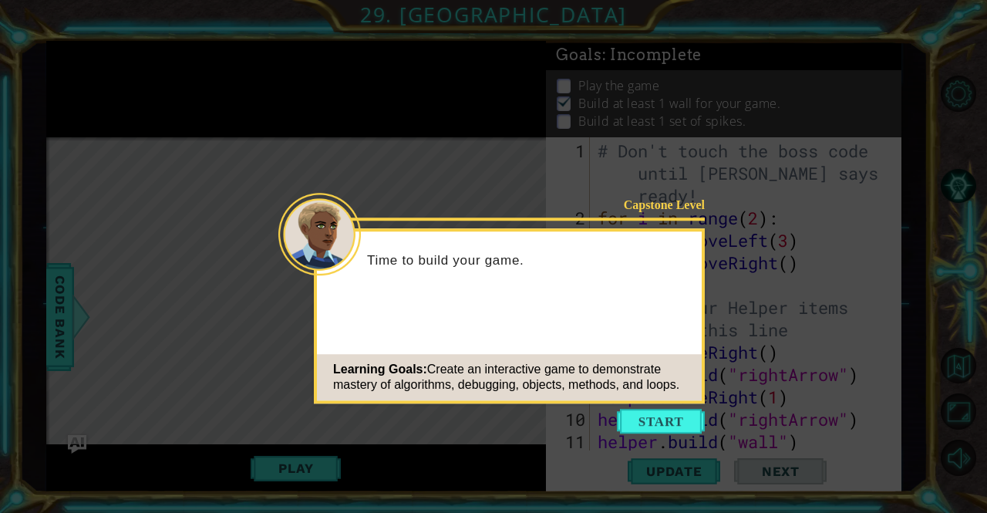
drag, startPoint x: 97, startPoint y: 12, endPoint x: 568, endPoint y: 62, distance: 474.0
click at [568, 62] on icon at bounding box center [493, 256] width 987 height 513
click at [677, 414] on button "Start" at bounding box center [661, 421] width 88 height 25
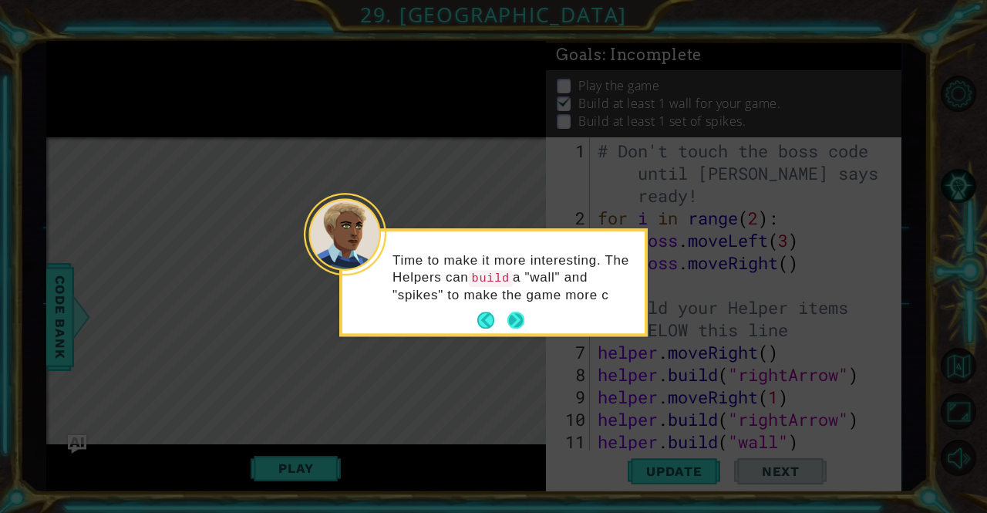
click at [521, 316] on div "Time to make it more interesting. The Helpers can build a "wall" and "spikes" t…" at bounding box center [493, 282] width 302 height 102
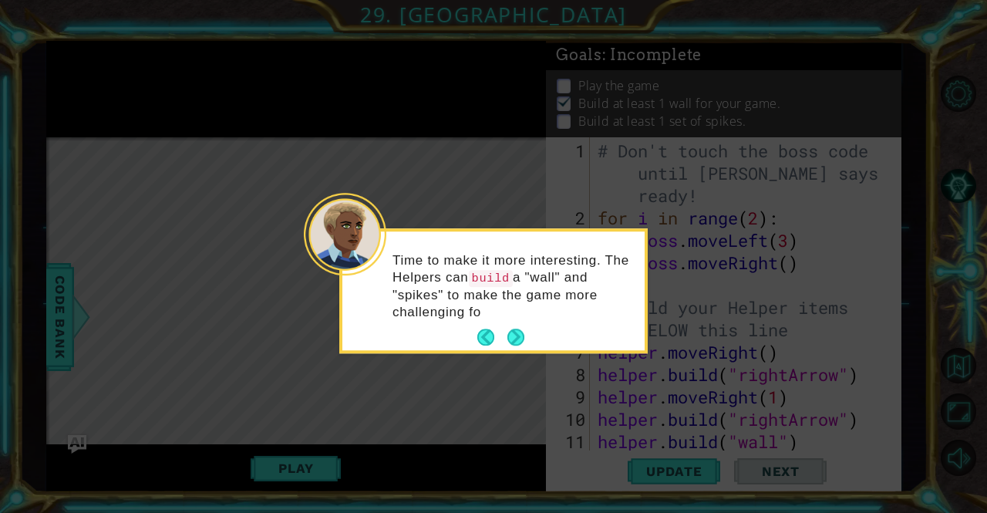
click at [508, 329] on button "Next" at bounding box center [516, 337] width 17 height 17
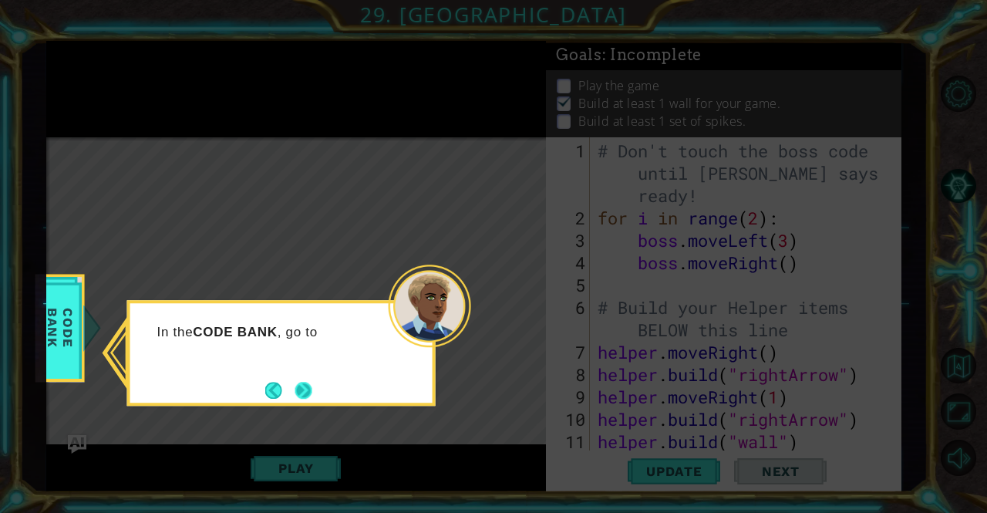
click at [312, 391] on button "Next" at bounding box center [303, 390] width 17 height 17
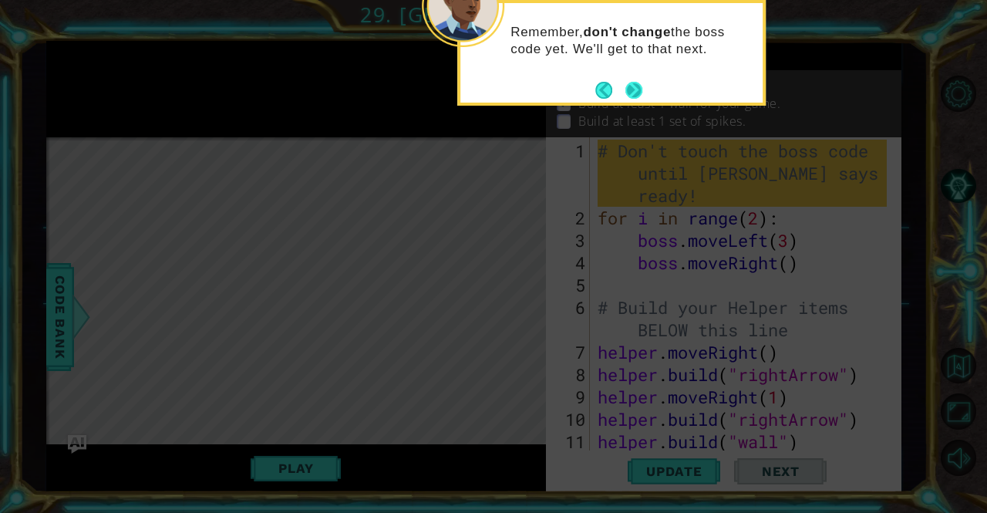
click at [628, 94] on button "Next" at bounding box center [634, 90] width 17 height 17
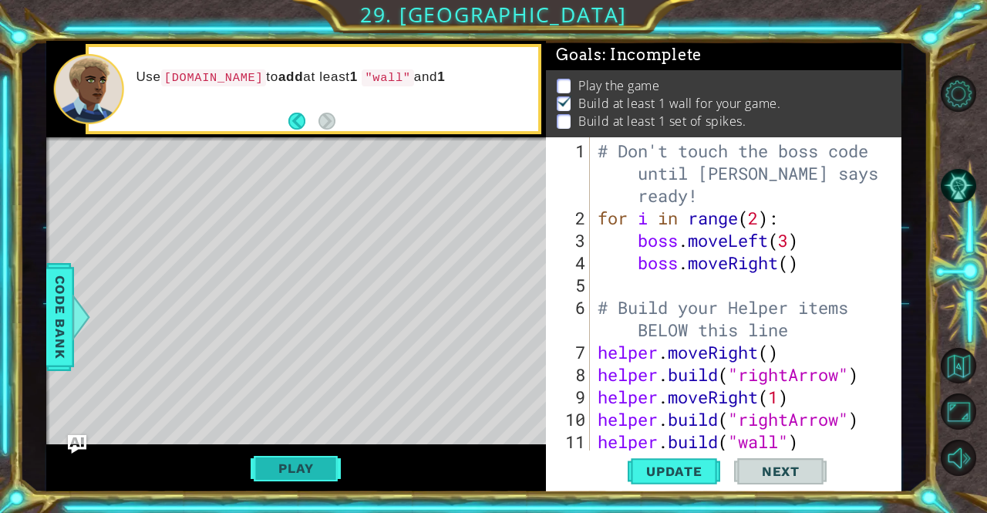
click at [308, 470] on button "Play" at bounding box center [296, 468] width 90 height 29
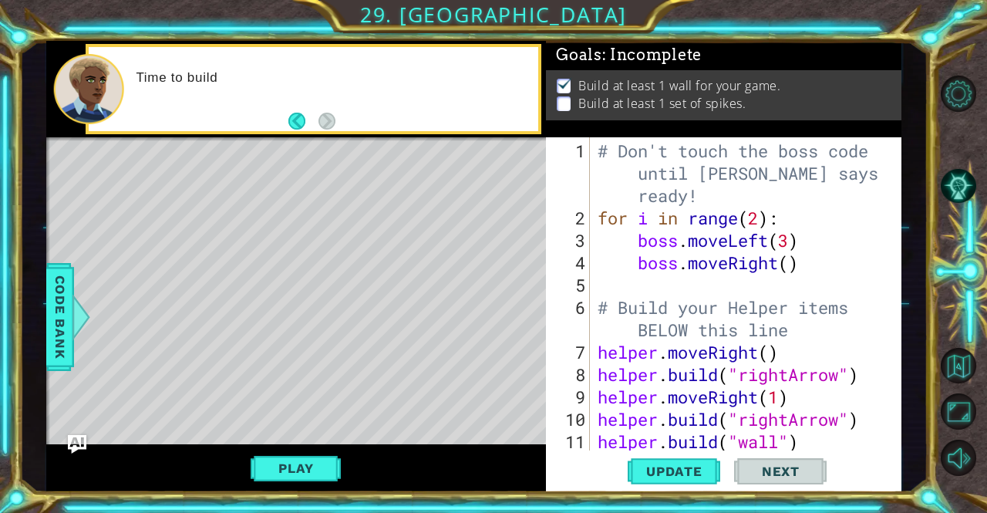
click at [316, 444] on div "Play" at bounding box center [296, 468] width 501 height 48
click at [314, 467] on button "Play" at bounding box center [296, 468] width 90 height 29
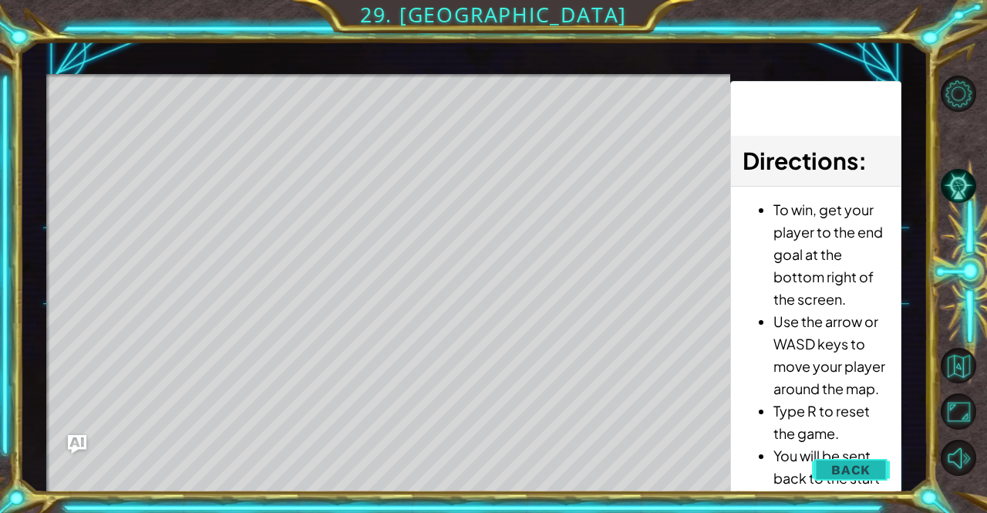
click at [866, 462] on span "Back" at bounding box center [851, 469] width 39 height 15
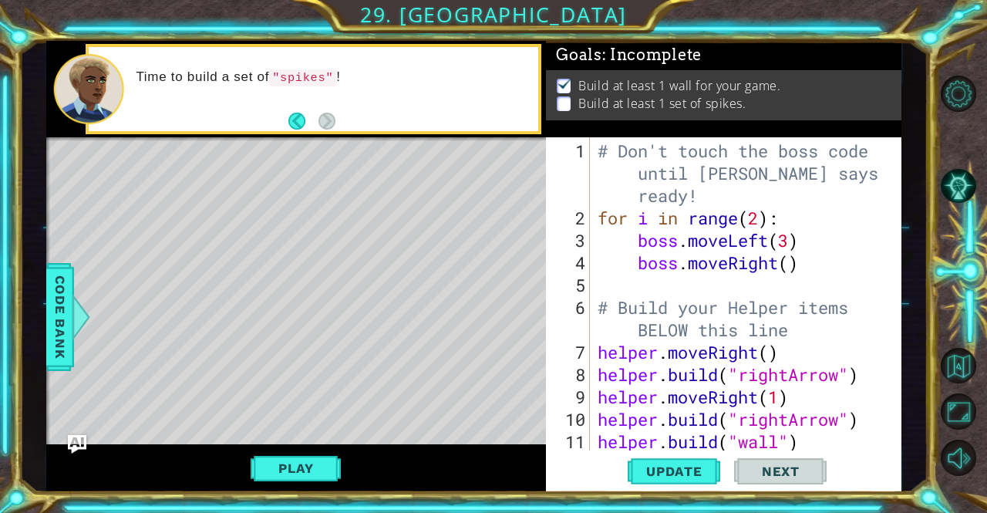
click at [771, 470] on span "Next" at bounding box center [781, 471] width 69 height 15
click at [697, 465] on span "Update" at bounding box center [674, 471] width 87 height 15
click at [801, 449] on div "# Don't touch the boss code until [PERSON_NAME] says you're ready! for i in ran…" at bounding box center [744, 341] width 299 height 403
click at [805, 447] on div "# Don't touch the boss code until [PERSON_NAME] says you're ready! for i in ran…" at bounding box center [741, 293] width 292 height 313
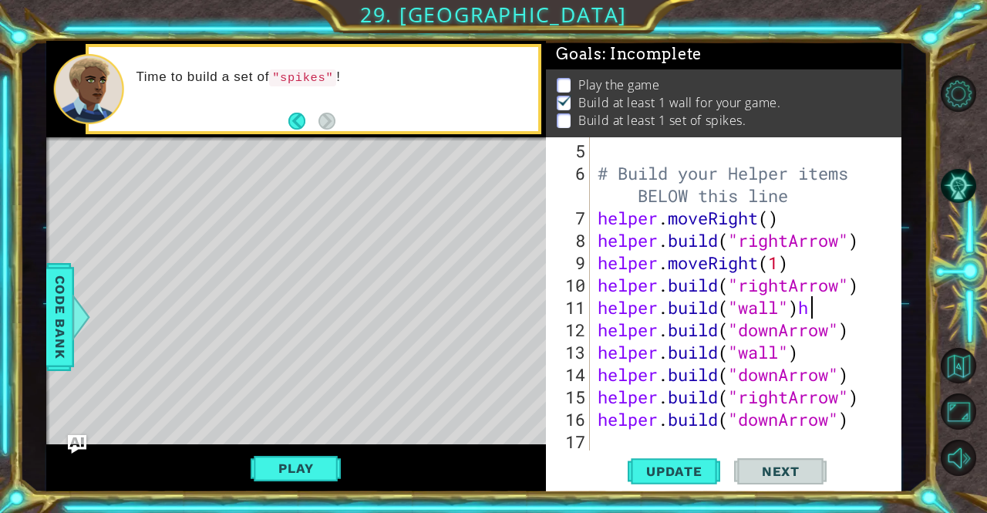
scroll to position [2, 0]
type textarea "[DOMAIN_NAME]("wall")"
click at [602, 433] on div "# Build your Helper items BELOW this line helper . moveRight ( ) helper . build…" at bounding box center [744, 319] width 299 height 358
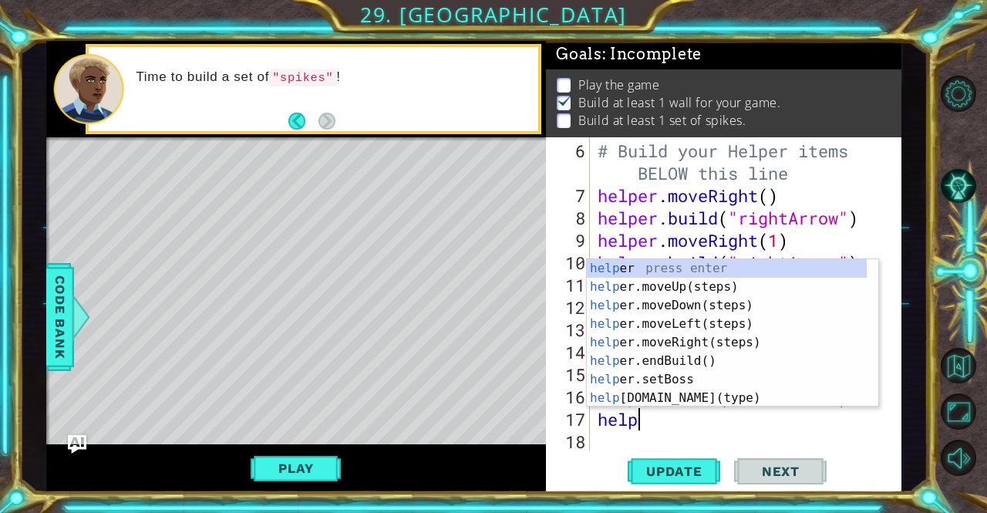
scroll to position [0, 1]
click at [719, 396] on div "help er press enter help er.moveUp(steps) press enter help er.moveDown(steps) p…" at bounding box center [727, 351] width 281 height 185
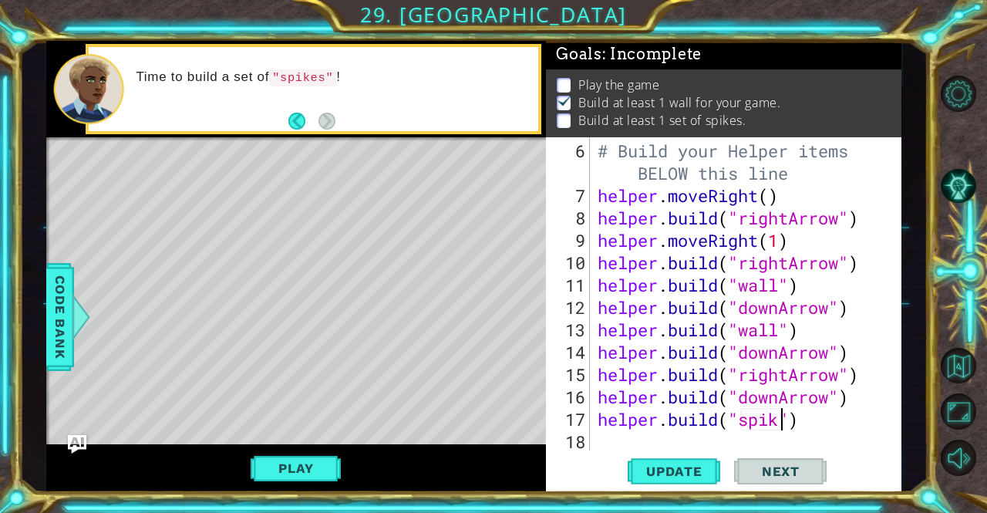
scroll to position [0, 8]
click at [697, 465] on span "Update" at bounding box center [674, 471] width 87 height 15
click at [704, 469] on span "Update" at bounding box center [674, 471] width 87 height 15
click at [310, 459] on button "Play" at bounding box center [296, 468] width 90 height 29
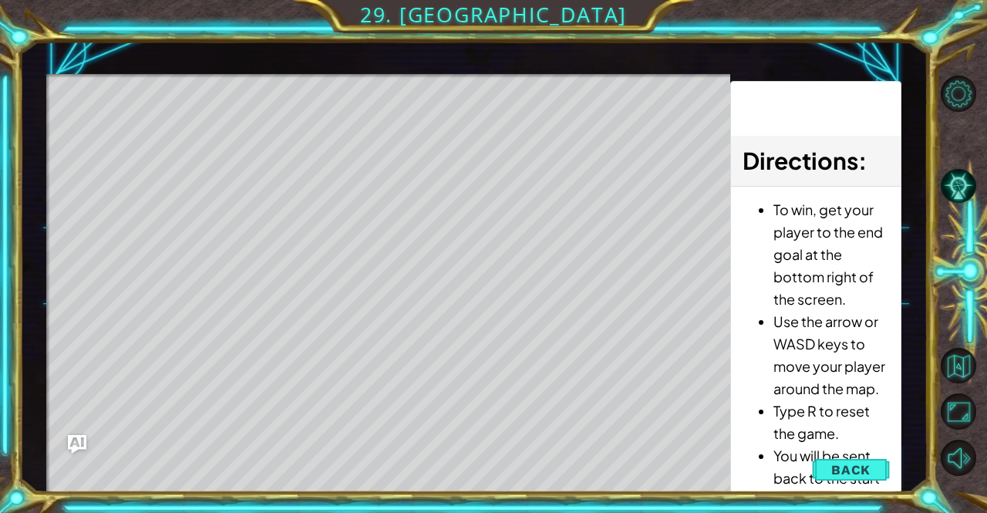
scroll to position [3, 0]
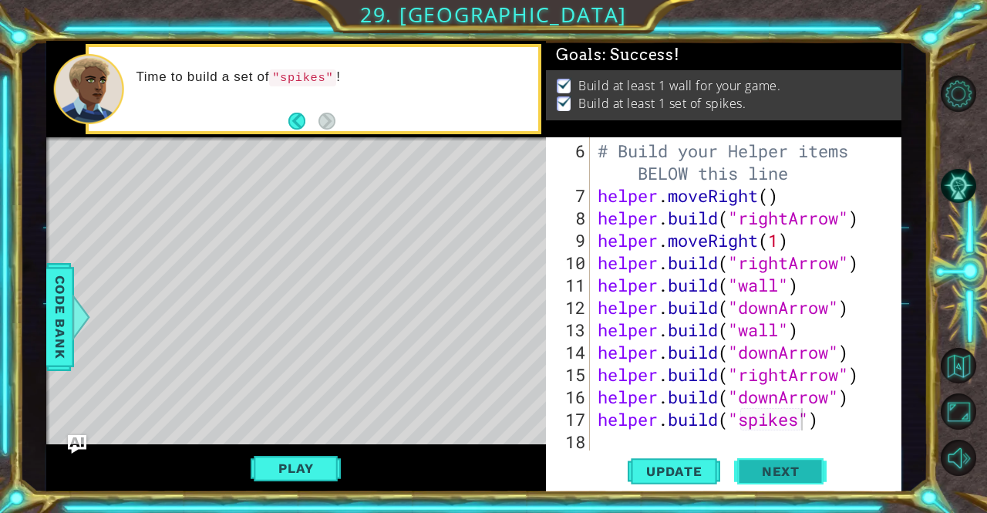
click at [819, 471] on button "Next" at bounding box center [780, 471] width 93 height 35
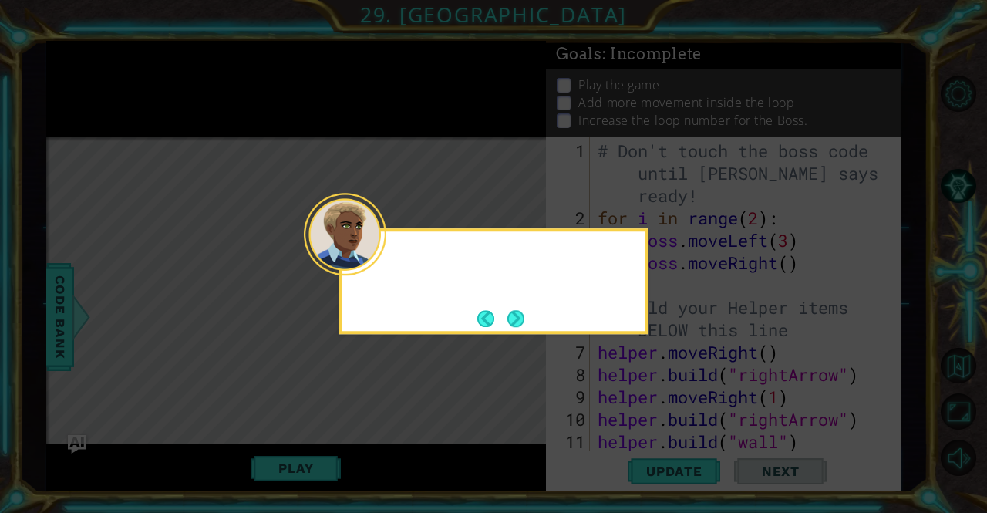
scroll to position [0, 0]
click at [519, 318] on button "Next" at bounding box center [516, 318] width 17 height 17
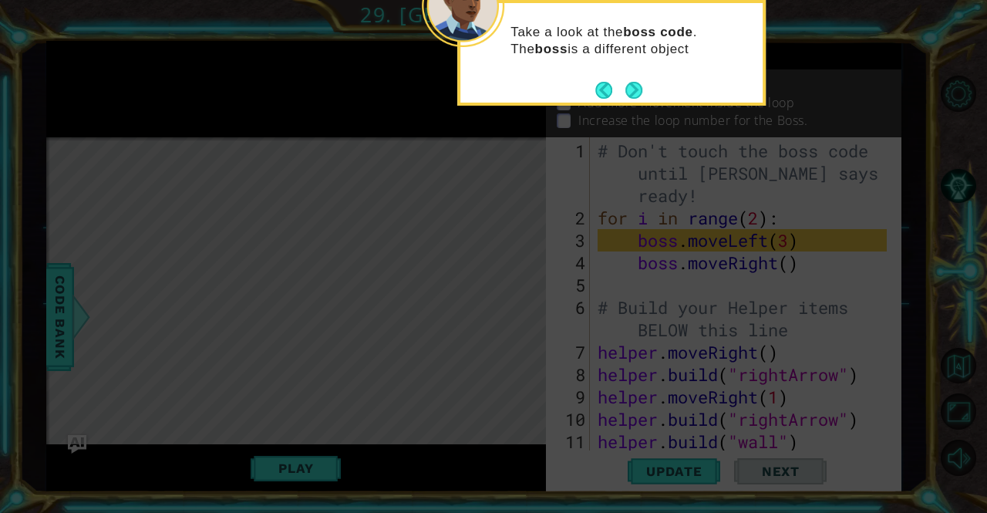
click at [636, 104] on div "Take a look at the boss code . The boss is a different object" at bounding box center [611, 53] width 309 height 106
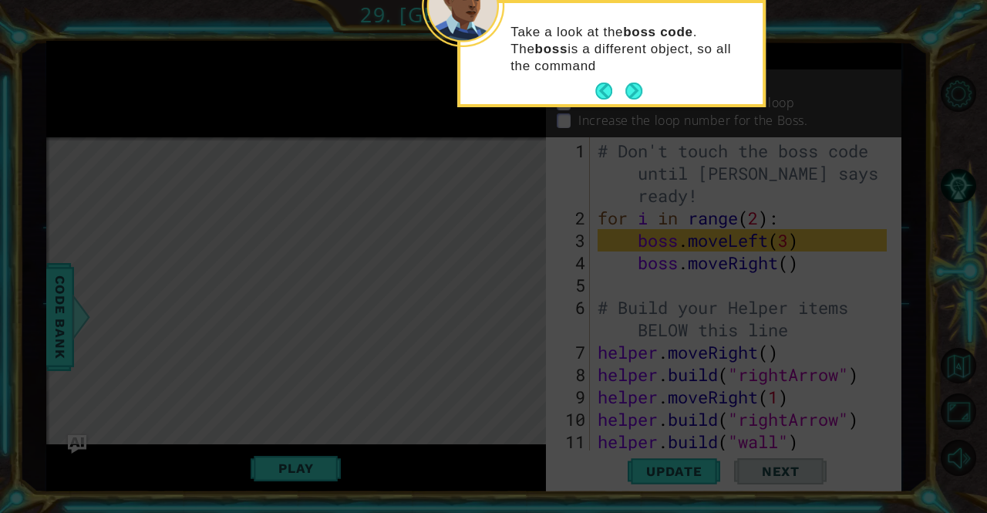
click at [636, 102] on footer at bounding box center [618, 90] width 47 height 23
click at [655, 90] on div "Take a look at the boss code . The boss is a different object, so all the comma…" at bounding box center [611, 56] width 302 height 95
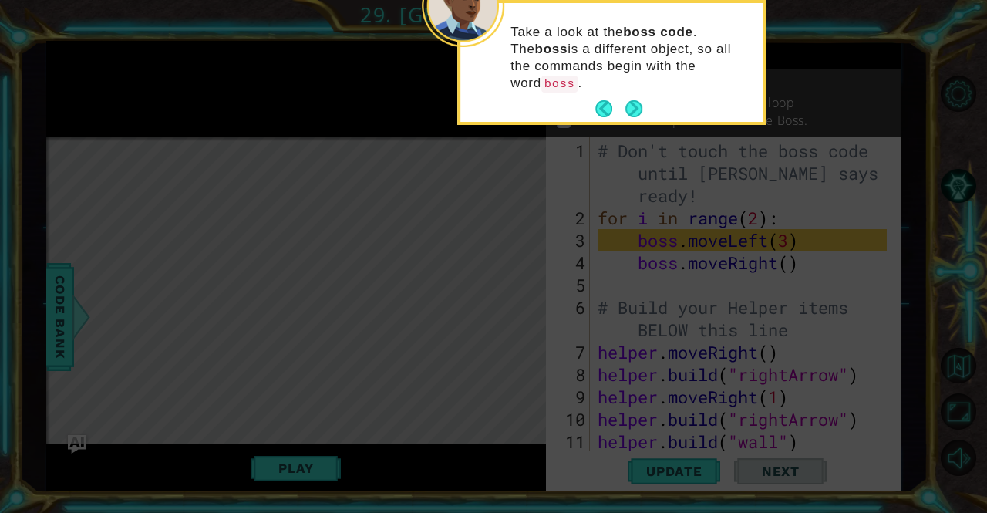
click at [643, 100] on button "Next" at bounding box center [634, 108] width 17 height 17
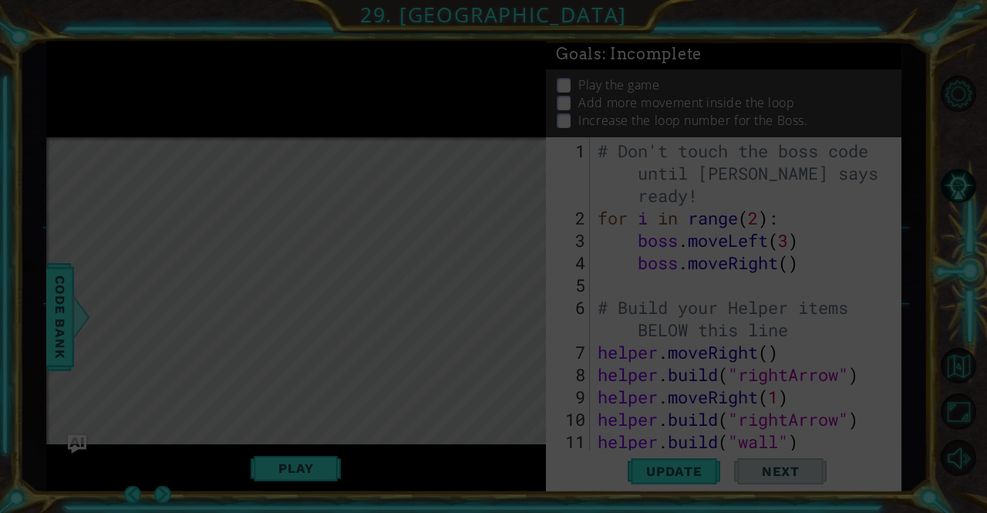
click at [633, 96] on icon at bounding box center [493, 256] width 987 height 513
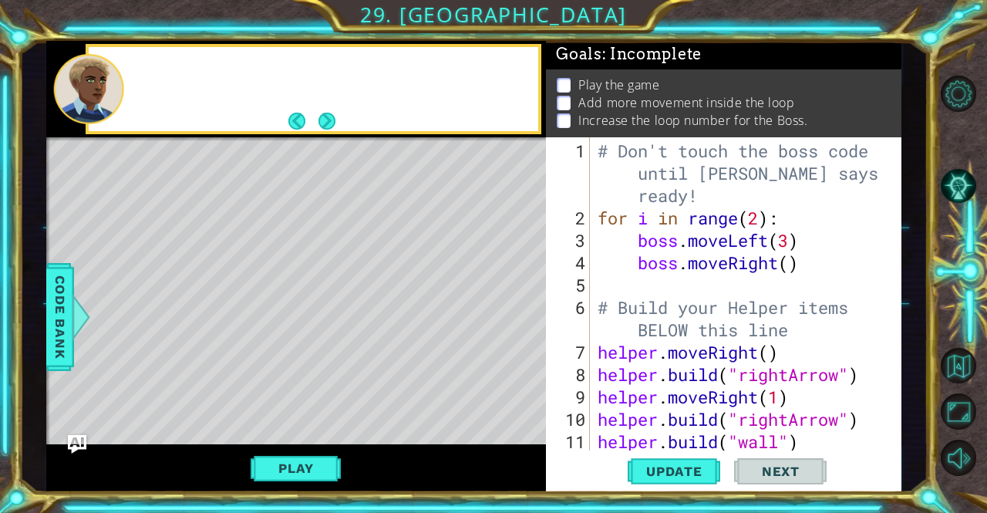
click at [627, 101] on p "Add more movement inside the loop" at bounding box center [687, 102] width 216 height 17
click at [794, 267] on div "# Don't touch the boss code until [PERSON_NAME] says you're ready! for i in ran…" at bounding box center [744, 341] width 299 height 403
type textarea "boss.moveRight(2)"
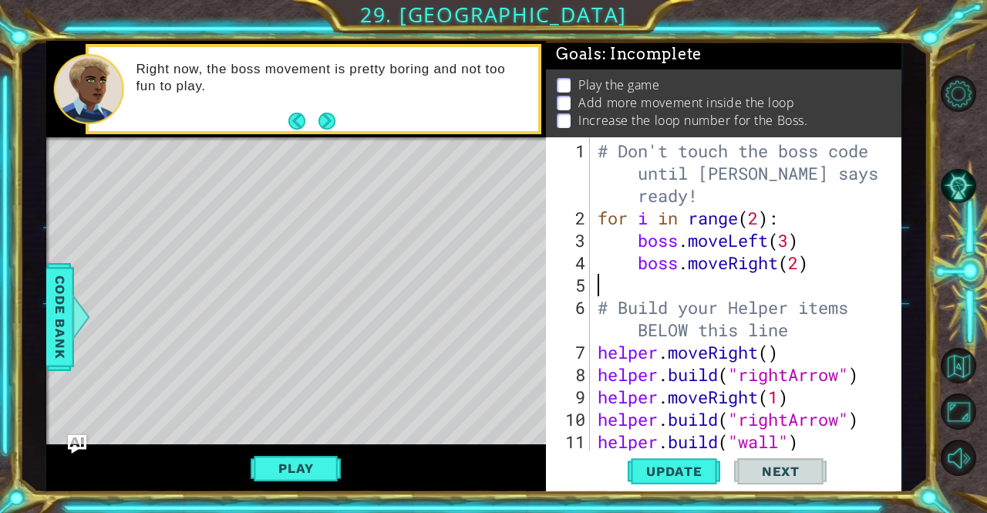
click at [625, 272] on div "# Don't touch the boss code until [PERSON_NAME] says you're ready! for i in ran…" at bounding box center [744, 341] width 299 height 403
click at [680, 466] on span "Update" at bounding box center [674, 471] width 87 height 15
type textarea "b"
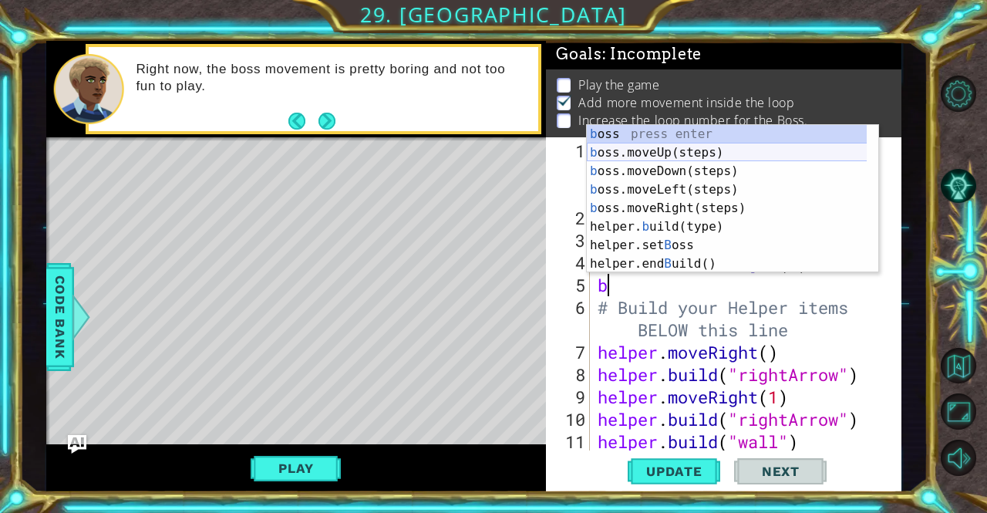
click at [712, 148] on div "b oss press enter b oss.moveUp(steps) press enter b oss.moveDown(steps) press e…" at bounding box center [727, 217] width 281 height 185
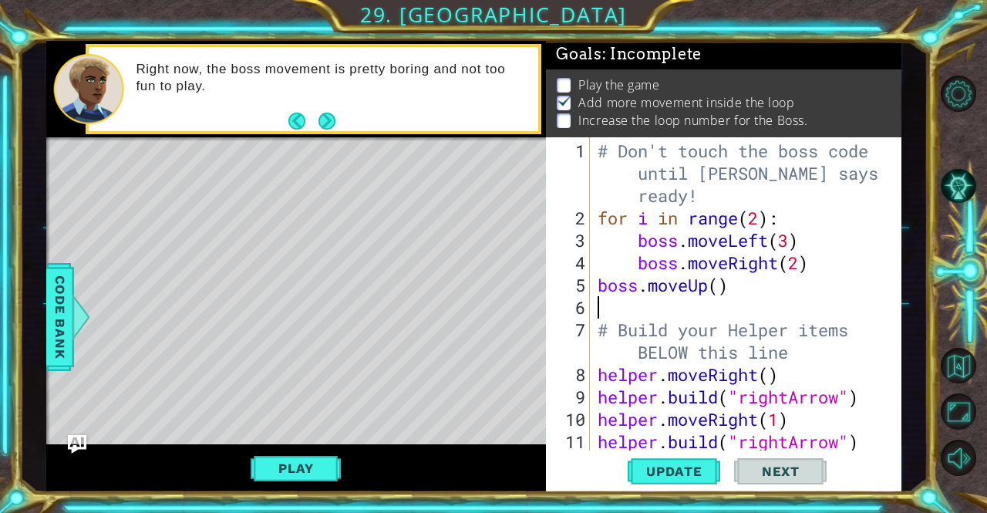
click at [724, 285] on div "# Don't touch the boss code until [PERSON_NAME] says you're ready! for i in ran…" at bounding box center [744, 341] width 299 height 403
type textarea "boss.moveUp(2)"
click at [708, 299] on div "# Don't touch the boss code until [PERSON_NAME] says you're ready! for i in ran…" at bounding box center [744, 341] width 299 height 403
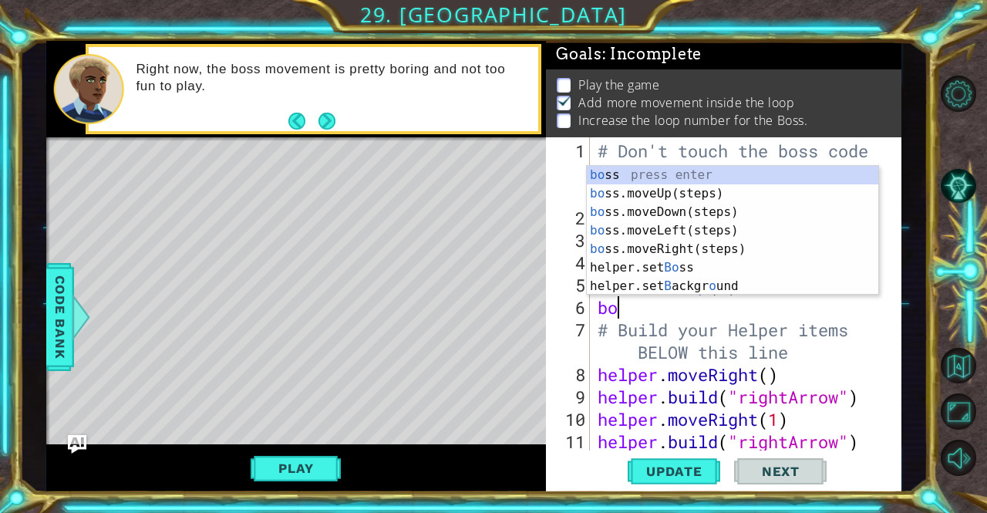
type textarea "bos"
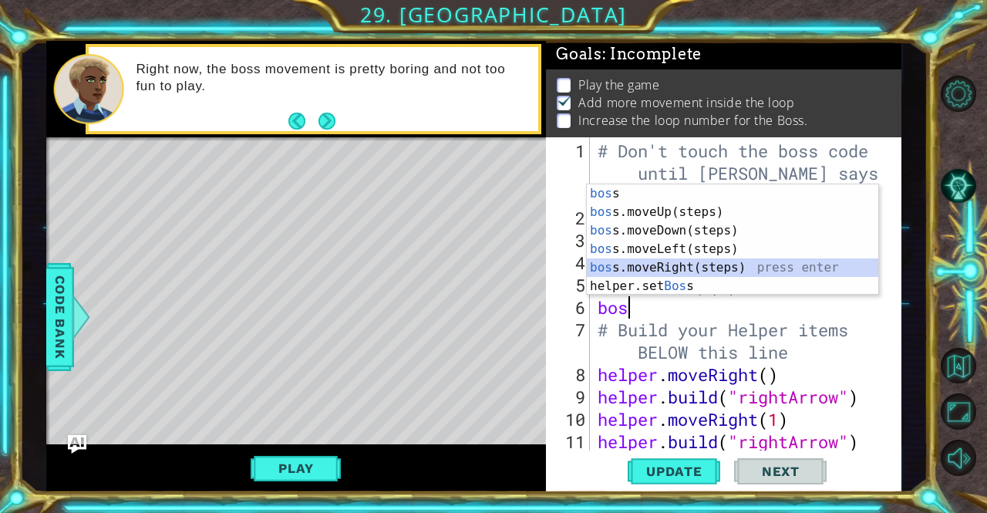
click at [709, 265] on div "bos s press enter bos s.moveUp(steps) press enter bos s.moveDown(steps) press e…" at bounding box center [733, 258] width 292 height 148
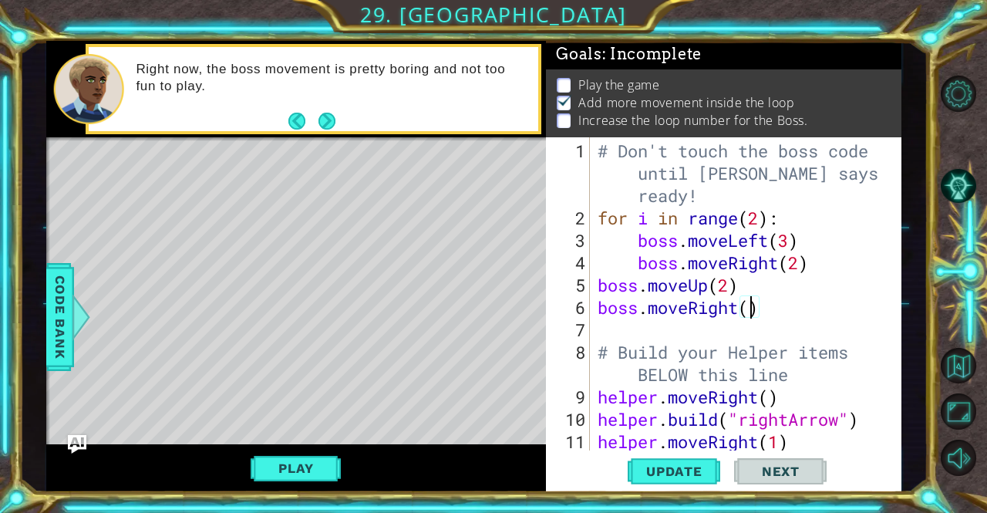
click at [745, 305] on div "# Don't touch the boss code until [PERSON_NAME] says you're ready! for i in ran…" at bounding box center [744, 341] width 299 height 403
click at [750, 305] on div "# Don't touch the boss code until [PERSON_NAME] says you're ready! for i in ran…" at bounding box center [741, 293] width 292 height 313
type textarea "boss.moveRight(2)"
click at [722, 322] on div "# Don't touch the boss code until [PERSON_NAME] says you're ready! for i in ran…" at bounding box center [744, 341] width 299 height 403
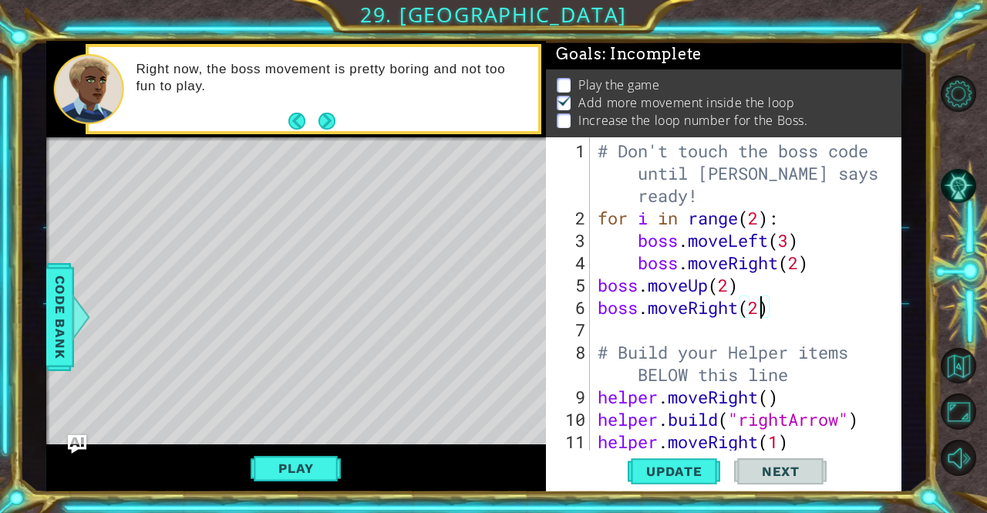
scroll to position [0, 0]
type textarea "b"
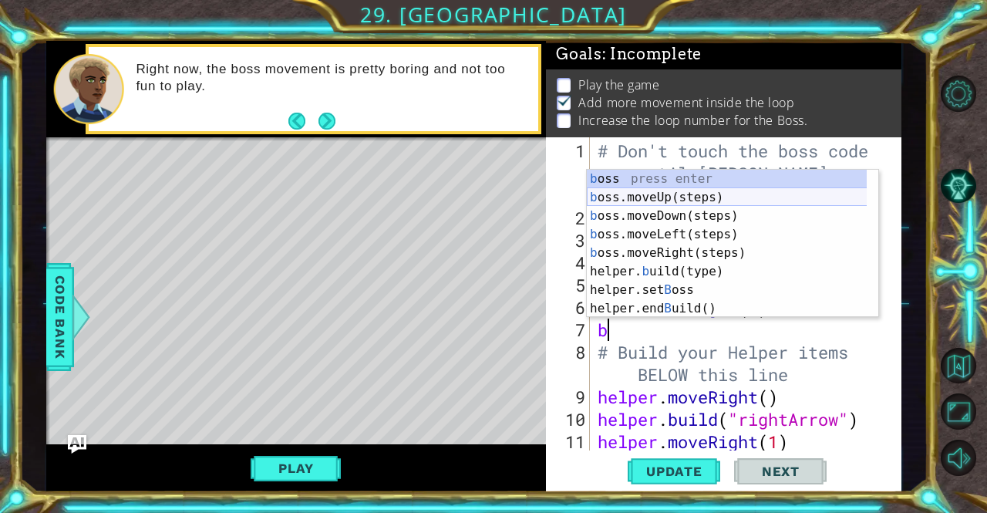
click at [685, 215] on div "b oss press enter b oss.moveUp(steps) press enter b oss.moveDown(steps) press e…" at bounding box center [727, 262] width 281 height 185
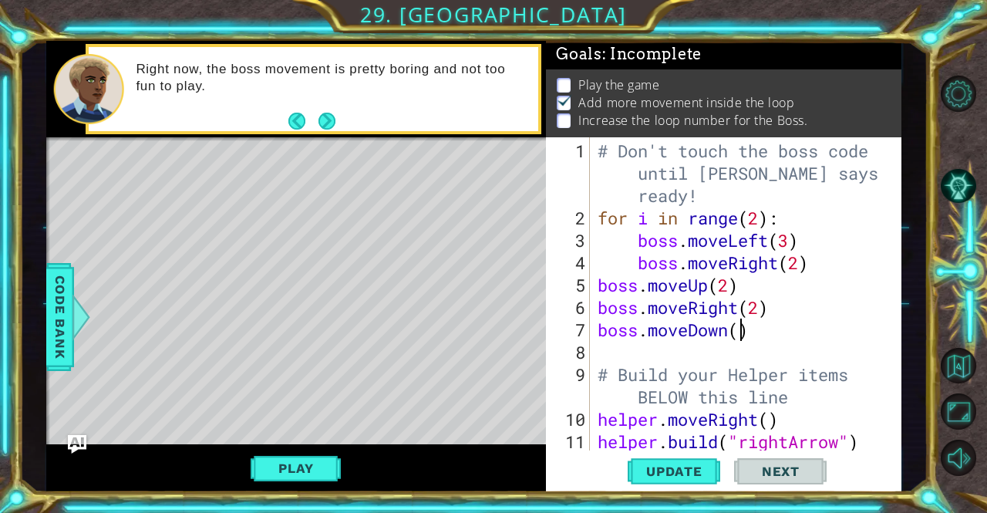
click at [740, 332] on div "# Don't touch the boss code until [PERSON_NAME] says you're ready! for i in ran…" at bounding box center [744, 341] width 299 height 403
type textarea "boss.moveDown(2)"
click at [676, 461] on button "Update" at bounding box center [674, 471] width 93 height 35
click at [276, 462] on button "Play" at bounding box center [296, 468] width 90 height 29
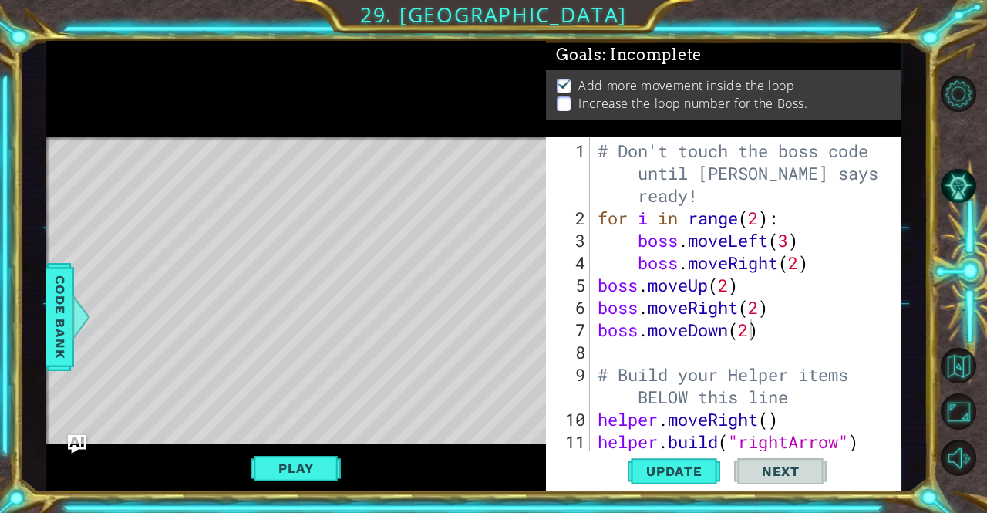
scroll to position [3, 0]
click at [682, 468] on span "Update" at bounding box center [674, 471] width 87 height 15
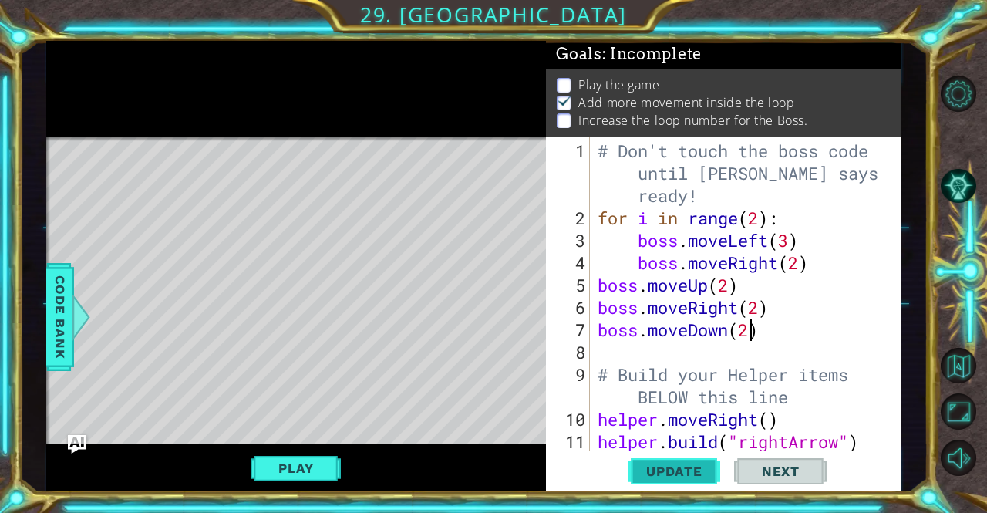
scroll to position [2, 0]
click at [688, 482] on button "Update" at bounding box center [674, 471] width 93 height 35
click at [670, 475] on span "Update" at bounding box center [674, 471] width 87 height 15
click at [286, 474] on button "Play" at bounding box center [296, 468] width 90 height 29
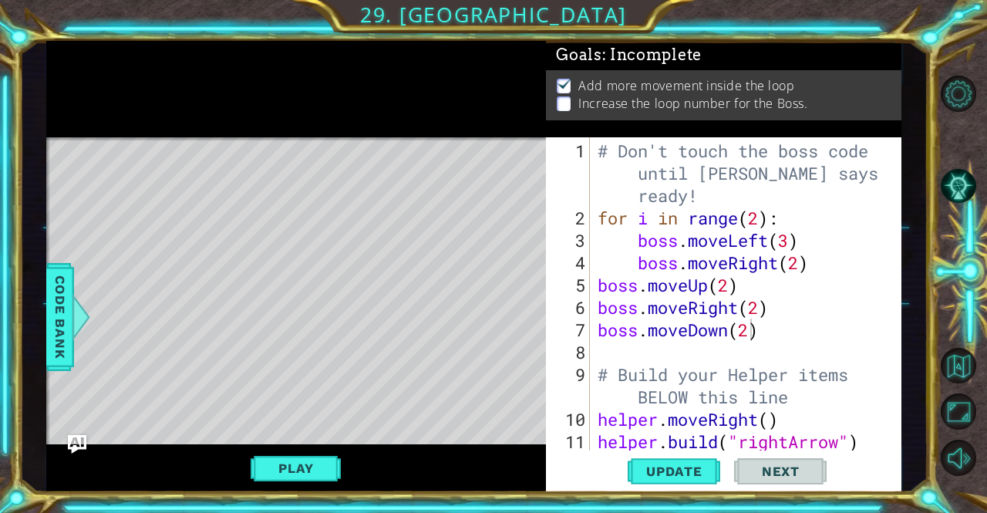
scroll to position [3, 0]
click at [593, 346] on div "boss.moveDown(2) 1 2 3 4 5 6 7 8 9 10 11 12 # Don't touch the boss code until […" at bounding box center [722, 293] width 352 height 313
click at [594, 353] on div "boss.moveDown(2) 1 2 3 4 5 6 7 8 9 10 11 12 # Don't touch the boss code until […" at bounding box center [722, 293] width 352 height 313
click at [599, 353] on div "# Don't touch the boss code until [PERSON_NAME] says you're ready! for i in ran…" at bounding box center [744, 341] width 299 height 403
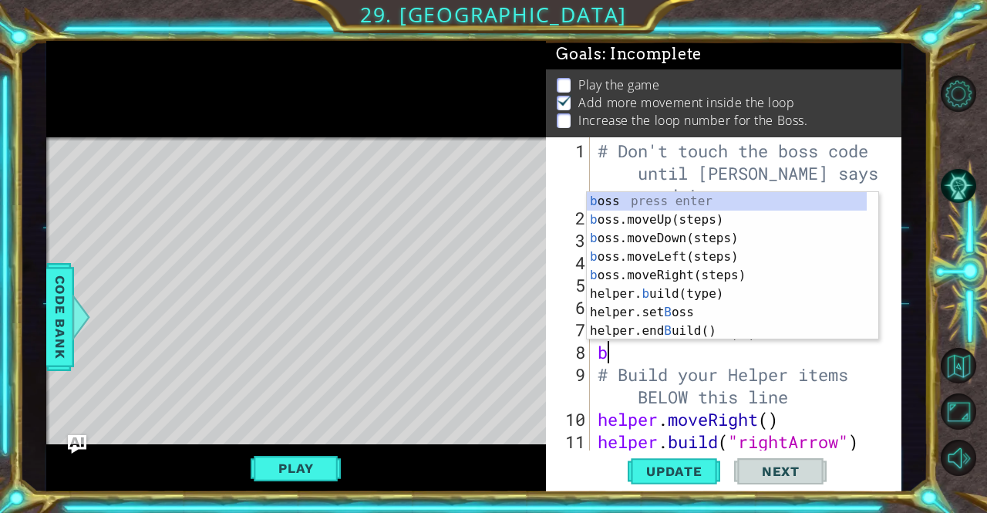
scroll to position [2, 0]
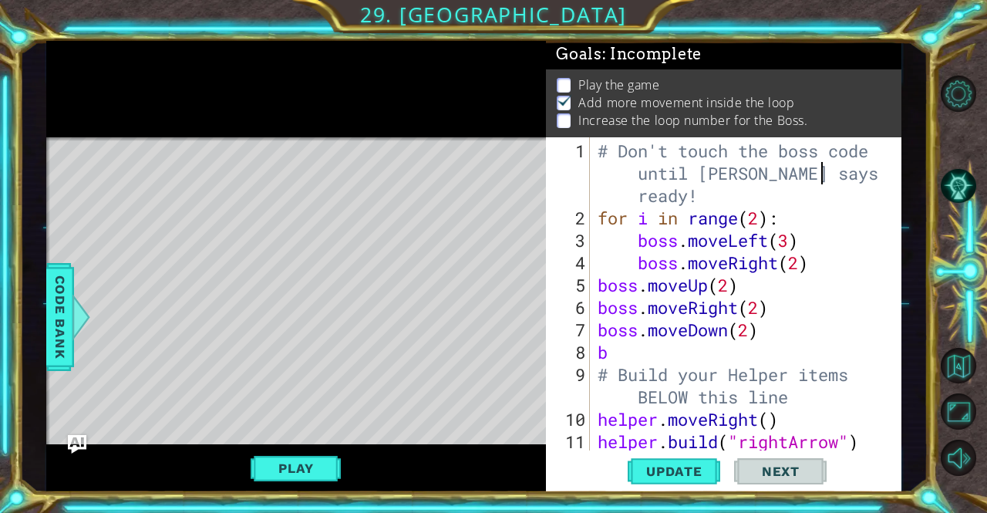
click at [631, 366] on div "# Don't touch the boss code until [PERSON_NAME] says you're ready! for i in ran…" at bounding box center [744, 341] width 299 height 403
click at [565, 122] on p at bounding box center [564, 120] width 14 height 15
click at [625, 340] on div "# Don't touch the boss code until [PERSON_NAME] says you're ready! for i in ran…" at bounding box center [744, 341] width 299 height 403
click at [761, 221] on div "# Don't touch the boss code until [PERSON_NAME] says you're ready! for i in ran…" at bounding box center [744, 341] width 299 height 403
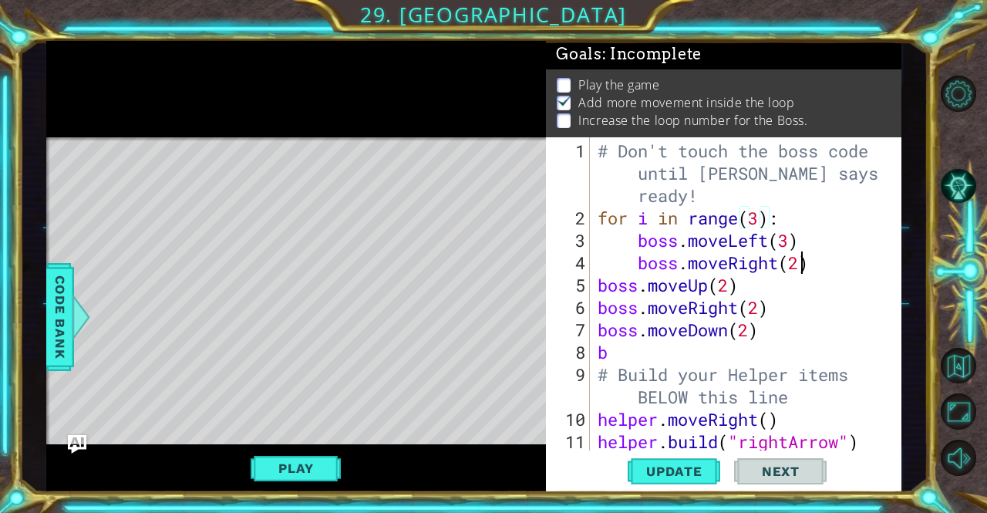
click at [805, 268] on div "# Don't touch the boss code until [PERSON_NAME] says you're ready! for i in ran…" at bounding box center [744, 341] width 299 height 403
click at [720, 292] on div "# Don't touch the boss code until [PERSON_NAME] says you're ready! for i in ran…" at bounding box center [744, 341] width 299 height 403
click at [736, 285] on div "# Don't touch the boss code until [PERSON_NAME] says you're ready! for i in ran…" at bounding box center [744, 341] width 299 height 403
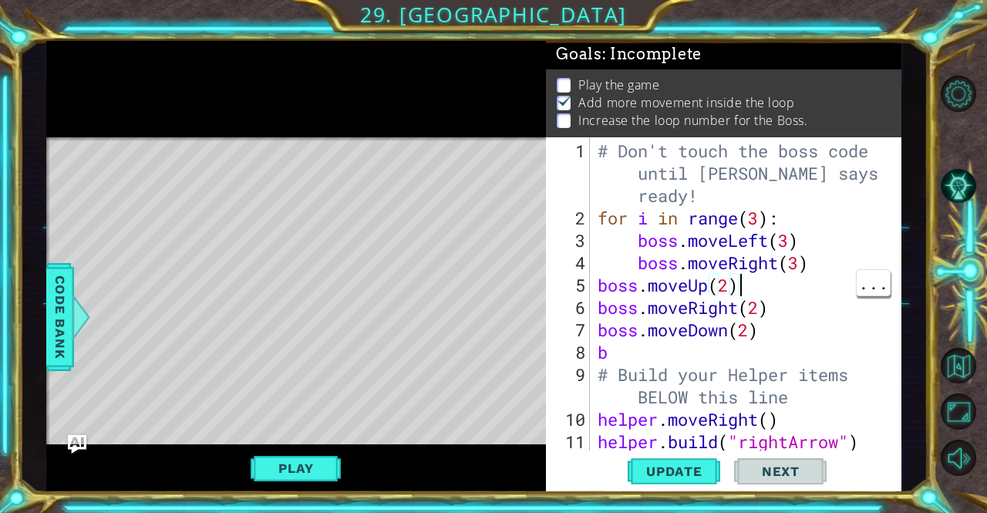
click at [727, 285] on div "# Don't touch the boss code until [PERSON_NAME] says you're ready! for i in ran…" at bounding box center [744, 341] width 299 height 403
click at [761, 310] on div "# Don't touch the boss code until [PERSON_NAME] says you're ready! for i in ran…" at bounding box center [744, 341] width 299 height 403
click at [753, 329] on div "# Don't touch the boss code until [PERSON_NAME] says you're ready! for i in ran…" at bounding box center [744, 341] width 299 height 403
click at [754, 330] on div "# Don't touch the boss code until [PERSON_NAME] says you're ready! for i in ran…" at bounding box center [744, 341] width 299 height 403
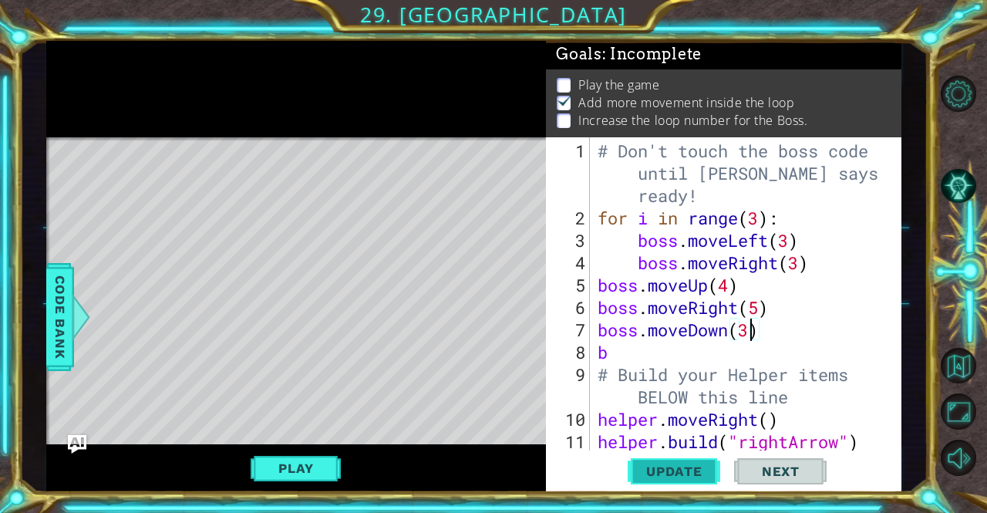
click at [685, 475] on span "Update" at bounding box center [674, 471] width 87 height 15
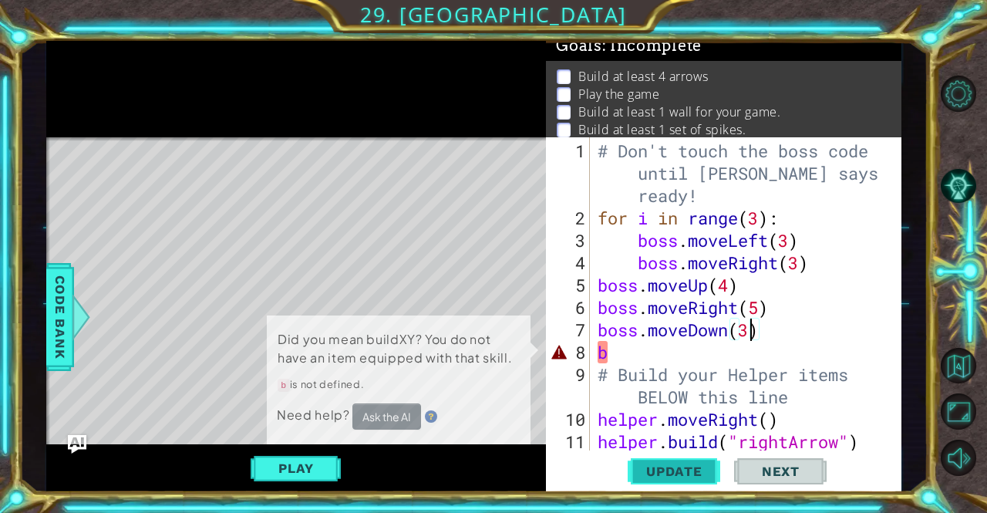
scroll to position [10, 0]
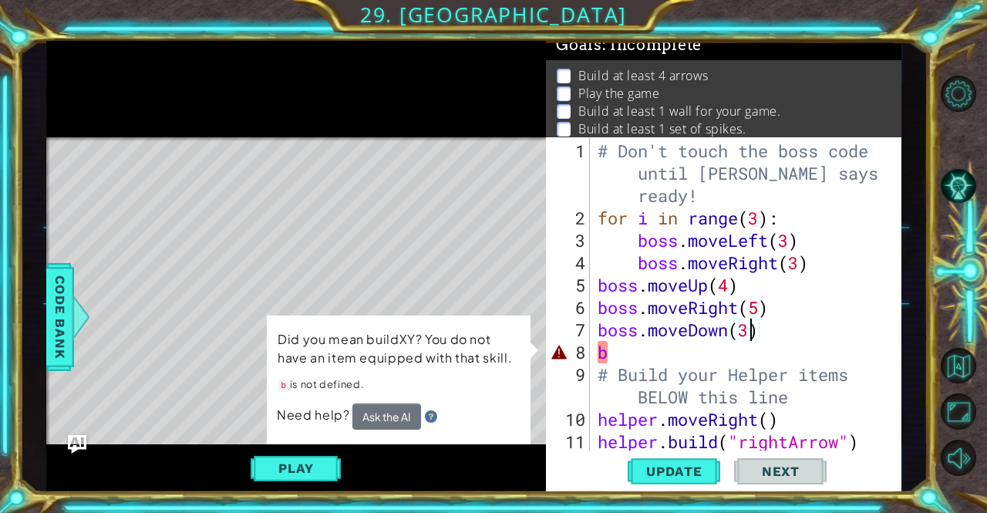
click at [680, 362] on div "# Don't touch the boss code until [PERSON_NAME] says you're ready! for i in ran…" at bounding box center [744, 341] width 299 height 403
type textarea "b"
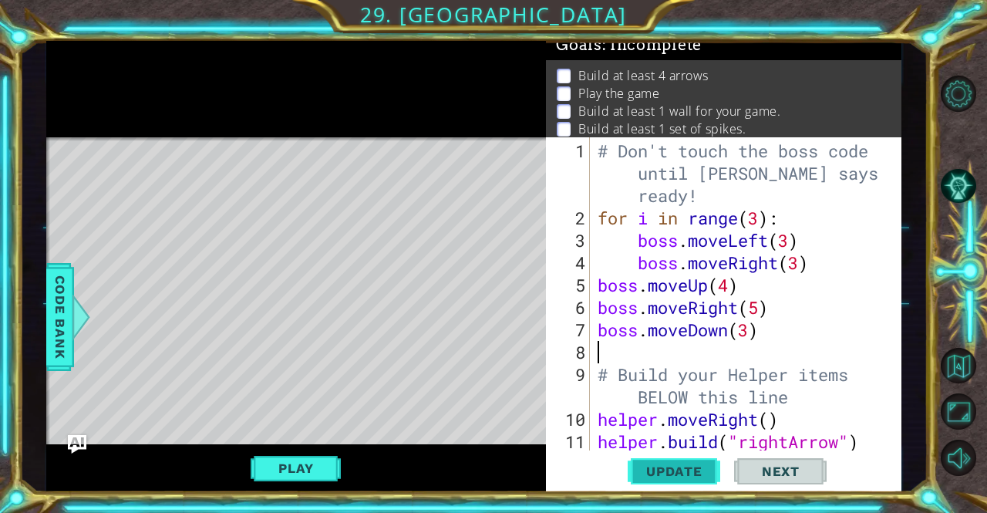
click at [686, 467] on span "Update" at bounding box center [674, 471] width 87 height 15
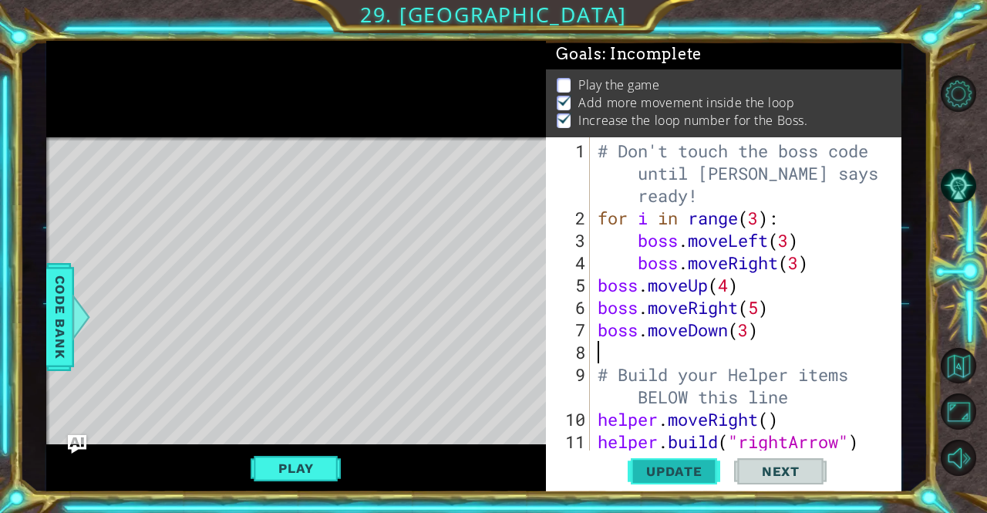
scroll to position [20, 0]
click at [329, 466] on button "Play" at bounding box center [296, 468] width 90 height 29
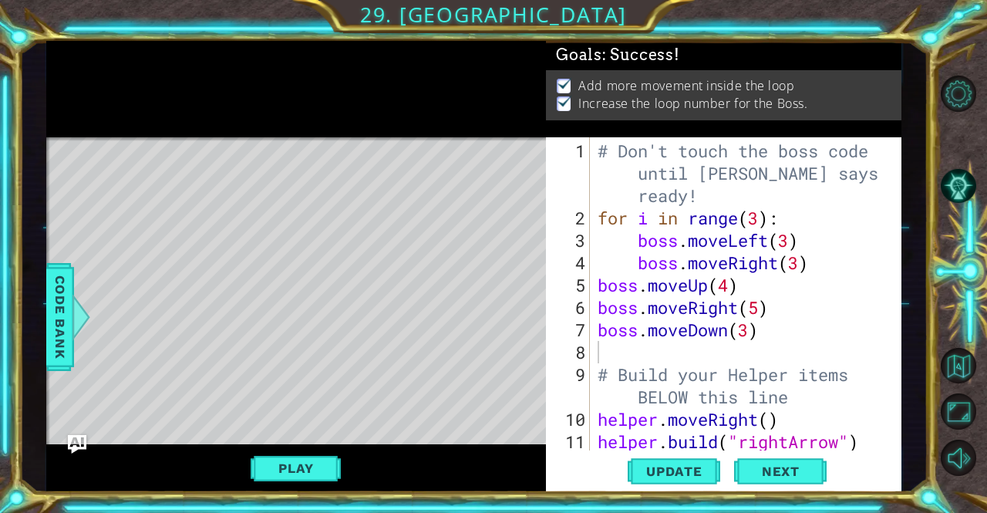
scroll to position [3, 0]
click at [788, 453] on div "1 2 3 4 5 6 7 8 9 10 11 12 # Don't touch the boss code until [PERSON_NAME] says…" at bounding box center [724, 315] width 356 height 356
click at [767, 464] on button "Next" at bounding box center [780, 472] width 93 height 35
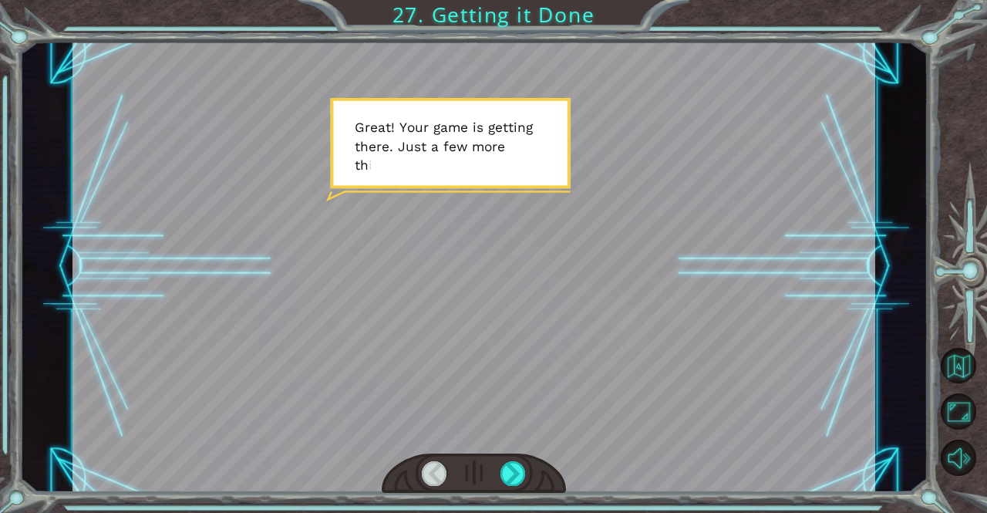
click at [767, 190] on div at bounding box center [474, 267] width 803 height 452
drag, startPoint x: 772, startPoint y: 166, endPoint x: 774, endPoint y: 128, distance: 37.9
click at [771, 157] on div at bounding box center [474, 267] width 803 height 452
click at [772, 135] on div at bounding box center [474, 267] width 803 height 452
click at [774, 135] on div at bounding box center [474, 267] width 803 height 452
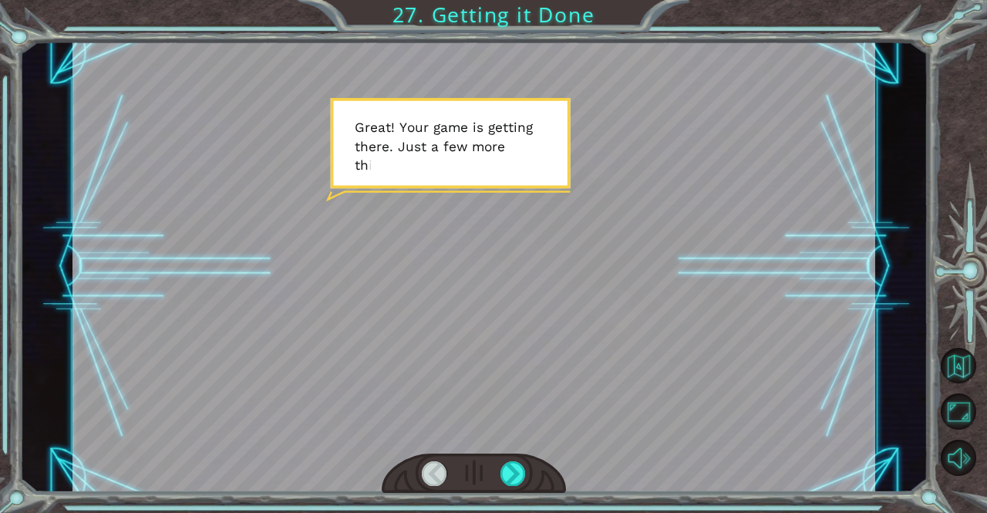
click at [774, 132] on div at bounding box center [474, 267] width 803 height 452
click at [501, 452] on div at bounding box center [474, 267] width 803 height 452
drag, startPoint x: 501, startPoint y: 452, endPoint x: 494, endPoint y: 464, distance: 14.6
click at [497, 457] on div at bounding box center [474, 267] width 803 height 452
click at [506, 491] on div at bounding box center [474, 474] width 185 height 41
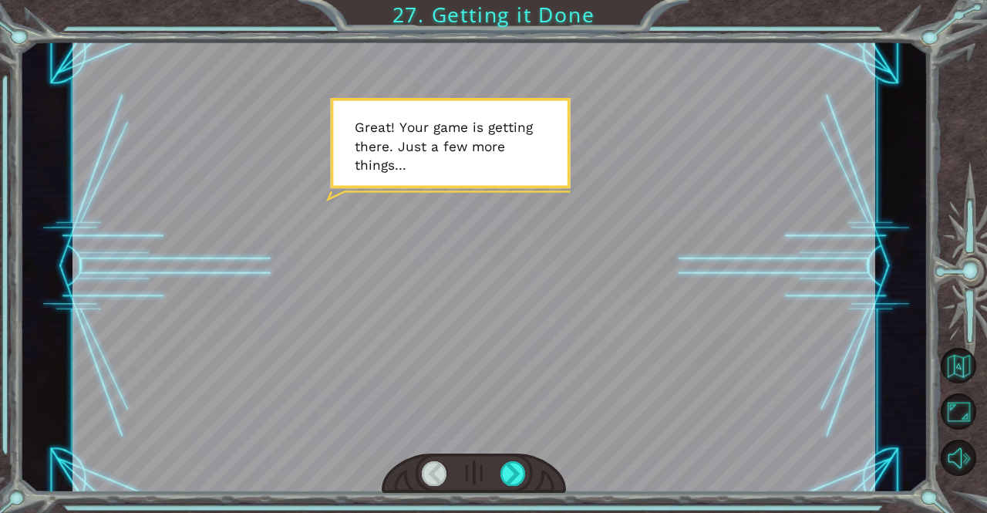
click at [506, 491] on div at bounding box center [474, 474] width 185 height 41
click at [505, 484] on div at bounding box center [513, 473] width 25 height 25
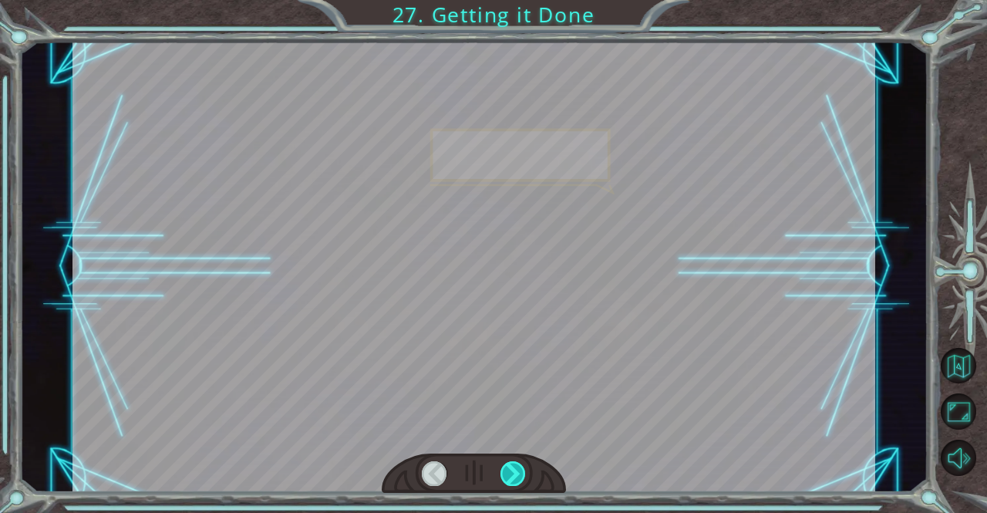
click at [510, 482] on div at bounding box center [513, 473] width 25 height 25
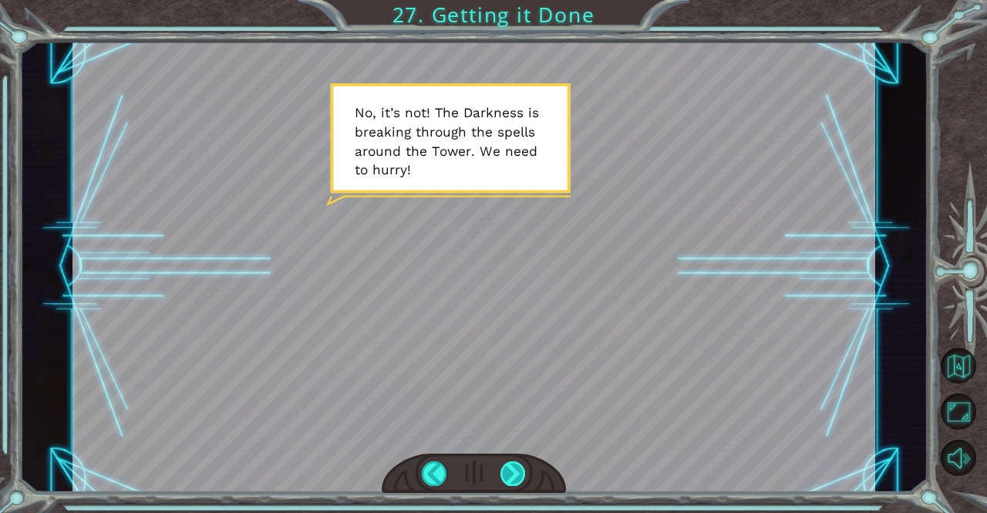
click at [504, 471] on div at bounding box center [513, 473] width 25 height 25
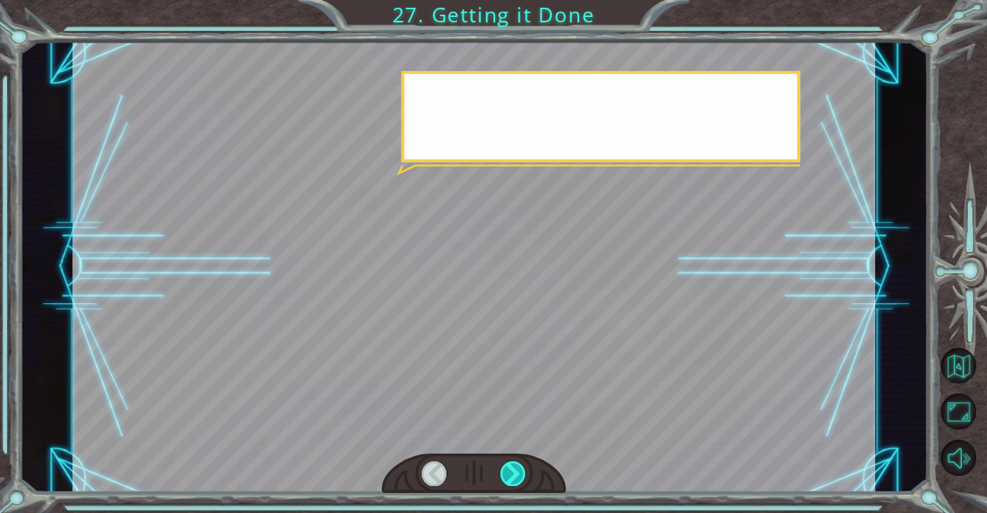
click at [508, 469] on div at bounding box center [513, 473] width 25 height 25
click at [508, 467] on div at bounding box center [513, 473] width 25 height 25
click at [506, 467] on div at bounding box center [513, 473] width 25 height 25
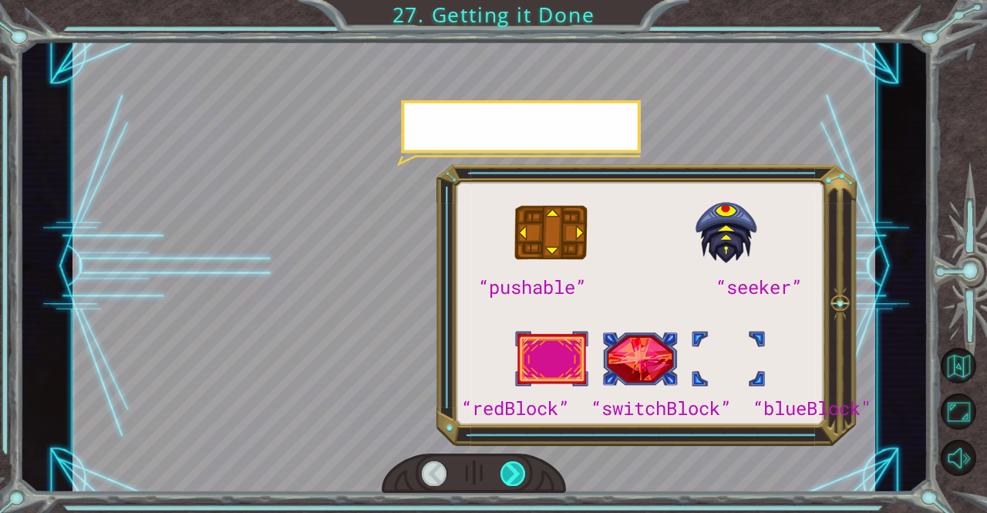
click at [502, 469] on div at bounding box center [513, 473] width 25 height 25
click at [501, 468] on div at bounding box center [513, 473] width 25 height 25
click at [501, 467] on div at bounding box center [513, 473] width 25 height 25
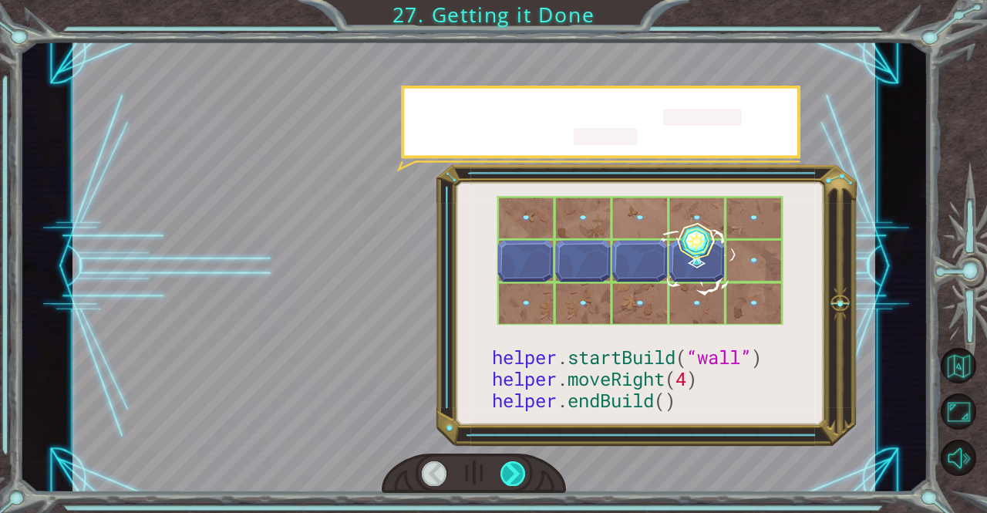
click at [502, 467] on div at bounding box center [513, 473] width 25 height 25
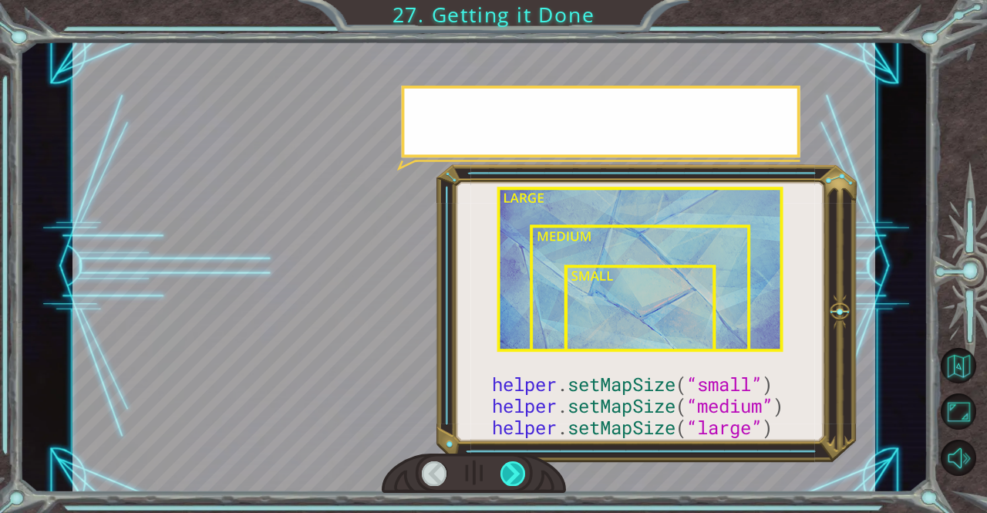
click at [512, 467] on div at bounding box center [513, 473] width 25 height 25
click at [513, 465] on div at bounding box center [513, 473] width 25 height 25
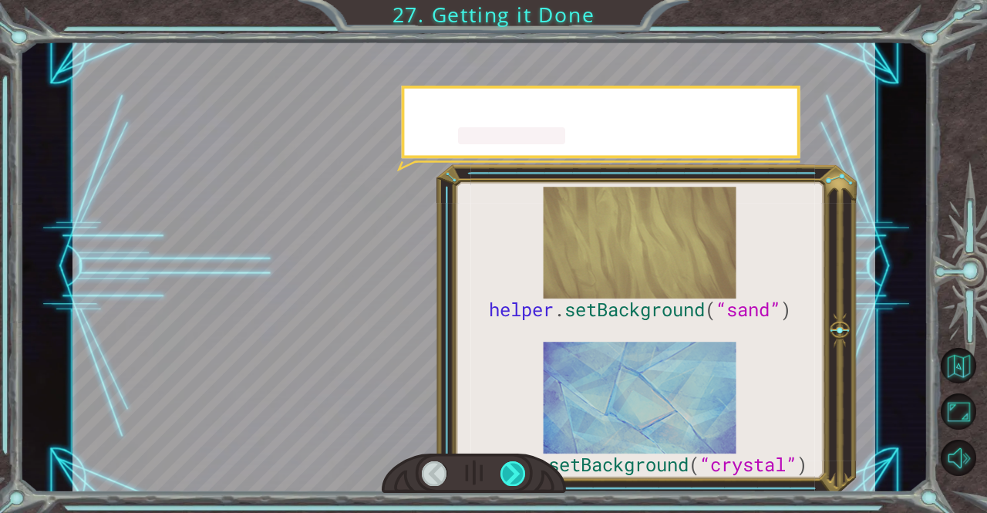
click at [513, 464] on div at bounding box center [513, 473] width 25 height 25
click at [512, 464] on div at bounding box center [513, 473] width 25 height 25
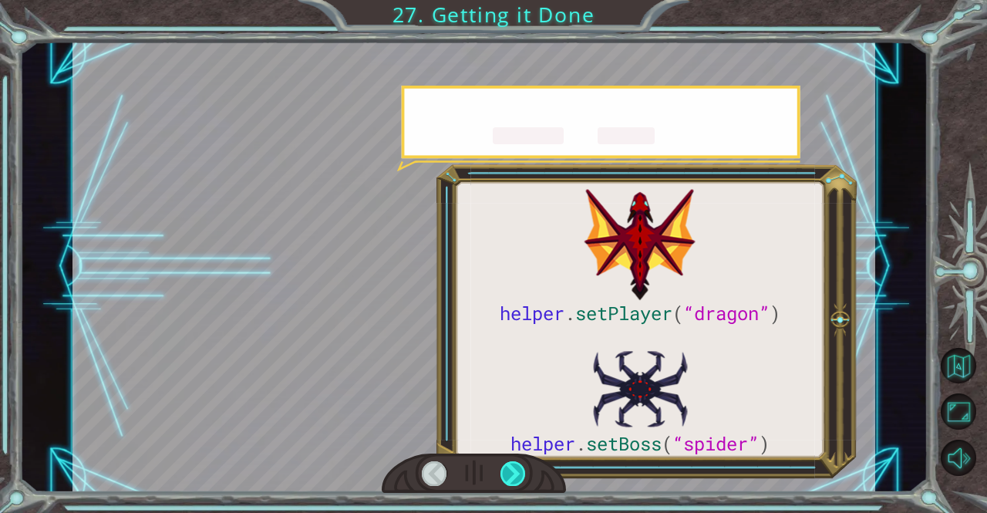
click at [510, 464] on div at bounding box center [513, 473] width 25 height 25
click at [508, 462] on div at bounding box center [513, 473] width 25 height 25
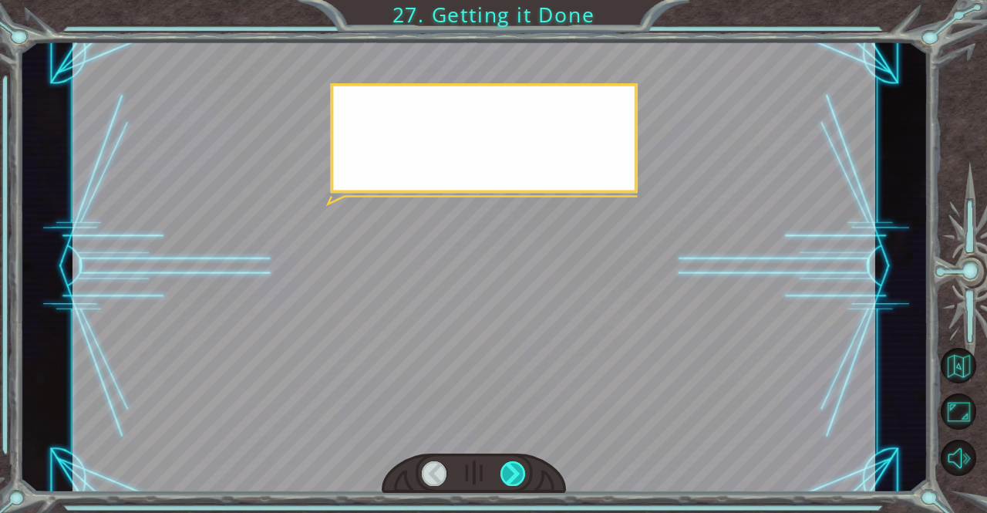
click at [508, 462] on div at bounding box center [513, 473] width 25 height 25
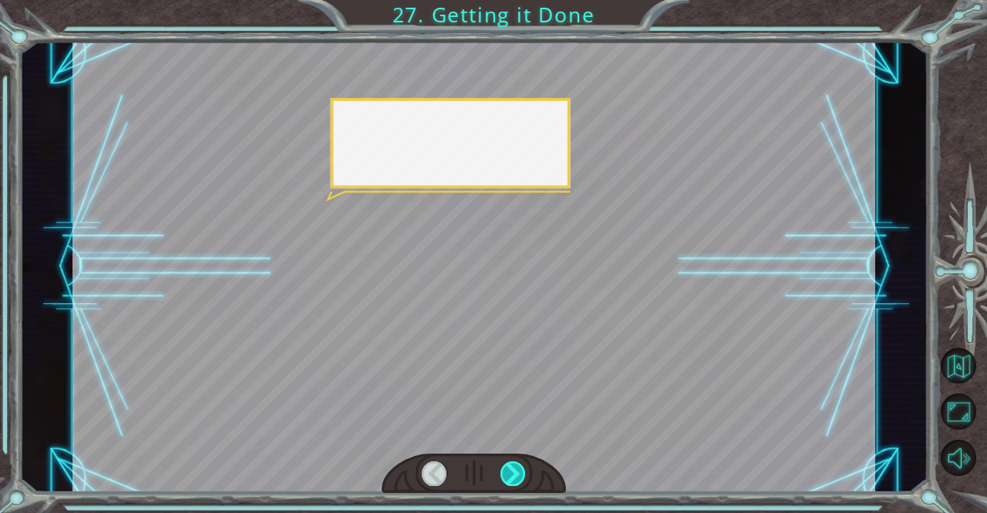
click at [508, 462] on div at bounding box center [513, 473] width 25 height 25
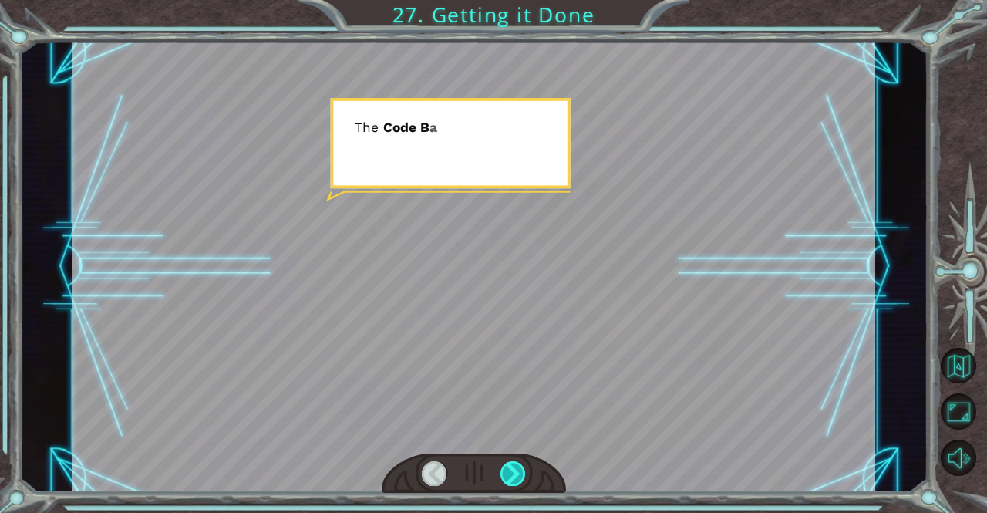
click at [508, 462] on div at bounding box center [513, 473] width 25 height 25
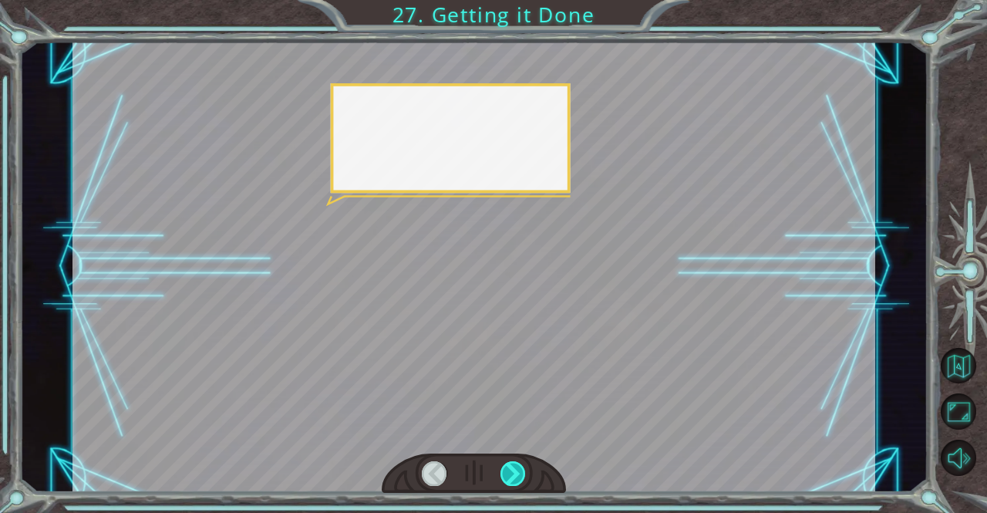
click at [508, 462] on div at bounding box center [513, 473] width 25 height 25
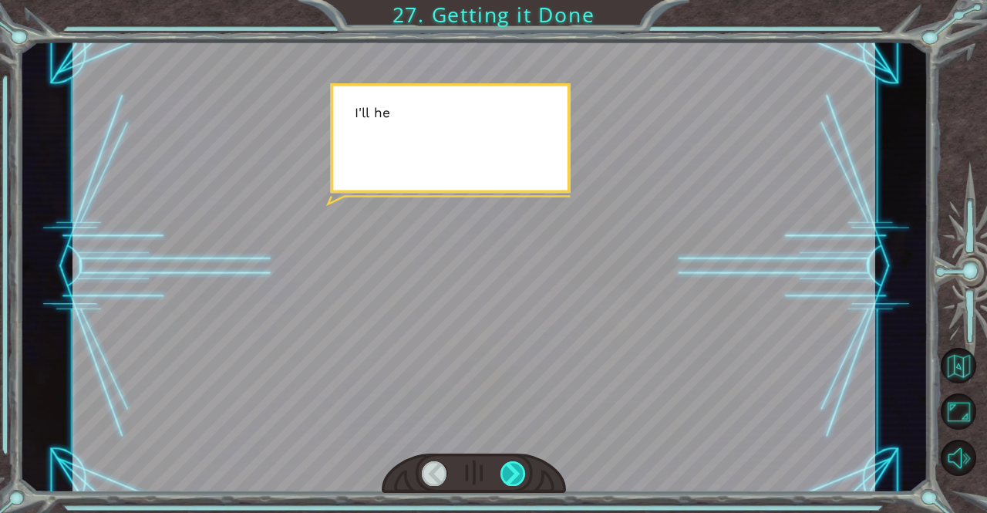
click at [508, 462] on div at bounding box center [513, 473] width 25 height 25
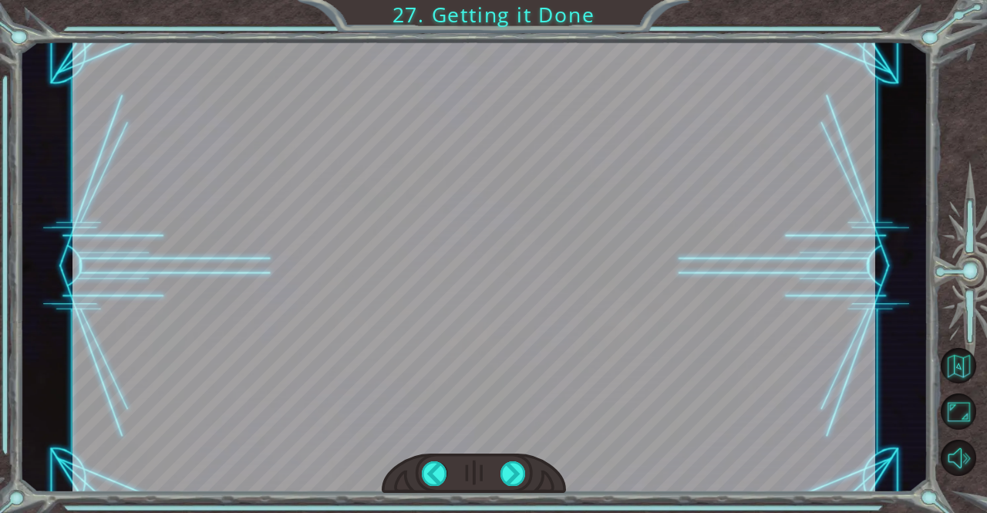
click at [508, 0] on div "helper . setPlayer ( “dragon” ) helper . setBoss ( “spider” ) G r e a t ! Y o u…" at bounding box center [493, 0] width 987 height 0
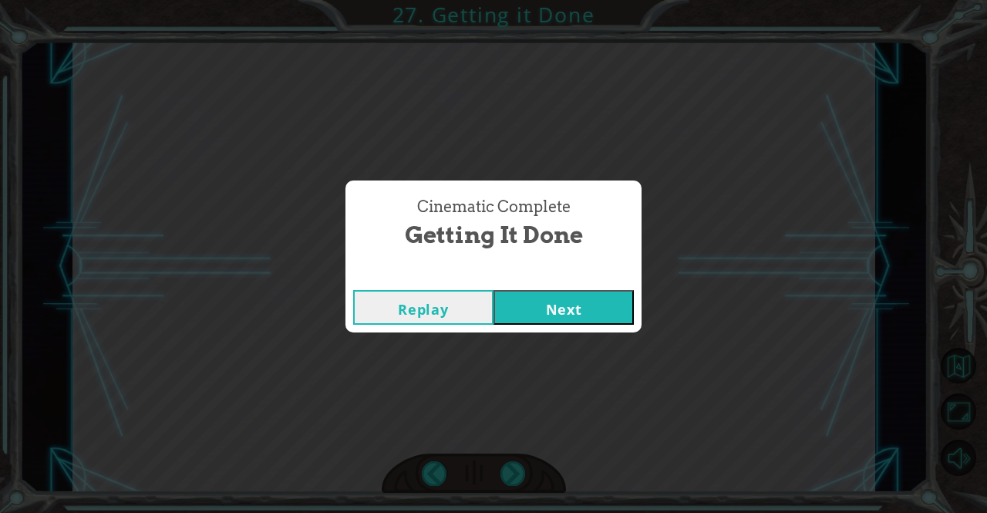
click at [508, 460] on div "Cinematic Complete Getting it Done Replay Next" at bounding box center [493, 256] width 987 height 513
click at [563, 312] on button "Next" at bounding box center [564, 307] width 140 height 35
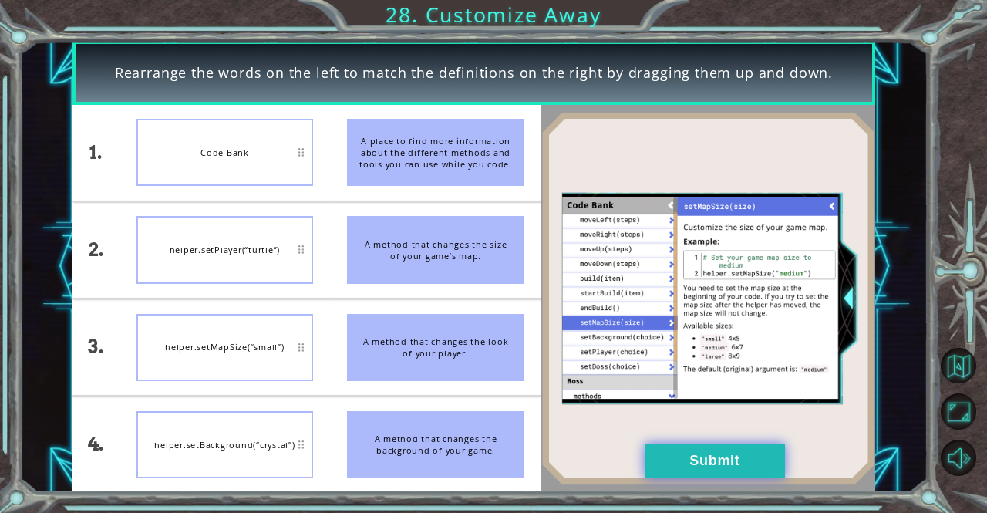
click at [727, 446] on button "Submit" at bounding box center [715, 461] width 140 height 35
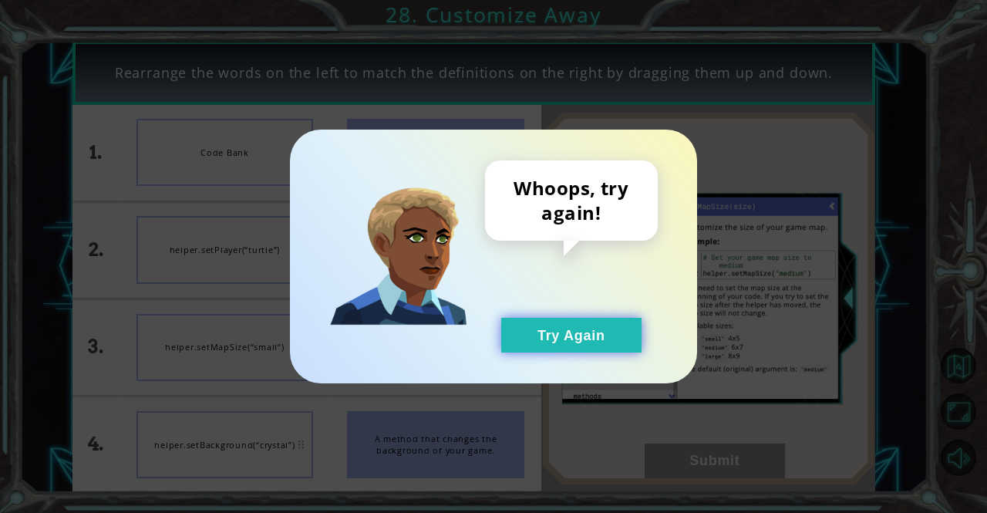
drag, startPoint x: 587, startPoint y: 332, endPoint x: 572, endPoint y: 322, distance: 17.3
click at [587, 328] on button "Try Again" at bounding box center [571, 335] width 140 height 35
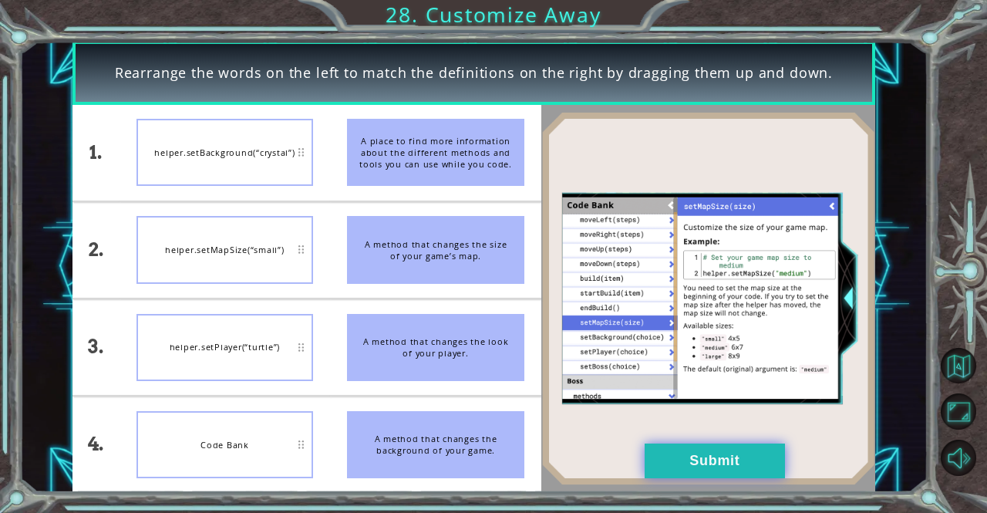
click at [654, 467] on button "Submit" at bounding box center [715, 461] width 140 height 35
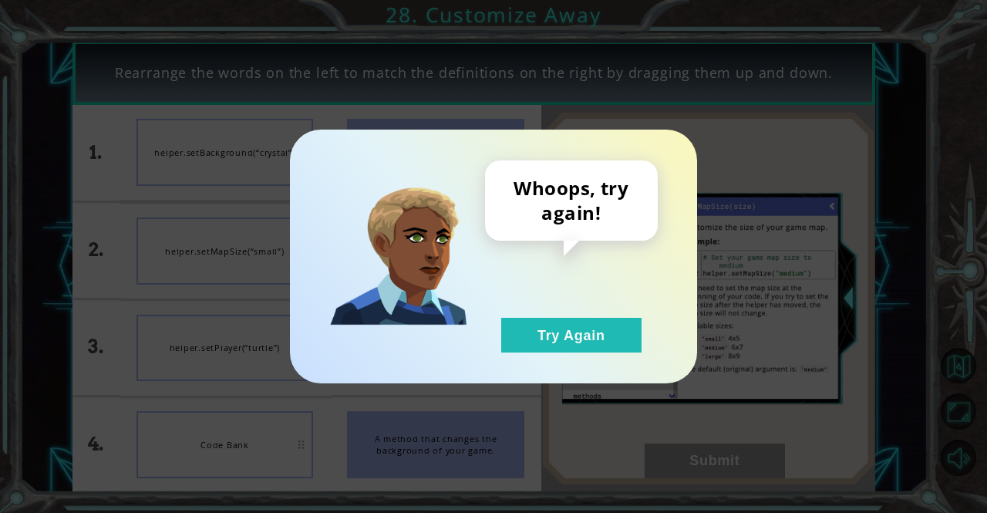
click at [570, 357] on div "Whoops, try again! Try Again" at bounding box center [493, 257] width 407 height 254
drag, startPoint x: 568, startPoint y: 345, endPoint x: 312, endPoint y: 366, distance: 257.0
click at [563, 344] on button "Try Again" at bounding box center [571, 335] width 140 height 35
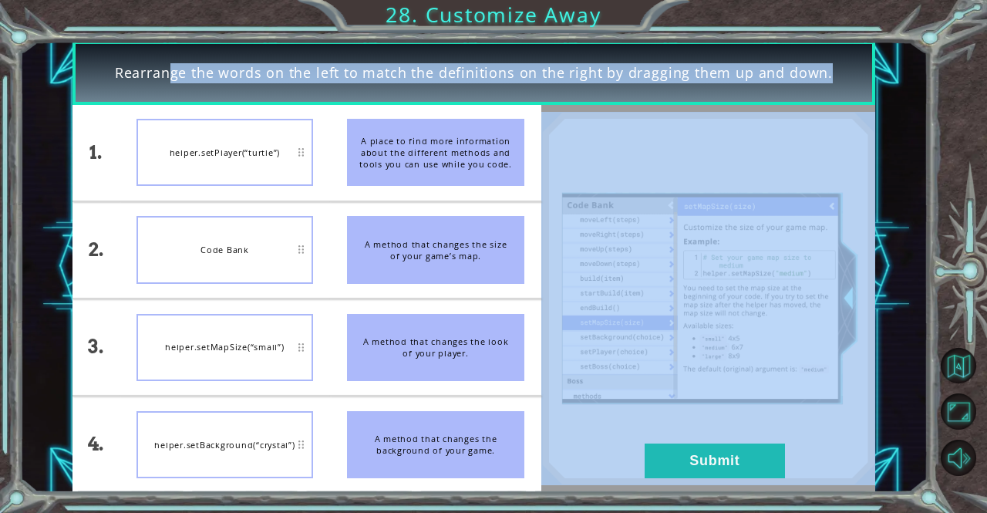
click at [160, 214] on div "Rearrange the words on the left to match the definitions on the right by draggi…" at bounding box center [474, 266] width 803 height 451
drag, startPoint x: 144, startPoint y: 196, endPoint x: 130, endPoint y: 241, distance: 47.6
click at [131, 235] on div "Rearrange the words on the left to match the definitions on the right by draggi…" at bounding box center [474, 266] width 803 height 451
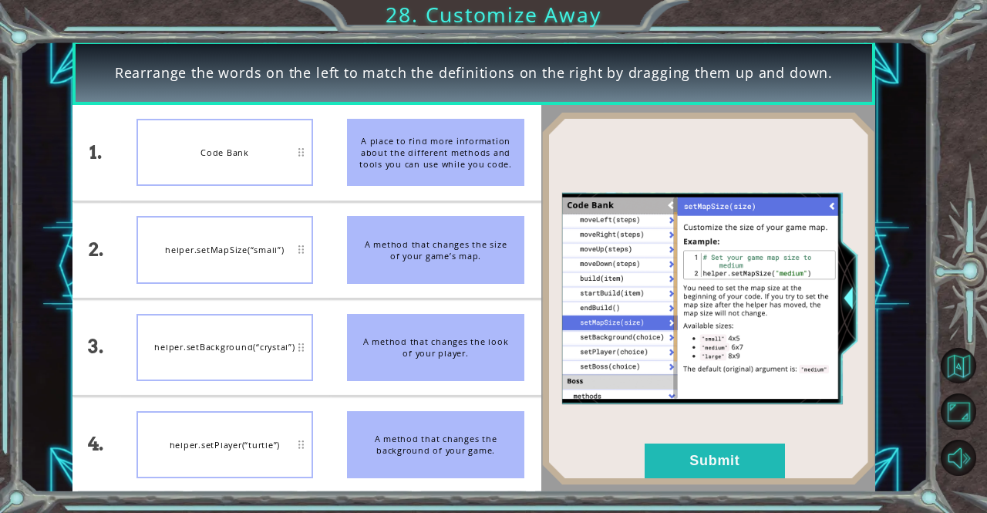
drag, startPoint x: 150, startPoint y: 137, endPoint x: 160, endPoint y: 178, distance: 43.0
click at [150, 135] on div "Code Bank" at bounding box center [225, 152] width 177 height 67
click at [176, 162] on div "Code Bank" at bounding box center [225, 152] width 177 height 67
click at [228, 113] on div "Rearrange the words on the left to match the definitions on the right by draggi…" at bounding box center [493, 256] width 987 height 513
click at [205, 218] on div "helper.setBackground(“crystal”)" at bounding box center [225, 249] width 177 height 67
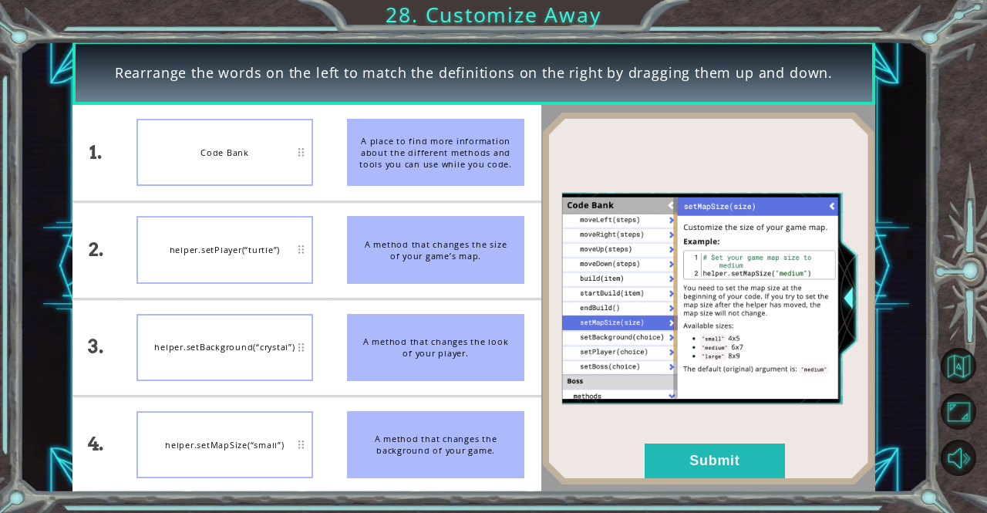
click at [204, 184] on div "Code Bank" at bounding box center [225, 152] width 177 height 67
click at [205, 163] on div "Code Bank" at bounding box center [225, 152] width 177 height 67
drag, startPoint x: 193, startPoint y: 127, endPoint x: 210, endPoint y: -67, distance: 195.1
click at [210, 0] on html "Rearrange the words on the left to match the definitions on the right by draggi…" at bounding box center [493, 256] width 987 height 513
drag, startPoint x: 204, startPoint y: 120, endPoint x: 205, endPoint y: 129, distance: 8.6
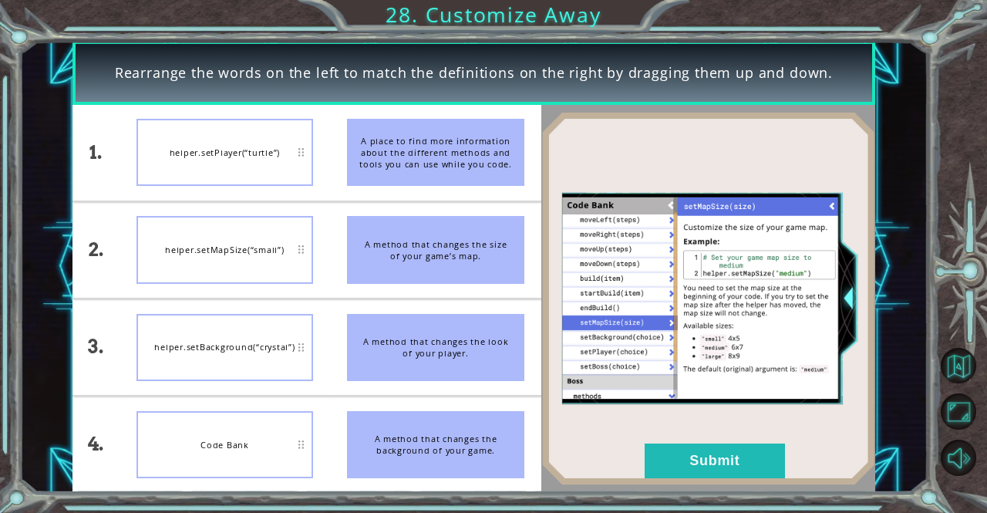
click at [205, 123] on div "helper.setPlayer(“turtle”)" at bounding box center [225, 152] width 177 height 67
click at [199, 186] on div "helper.setPlayer(“turtle”)" at bounding box center [225, 152] width 177 height 67
click at [772, 453] on button "Submit" at bounding box center [715, 461] width 140 height 35
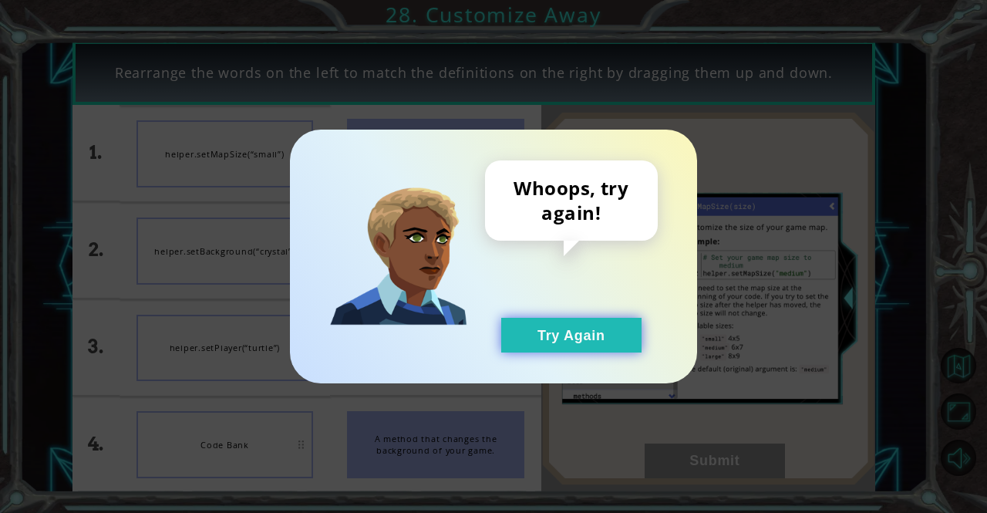
drag, startPoint x: 600, startPoint y: 340, endPoint x: 579, endPoint y: 322, distance: 27.9
click at [599, 337] on button "Try Again" at bounding box center [571, 335] width 140 height 35
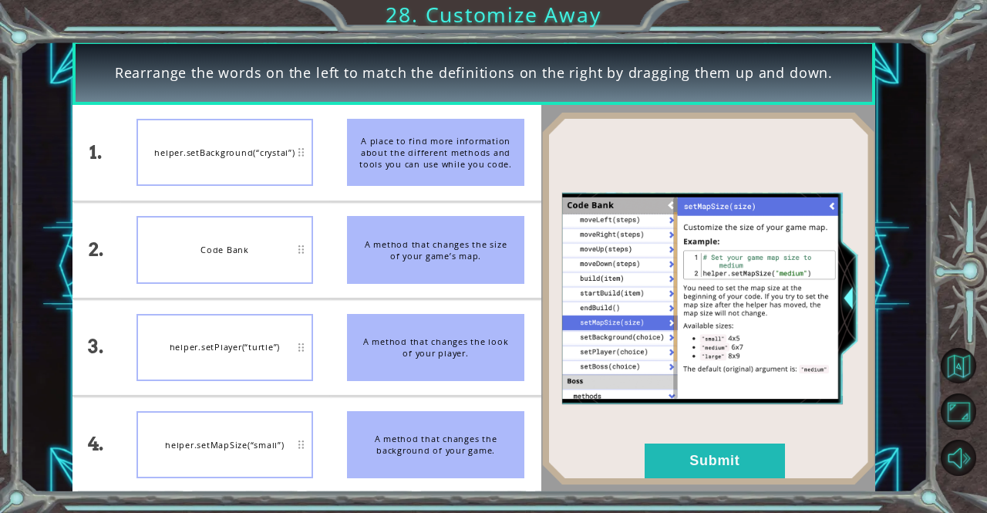
drag, startPoint x: 420, startPoint y: 355, endPoint x: 231, endPoint y: 359, distance: 189.8
click at [232, 363] on div "Whoops, try again! Try Again" at bounding box center [493, 256] width 987 height 513
drag, startPoint x: 213, startPoint y: 50, endPoint x: 214, endPoint y: 132, distance: 81.8
click at [211, 84] on div "Rearrange the words on the left to match the definitions on the right by draggi…" at bounding box center [474, 73] width 803 height 64
drag, startPoint x: 153, startPoint y: 0, endPoint x: 114, endPoint y: 288, distance: 291.2
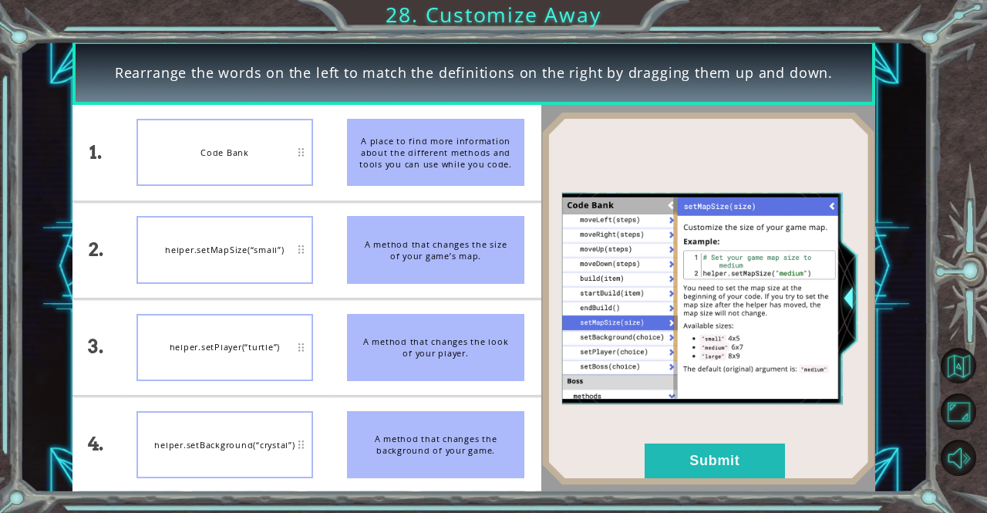
click at [123, 258] on div "Rearrange the words on the left to match the definitions on the right by draggi…" at bounding box center [493, 256] width 987 height 513
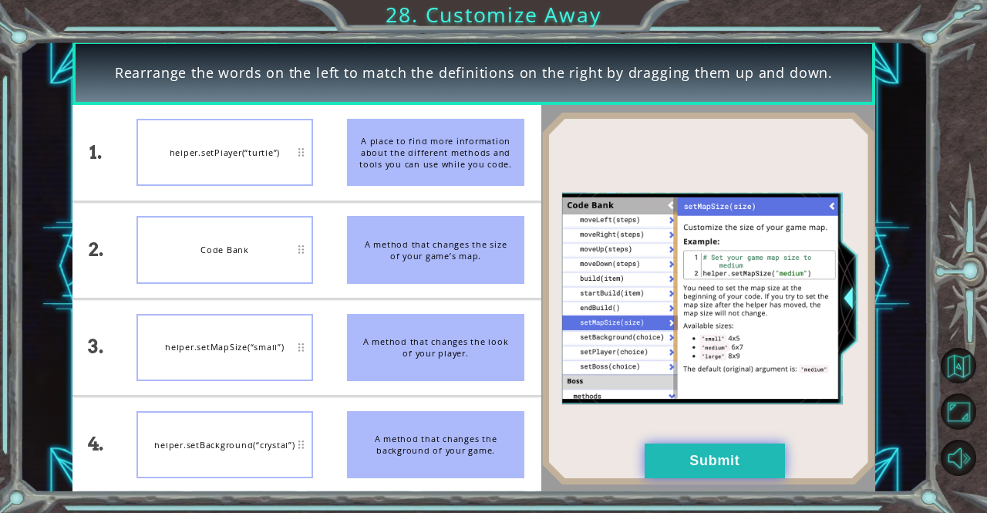
click at [731, 454] on button "Submit" at bounding box center [715, 461] width 140 height 35
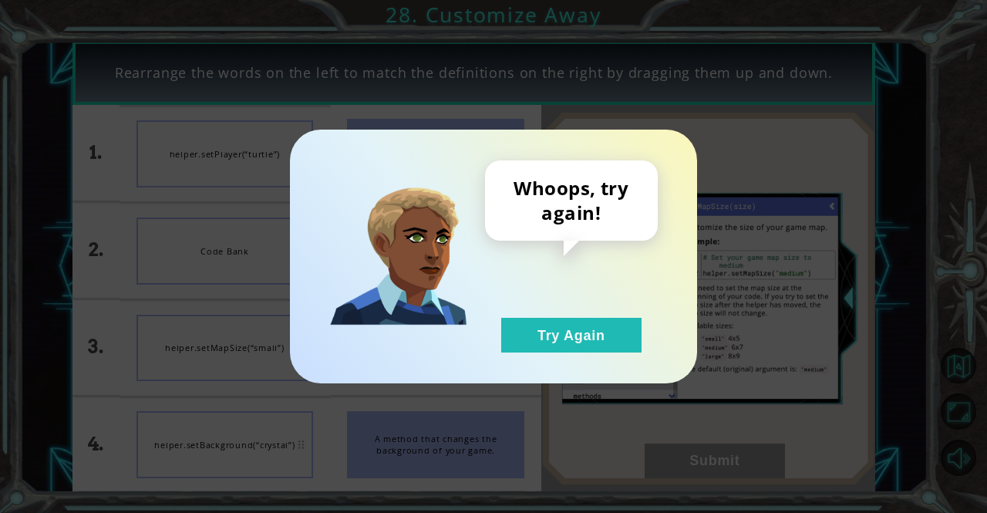
drag, startPoint x: 493, startPoint y: 281, endPoint x: 503, endPoint y: 292, distance: 14.7
click at [502, 291] on div "Whoops, try again! Try Again" at bounding box center [571, 256] width 173 height 192
click at [514, 345] on button "Try Again" at bounding box center [571, 335] width 140 height 35
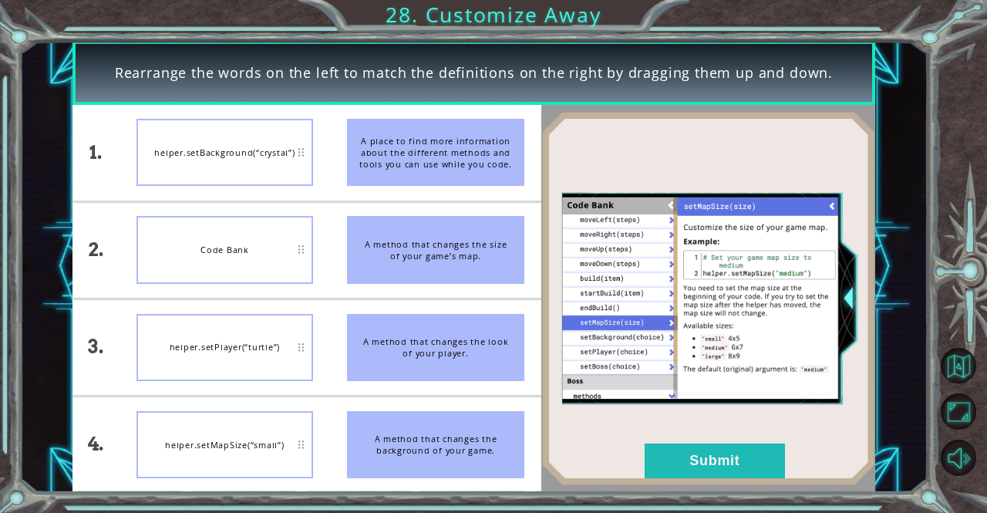
drag, startPoint x: 64, startPoint y: 241, endPoint x: 147, endPoint y: 317, distance: 111.9
click at [96, 282] on div "Rearrange the words on the left to match the definitions on the right by draggi…" at bounding box center [474, 266] width 909 height 451
click at [194, 101] on div "Rearrange the words on the left to match the definitions on the right by draggi…" at bounding box center [474, 73] width 803 height 64
drag, startPoint x: 194, startPoint y: 101, endPoint x: 185, endPoint y: 168, distance: 67.7
click at [190, 176] on div "Rearrange the words on the left to match the definitions on the right by draggi…" at bounding box center [474, 266] width 803 height 451
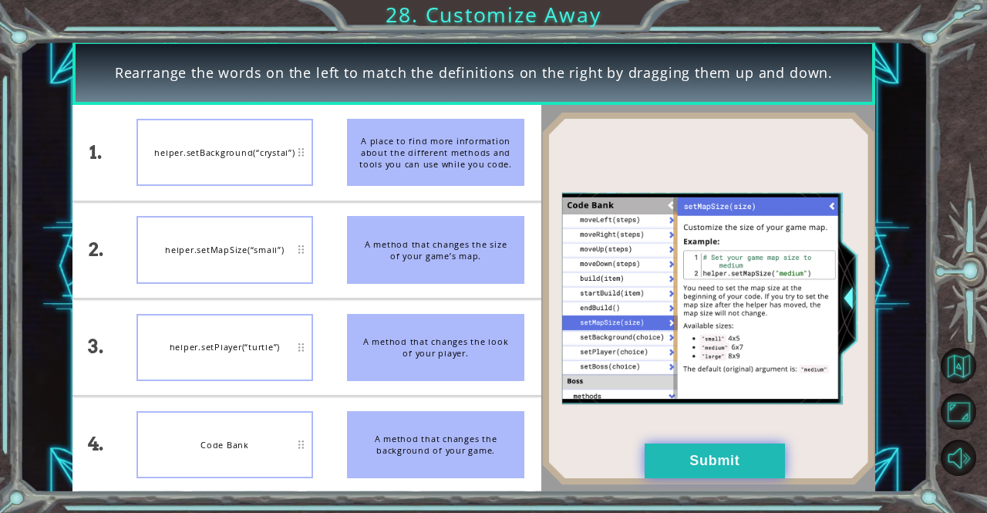
click at [756, 471] on button "Submit" at bounding box center [715, 461] width 140 height 35
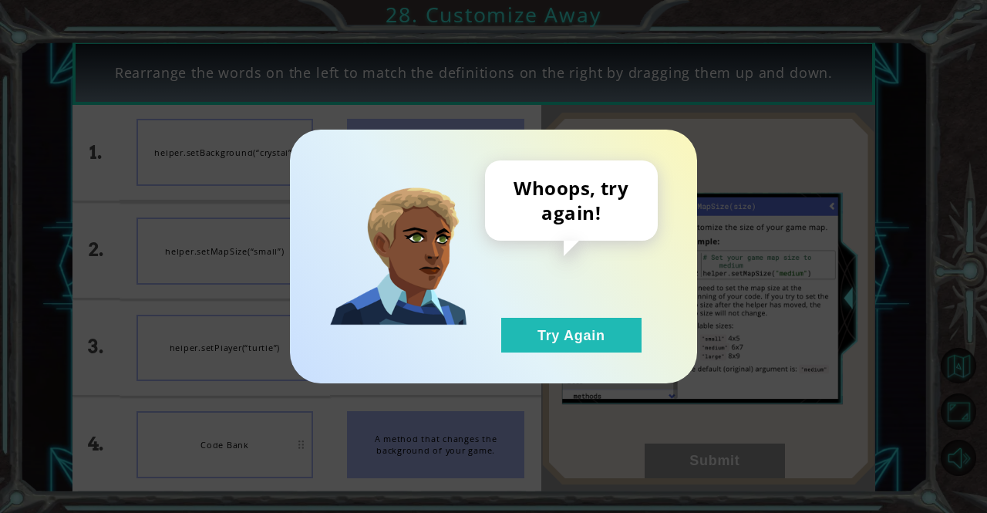
drag, startPoint x: 534, startPoint y: 290, endPoint x: 532, endPoint y: 300, distance: 10.1
click at [533, 291] on div "Whoops, try again! Try Again" at bounding box center [571, 256] width 173 height 192
click at [532, 309] on div "Whoops, try again! Try Again" at bounding box center [571, 256] width 173 height 192
click at [534, 318] on div "Whoops, try again! Try Again" at bounding box center [571, 256] width 173 height 192
click at [538, 334] on button "Try Again" at bounding box center [571, 335] width 140 height 35
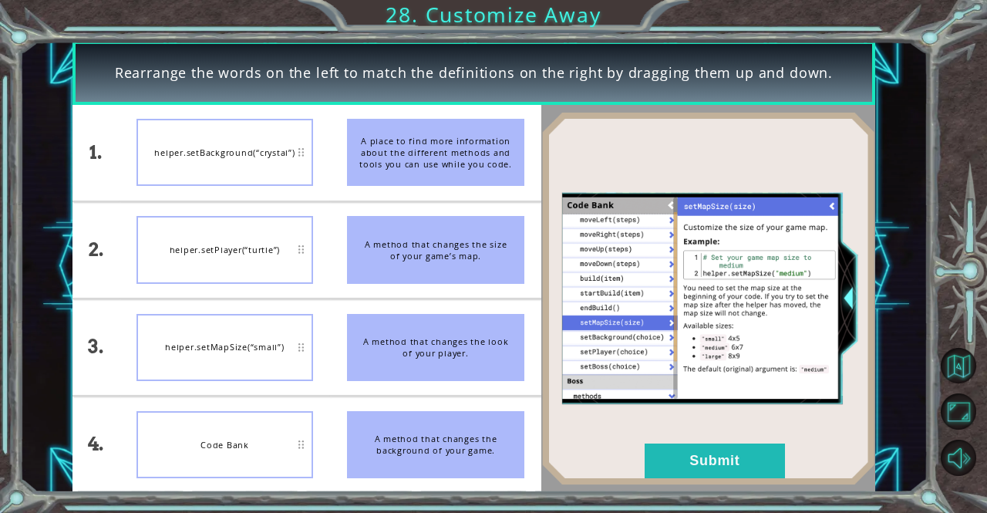
click at [218, 186] on div "helper.setBackground(“crystal”)" at bounding box center [225, 152] width 177 height 67
drag, startPoint x: 305, startPoint y: 447, endPoint x: 295, endPoint y: 452, distance: 12.1
click at [295, 452] on div "1. 2. 3. 4. helper.setMapSize(“small”) helper.setPlayer(“turtle”) helper.setBac…" at bounding box center [307, 299] width 469 height 388
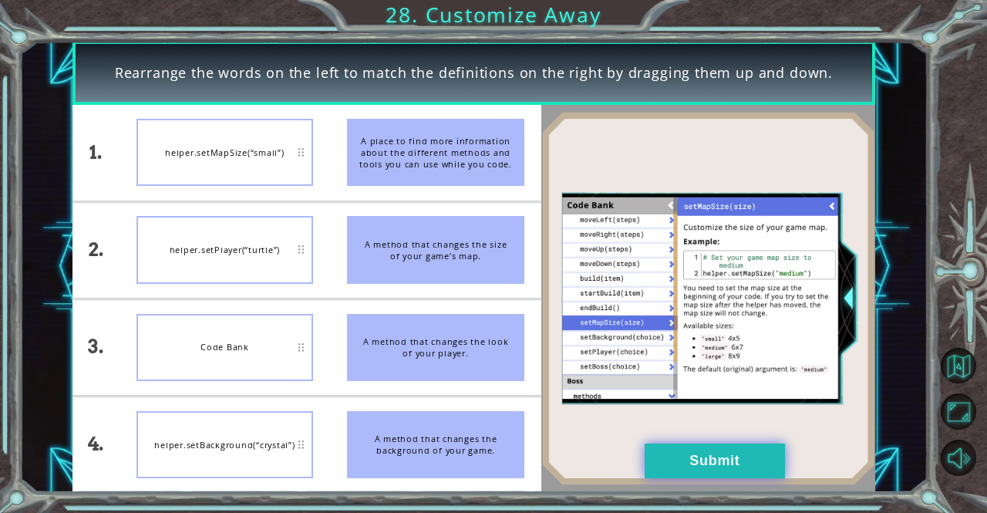
click at [683, 442] on img at bounding box center [708, 298] width 334 height 373
click at [685, 451] on button "Submit" at bounding box center [715, 461] width 140 height 35
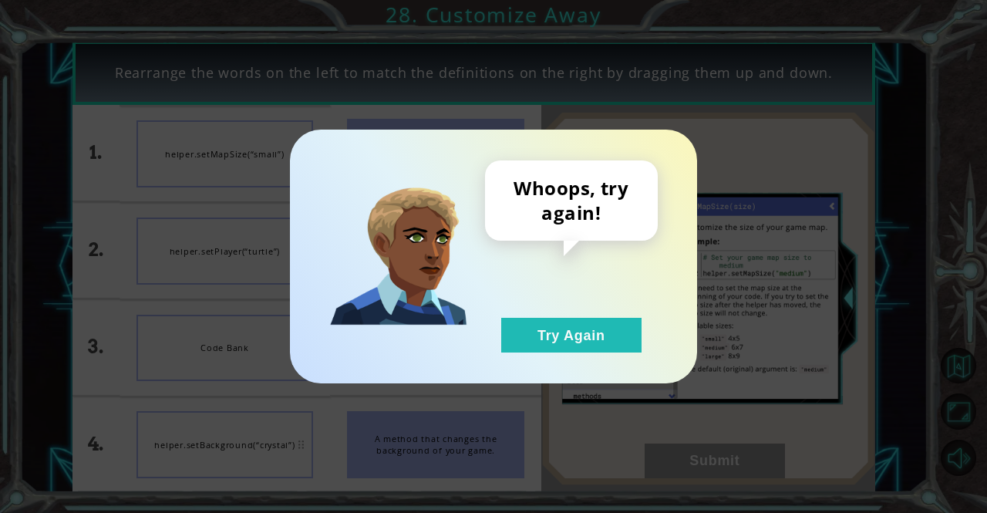
click at [583, 309] on div "Whoops, try again! Try Again" at bounding box center [571, 256] width 173 height 192
drag, startPoint x: 585, startPoint y: 332, endPoint x: 577, endPoint y: 286, distance: 47.1
click at [588, 331] on button "Try Again" at bounding box center [571, 335] width 140 height 35
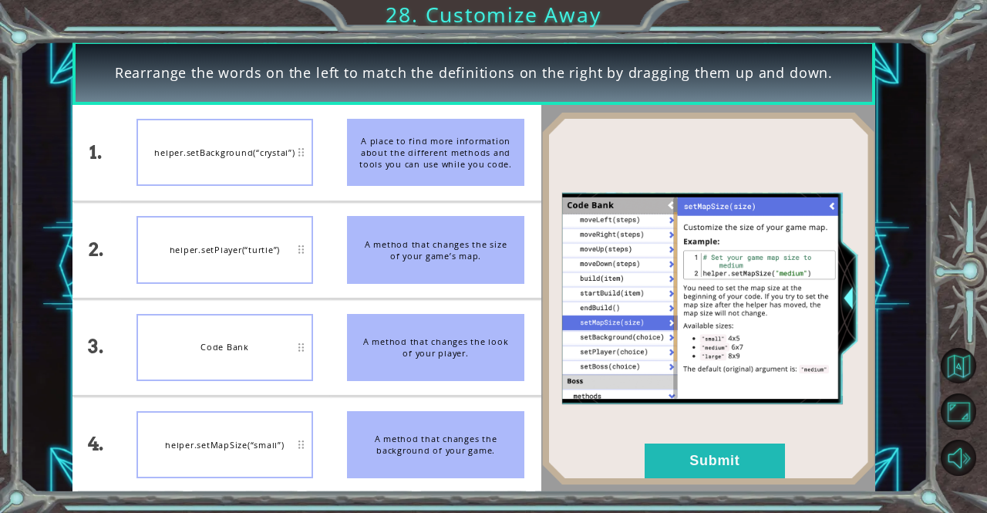
drag, startPoint x: 384, startPoint y: 477, endPoint x: 430, endPoint y: 479, distance: 45.6
click at [401, 481] on li "A method that changes the background of your game." at bounding box center [435, 444] width 211 height 96
click at [757, 460] on button "Submit" at bounding box center [715, 461] width 140 height 35
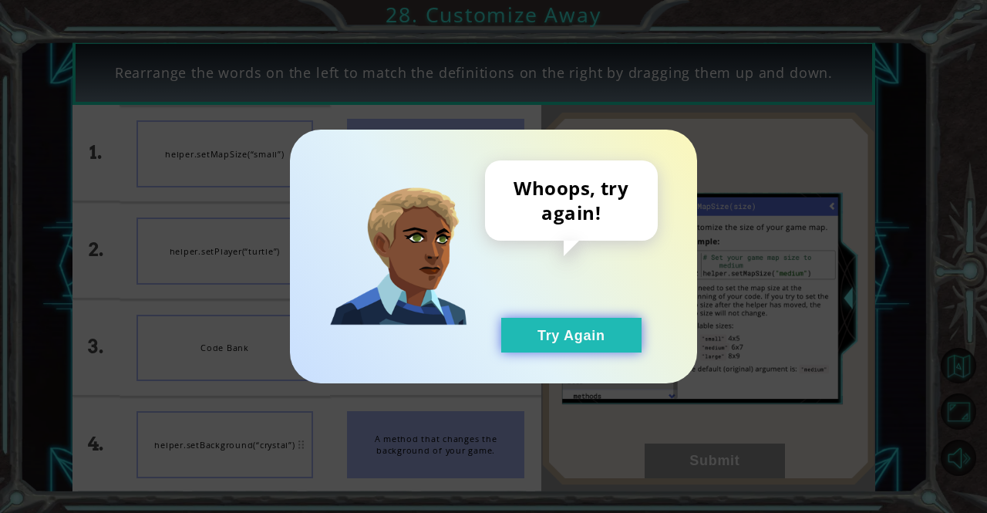
click at [525, 320] on button "Try Again" at bounding box center [571, 335] width 140 height 35
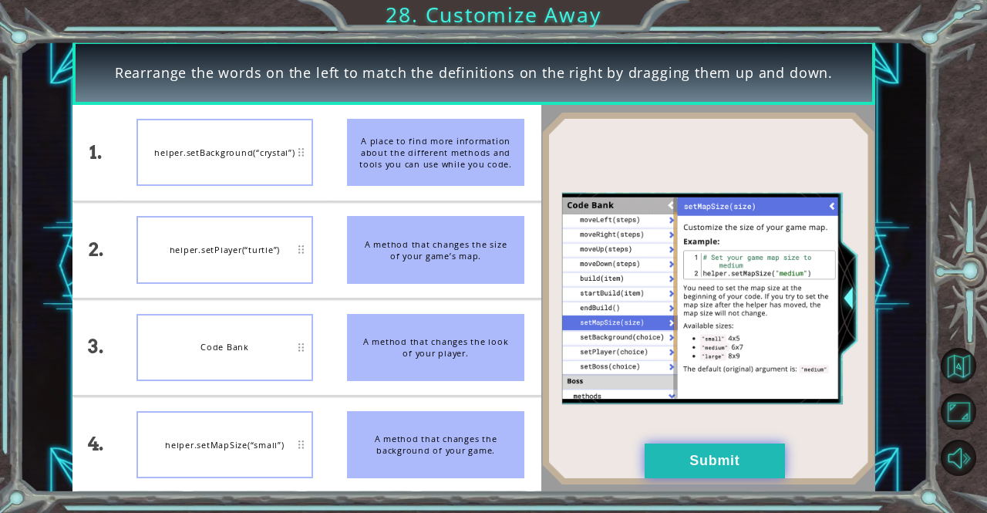
click at [756, 471] on button "Submit" at bounding box center [715, 461] width 140 height 35
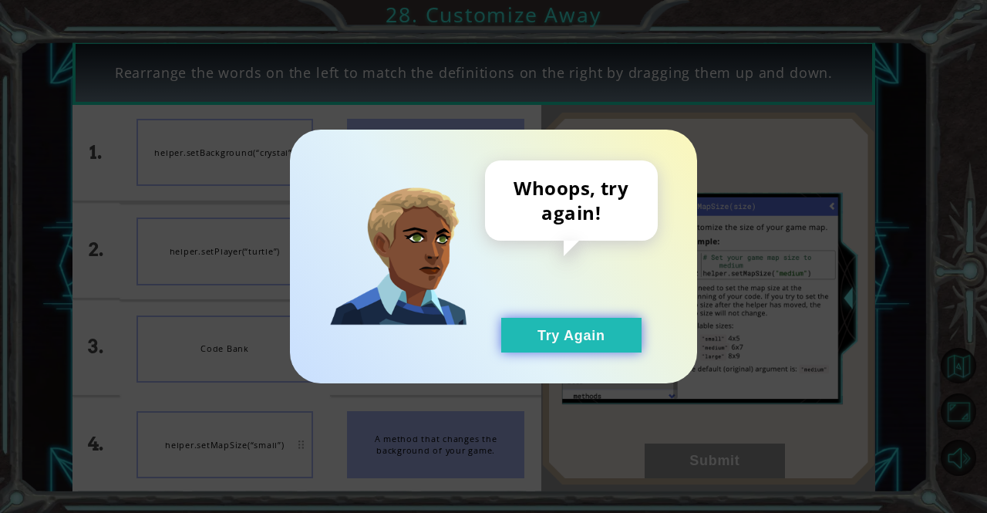
click at [584, 334] on button "Try Again" at bounding box center [571, 335] width 140 height 35
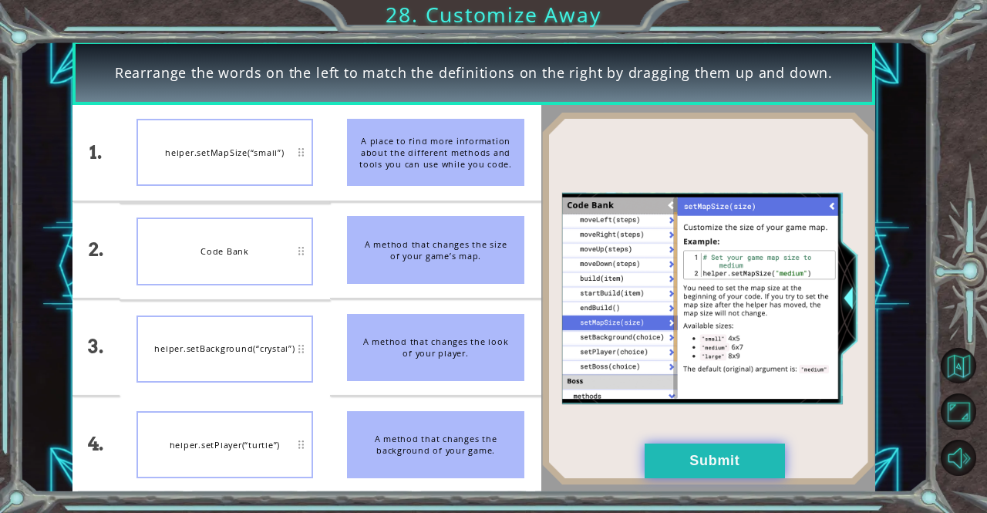
click at [737, 464] on button "Submit" at bounding box center [715, 461] width 140 height 35
click at [708, 464] on button "Submit" at bounding box center [715, 461] width 140 height 35
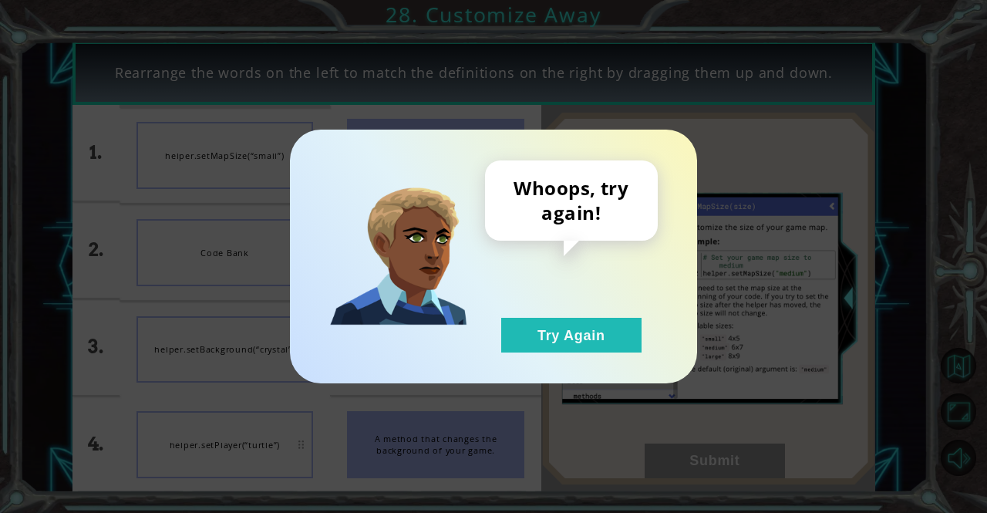
click at [613, 341] on button "Try Again" at bounding box center [571, 335] width 140 height 35
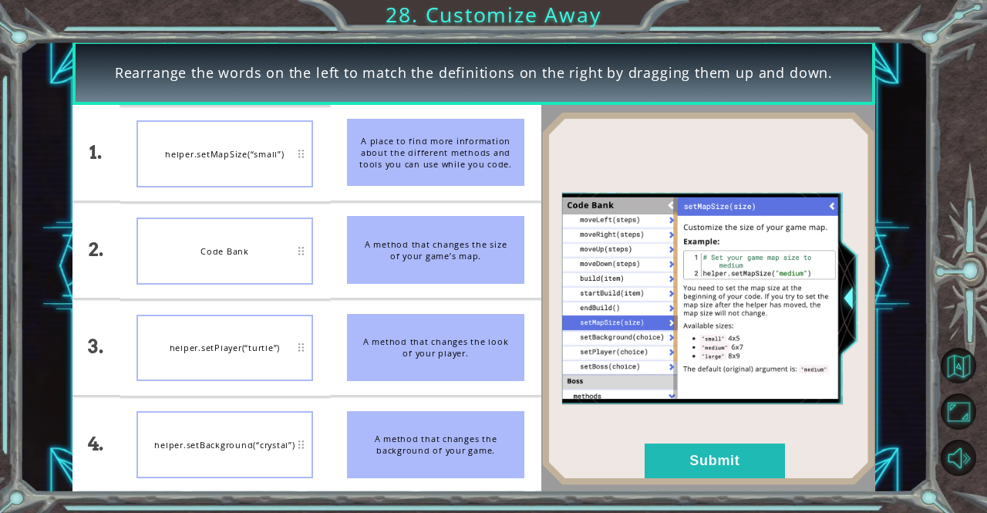
click at [784, 466] on button "Submit" at bounding box center [715, 461] width 140 height 35
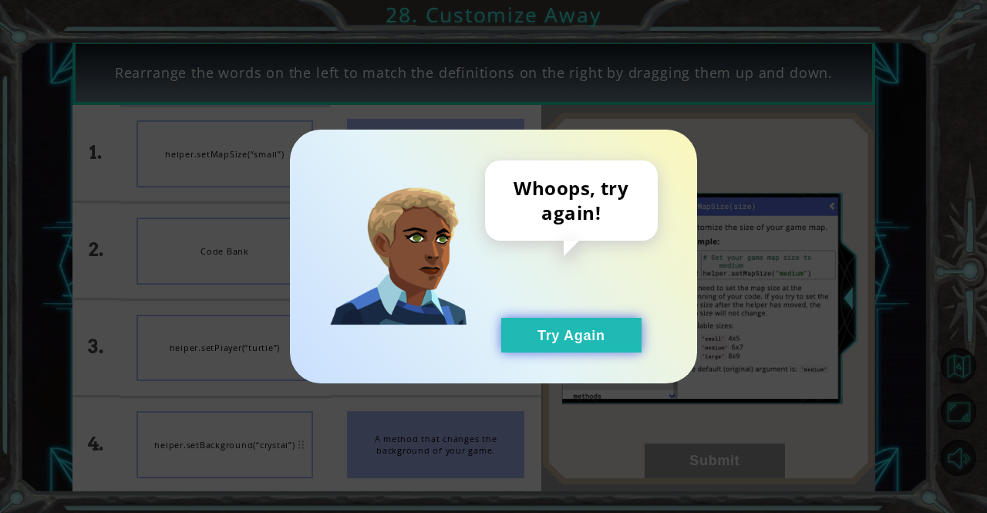
click at [629, 319] on button "Try Again" at bounding box center [571, 335] width 140 height 35
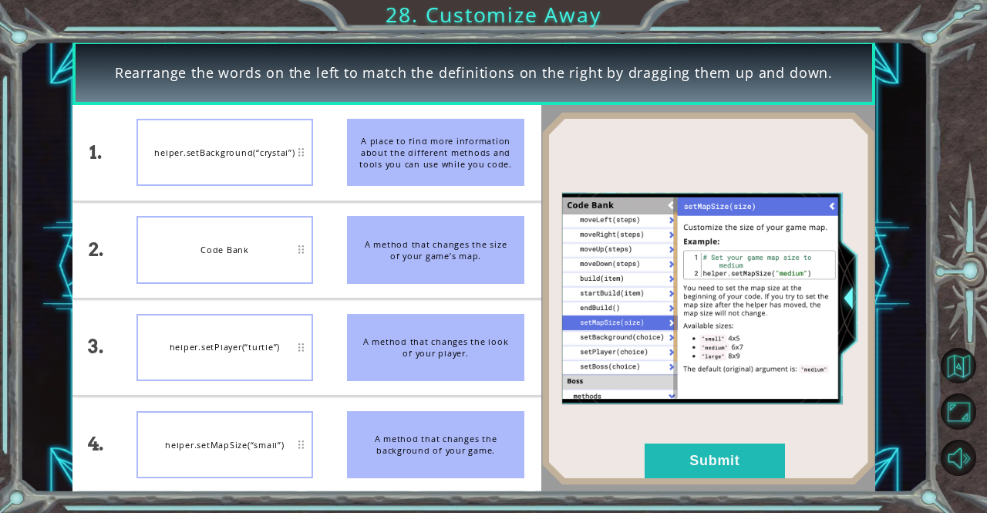
click at [622, 325] on button "Try Again" at bounding box center [571, 335] width 140 height 35
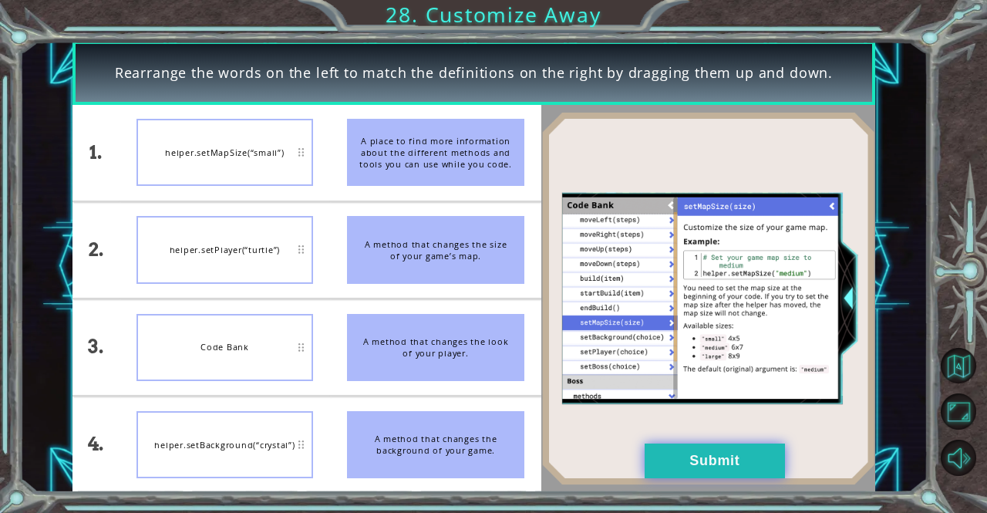
click at [765, 469] on button "Submit" at bounding box center [715, 461] width 140 height 35
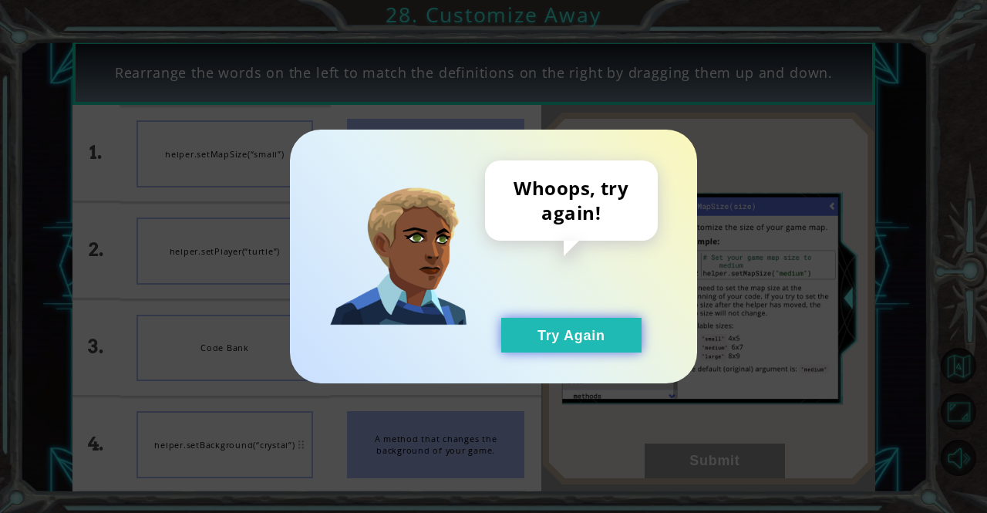
click at [580, 330] on button "Try Again" at bounding box center [571, 335] width 140 height 35
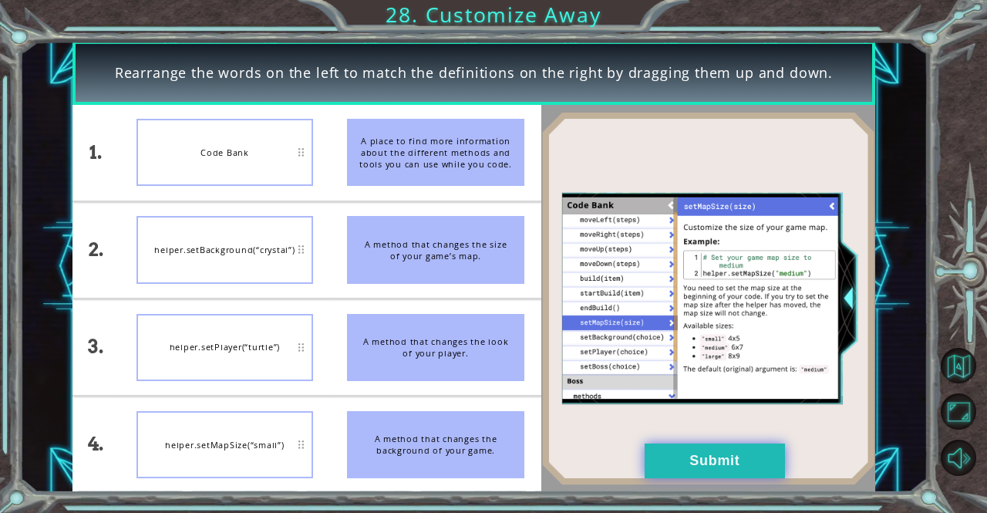
click at [704, 466] on button "Submit" at bounding box center [715, 461] width 140 height 35
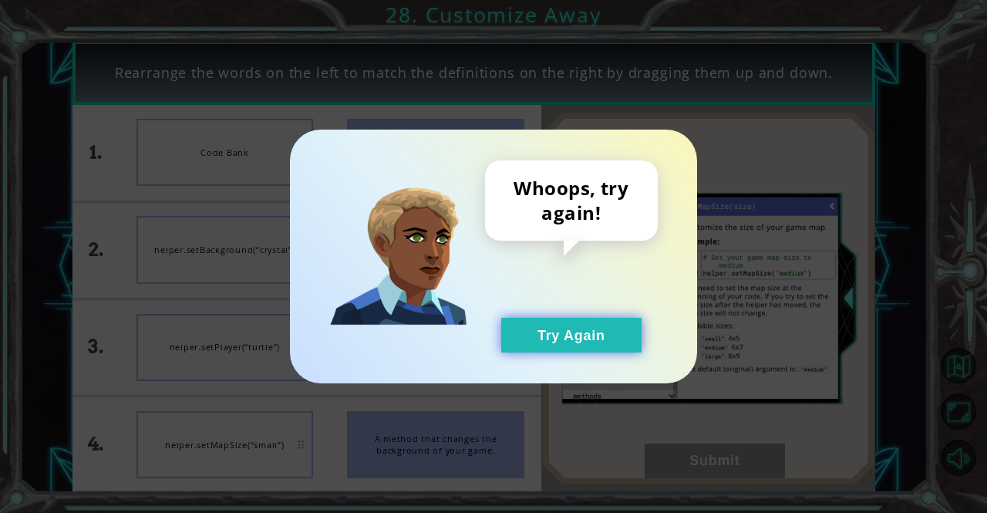
click at [592, 346] on button "Try Again" at bounding box center [571, 335] width 140 height 35
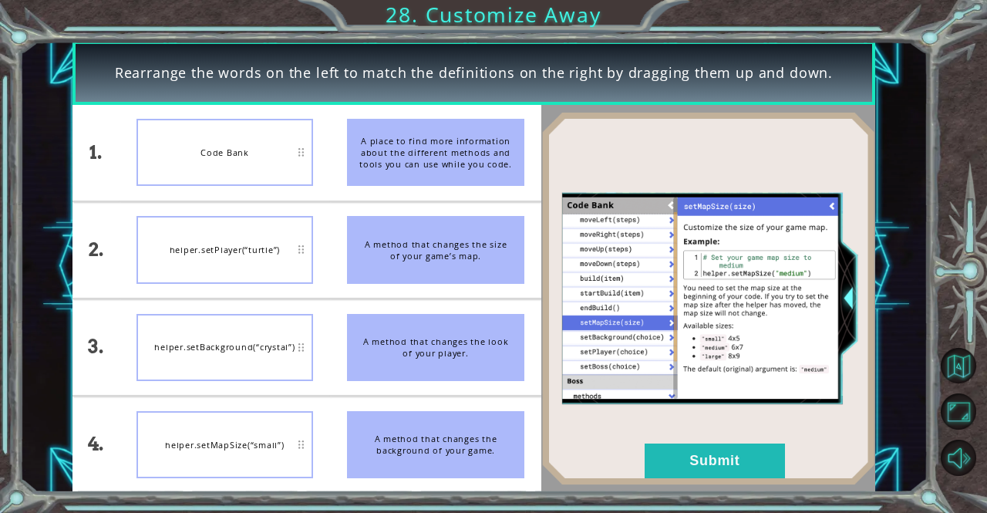
click at [751, 466] on button "Submit" at bounding box center [715, 461] width 140 height 35
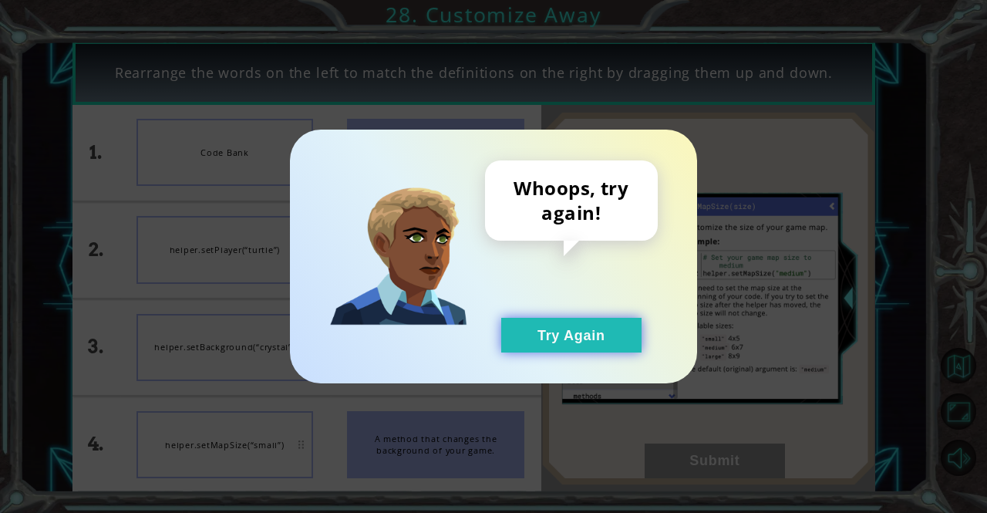
click at [590, 333] on button "Try Again" at bounding box center [571, 335] width 140 height 35
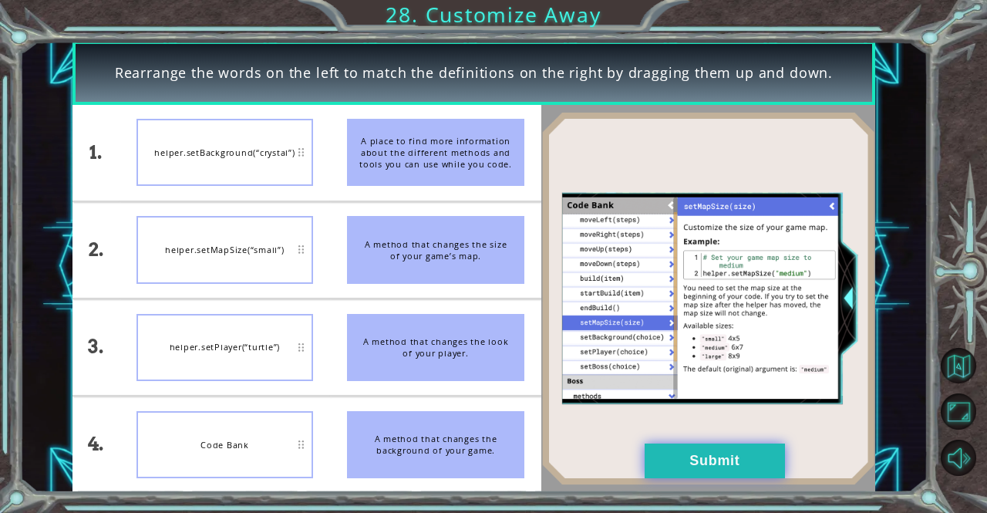
click at [737, 466] on button "Submit" at bounding box center [715, 461] width 140 height 35
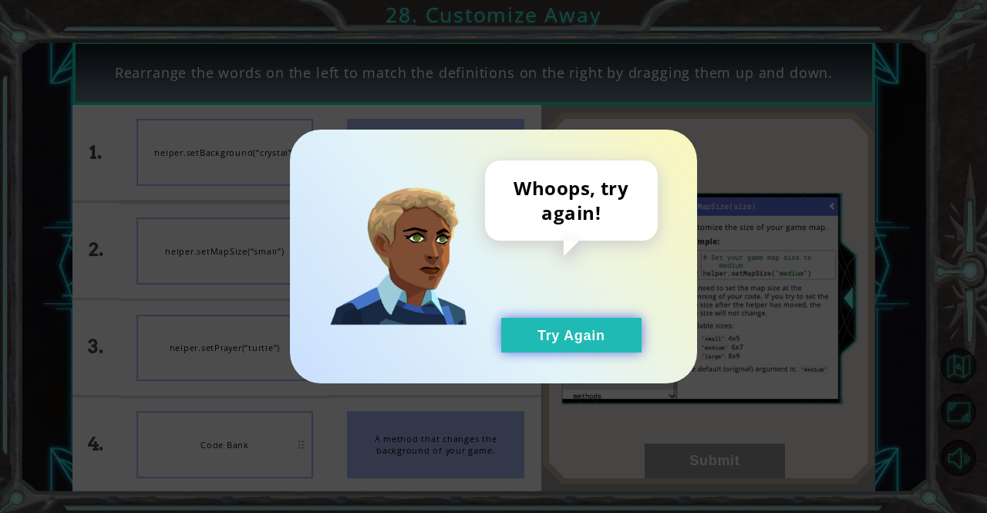
click at [562, 319] on button "Try Again" at bounding box center [571, 335] width 140 height 35
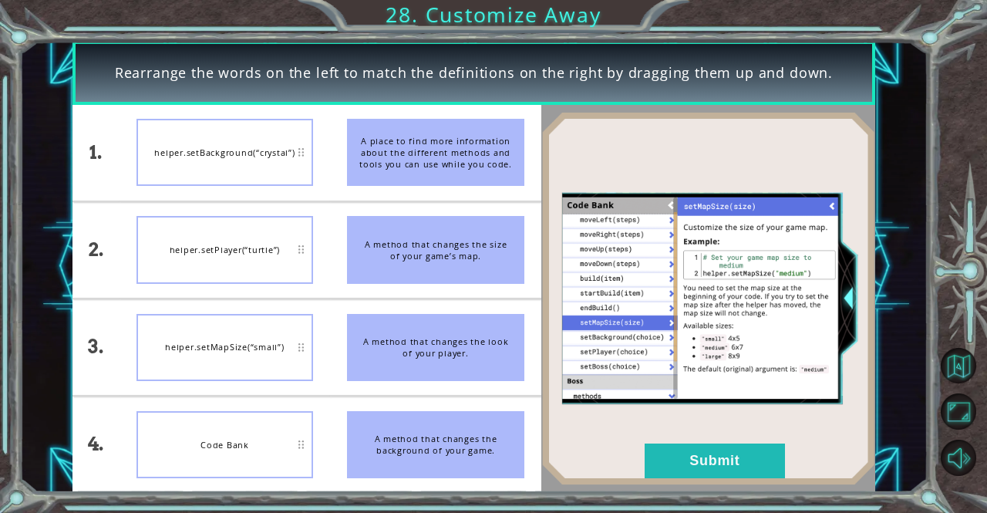
click at [247, 363] on div "helper.setMapSize(“small”)" at bounding box center [225, 347] width 177 height 67
click at [690, 477] on button "Submit" at bounding box center [715, 461] width 140 height 35
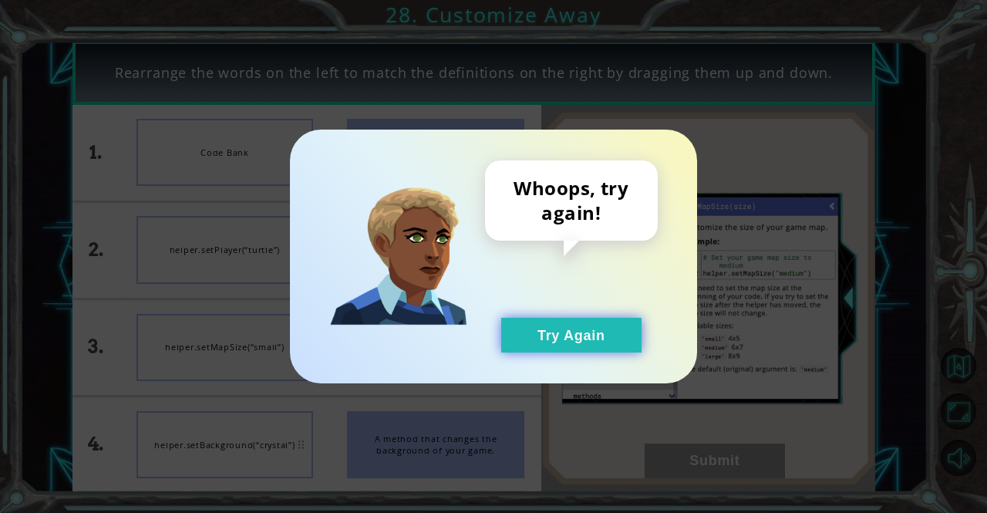
click at [562, 343] on button "Try Again" at bounding box center [571, 335] width 140 height 35
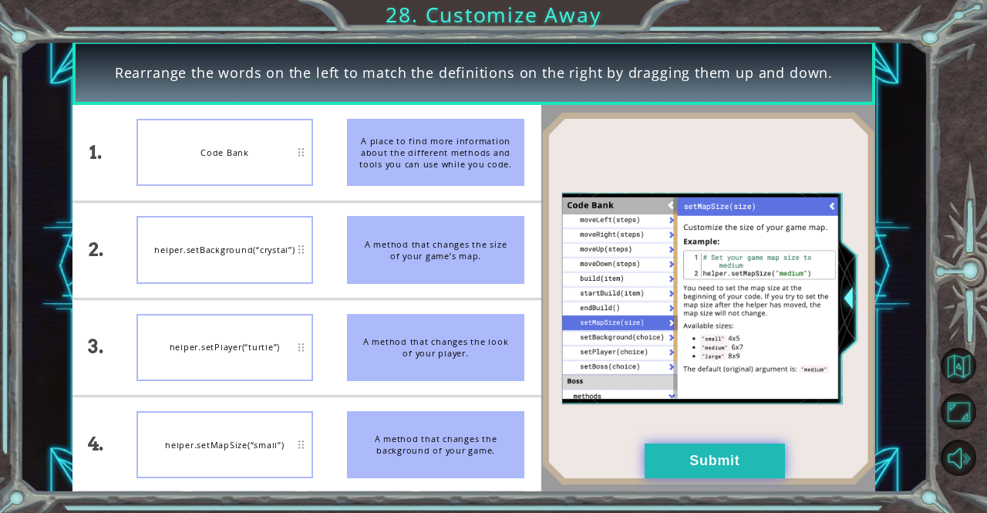
click at [710, 456] on button "Submit" at bounding box center [715, 461] width 140 height 35
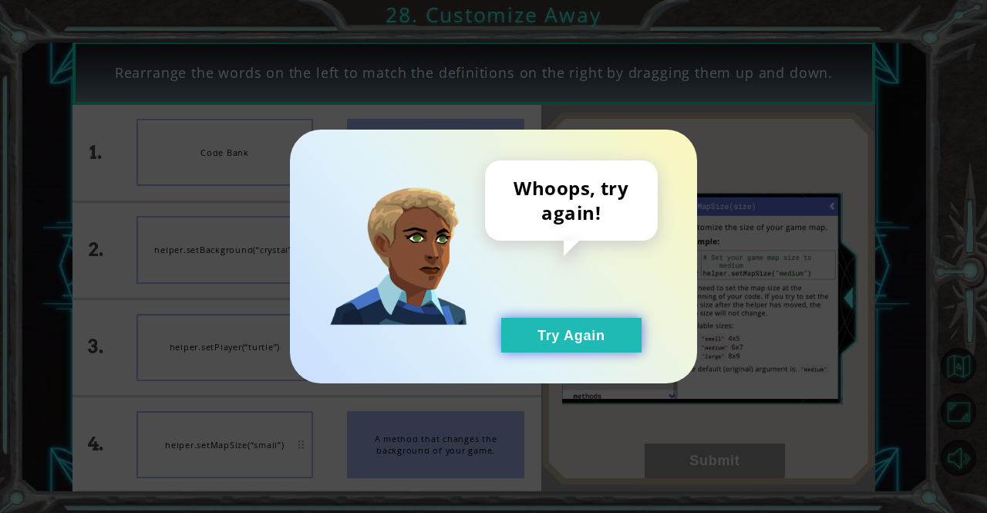
click at [562, 333] on button "Try Again" at bounding box center [571, 335] width 140 height 35
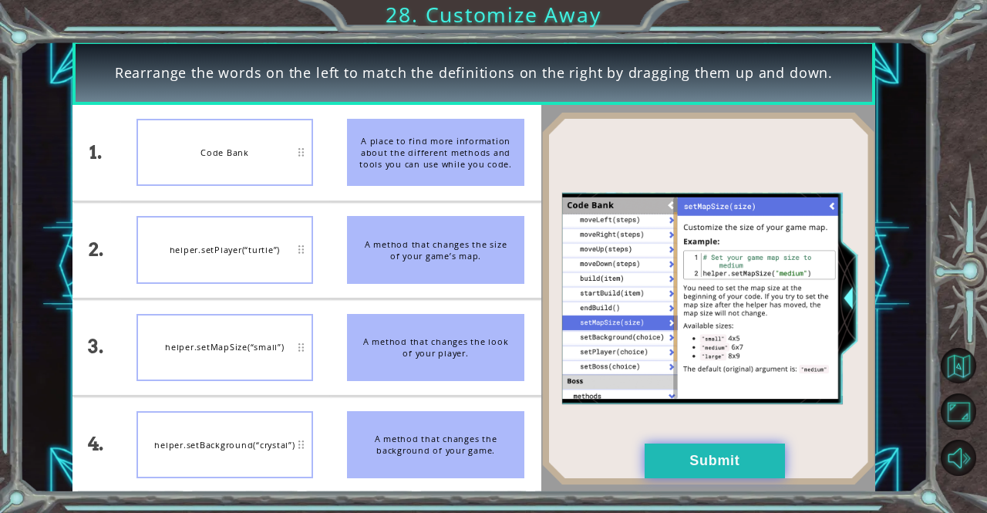
click at [696, 476] on button "Submit" at bounding box center [715, 461] width 140 height 35
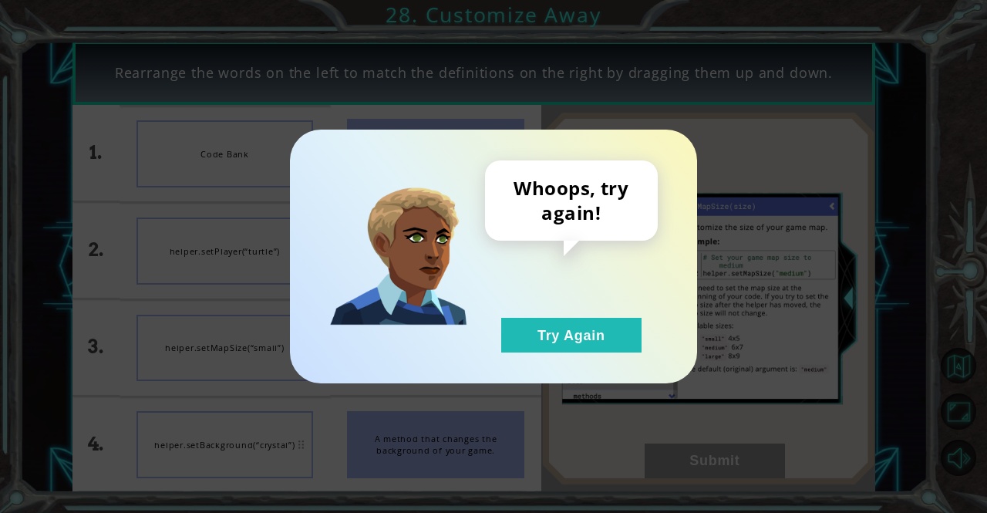
click at [560, 330] on button "Try Again" at bounding box center [571, 335] width 140 height 35
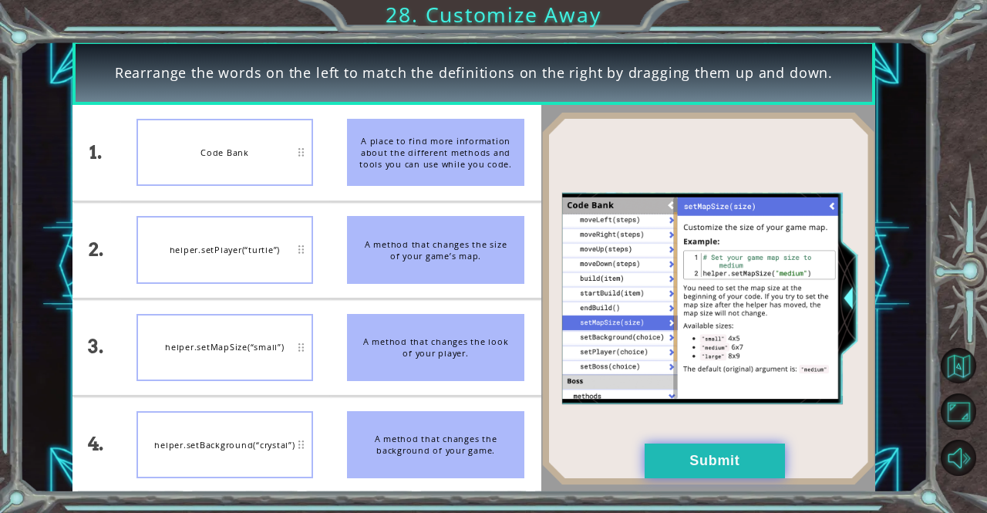
click at [744, 475] on button "Submit" at bounding box center [715, 461] width 140 height 35
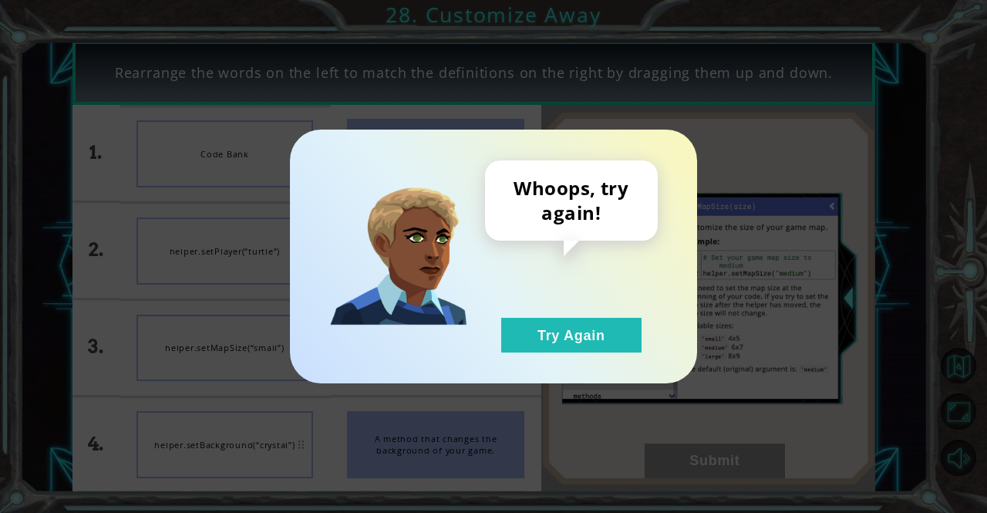
click at [595, 342] on button "Try Again" at bounding box center [571, 335] width 140 height 35
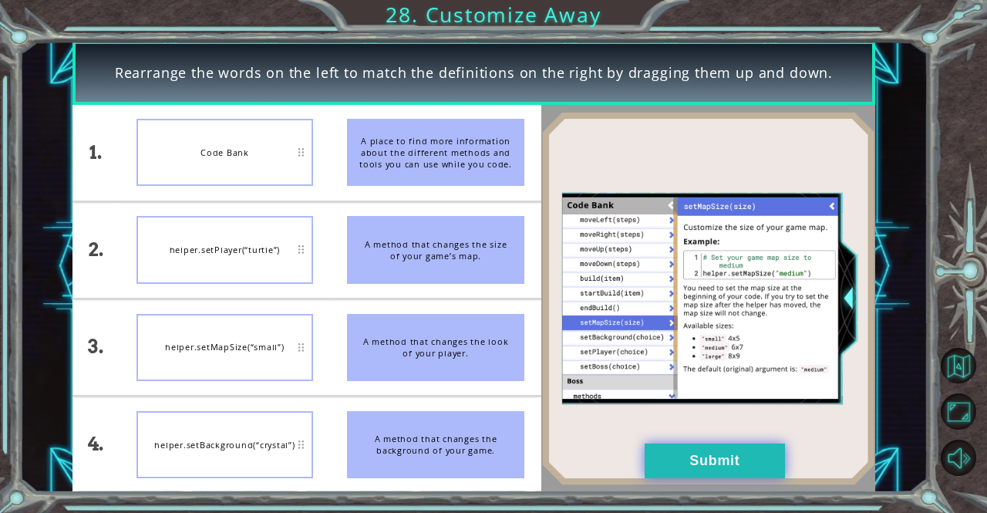
click at [739, 459] on button "Submit" at bounding box center [715, 461] width 140 height 35
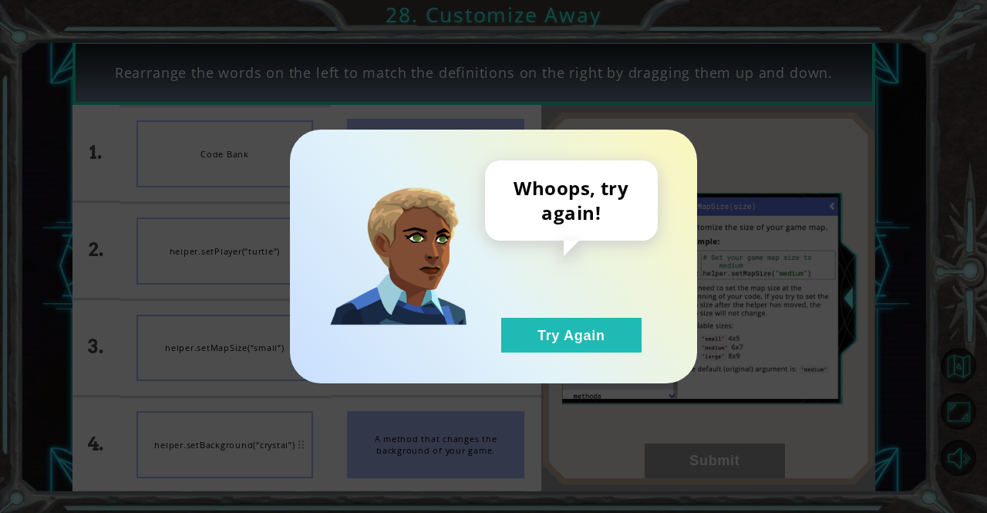
click at [600, 333] on button "Try Again" at bounding box center [571, 335] width 140 height 35
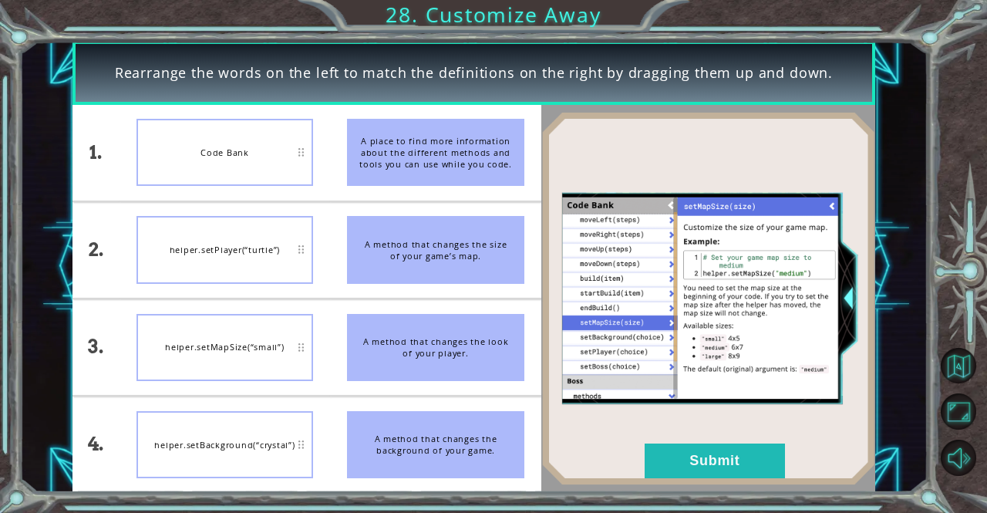
click at [722, 478] on button "Submit" at bounding box center [715, 461] width 140 height 35
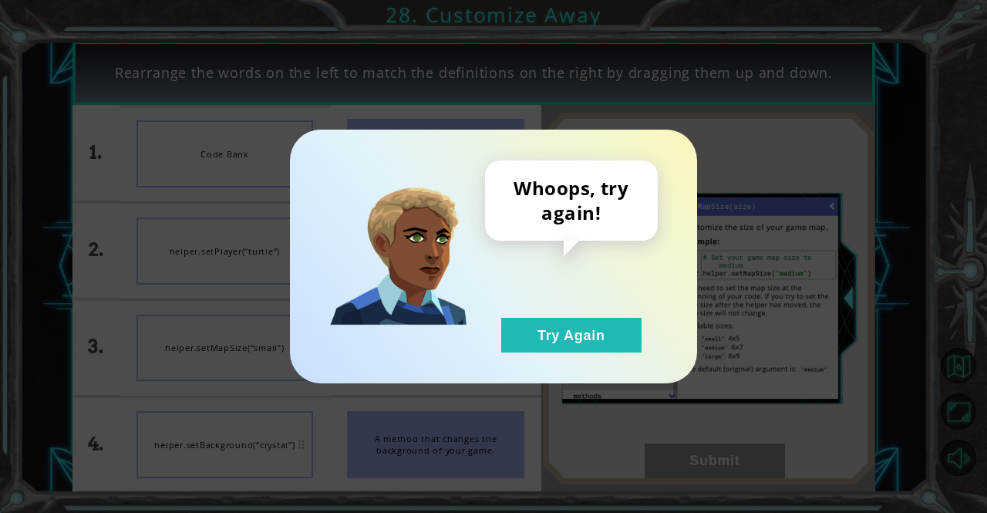
click at [592, 339] on button "Try Again" at bounding box center [571, 335] width 140 height 35
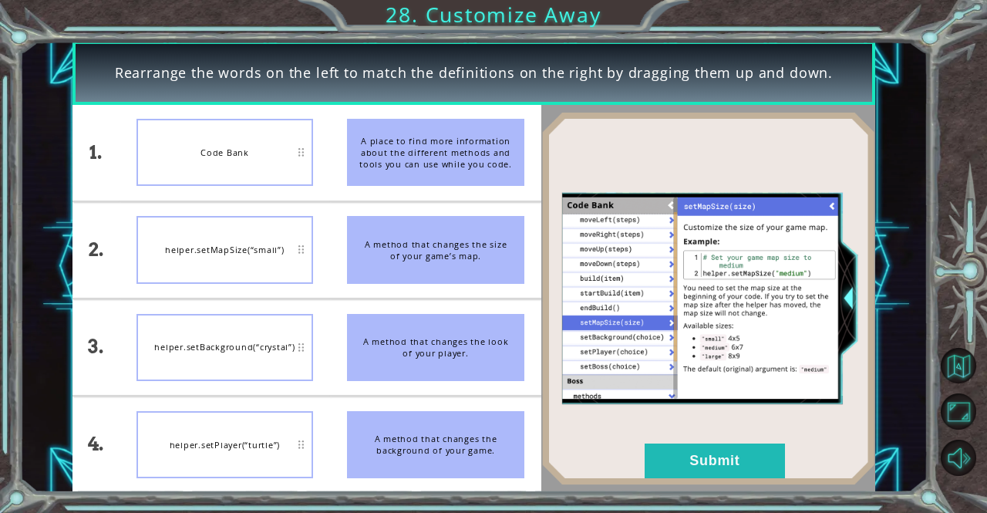
click at [737, 489] on div at bounding box center [708, 299] width 334 height 388
click at [745, 466] on button "Submit" at bounding box center [715, 461] width 140 height 35
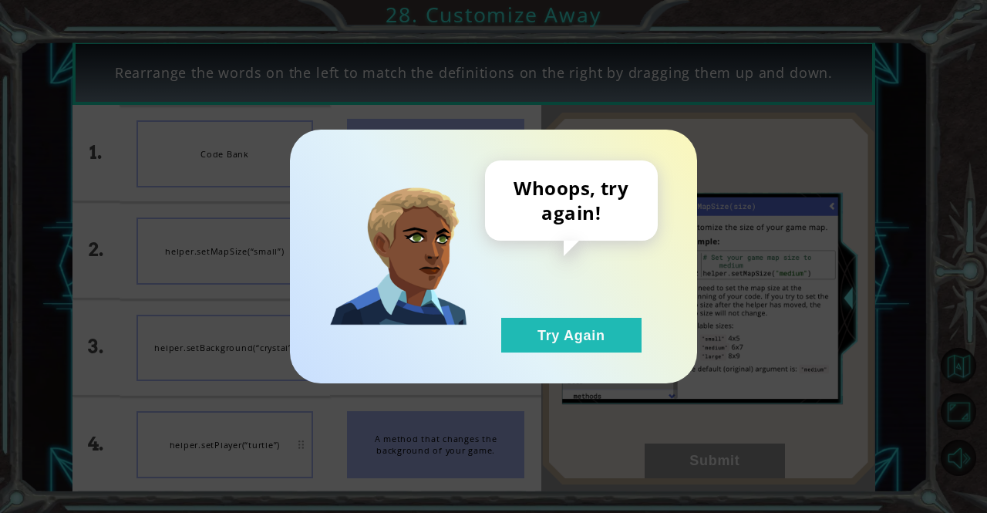
click at [582, 335] on button "Try Again" at bounding box center [571, 335] width 140 height 35
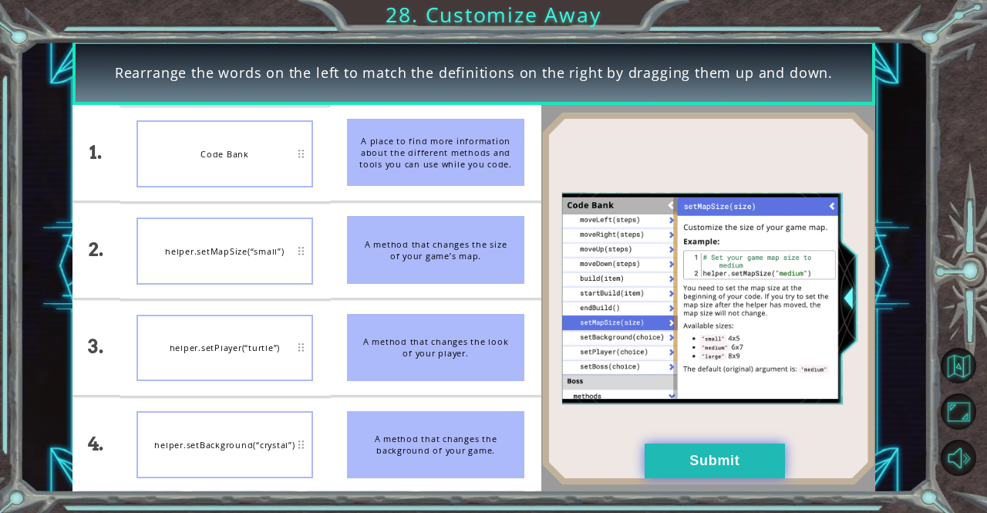
click at [660, 461] on button "Submit" at bounding box center [715, 461] width 140 height 35
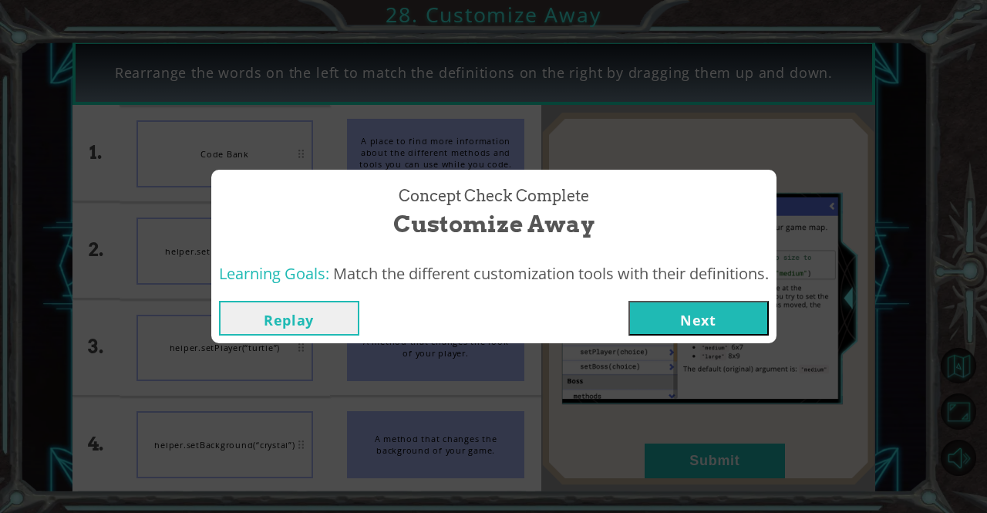
click at [661, 336] on div "Replay Next" at bounding box center [493, 318] width 565 height 50
click at [663, 331] on button "Next" at bounding box center [699, 318] width 140 height 35
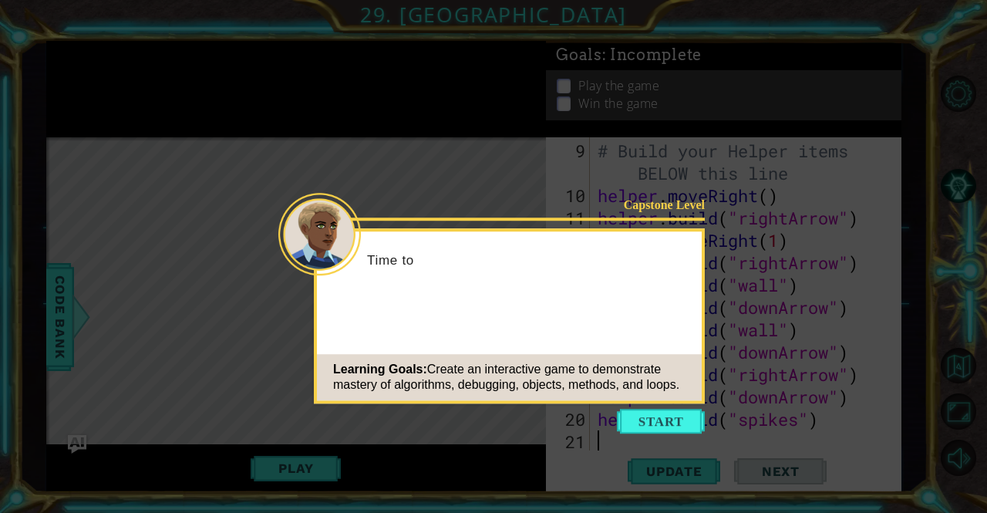
scroll to position [224, 0]
click at [685, 416] on button "Start" at bounding box center [661, 421] width 88 height 25
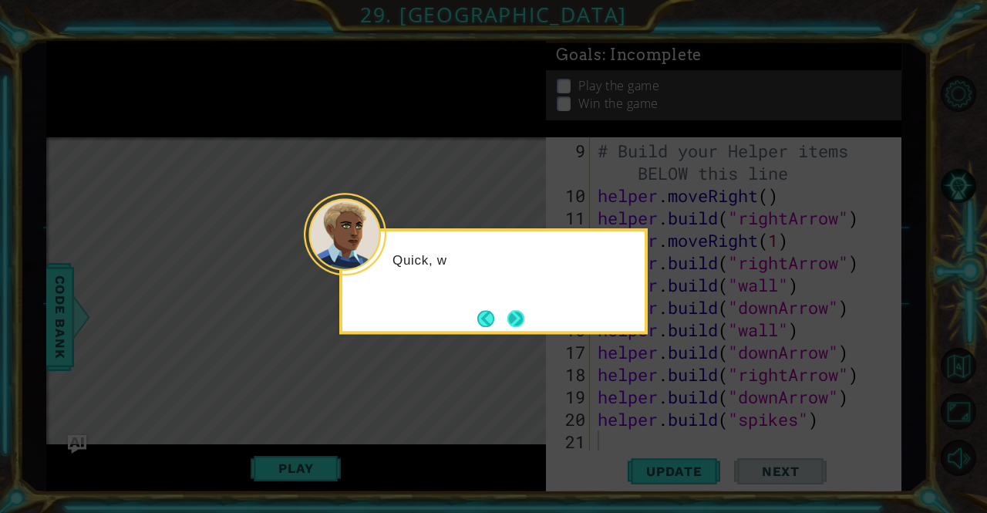
click at [524, 326] on button "Next" at bounding box center [516, 318] width 17 height 17
click at [523, 323] on button "Next" at bounding box center [516, 318] width 17 height 17
click at [522, 317] on icon at bounding box center [493, 256] width 987 height 513
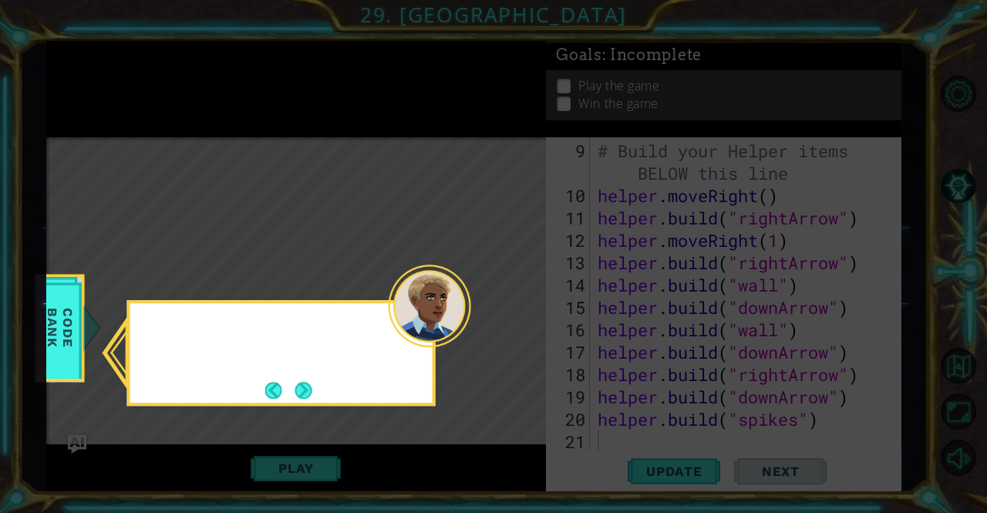
click at [522, 317] on icon at bounding box center [493, 256] width 987 height 513
drag, startPoint x: 522, startPoint y: 318, endPoint x: 367, endPoint y: 380, distance: 167.2
click at [475, 331] on icon at bounding box center [493, 256] width 987 height 513
drag, startPoint x: 282, startPoint y: 422, endPoint x: 282, endPoint y: 414, distance: 7.8
click at [280, 422] on icon at bounding box center [493, 256] width 987 height 513
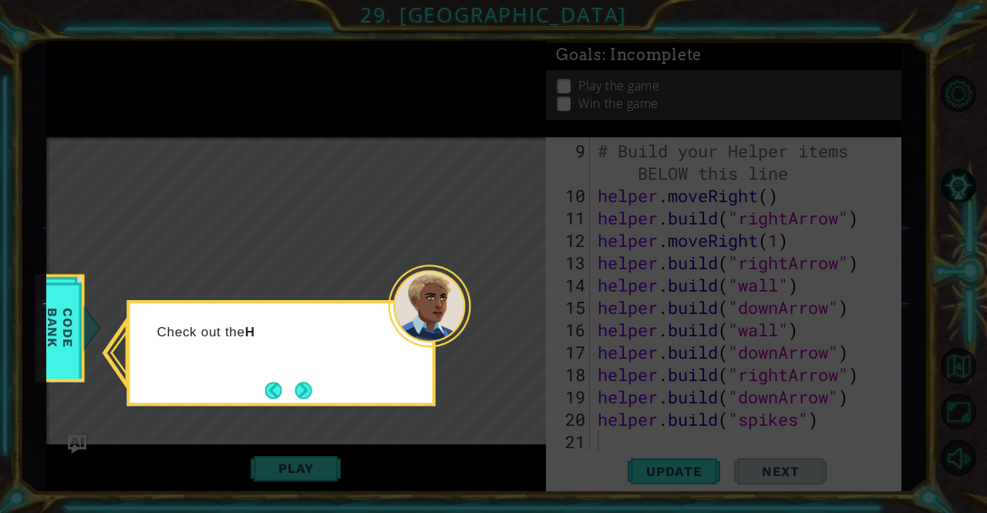
click at [302, 390] on button "Next" at bounding box center [303, 390] width 17 height 17
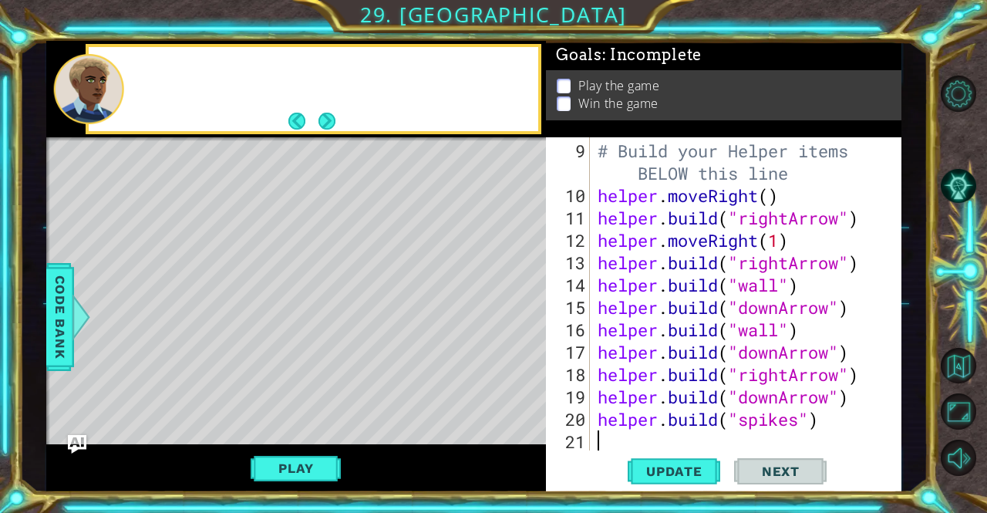
click at [302, 389] on div "Level Map" at bounding box center [402, 364] width 713 height 454
click at [299, 388] on div "Level Map" at bounding box center [402, 364] width 713 height 454
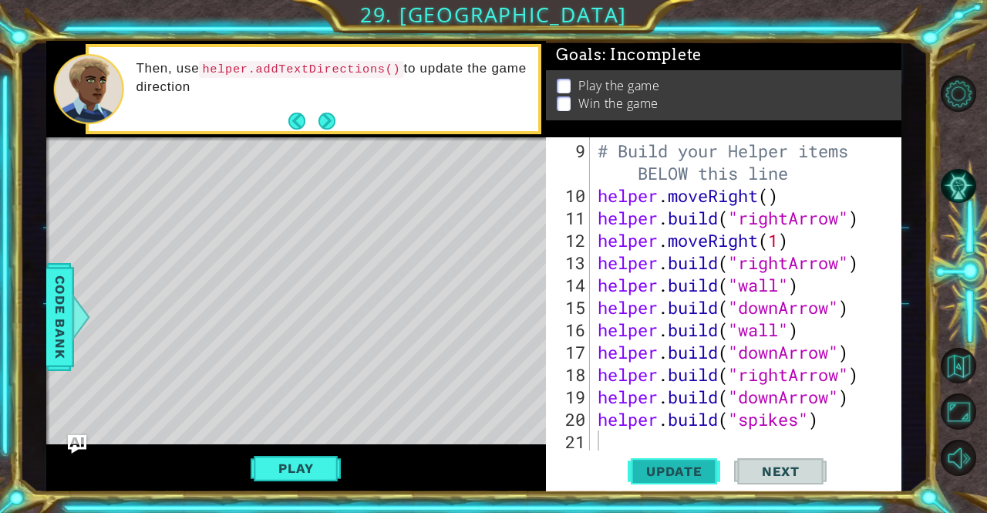
click at [659, 471] on span "Update" at bounding box center [674, 471] width 87 height 15
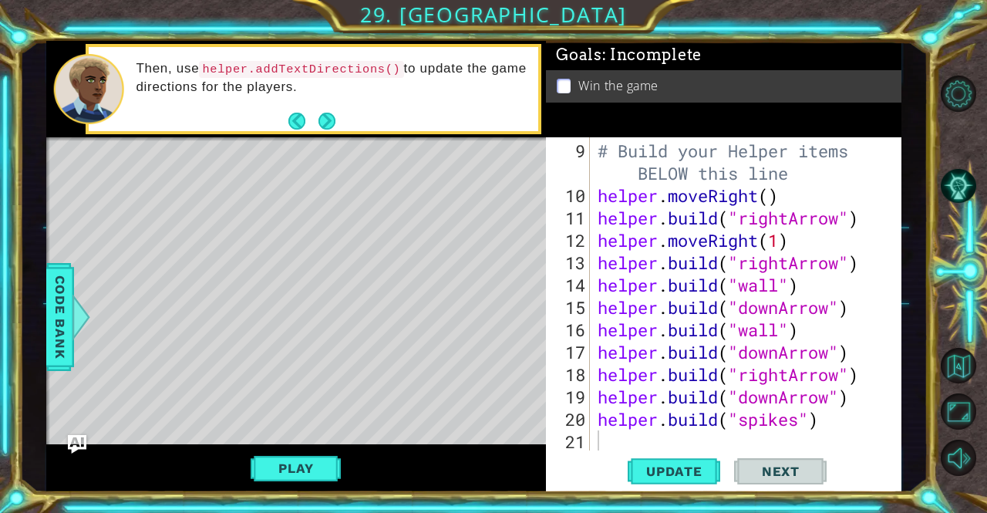
click at [301, 444] on div "Level Map" at bounding box center [402, 364] width 713 height 454
click at [299, 457] on button "Play" at bounding box center [296, 468] width 90 height 29
click at [788, 487] on button "Next" at bounding box center [780, 471] width 93 height 35
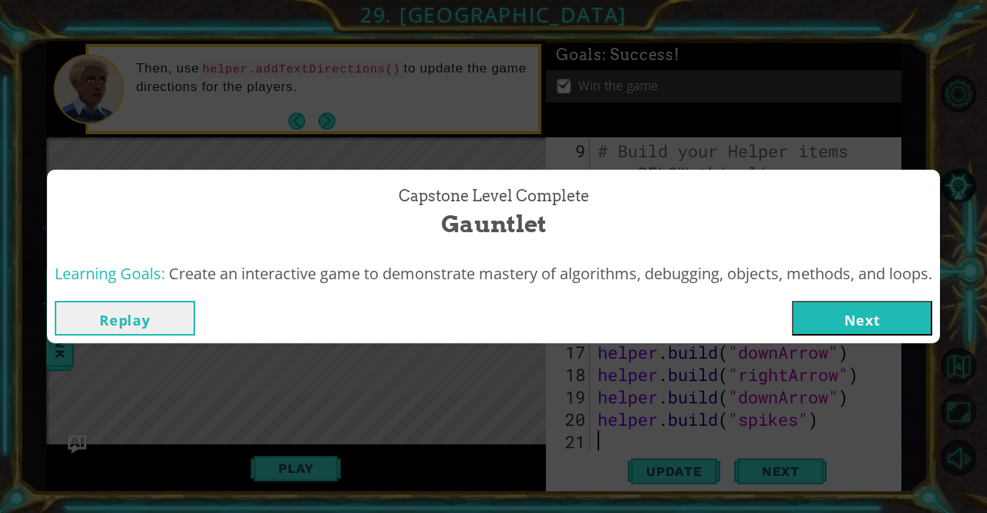
click at [902, 312] on button "Next" at bounding box center [862, 318] width 140 height 35
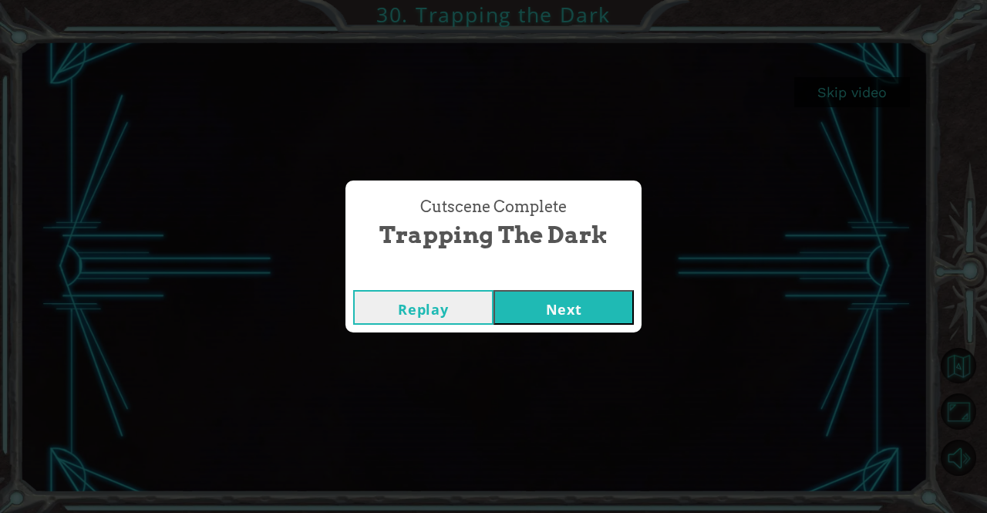
drag, startPoint x: 562, startPoint y: 282, endPoint x: 562, endPoint y: 297, distance: 14.7
click at [562, 284] on div "Replay Next" at bounding box center [494, 307] width 296 height 50
click at [560, 299] on button "Next" at bounding box center [564, 307] width 140 height 35
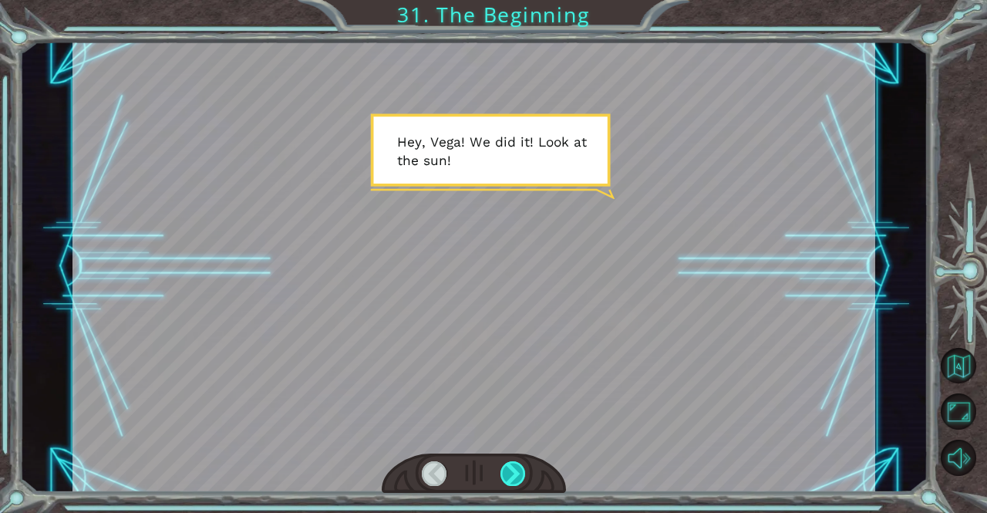
click at [511, 464] on div at bounding box center [513, 473] width 25 height 25
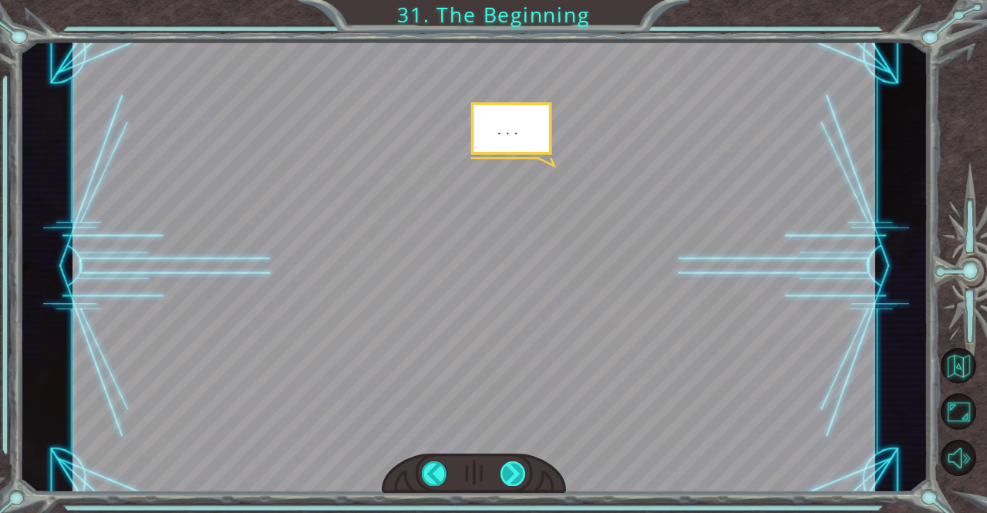
click at [521, 464] on div at bounding box center [513, 473] width 25 height 25
click at [515, 461] on div at bounding box center [513, 473] width 25 height 25
drag, startPoint x: 508, startPoint y: 460, endPoint x: 517, endPoint y: 457, distance: 9.8
click at [517, 457] on div at bounding box center [474, 474] width 185 height 41
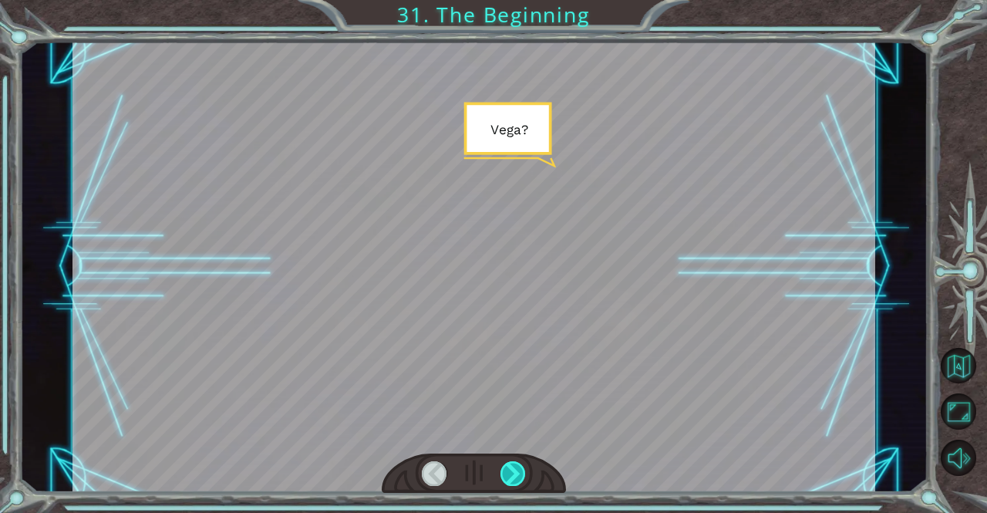
click at [518, 471] on div at bounding box center [474, 474] width 185 height 41
click at [518, 471] on div at bounding box center [513, 473] width 25 height 25
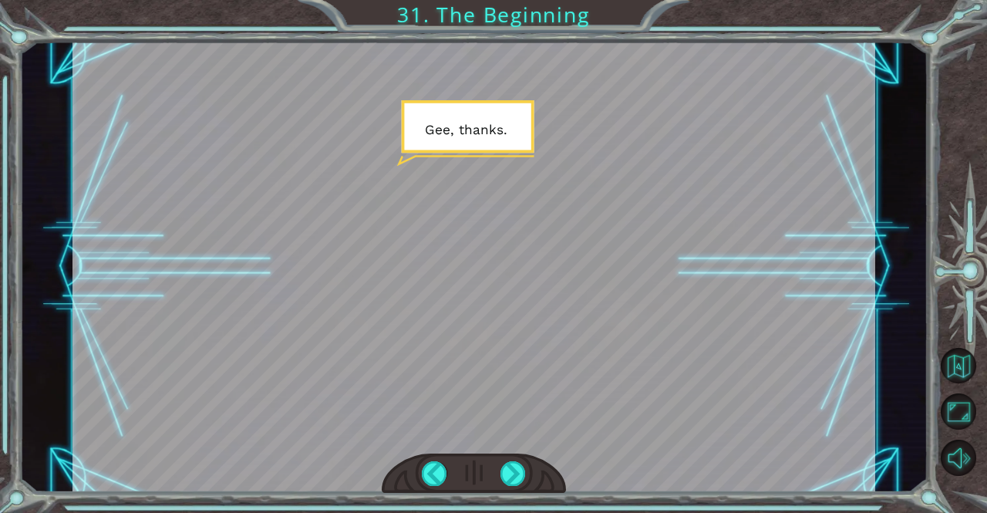
click at [538, 471] on div at bounding box center [474, 474] width 185 height 41
click at [501, 464] on div at bounding box center [513, 473] width 25 height 25
click at [501, 467] on div at bounding box center [513, 473] width 25 height 25
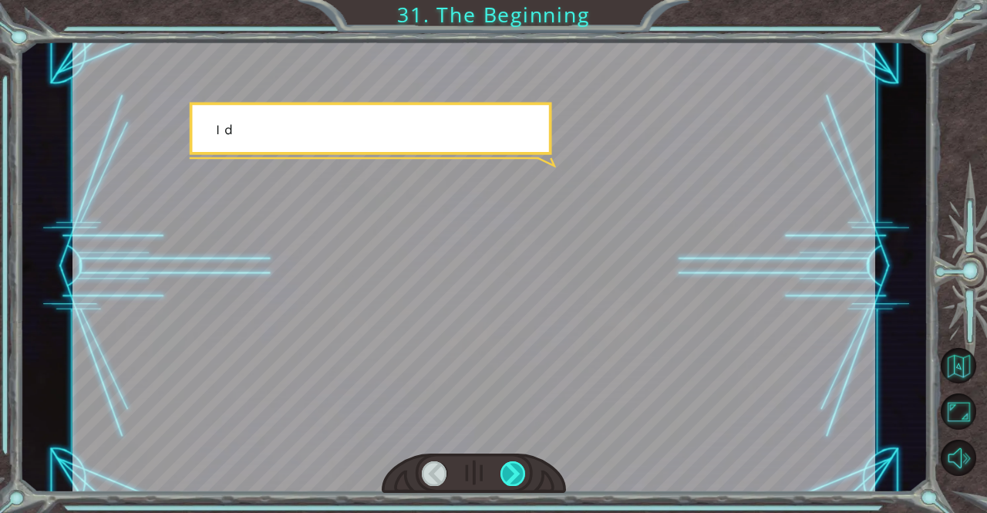
click at [501, 471] on div at bounding box center [513, 473] width 25 height 25
click at [501, 474] on div at bounding box center [513, 473] width 25 height 25
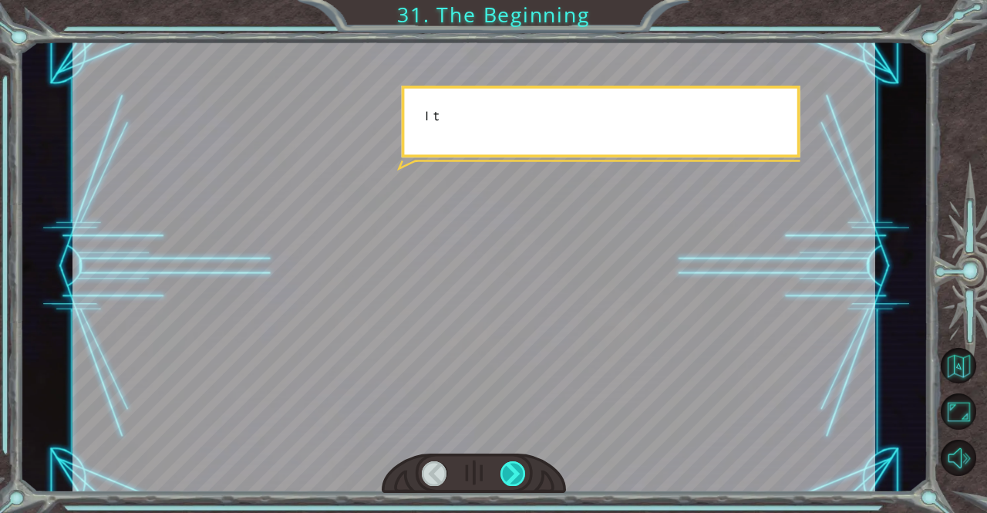
click at [501, 473] on div at bounding box center [513, 473] width 25 height 25
click at [506, 471] on div at bounding box center [513, 473] width 25 height 25
click at [507, 471] on div at bounding box center [513, 473] width 25 height 25
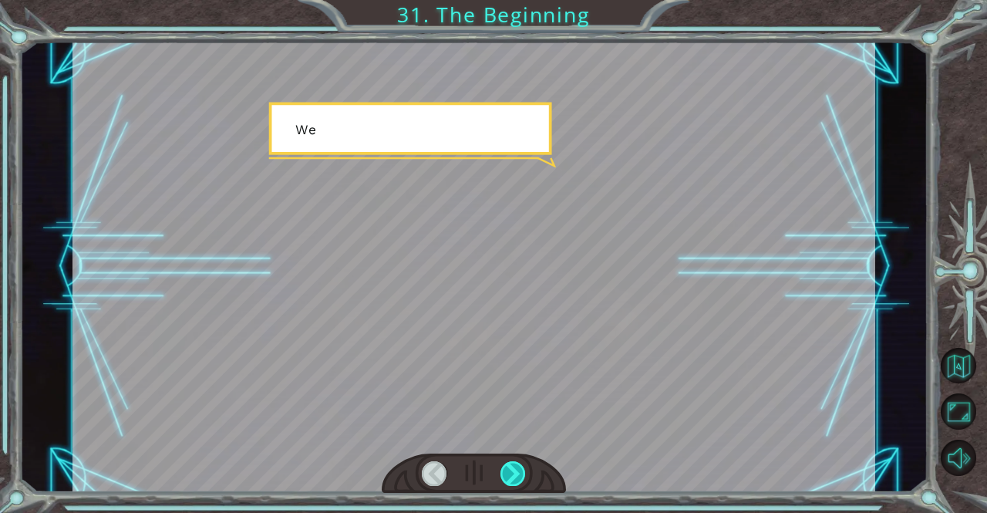
click at [507, 469] on div at bounding box center [513, 473] width 25 height 25
click at [504, 468] on div at bounding box center [513, 473] width 25 height 25
click at [503, 467] on div at bounding box center [513, 473] width 25 height 25
click at [504, 467] on div at bounding box center [513, 473] width 25 height 25
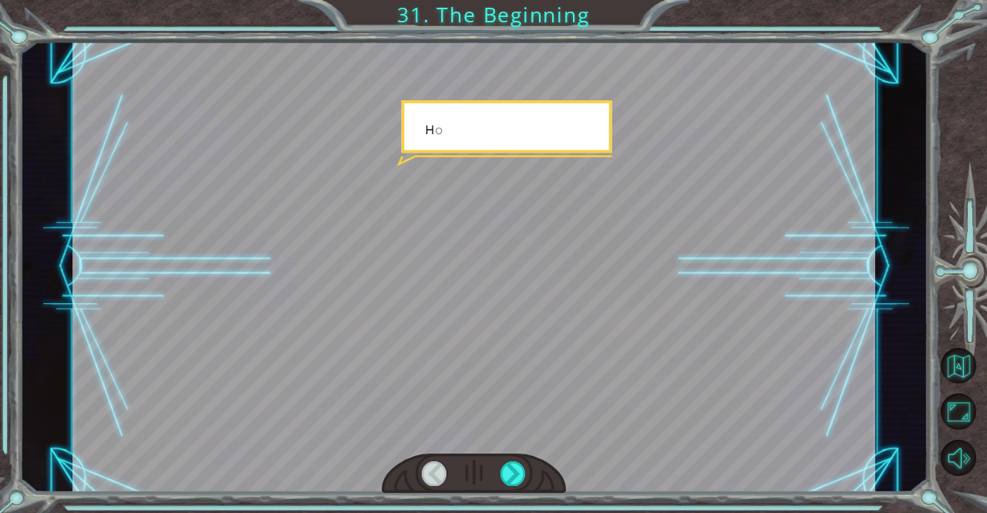
click at [597, 484] on div at bounding box center [474, 267] width 803 height 452
click at [481, 494] on div "Temporary Text H e y , V e g a ! W e d i d i t ! L o o k a t t h e s u n ! . . …" at bounding box center [493, 256] width 987 height 513
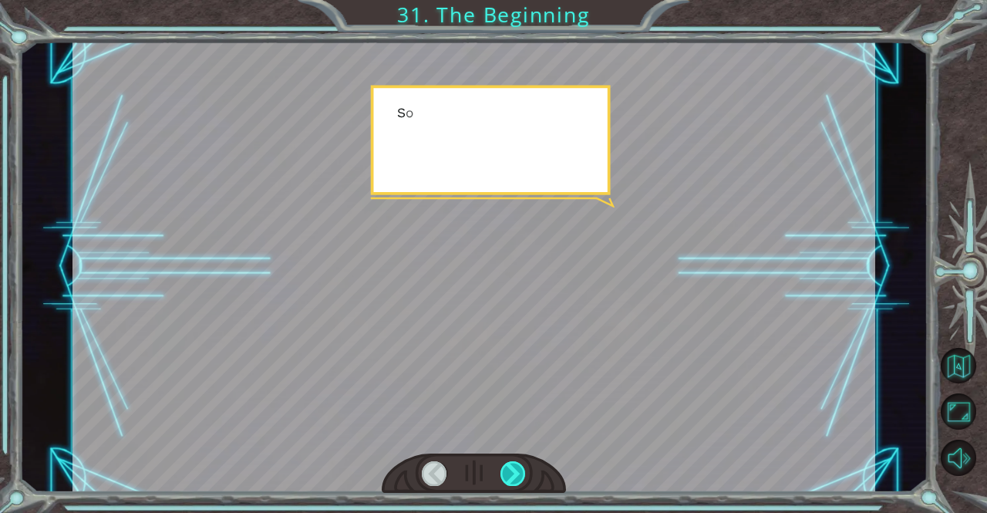
click at [496, 484] on div at bounding box center [474, 474] width 185 height 41
click at [511, 471] on div at bounding box center [513, 473] width 25 height 25
click at [511, 470] on div at bounding box center [513, 473] width 25 height 25
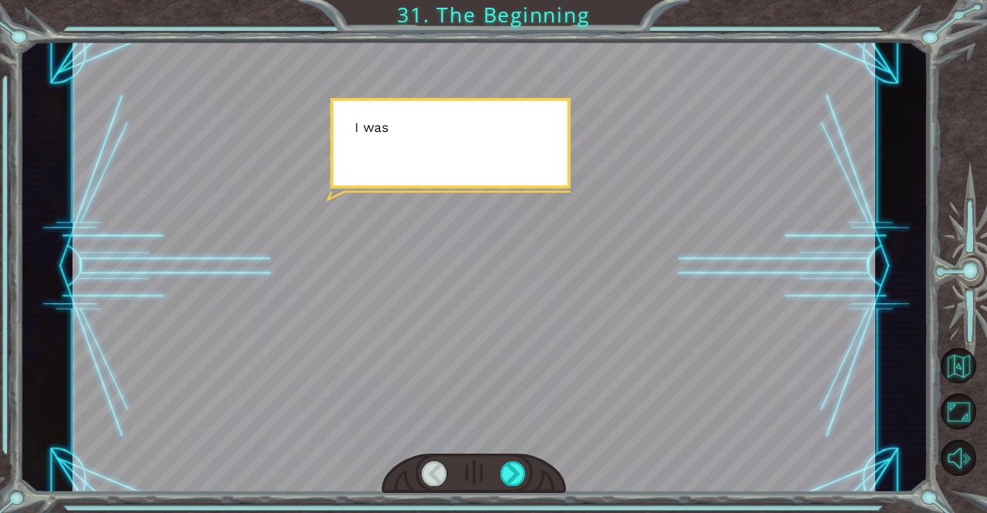
drag, startPoint x: 511, startPoint y: 470, endPoint x: 498, endPoint y: 474, distance: 14.6
click at [511, 469] on div at bounding box center [513, 473] width 25 height 25
click at [498, 474] on div at bounding box center [474, 474] width 185 height 41
click at [497, 474] on div at bounding box center [474, 474] width 185 height 41
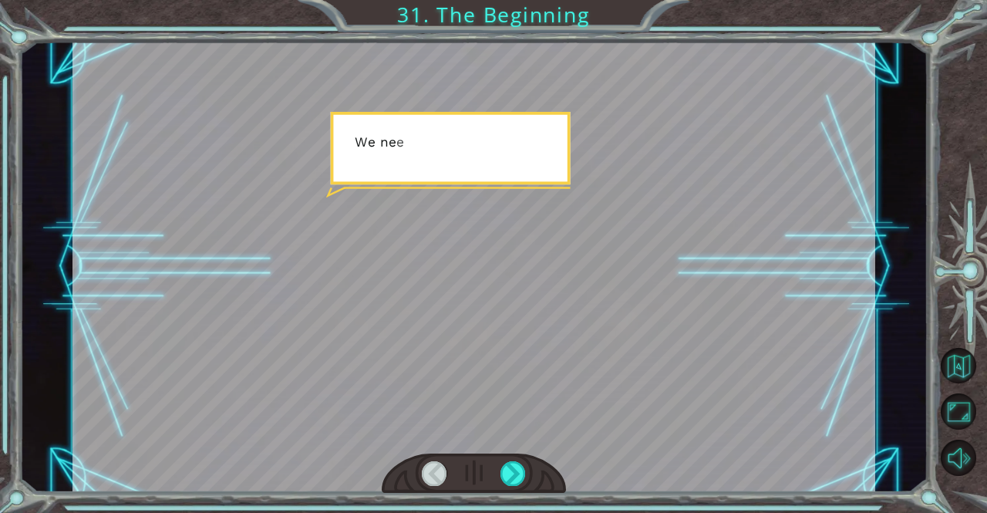
click at [497, 474] on div at bounding box center [474, 474] width 185 height 41
click at [499, 477] on div at bounding box center [474, 474] width 185 height 41
click at [515, 477] on div at bounding box center [513, 473] width 25 height 25
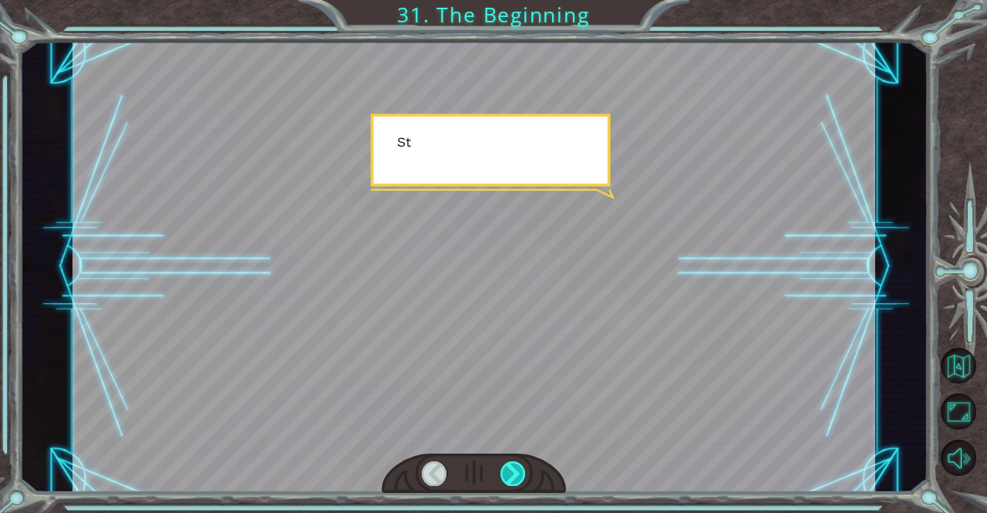
click at [515, 477] on div at bounding box center [513, 473] width 25 height 25
click at [517, 476] on div at bounding box center [513, 473] width 25 height 25
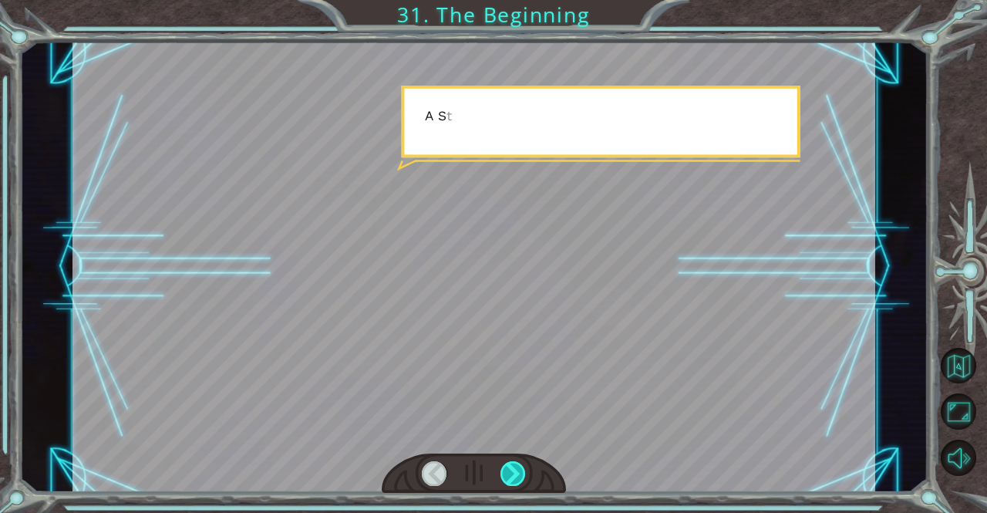
click at [516, 475] on div at bounding box center [513, 473] width 25 height 25
click at [514, 474] on div at bounding box center [513, 473] width 25 height 25
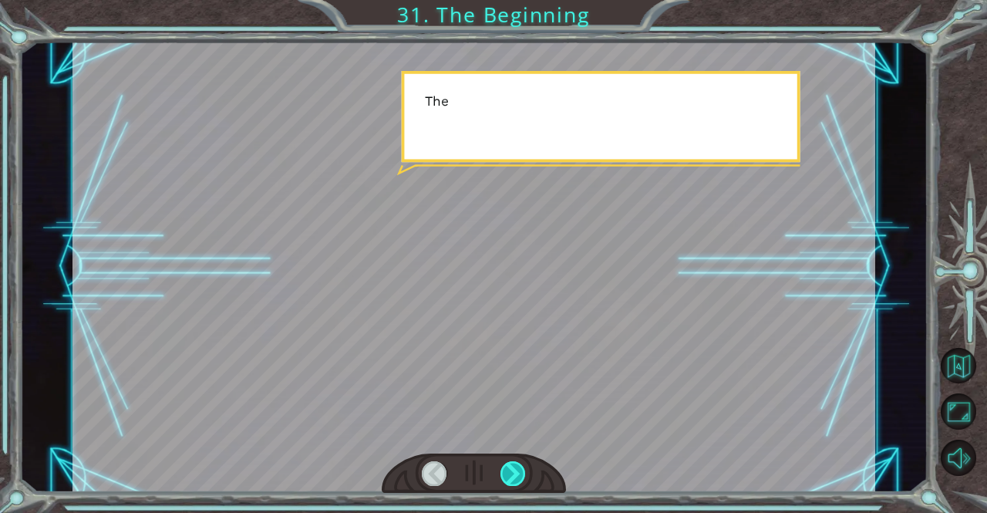
click at [514, 474] on div at bounding box center [513, 473] width 25 height 25
click at [513, 475] on div at bounding box center [513, 473] width 25 height 25
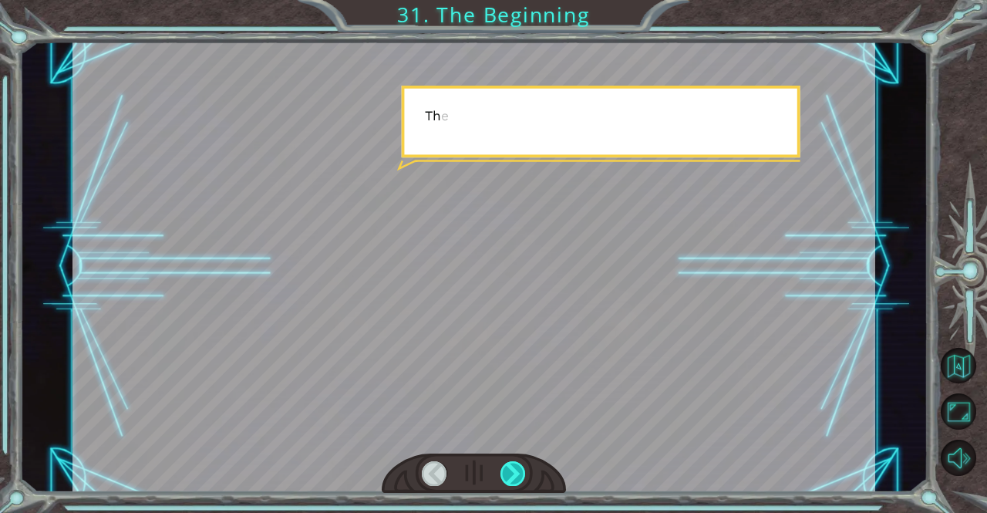
click at [514, 475] on div at bounding box center [513, 473] width 25 height 25
click at [513, 475] on div at bounding box center [513, 473] width 25 height 25
click at [504, 471] on div at bounding box center [513, 473] width 25 height 25
click at [501, 471] on div at bounding box center [513, 473] width 25 height 25
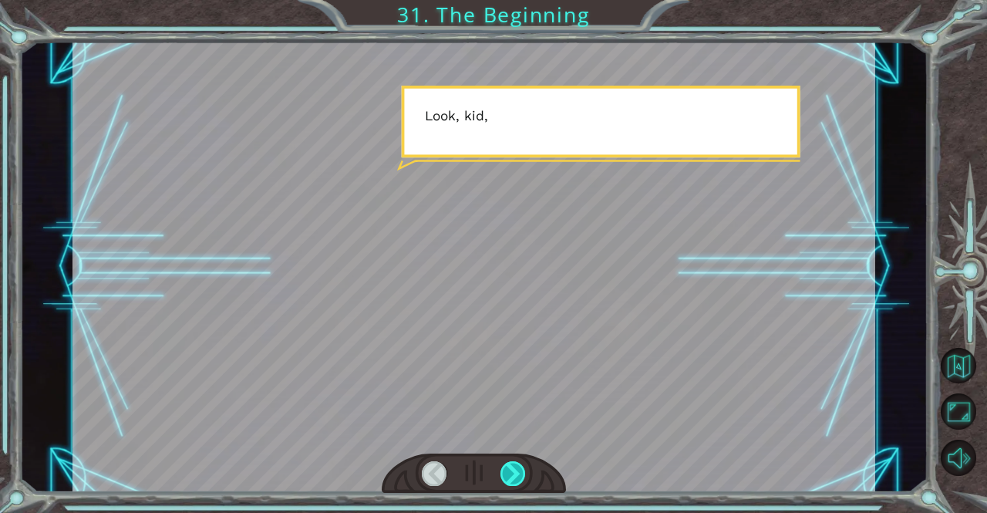
click at [501, 471] on div at bounding box center [513, 473] width 25 height 25
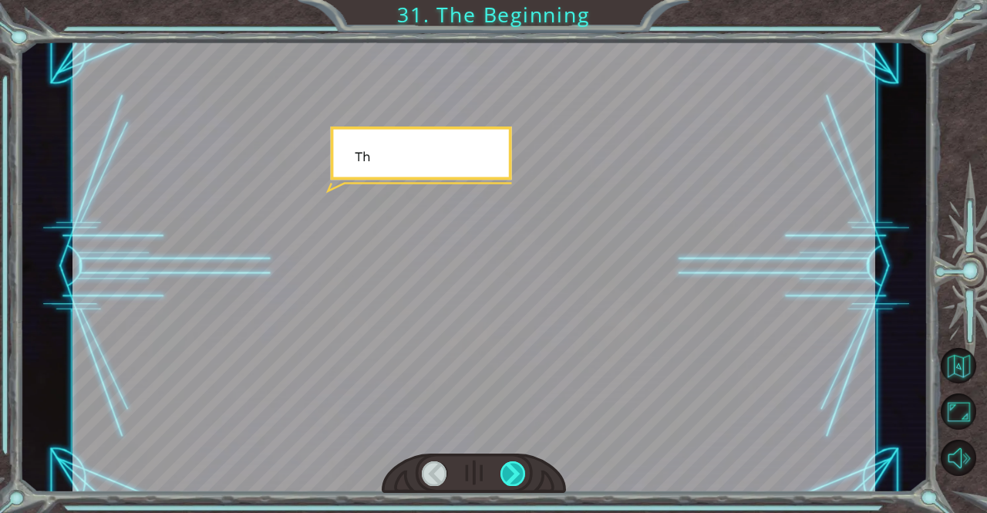
click at [501, 471] on div at bounding box center [513, 473] width 25 height 25
click at [501, 473] on div at bounding box center [513, 473] width 25 height 25
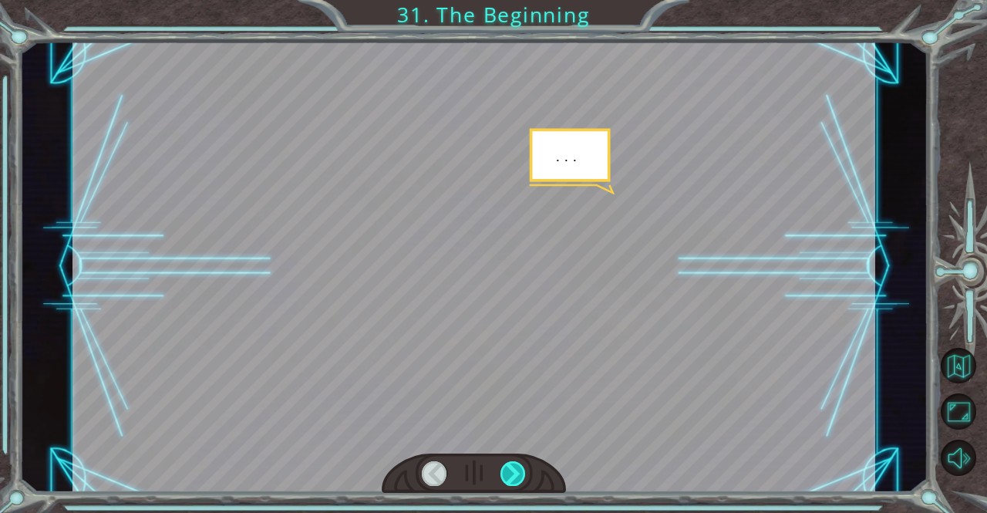
click at [501, 473] on div at bounding box center [513, 473] width 25 height 25
click at [501, 472] on div at bounding box center [513, 473] width 25 height 25
click at [499, 471] on div at bounding box center [474, 474] width 185 height 41
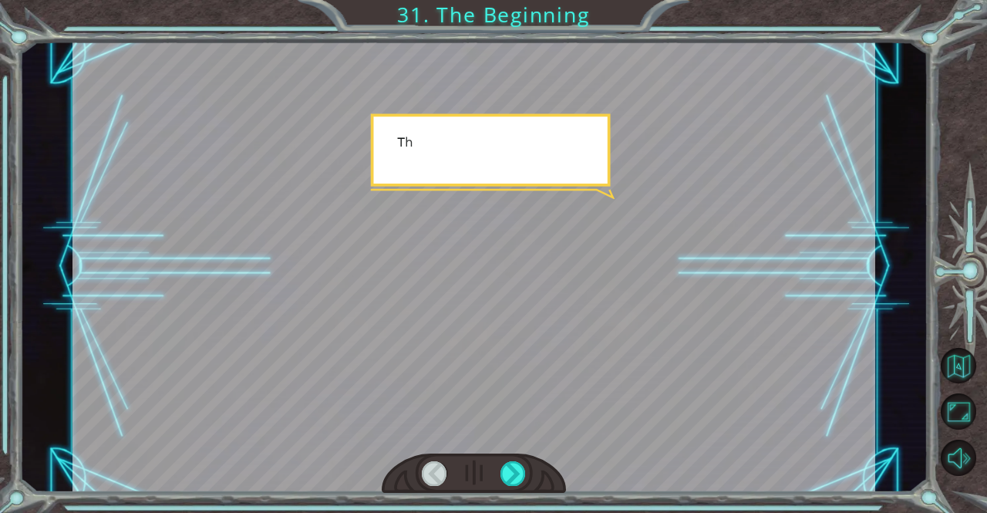
click at [499, 469] on div at bounding box center [474, 474] width 185 height 41
click at [499, 468] on div at bounding box center [474, 474] width 185 height 41
drag, startPoint x: 505, startPoint y: 468, endPoint x: 517, endPoint y: 473, distance: 12.5
click at [506, 468] on div at bounding box center [513, 473] width 25 height 25
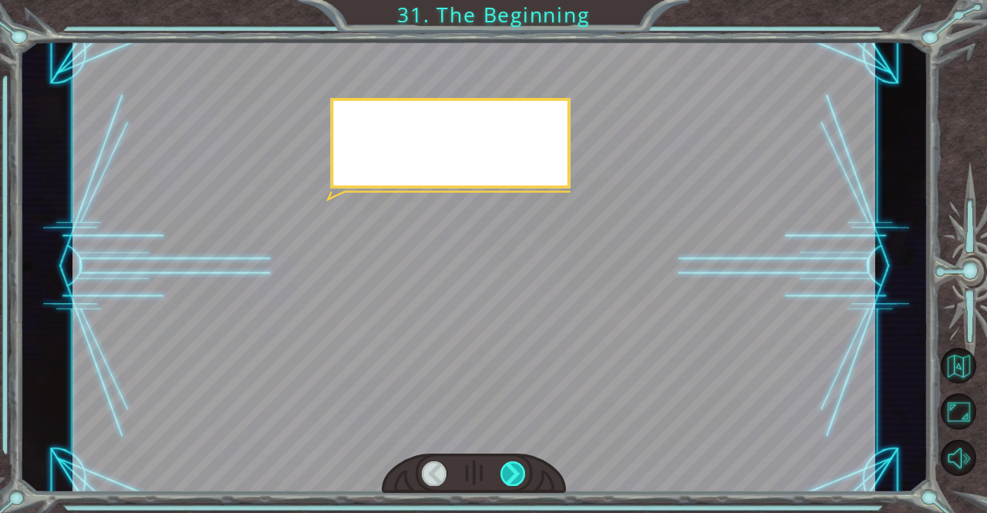
click at [518, 473] on div at bounding box center [513, 473] width 25 height 25
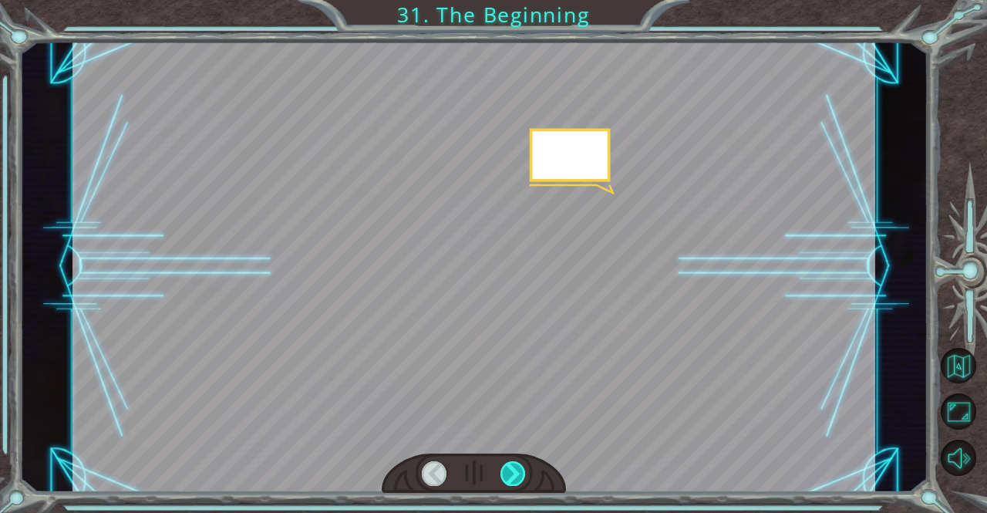
click at [518, 474] on div at bounding box center [513, 473] width 25 height 25
click at [518, 475] on div at bounding box center [513, 473] width 25 height 25
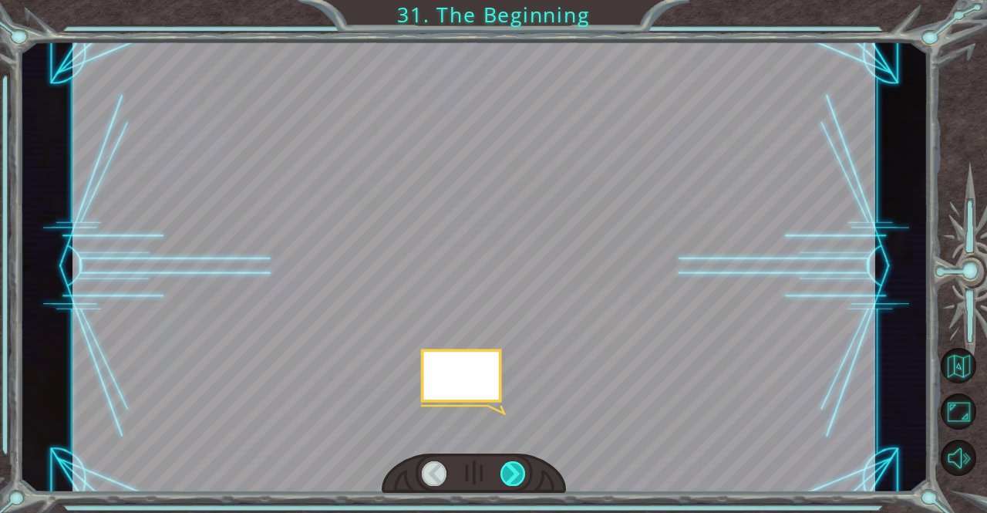
click at [518, 474] on div at bounding box center [513, 473] width 25 height 25
click at [518, 475] on div at bounding box center [513, 473] width 25 height 25
click at [518, 476] on div at bounding box center [513, 473] width 25 height 25
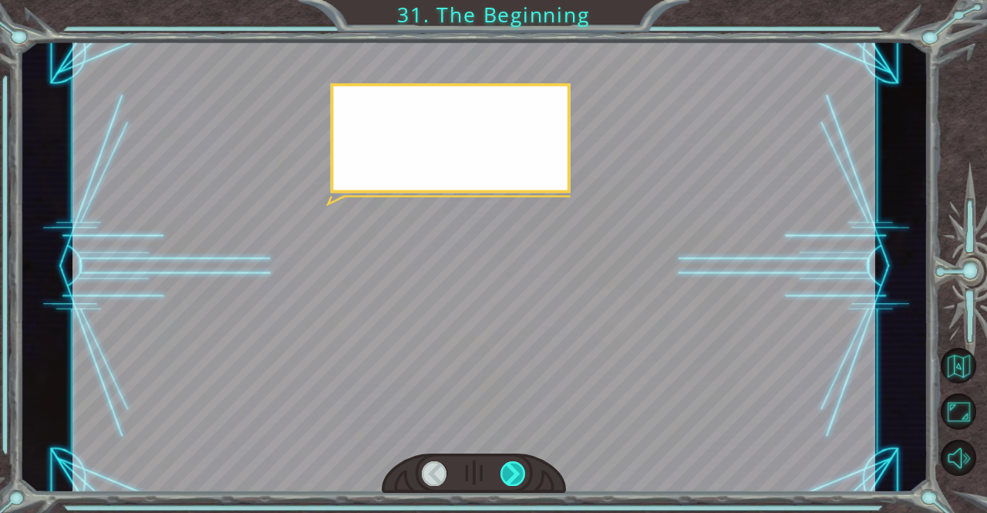
click at [518, 476] on div at bounding box center [513, 473] width 25 height 25
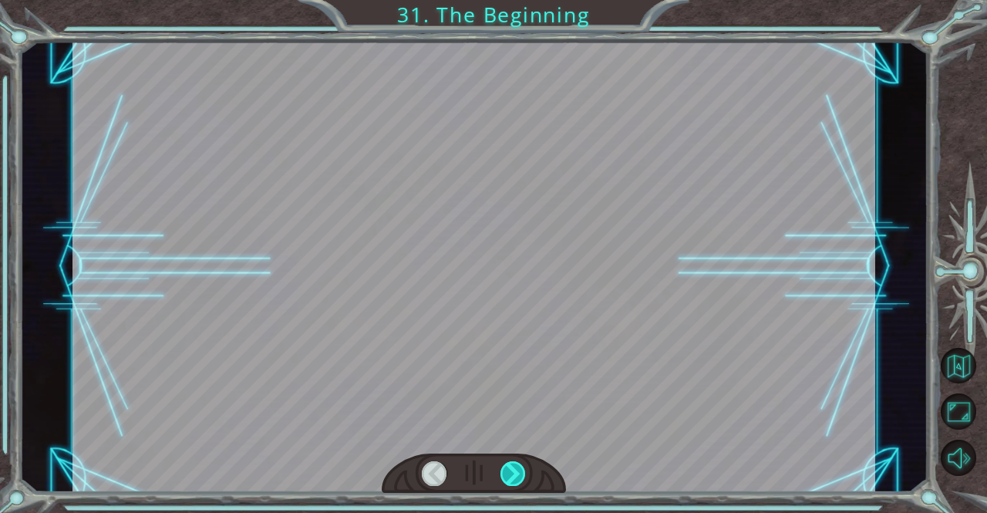
click at [517, 476] on div at bounding box center [513, 473] width 25 height 25
click at [518, 474] on div at bounding box center [513, 473] width 25 height 25
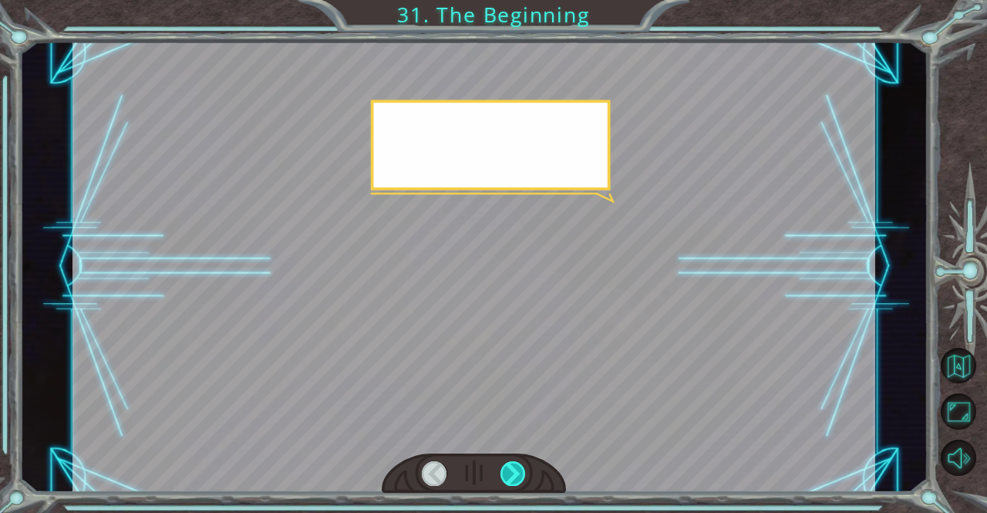
click at [518, 474] on div at bounding box center [513, 473] width 25 height 25
click at [519, 473] on div at bounding box center [513, 473] width 25 height 25
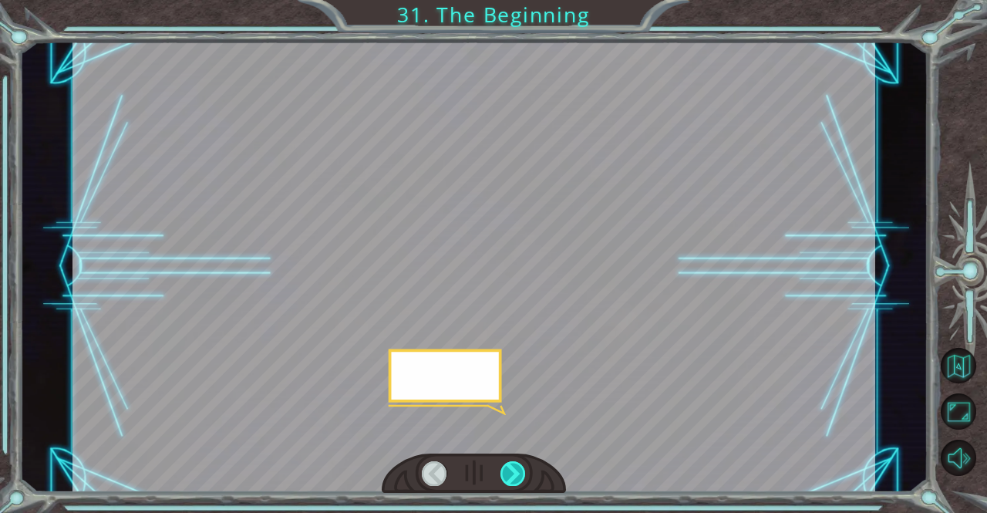
click at [517, 483] on div at bounding box center [513, 473] width 25 height 25
click at [517, 484] on div at bounding box center [513, 473] width 25 height 25
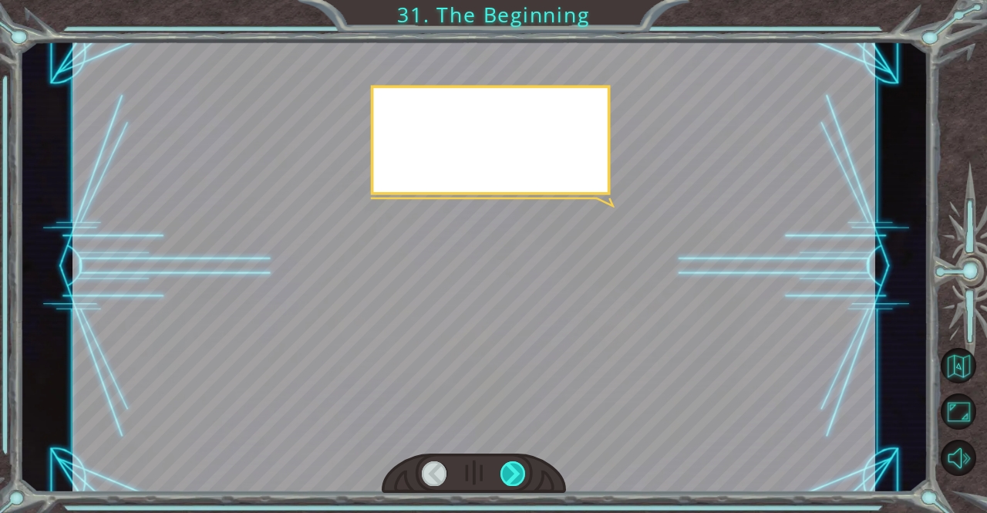
click at [517, 484] on div at bounding box center [513, 473] width 25 height 25
click at [515, 484] on div at bounding box center [513, 473] width 25 height 25
click at [514, 484] on div at bounding box center [513, 473] width 25 height 25
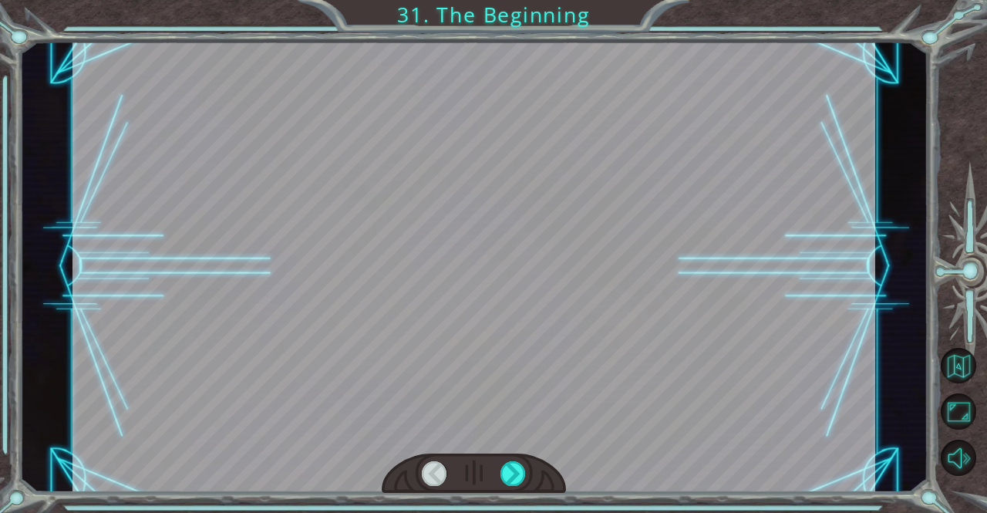
click at [506, 488] on div at bounding box center [474, 474] width 185 height 41
click at [506, 490] on div at bounding box center [474, 474] width 185 height 41
click at [514, 481] on div at bounding box center [513, 473] width 25 height 25
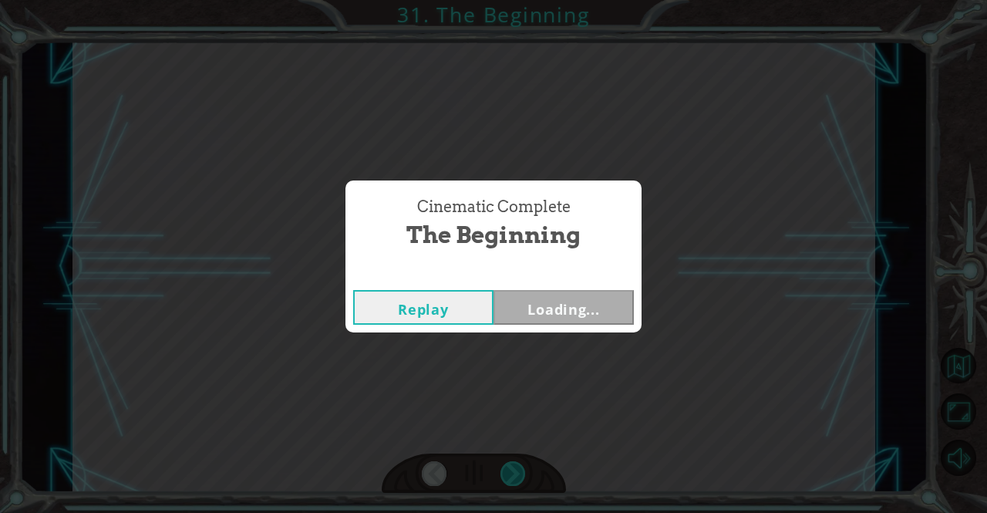
click at [514, 0] on div "Temporary Text H e y , V e g a ! W e d i d i t ! L o o k a t t h e s u n ! . . …" at bounding box center [493, 0] width 987 height 0
click at [514, 479] on div "Cinematic Complete The Beginning Replay Loading..." at bounding box center [493, 256] width 987 height 513
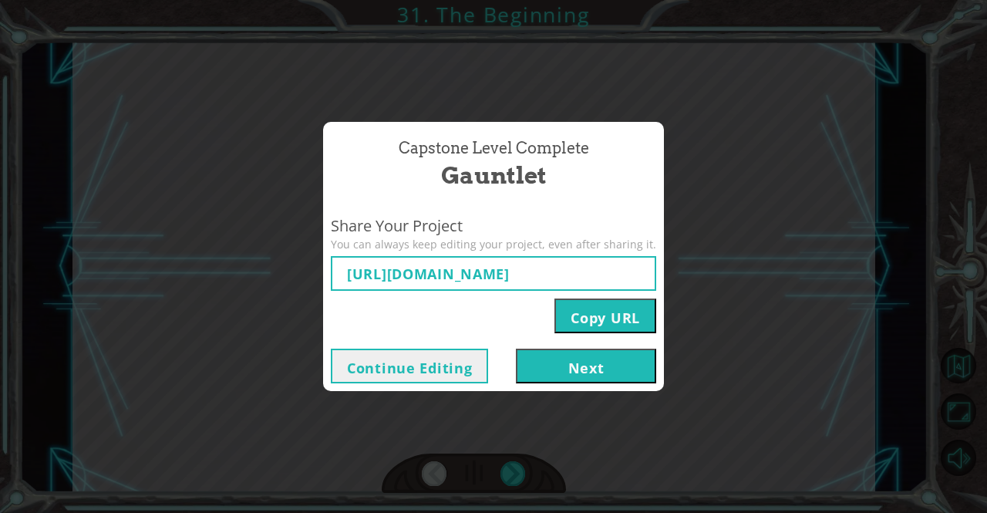
click at [563, 349] on button "Next" at bounding box center [586, 366] width 140 height 35
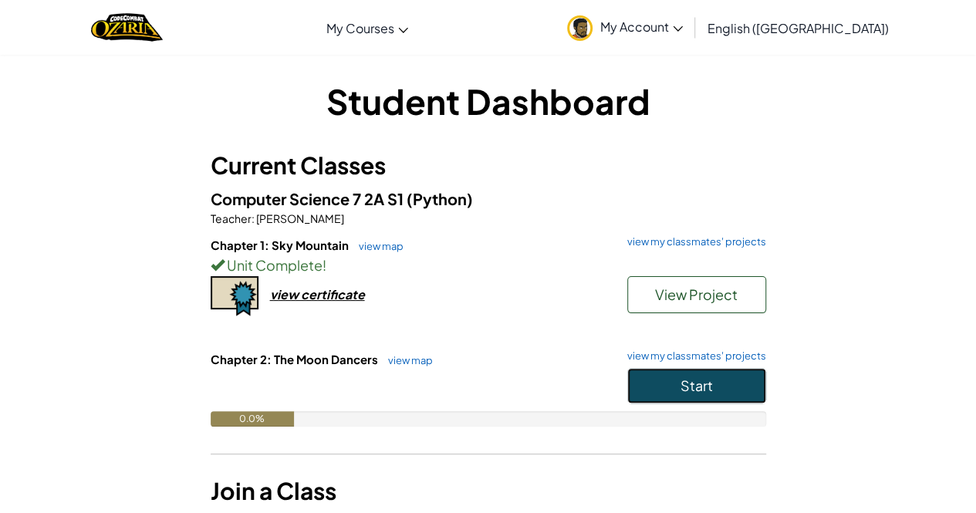
click at [673, 382] on button "Start" at bounding box center [696, 385] width 139 height 35
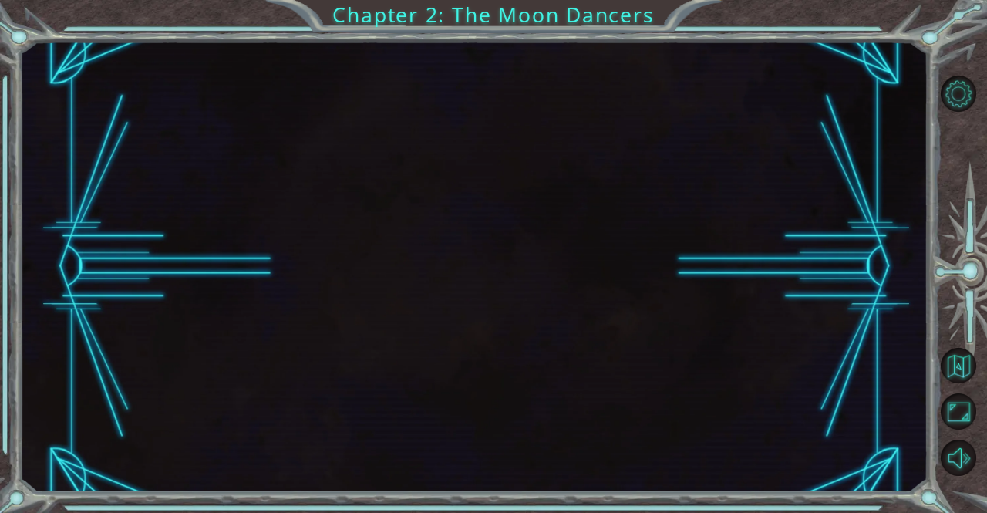
click at [595, 354] on div at bounding box center [474, 266] width 909 height 451
click at [595, 353] on div at bounding box center [474, 266] width 909 height 451
click at [592, 351] on div at bounding box center [474, 266] width 909 height 451
click at [565, 339] on div at bounding box center [474, 266] width 909 height 451
click at [560, 334] on div at bounding box center [474, 266] width 909 height 451
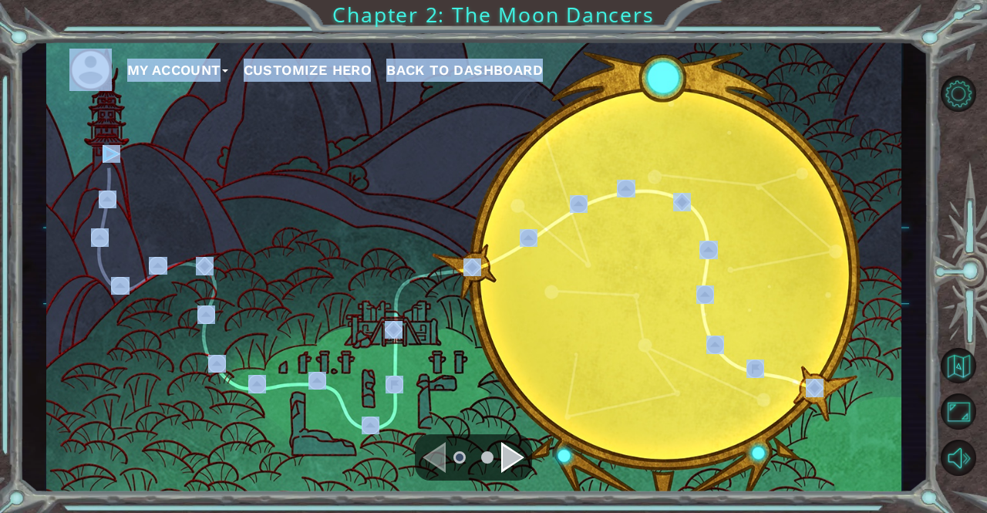
click at [423, 274] on div "My Account Customize Hero Back to Dashboard" at bounding box center [474, 266] width 856 height 451
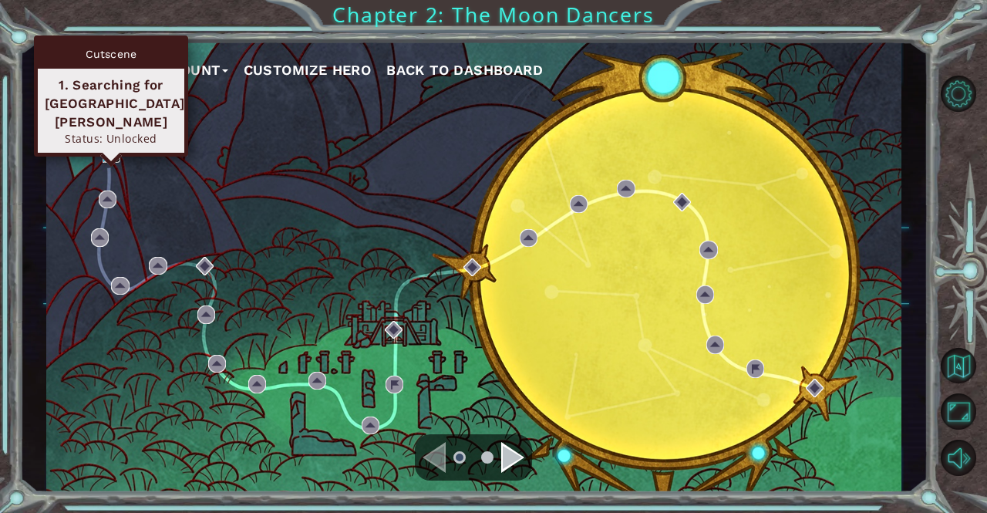
click at [107, 151] on img at bounding box center [112, 154] width 18 height 18
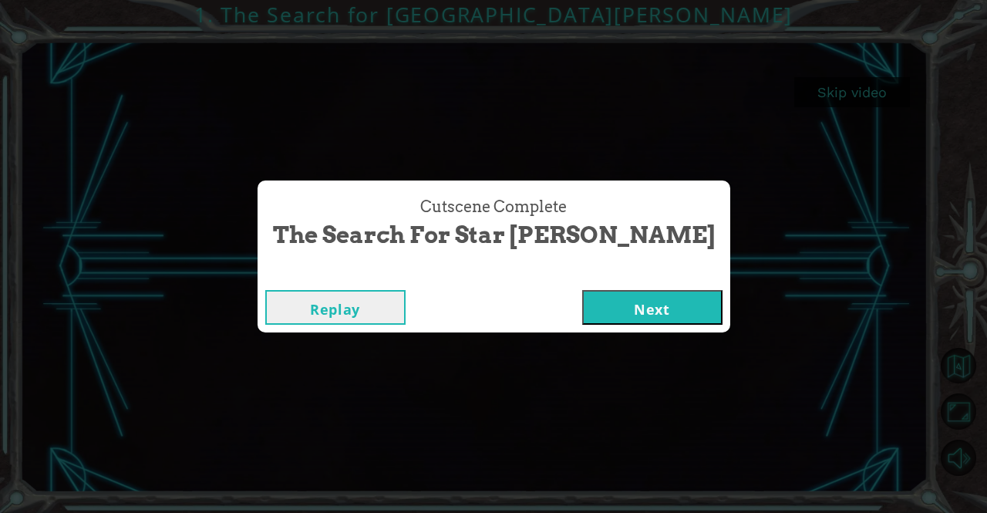
drag, startPoint x: 552, startPoint y: 322, endPoint x: 555, endPoint y: 306, distance: 15.6
click at [582, 306] on button "Next" at bounding box center [652, 307] width 140 height 35
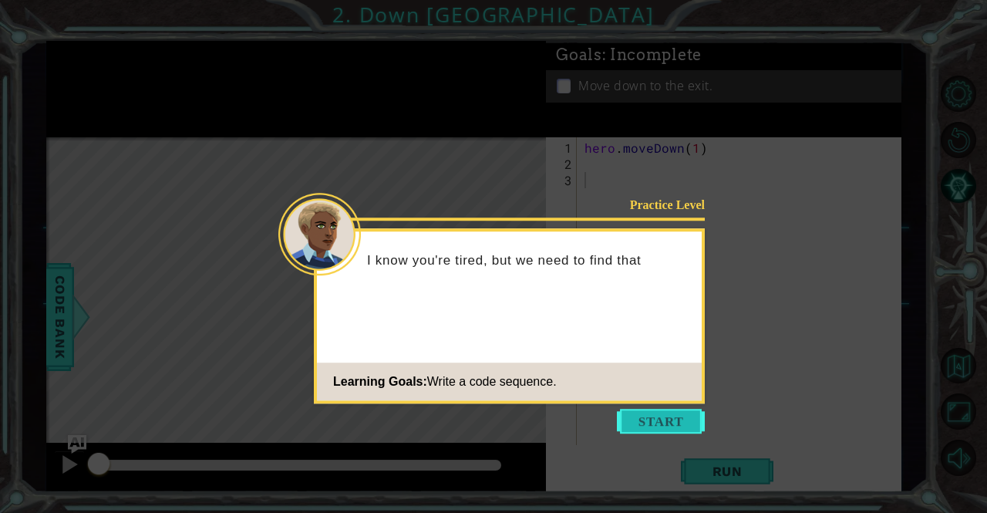
click at [666, 420] on button "Start" at bounding box center [661, 421] width 88 height 25
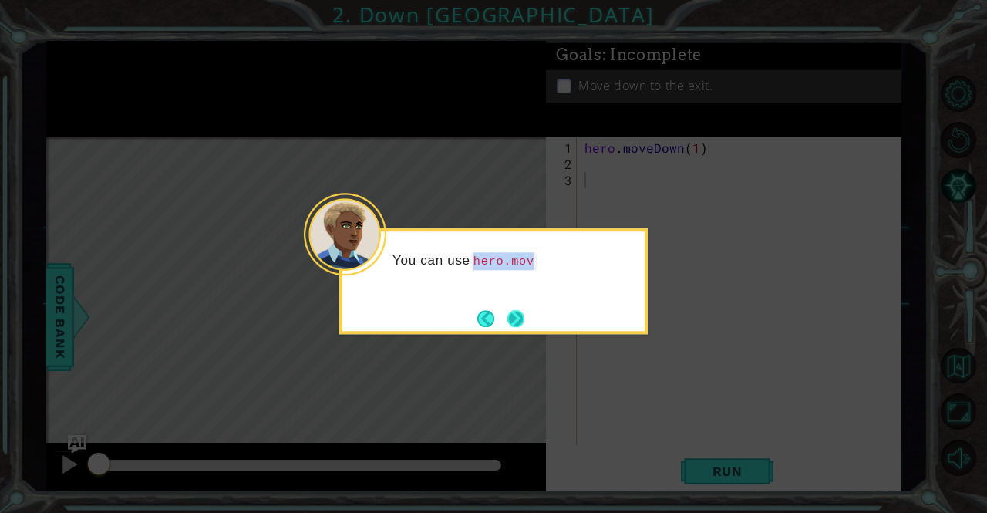
click at [512, 299] on div "You can use hero.mov" at bounding box center [493, 265] width 302 height 68
click at [512, 312] on button "Next" at bounding box center [516, 318] width 17 height 17
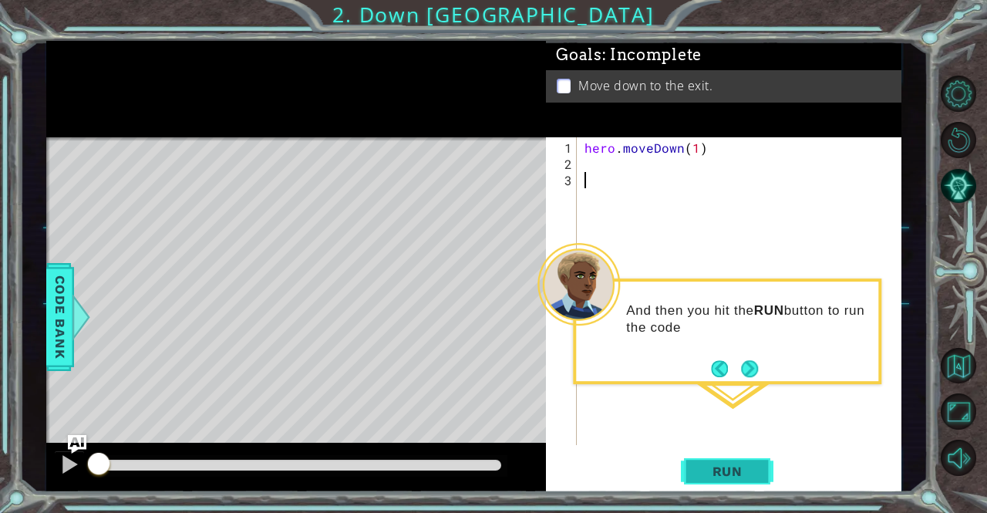
click at [688, 488] on button "Run" at bounding box center [727, 471] width 93 height 35
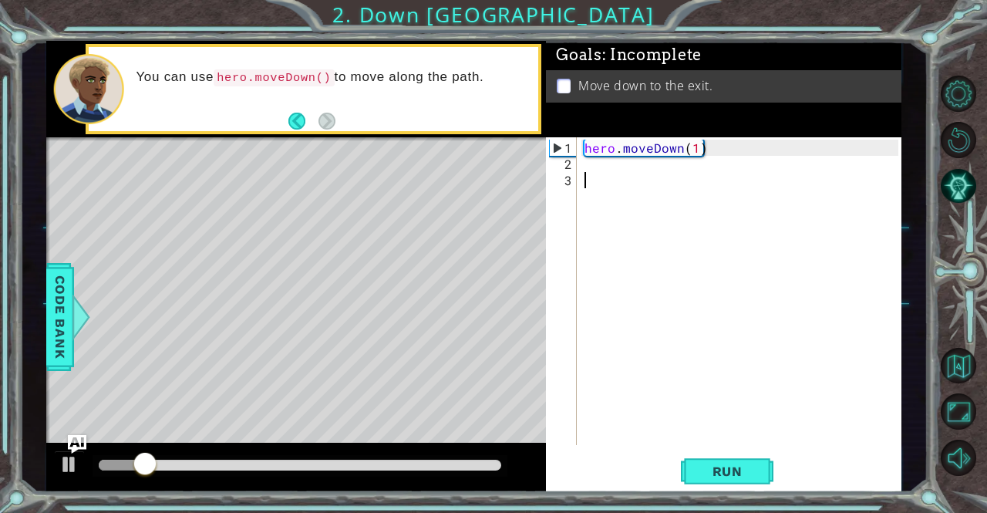
click at [620, 170] on div "hero . moveDown ( 1 )" at bounding box center [744, 310] width 324 height 340
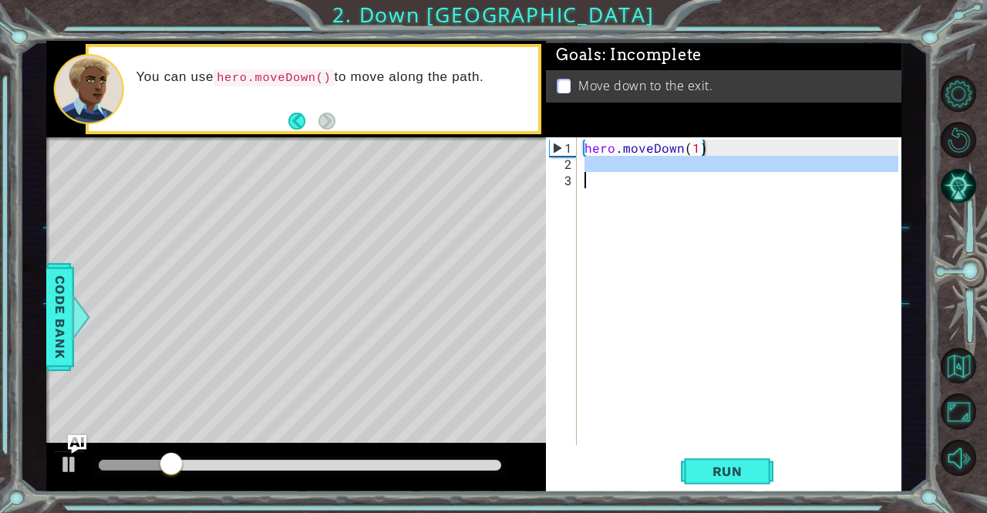
click at [619, 166] on div "hero . moveDown ( 1 )" at bounding box center [740, 291] width 316 height 308
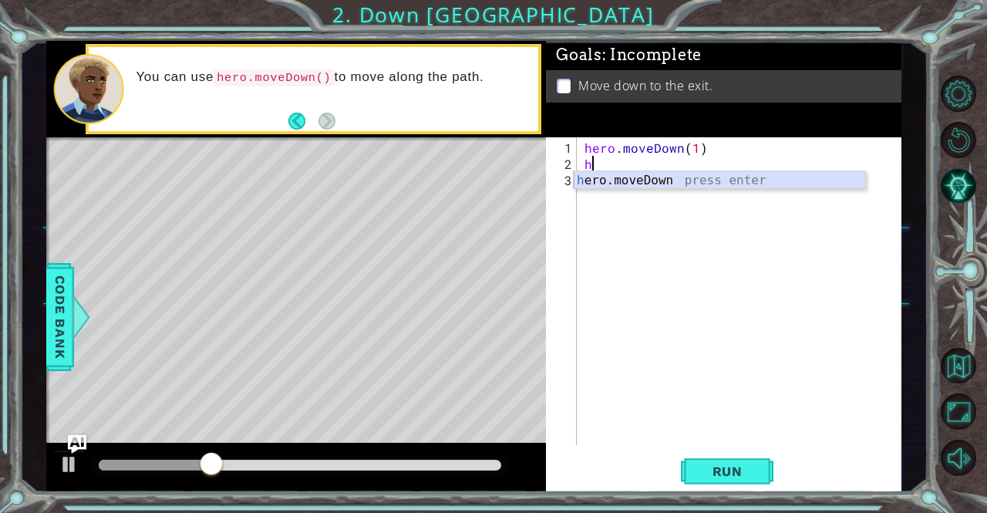
drag, startPoint x: 626, startPoint y: 178, endPoint x: 645, endPoint y: 191, distance: 22.9
click at [626, 178] on div "h ero.moveDown press enter" at bounding box center [720, 199] width 292 height 56
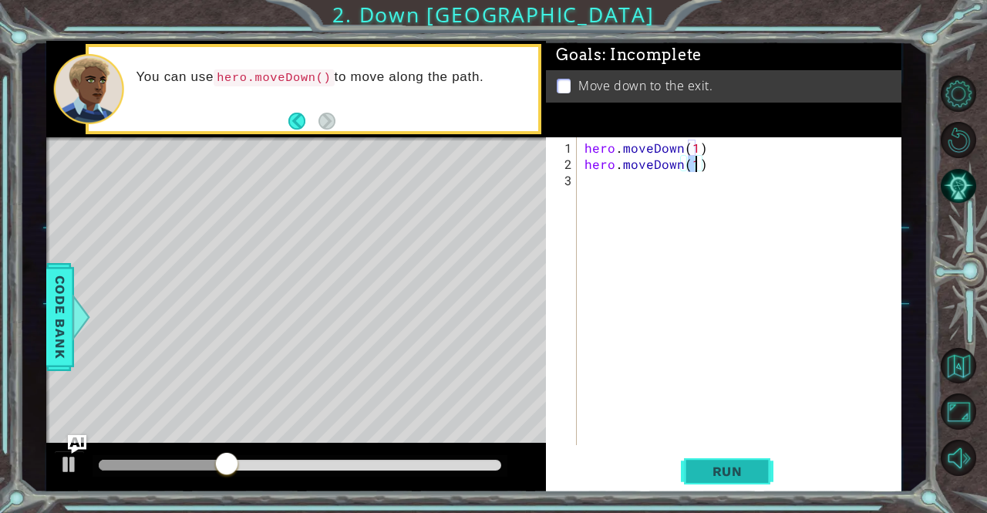
type textarea "hero.moveDown(1)"
click at [736, 467] on span "Run" at bounding box center [727, 471] width 61 height 15
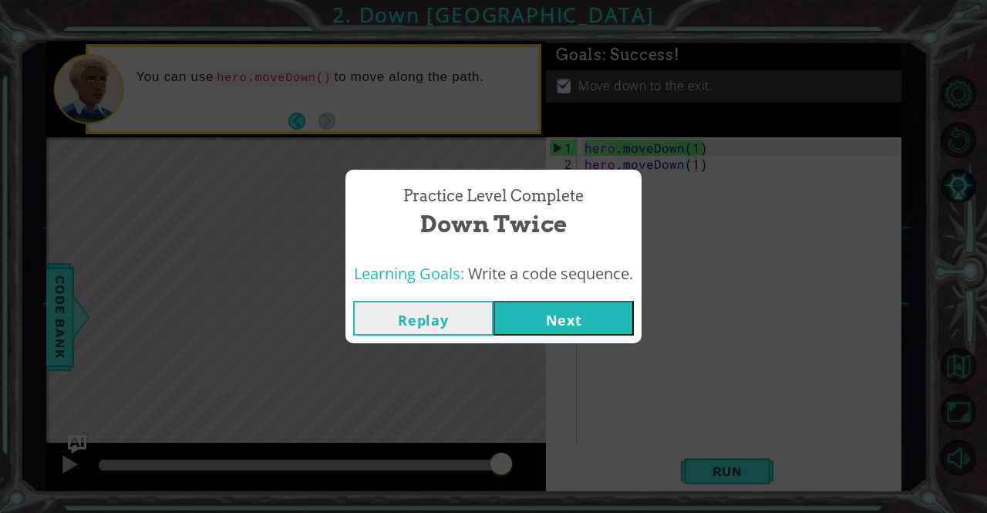
click at [594, 315] on button "Next" at bounding box center [564, 318] width 140 height 35
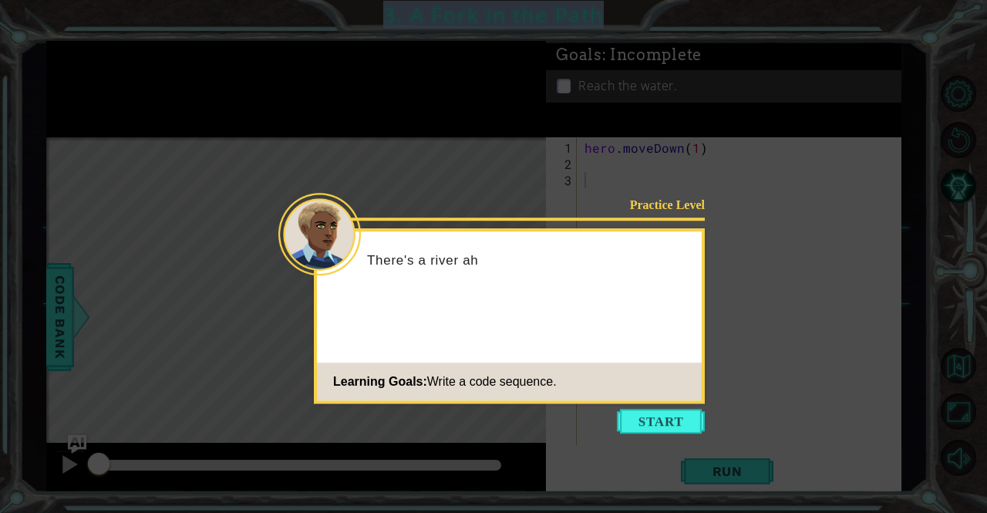
drag, startPoint x: 386, startPoint y: 438, endPoint x: 467, endPoint y: 549, distance: 137.5
click at [467, 512] on html "1 ההההההההההההההההההההההההההההההההההההההההההההההההההההההההההההההההההההההההההההה…" at bounding box center [493, 256] width 987 height 513
click at [627, 427] on button "Start" at bounding box center [661, 421] width 88 height 25
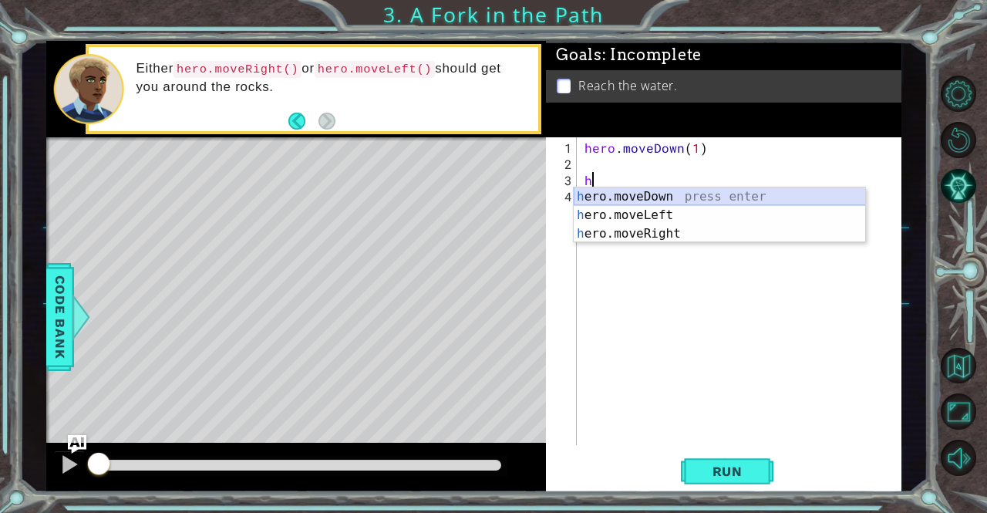
click at [649, 192] on div "h ero.moveDown press enter h ero.moveLeft press enter h ero.moveRight press ent…" at bounding box center [720, 233] width 292 height 93
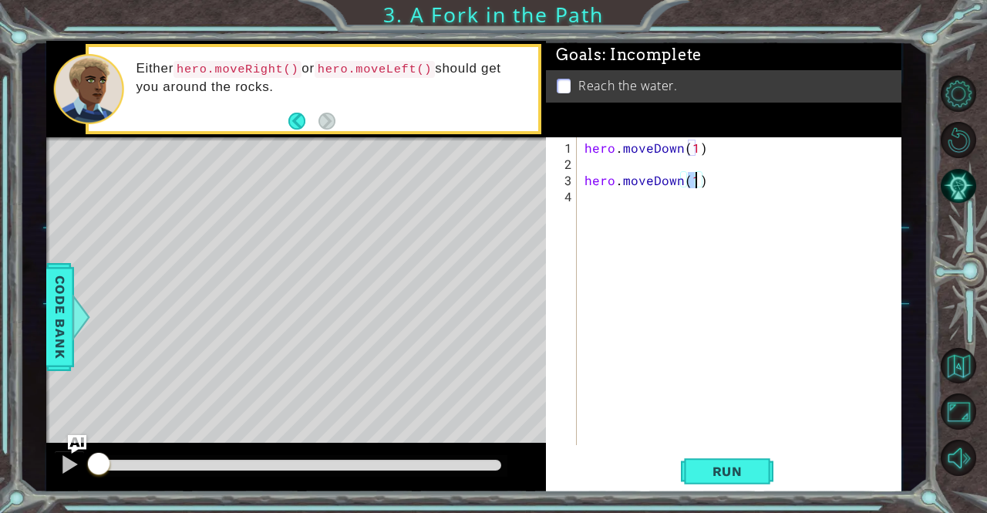
click at [626, 170] on div "hero . moveDown ( 1 ) hero . moveDown ( 1 )" at bounding box center [744, 310] width 324 height 340
type textarea "hero.mhoveDown(1)"
click at [721, 167] on div "hero . moveDown ( 1 ) hero . [GEOGRAPHIC_DATA] ( 1 )" at bounding box center [744, 310] width 324 height 340
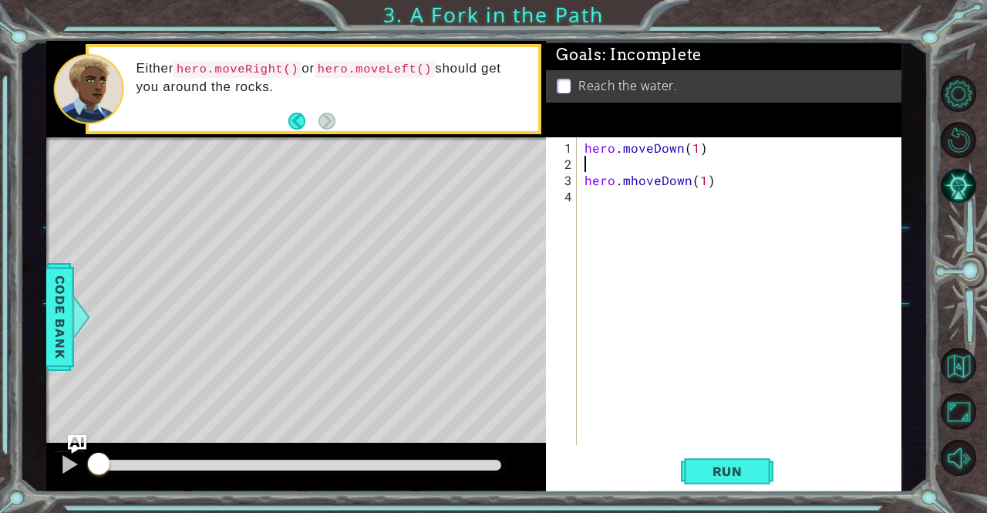
click at [722, 177] on div "hero . moveDown ( 1 ) hero . [GEOGRAPHIC_DATA] ( 1 )" at bounding box center [744, 310] width 324 height 340
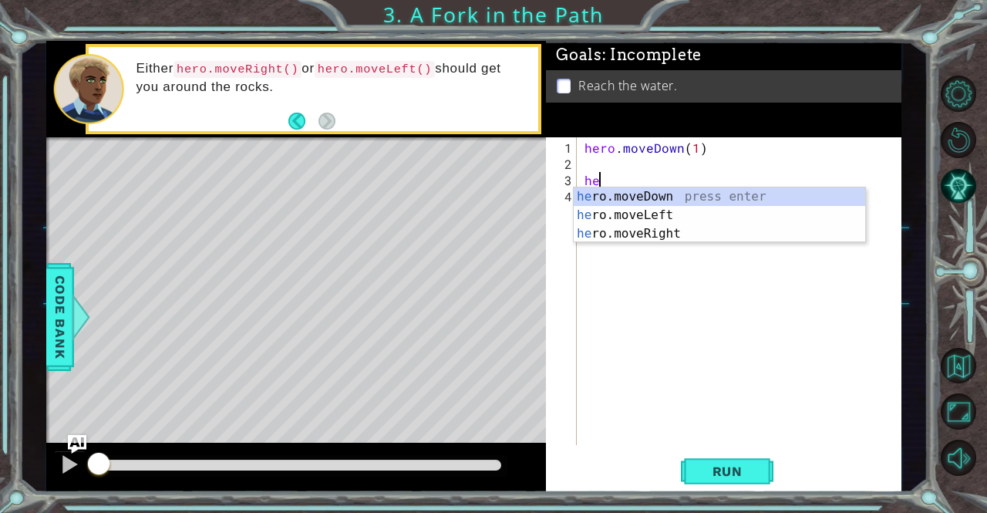
type textarea "h"
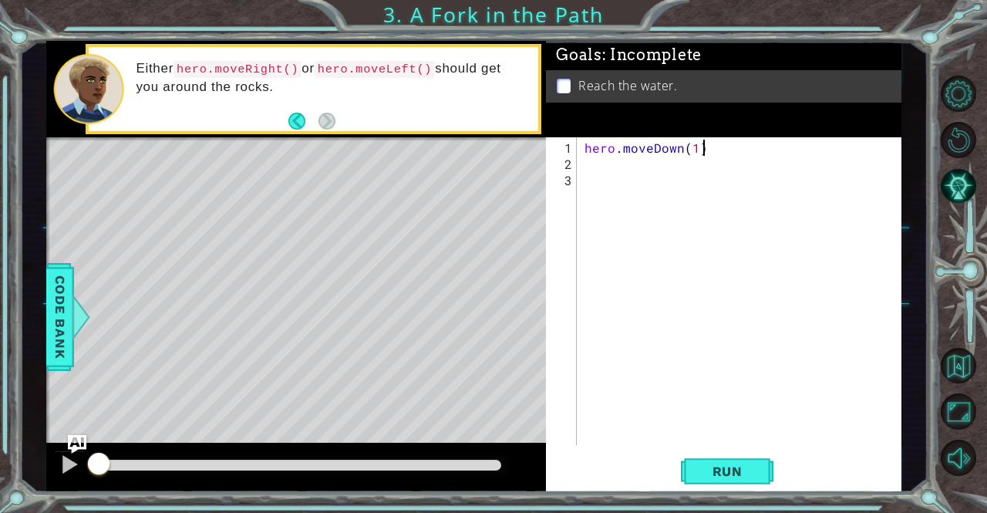
click at [710, 152] on div "hero . moveDown ( 1 )" at bounding box center [744, 310] width 324 height 340
type textarea "hero.moveDown(2)"
click at [605, 181] on div "hero . moveDown ( 2 )" at bounding box center [744, 310] width 324 height 340
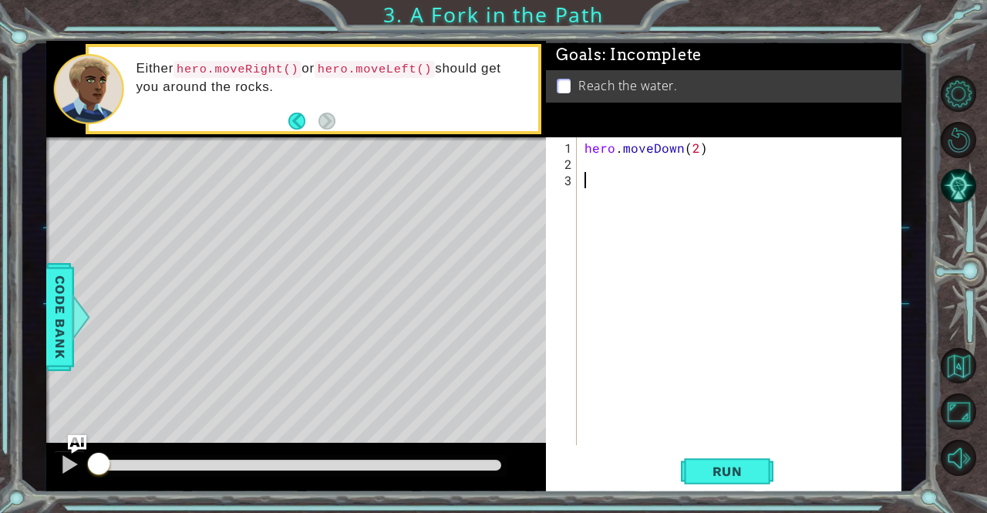
click at [608, 163] on div "hero . moveDown ( 2 )" at bounding box center [744, 310] width 324 height 340
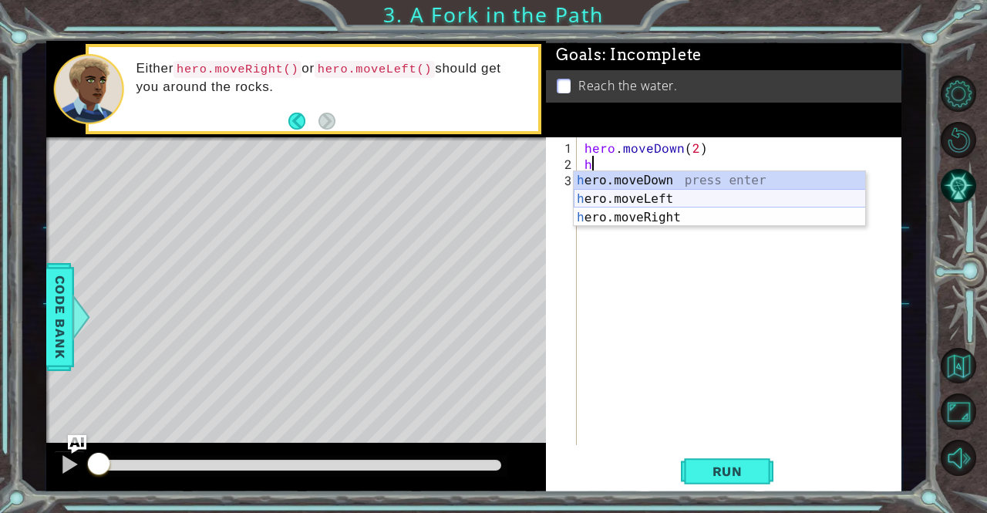
click at [658, 193] on div "h ero.moveDown press enter h ero.moveLeft press enter h ero.moveRight press ent…" at bounding box center [720, 217] width 292 height 93
type textarea "hero.moveLeft(1)"
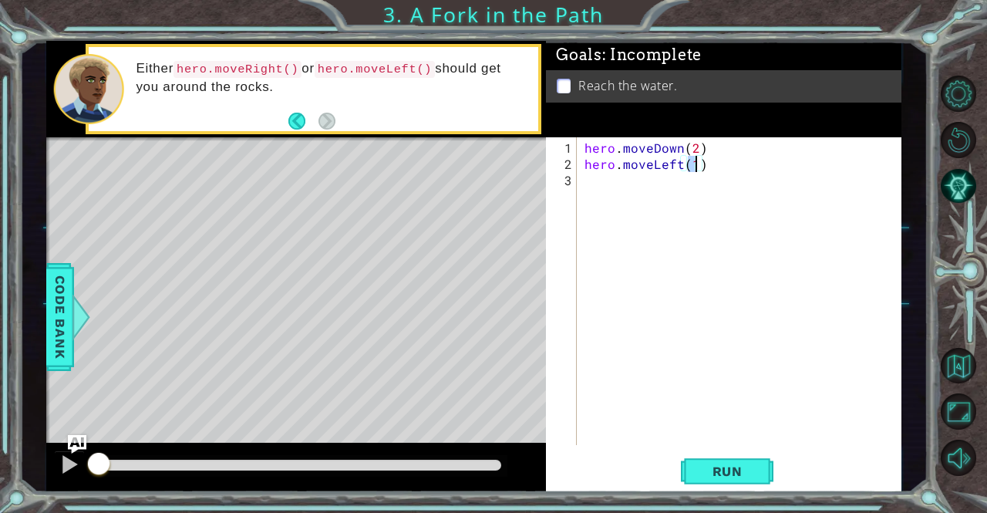
click at [634, 194] on div "hero . moveDown ( 2 ) hero . moveLeft ( 1 )" at bounding box center [744, 310] width 324 height 340
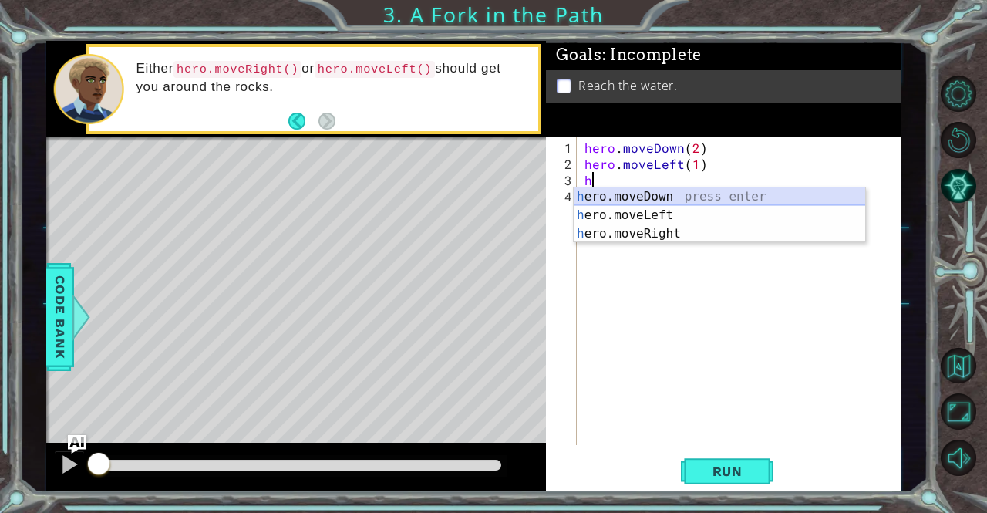
drag, startPoint x: 649, startPoint y: 192, endPoint x: 694, endPoint y: 266, distance: 86.5
click at [648, 192] on div "h ero.moveDown press enter h ero.moveLeft press enter h ero.moveRight press ent…" at bounding box center [720, 233] width 292 height 93
type textarea "hero.moveDown(1)"
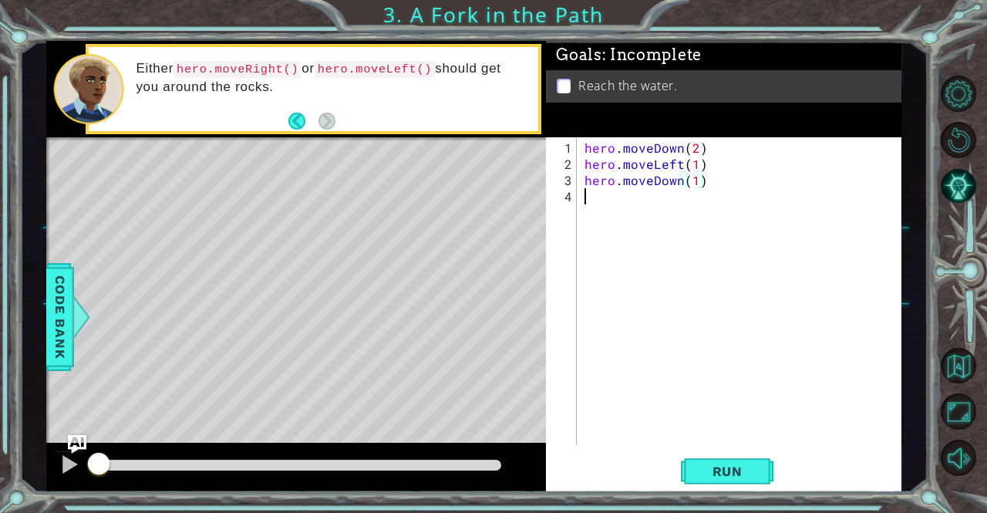
drag, startPoint x: 718, startPoint y: 317, endPoint x: 746, endPoint y: 365, distance: 55.3
click at [737, 346] on div "hero . moveDown ( 2 ) hero . moveLeft ( 1 ) hero . moveDown ( 1 )" at bounding box center [744, 310] width 324 height 340
click at [751, 454] on div "1 2 3 4 hero . moveDown ( 2 ) hero . moveLeft ( 1 ) hero . moveDown ( 1 ) ההההה…" at bounding box center [724, 315] width 356 height 356
click at [753, 459] on button "Run" at bounding box center [727, 471] width 93 height 35
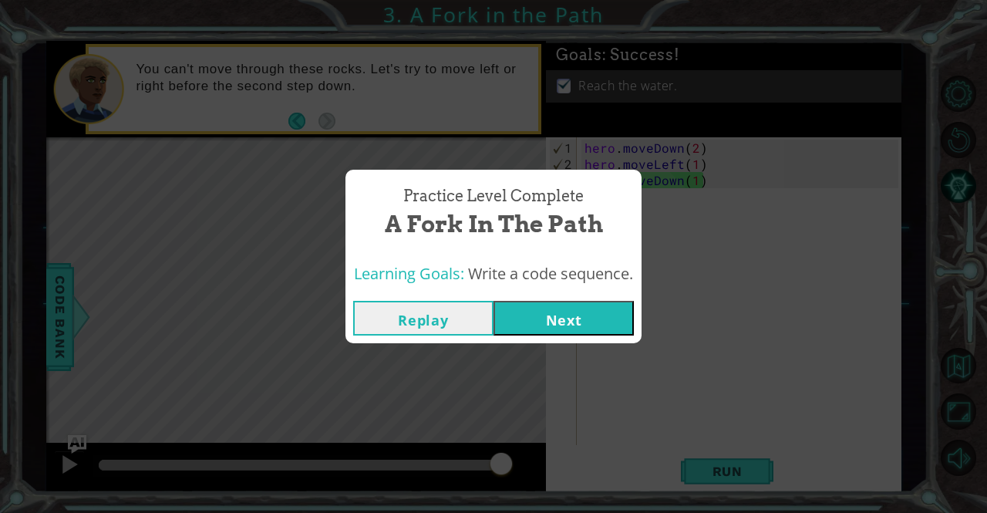
click at [512, 305] on button "Next" at bounding box center [564, 318] width 140 height 35
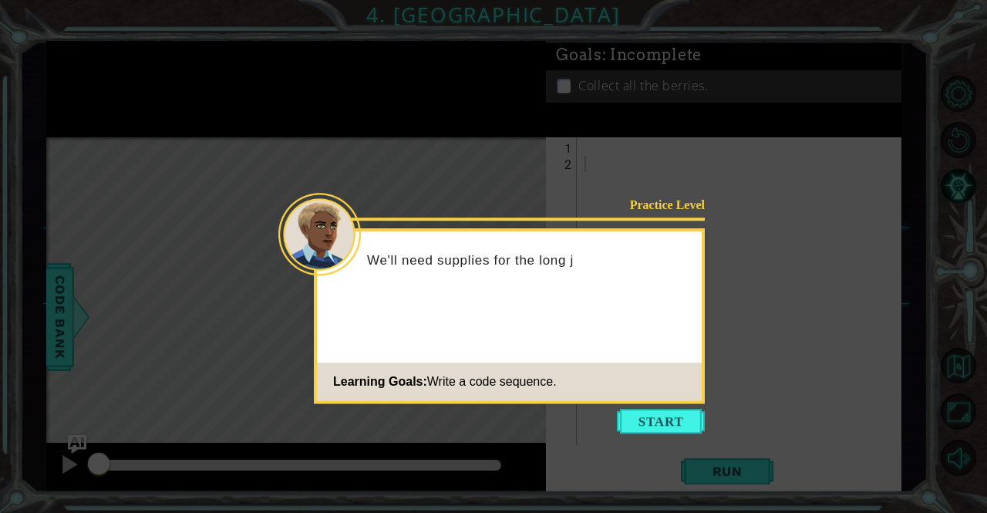
drag, startPoint x: 594, startPoint y: 210, endPoint x: 620, endPoint y: 376, distance: 167.9
click at [596, 223] on icon at bounding box center [493, 256] width 987 height 513
click at [667, 413] on button "Start" at bounding box center [661, 421] width 88 height 25
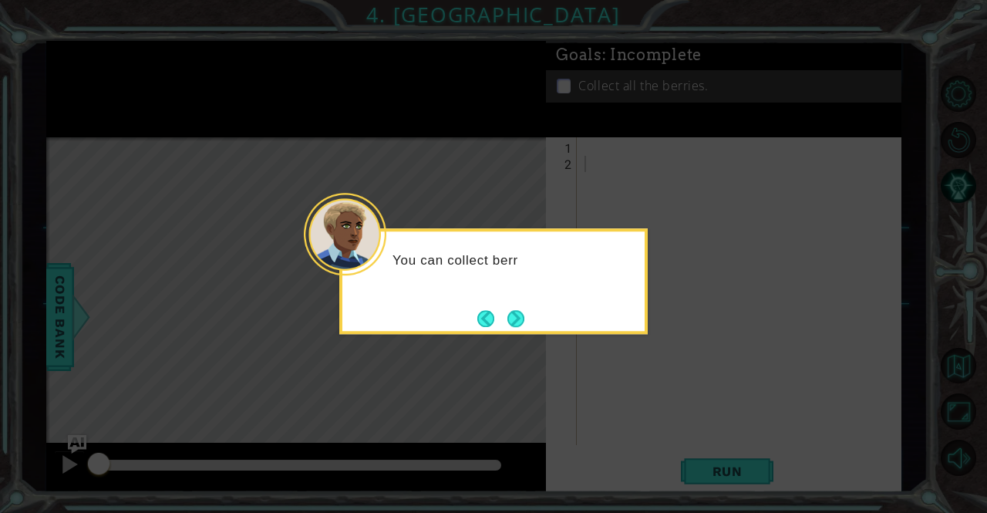
drag, startPoint x: 542, startPoint y: 288, endPoint x: 525, endPoint y: 302, distance: 21.4
click at [529, 295] on div "You can collect berr" at bounding box center [493, 268] width 302 height 61
click at [525, 310] on button "Next" at bounding box center [516, 318] width 17 height 17
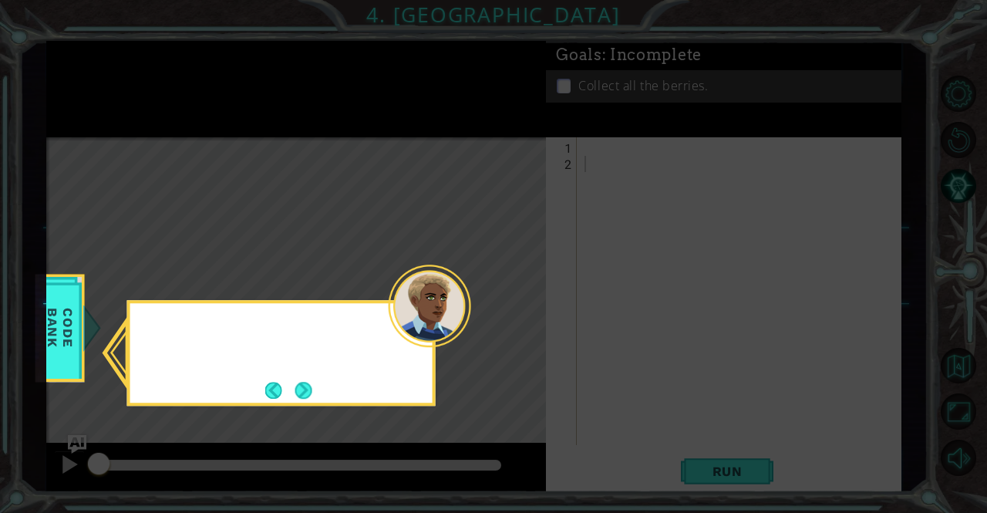
click at [526, 306] on icon at bounding box center [493, 256] width 987 height 513
drag, startPoint x: 326, startPoint y: 414, endPoint x: 319, endPoint y: 420, distance: 9.9
click at [319, 420] on icon at bounding box center [493, 256] width 987 height 513
click at [309, 399] on button "Next" at bounding box center [303, 390] width 19 height 19
click at [309, 399] on button "Next" at bounding box center [304, 390] width 18 height 18
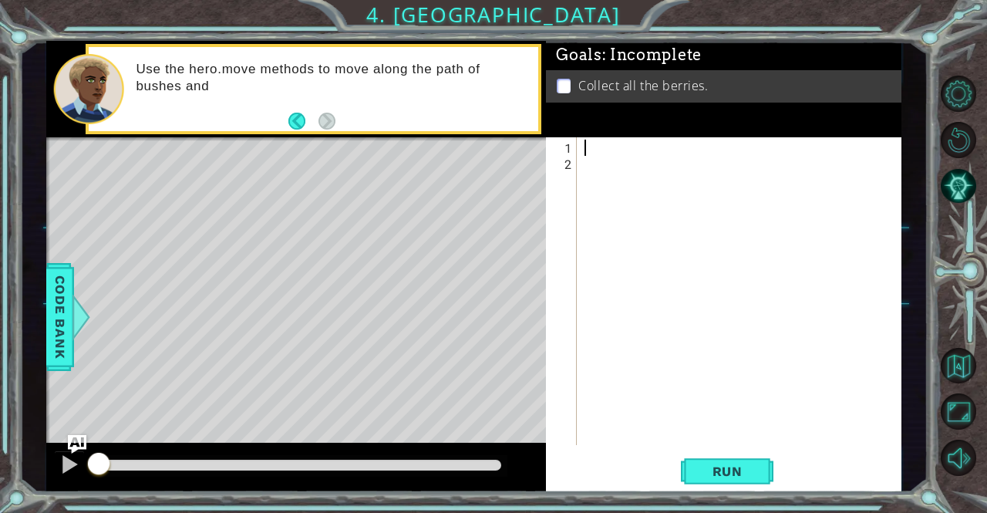
click at [585, 145] on div at bounding box center [744, 310] width 324 height 340
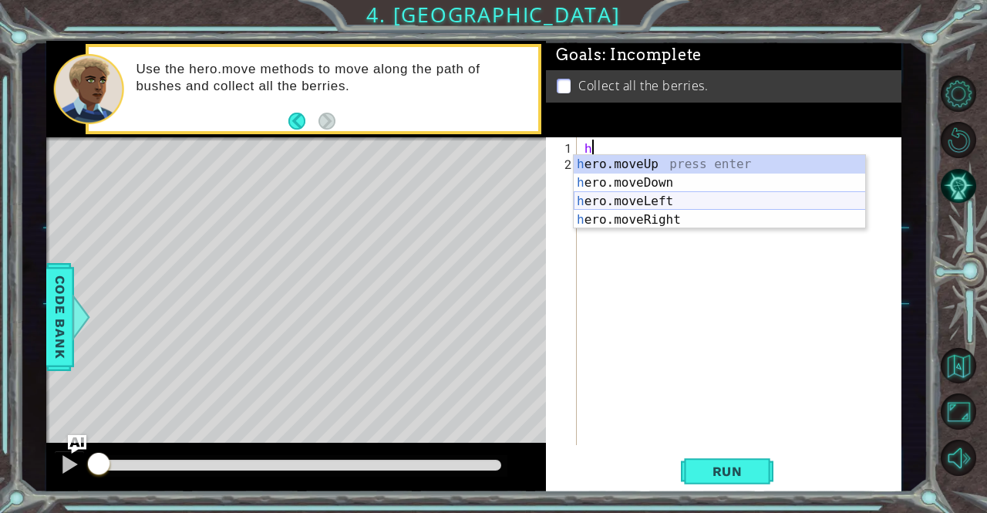
click at [660, 203] on div "h ero.moveUp press enter h ero.moveDown press enter h ero.moveLeft press enter …" at bounding box center [720, 210] width 292 height 111
type textarea "hero.moveLeft(1)"
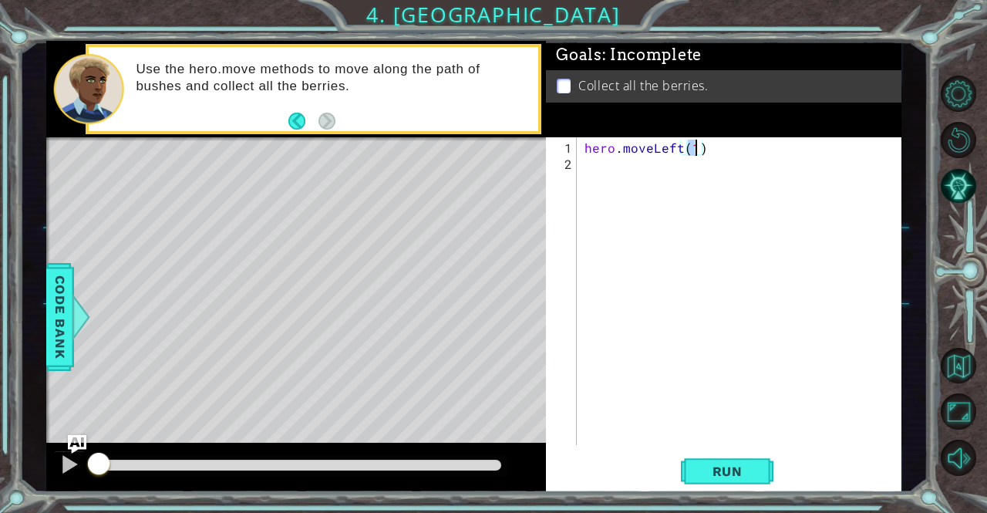
click at [618, 182] on div "hero . moveLeft ( 1 )" at bounding box center [744, 310] width 324 height 340
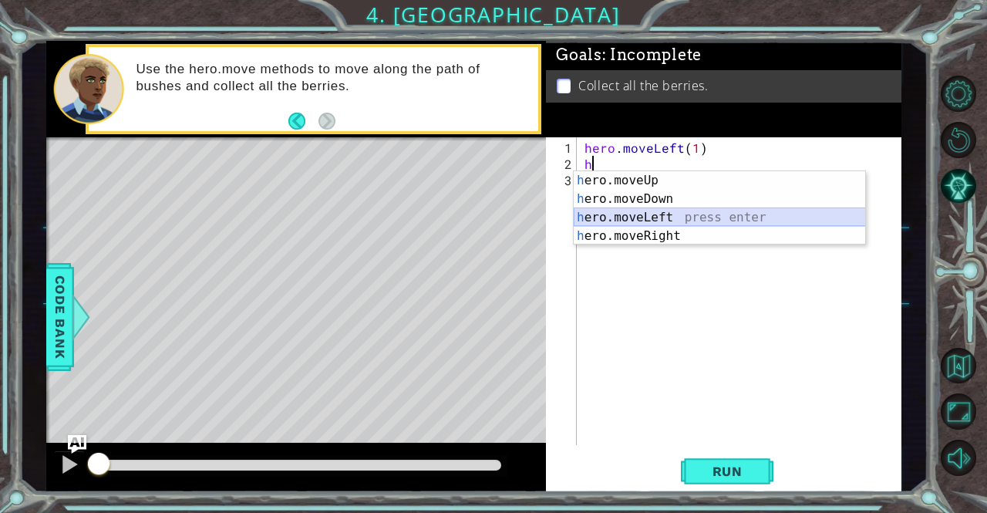
click at [663, 210] on div "h ero.moveUp press enter h ero.moveDown press enter h ero.moveLeft press enter …" at bounding box center [720, 226] width 292 height 111
type textarea "hero.moveLeft(1)"
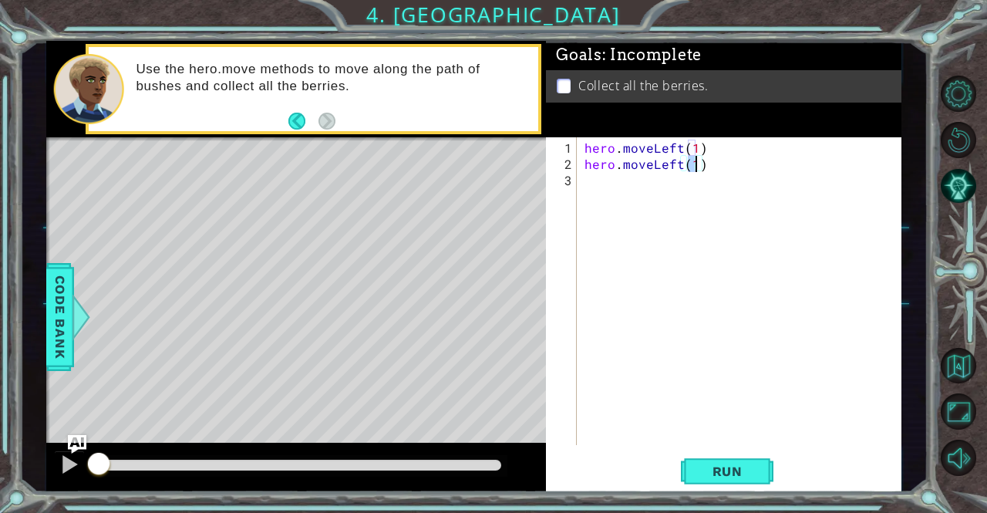
click at [619, 201] on div "hero . moveLeft ( 1 ) hero . moveLeft ( 1 )" at bounding box center [744, 310] width 324 height 340
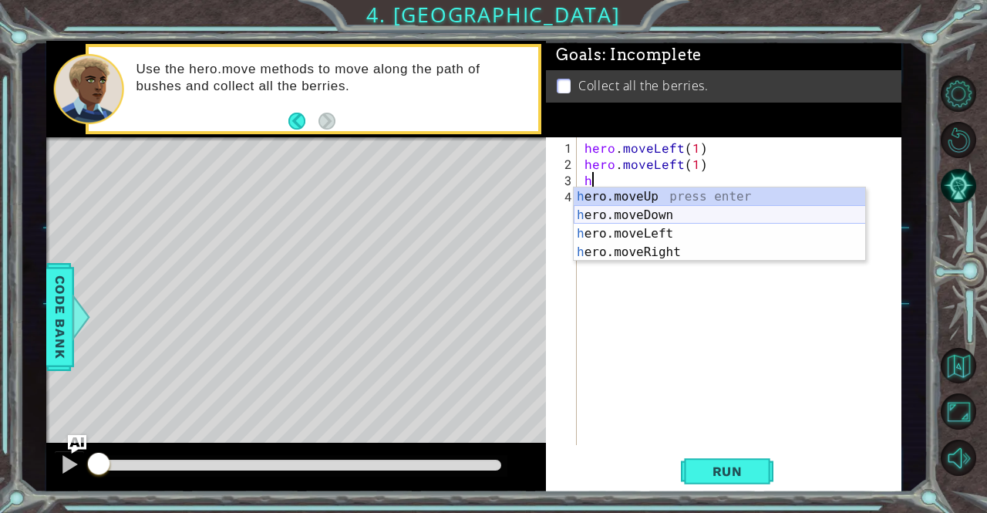
click at [654, 218] on div "h ero.moveUp press enter h ero.moveDown press enter h ero.moveLeft press enter …" at bounding box center [720, 242] width 292 height 111
type textarea "hero.moveDown(1)"
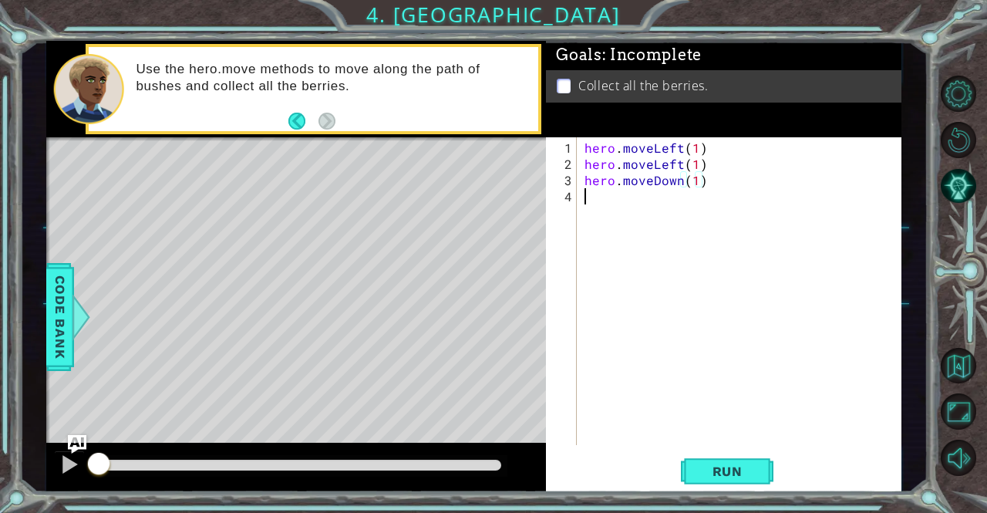
click at [654, 218] on div "hero . moveLeft ( 1 ) hero . moveLeft ( 1 ) hero . moveDown ( 1 )" at bounding box center [744, 310] width 324 height 340
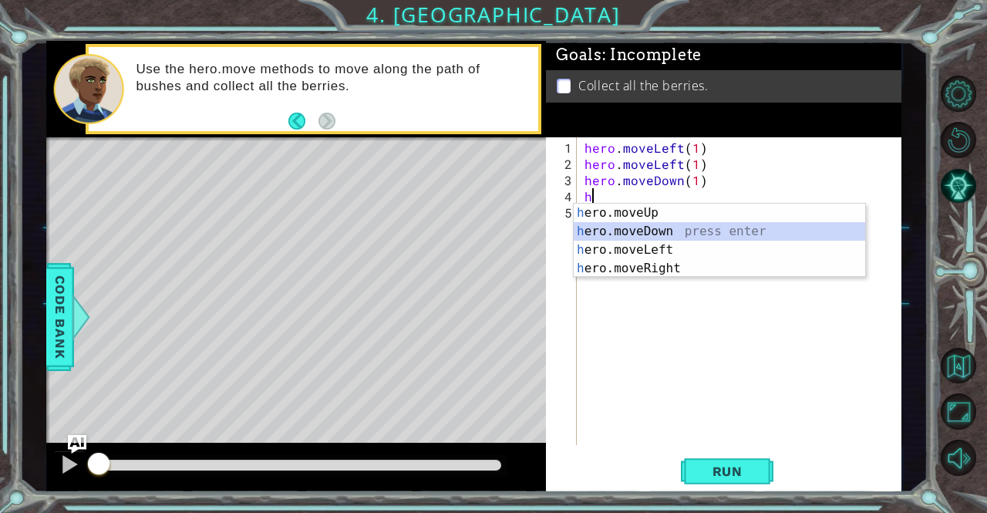
click at [658, 223] on div "h ero.moveUp press enter h ero.moveDown press enter h ero.moveLeft press enter …" at bounding box center [720, 259] width 292 height 111
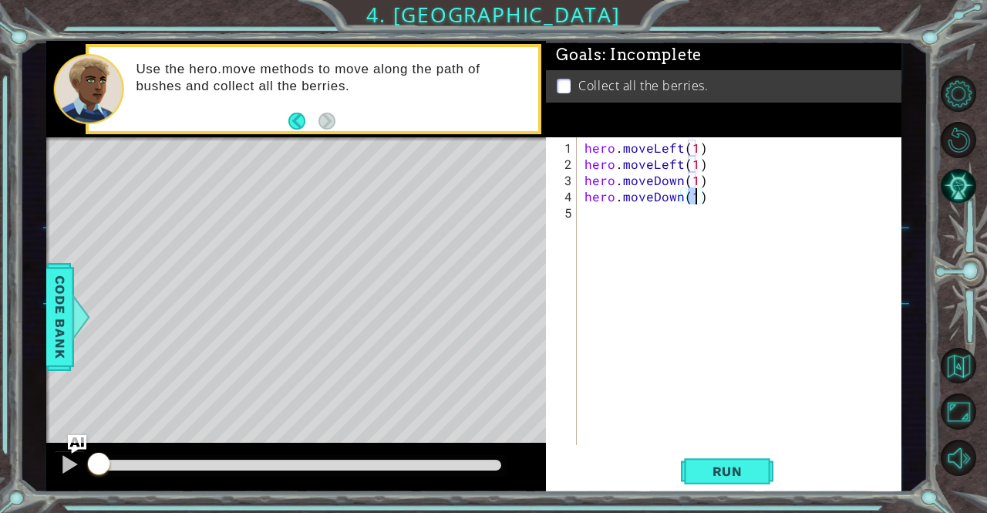
click at [656, 237] on div "hero . moveLeft ( 1 ) hero . moveLeft ( 1 ) hero . moveDown ( 1 ) hero . moveDo…" at bounding box center [744, 310] width 324 height 340
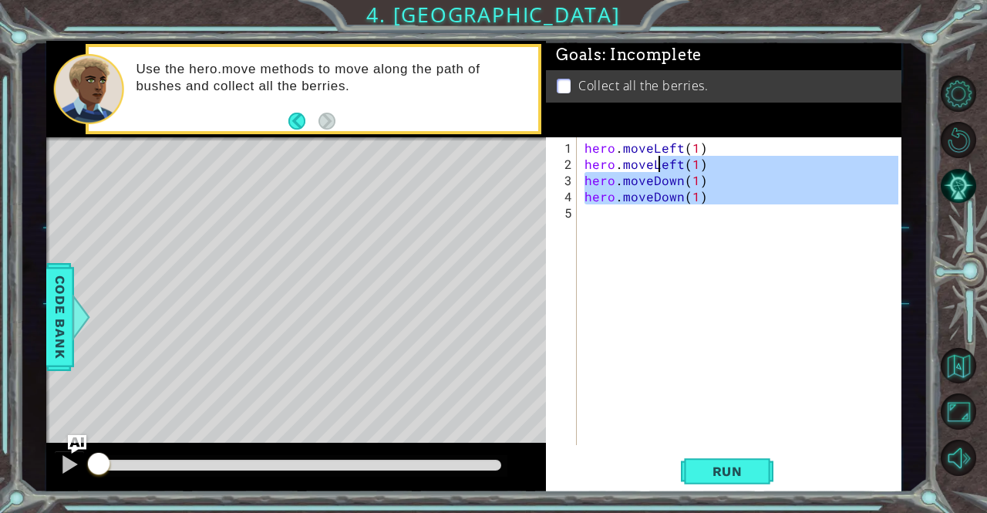
type textarea "hero.moveLeft(1) hero.moveDown(1)"
click at [655, 234] on div "hero . moveLeft ( 1 ) hero . moveLeft ( 1 ) hero . moveDown ( 1 ) hero . moveDo…" at bounding box center [740, 291] width 316 height 308
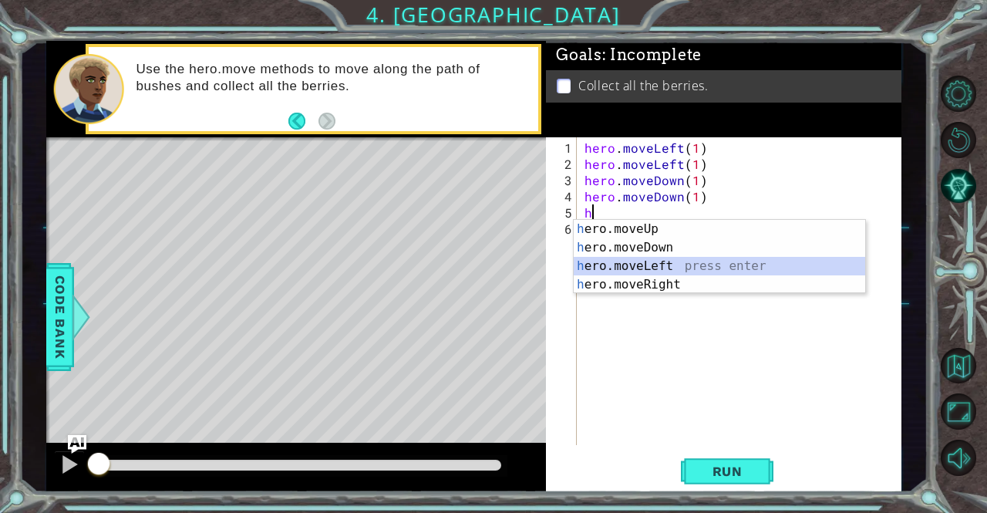
click at [676, 274] on div "h ero.moveUp press enter h ero.moveDown press enter h ero.moveLeft press enter …" at bounding box center [720, 275] width 292 height 111
type textarea "hero.moveLeft(1)"
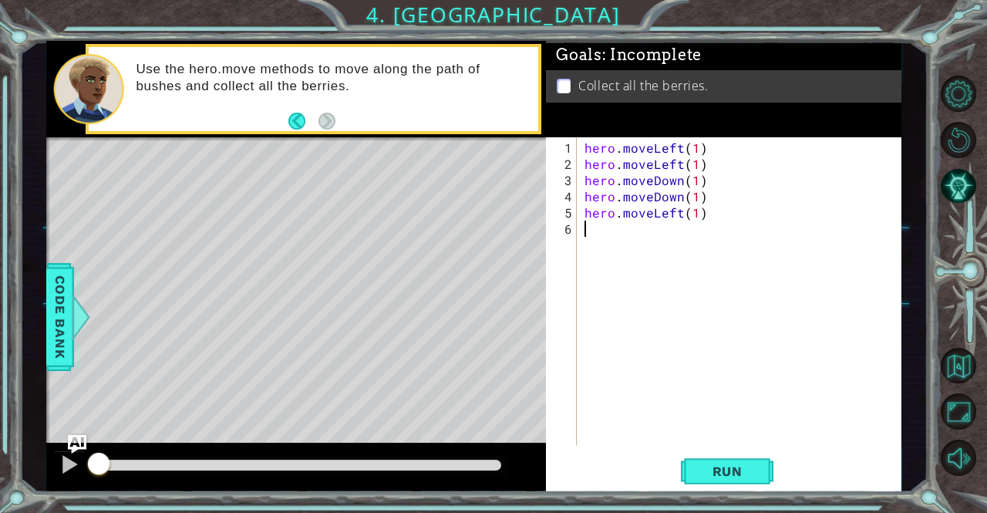
click at [626, 245] on div "hero . moveLeft ( 1 ) hero . moveLeft ( 1 ) hero . moveDown ( 1 ) hero . moveDo…" at bounding box center [744, 310] width 324 height 340
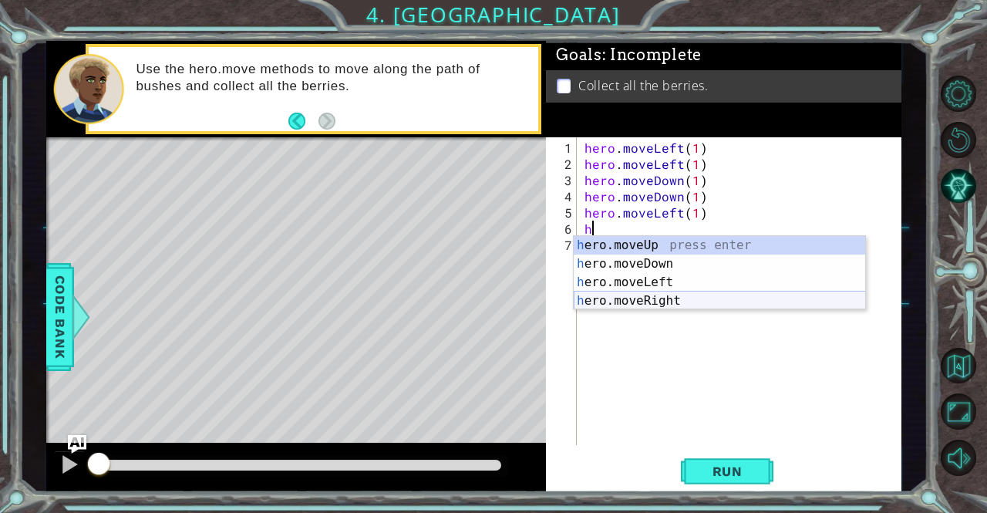
click at [633, 305] on div "h ero.moveUp press enter h ero.moveDown press enter h ero.moveLeft press enter …" at bounding box center [720, 291] width 292 height 111
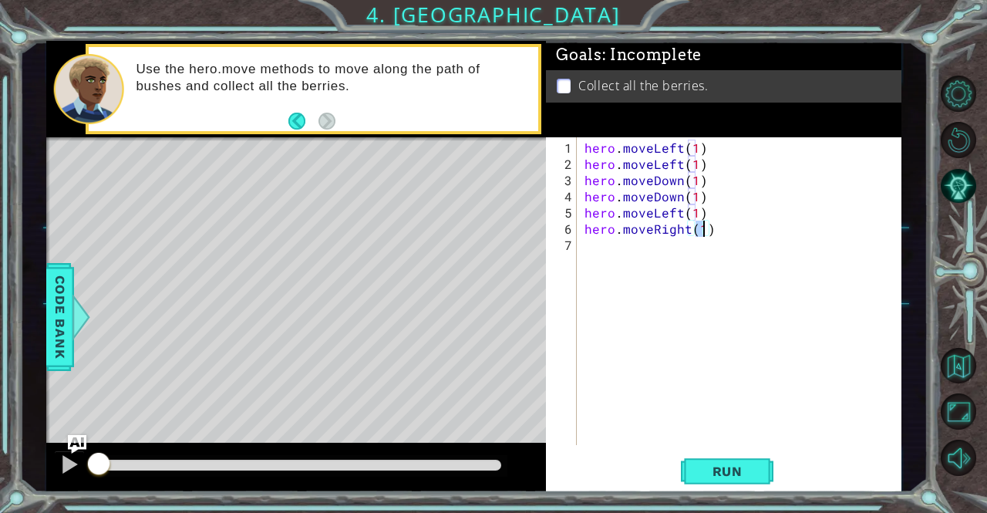
click at [636, 266] on div "hero . moveLeft ( 1 ) hero . moveLeft ( 1 ) hero . moveDown ( 1 ) hero . moveDo…" at bounding box center [744, 310] width 324 height 340
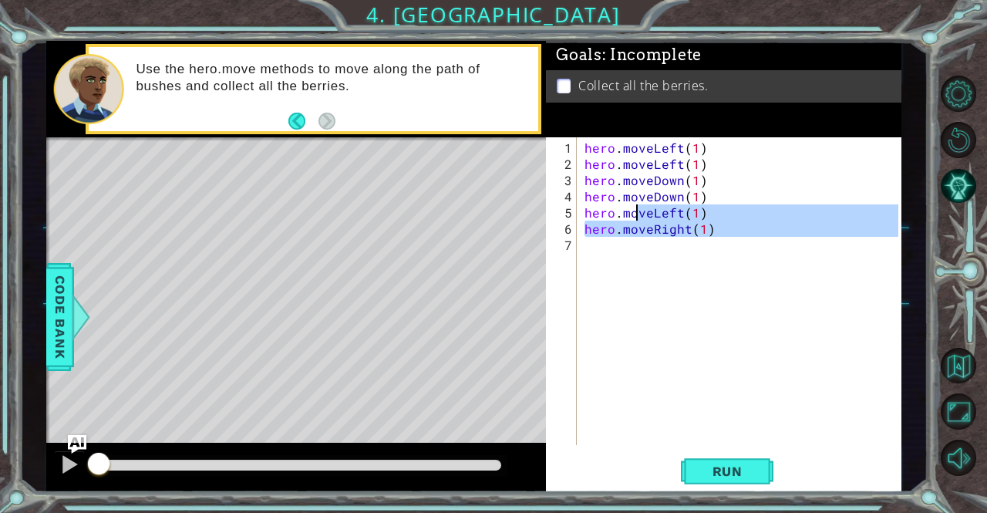
type textarea "hero.moveLeft(1) hero.moveRight(1)"
click at [631, 263] on div "hero . moveLeft ( 1 ) hero . moveLeft ( 1 ) hero . moveDown ( 1 ) hero . moveDo…" at bounding box center [740, 291] width 316 height 308
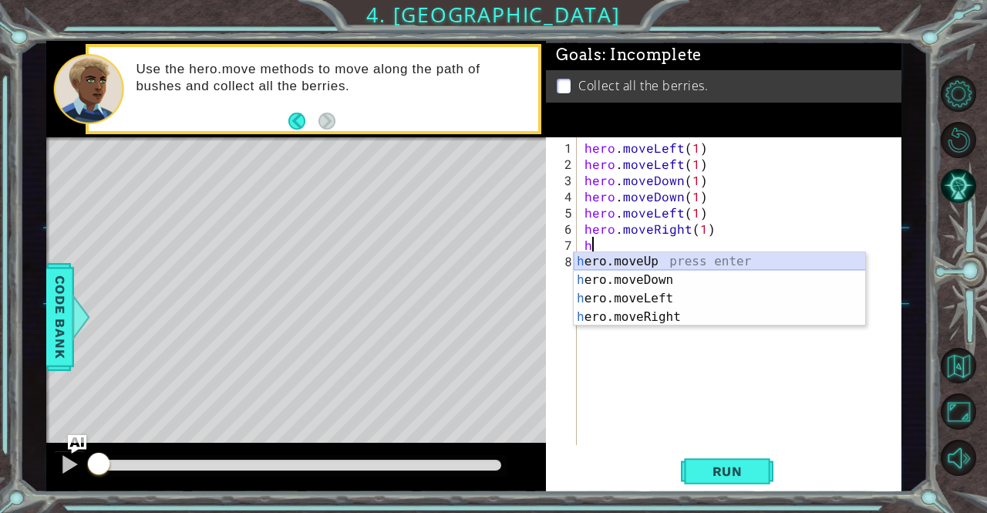
click at [643, 264] on div "h ero.moveUp press enter h ero.moveDown press enter h ero.moveLeft press enter …" at bounding box center [720, 307] width 292 height 111
type textarea "hero.moveUp(1)"
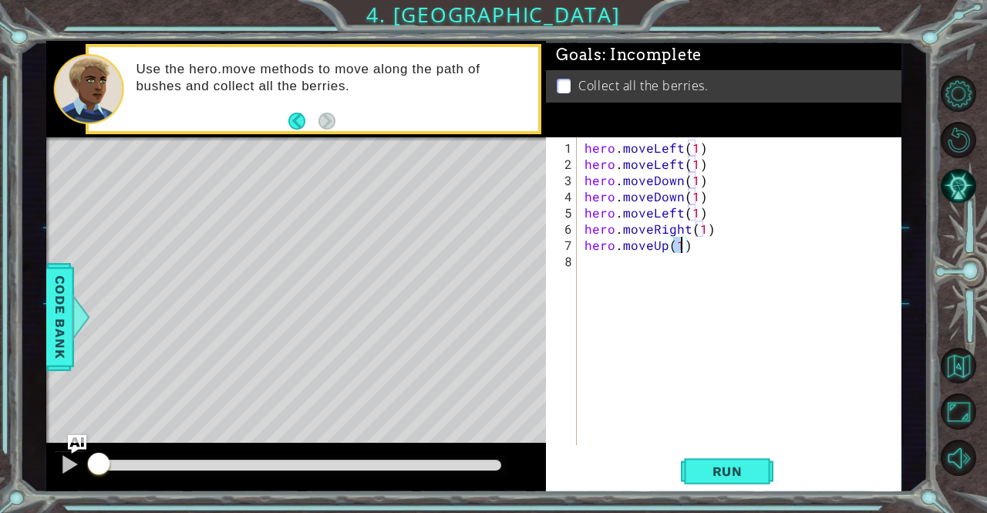
drag, startPoint x: 634, startPoint y: 278, endPoint x: 636, endPoint y: 268, distance: 9.4
click at [633, 275] on div "hero . moveLeft ( 1 ) hero . moveLeft ( 1 ) hero . moveDown ( 1 ) hero . moveDo…" at bounding box center [744, 310] width 324 height 340
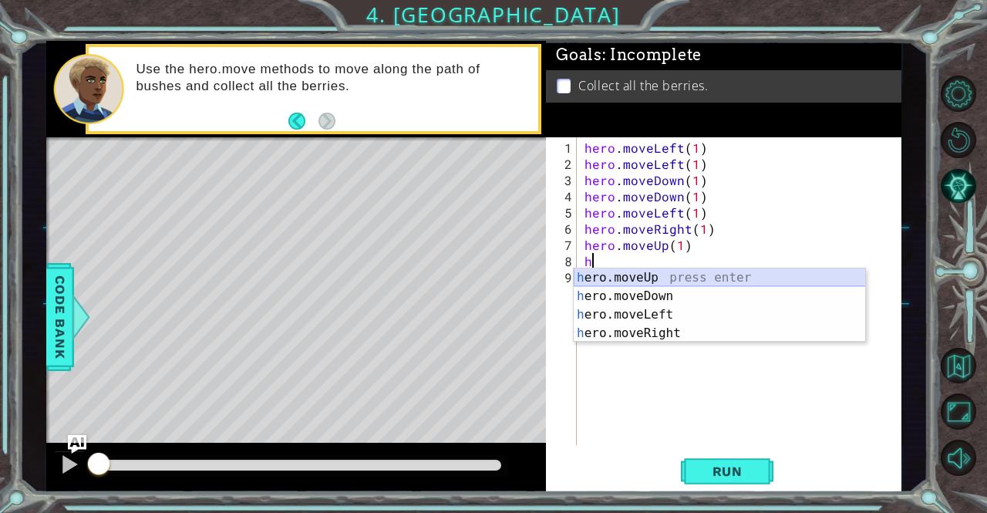
click at [647, 278] on div "h ero.moveUp press enter h ero.moveDown press enter h ero.moveLeft press enter …" at bounding box center [720, 323] width 292 height 111
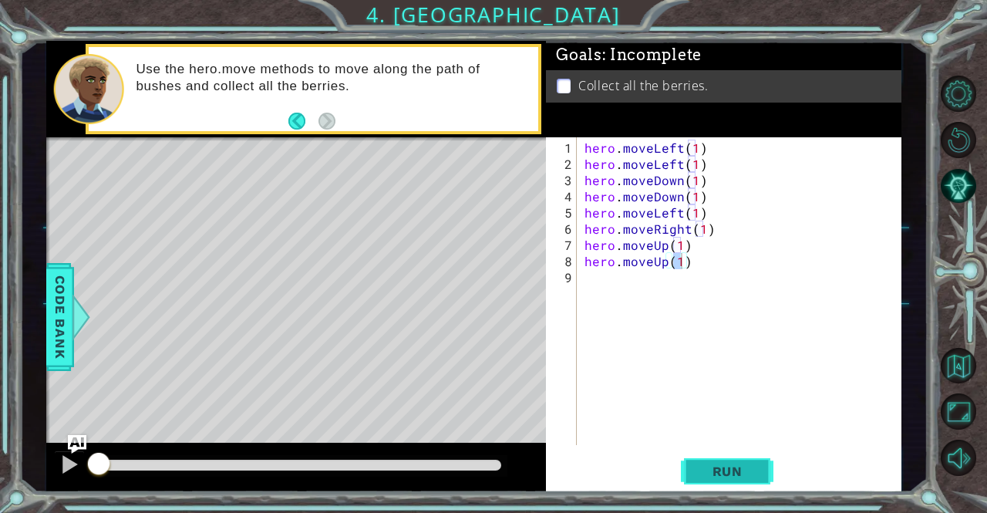
click at [747, 466] on span "Run" at bounding box center [727, 471] width 61 height 15
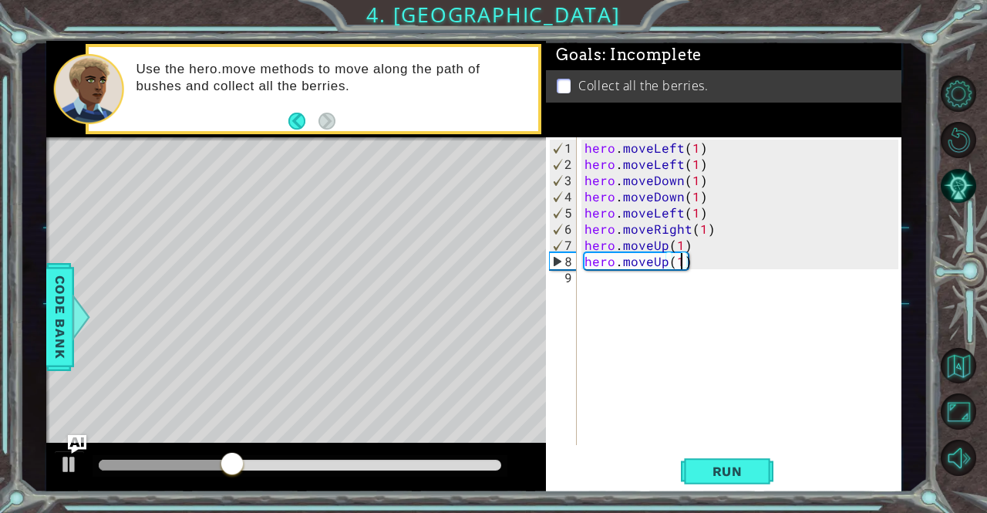
click at [705, 211] on div "hero . moveLeft ( 1 ) hero . moveLeft ( 1 ) hero . moveDown ( 1 ) hero . moveDo…" at bounding box center [744, 310] width 324 height 340
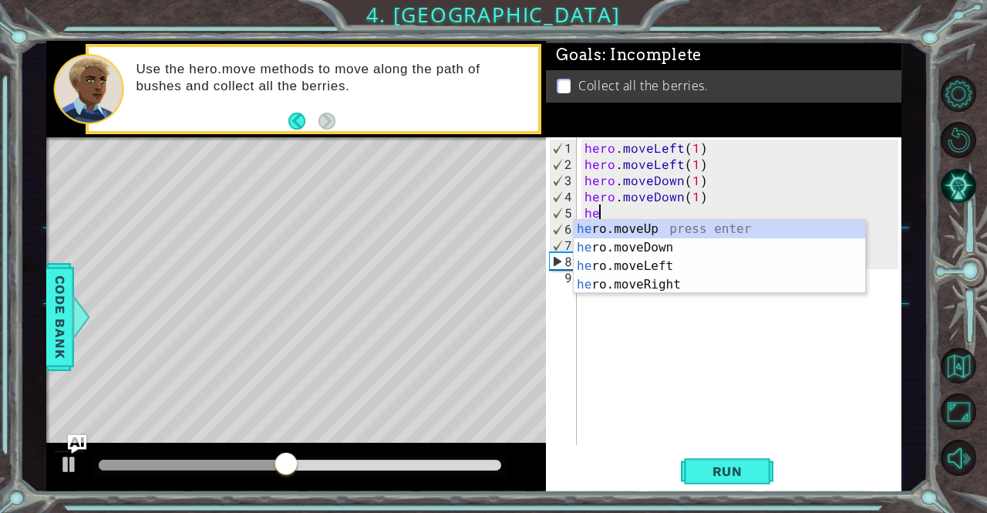
type textarea "h"
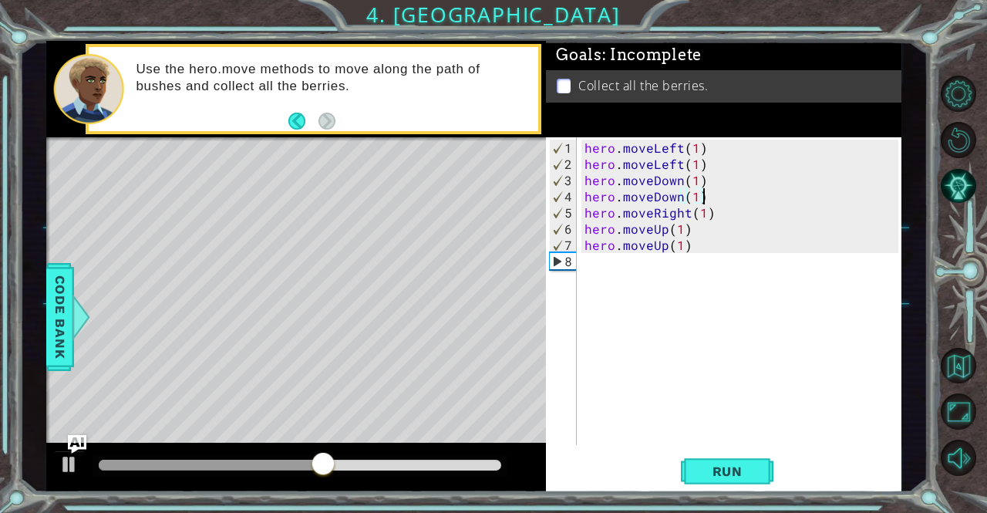
click at [702, 207] on div "hero . moveLeft ( 1 ) hero . moveLeft ( 1 ) hero . moveDown ( 1 ) hero . moveDo…" at bounding box center [744, 310] width 324 height 340
type textarea "hero.moveRight(2)"
drag, startPoint x: 734, startPoint y: 474, endPoint x: 734, endPoint y: 483, distance: 8.5
click at [734, 475] on span "Run" at bounding box center [727, 471] width 61 height 15
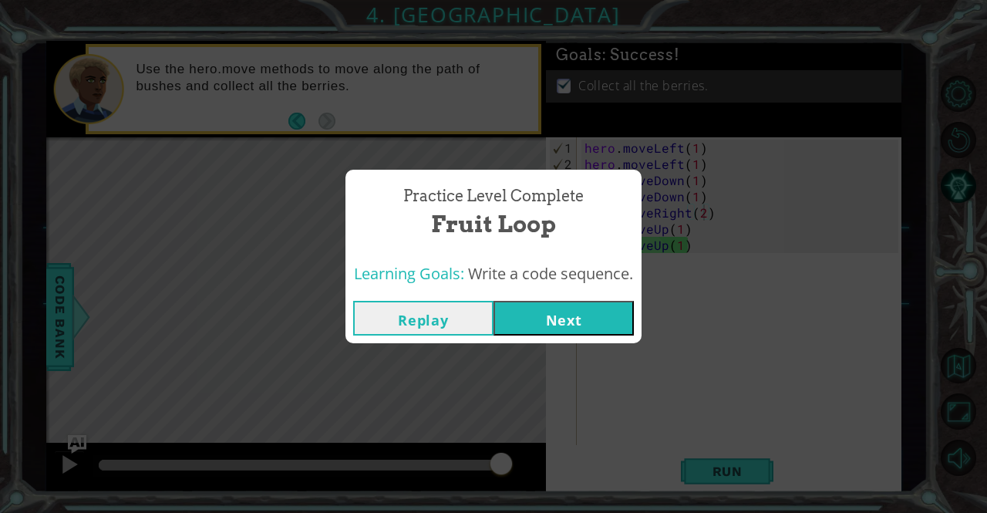
click at [532, 324] on button "Next" at bounding box center [564, 318] width 140 height 35
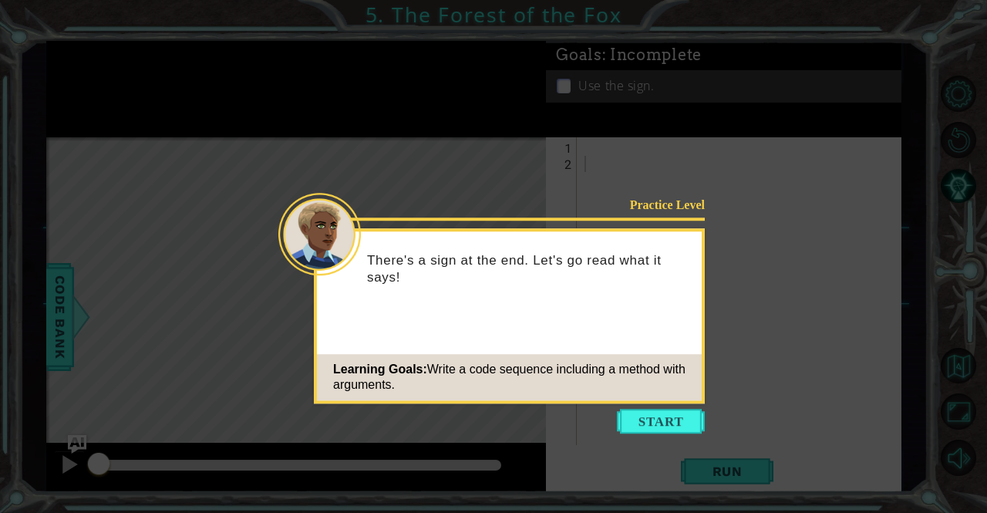
click at [633, 413] on button "Start" at bounding box center [661, 421] width 88 height 25
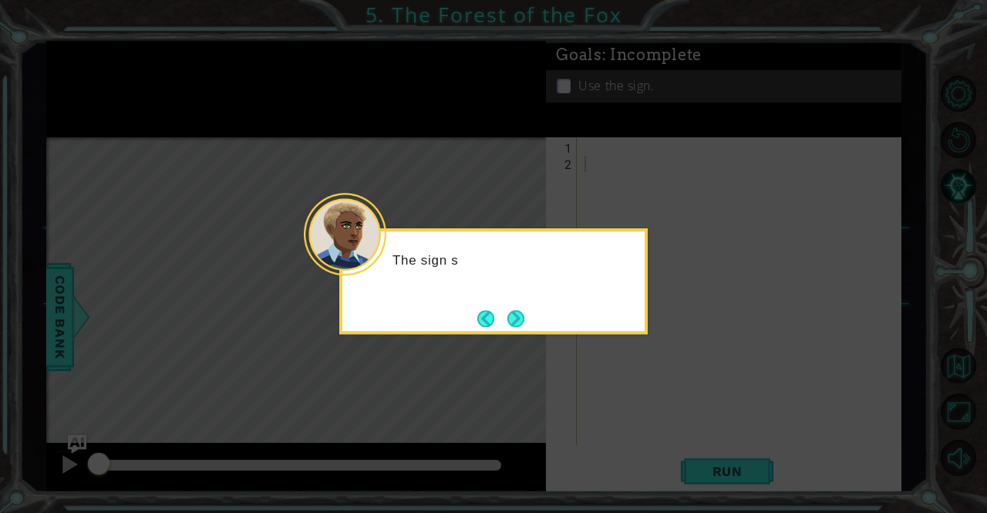
click at [471, 317] on div "The sign s" at bounding box center [493, 281] width 309 height 106
click at [504, 308] on footer at bounding box center [500, 318] width 47 height 23
click at [508, 310] on button "Next" at bounding box center [516, 318] width 17 height 17
click at [506, 309] on footer at bounding box center [500, 318] width 47 height 23
click at [503, 304] on div at bounding box center [493, 281] width 309 height 106
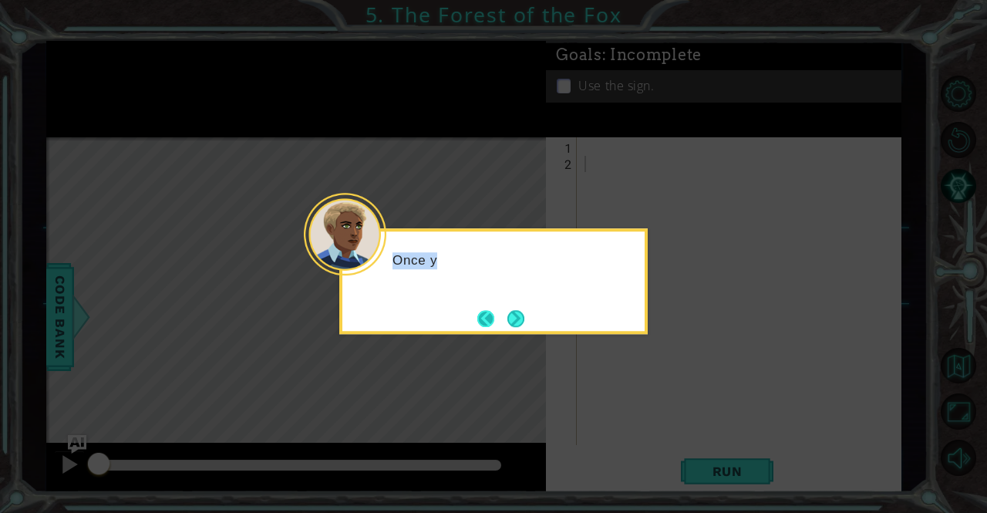
drag, startPoint x: 504, startPoint y: 316, endPoint x: 500, endPoint y: 323, distance: 8.3
click at [501, 322] on div "Once y" at bounding box center [493, 281] width 309 height 106
click at [512, 312] on button "Next" at bounding box center [516, 318] width 17 height 17
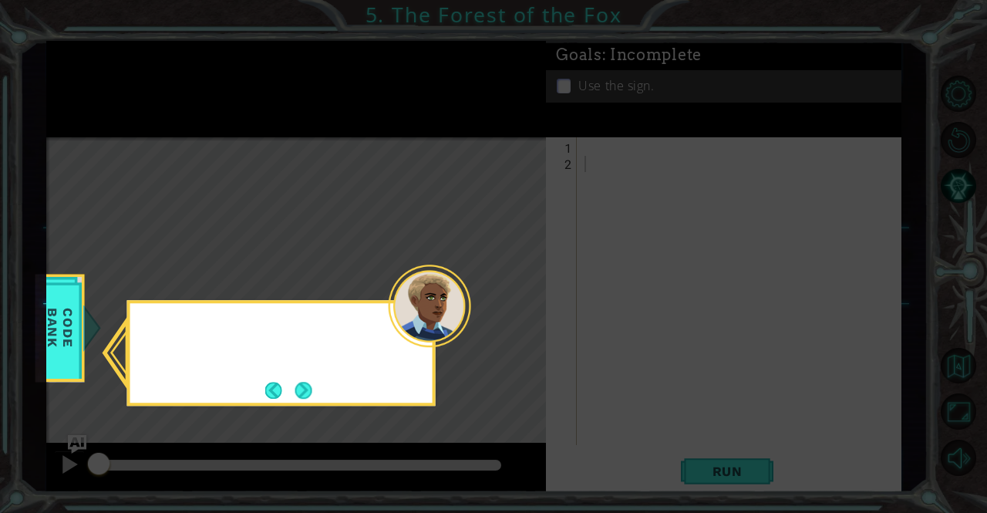
click at [513, 308] on icon at bounding box center [493, 256] width 987 height 513
